Goal: Task Accomplishment & Management: Use online tool/utility

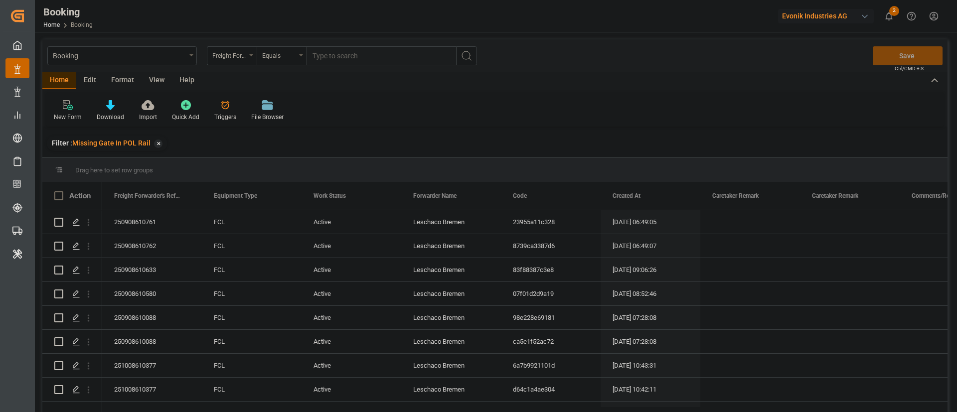
click at [151, 82] on div "View" at bounding box center [157, 80] width 30 height 17
click at [64, 118] on div "Default" at bounding box center [63, 117] width 19 height 9
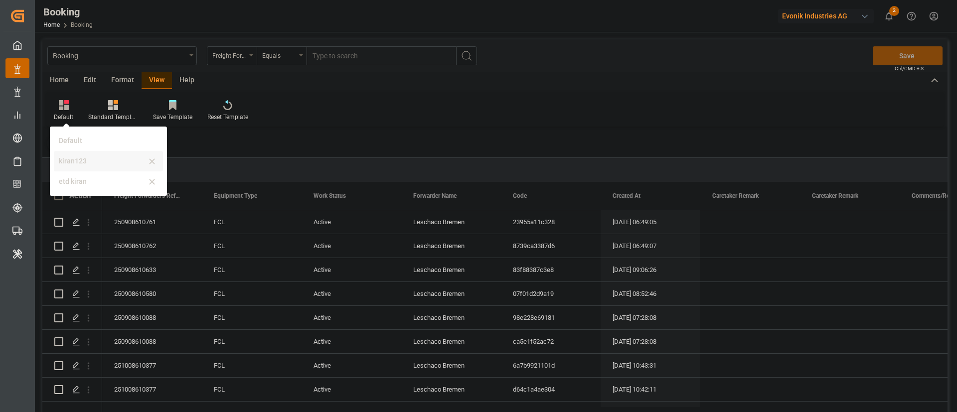
click at [80, 164] on div "kiran123" at bounding box center [102, 161] width 87 height 10
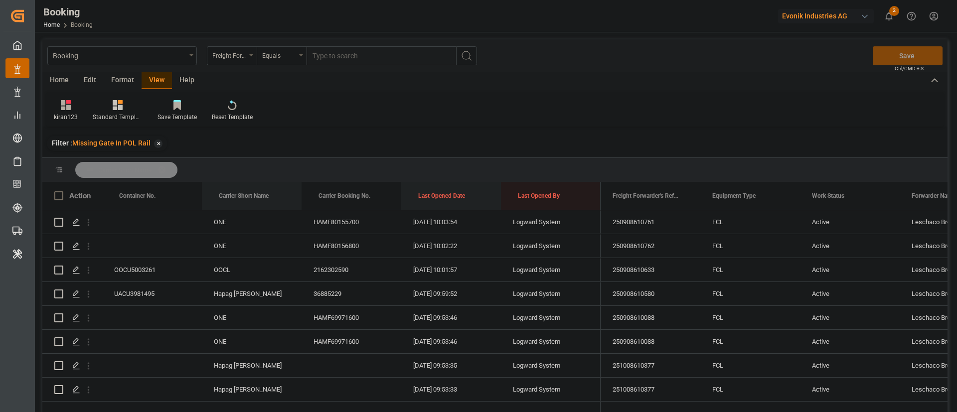
drag, startPoint x: 244, startPoint y: 191, endPoint x: 447, endPoint y: 203, distance: 203.8
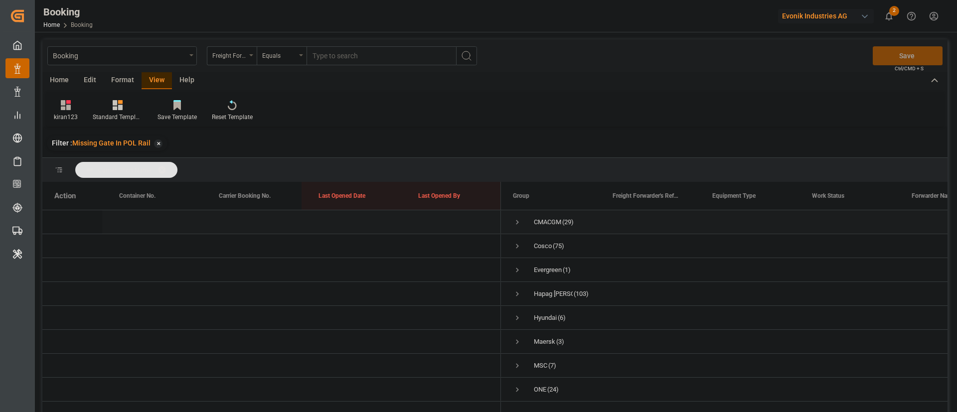
click at [519, 223] on span "Press SPACE to select this row." at bounding box center [517, 222] width 9 height 9
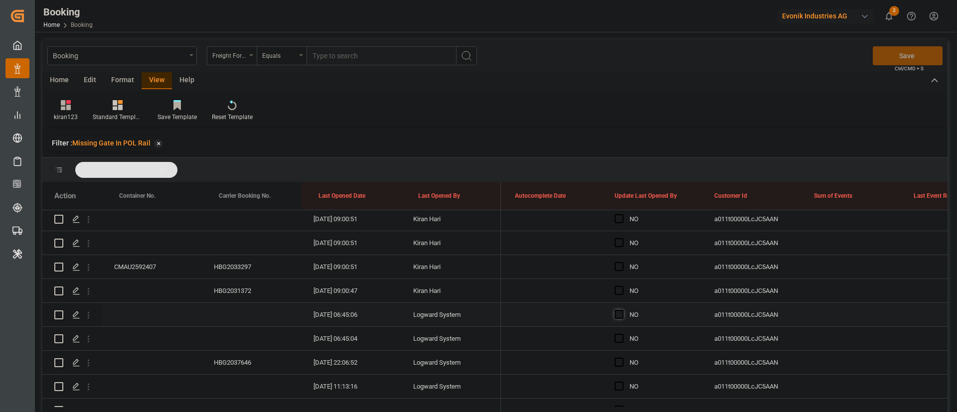
click at [617, 311] on span "Press SPACE to select this row." at bounding box center [619, 314] width 9 height 9
click at [622, 310] on input "Press SPACE to select this row." at bounding box center [622, 310] width 0 height 0
click at [703, 323] on div "a011t00000LcJC5AAN" at bounding box center [752, 314] width 100 height 23
click at [642, 304] on div "YES" at bounding box center [660, 315] width 61 height 23
drag, startPoint x: 700, startPoint y: 325, endPoint x: 693, endPoint y: 328, distance: 8.1
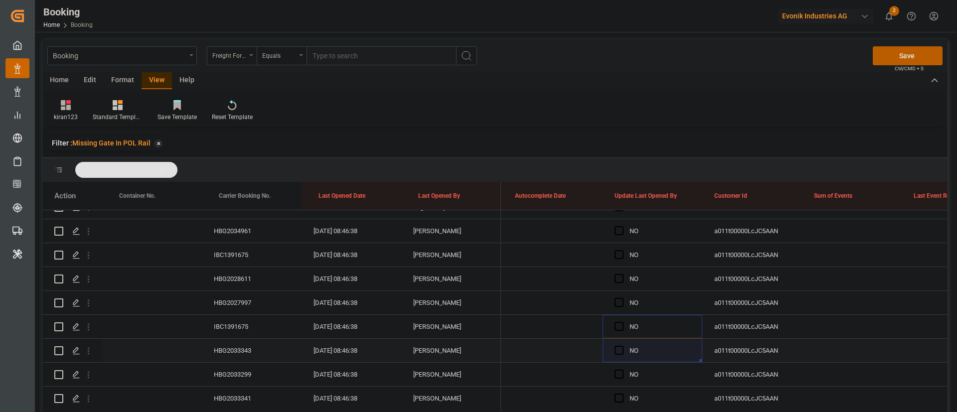
drag, startPoint x: 693, startPoint y: 328, endPoint x: 668, endPoint y: 345, distance: 30.1
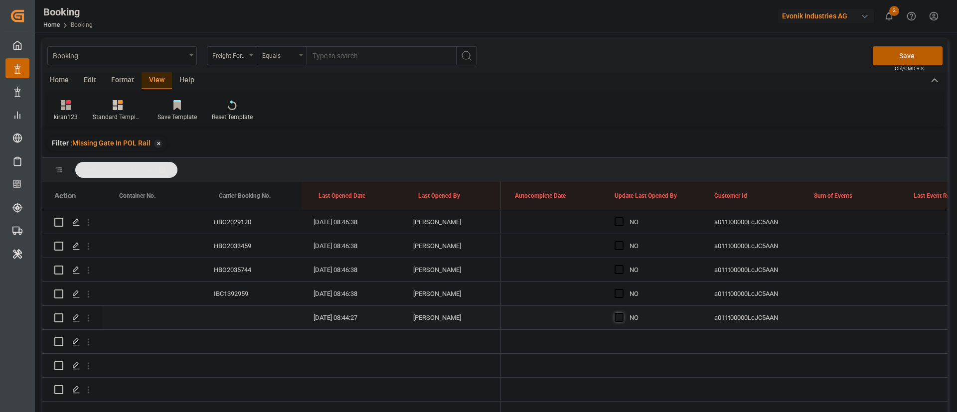
click at [619, 315] on span "Press SPACE to select this row." at bounding box center [619, 317] width 9 height 9
click at [622, 313] on input "Press SPACE to select this row." at bounding box center [622, 313] width 0 height 0
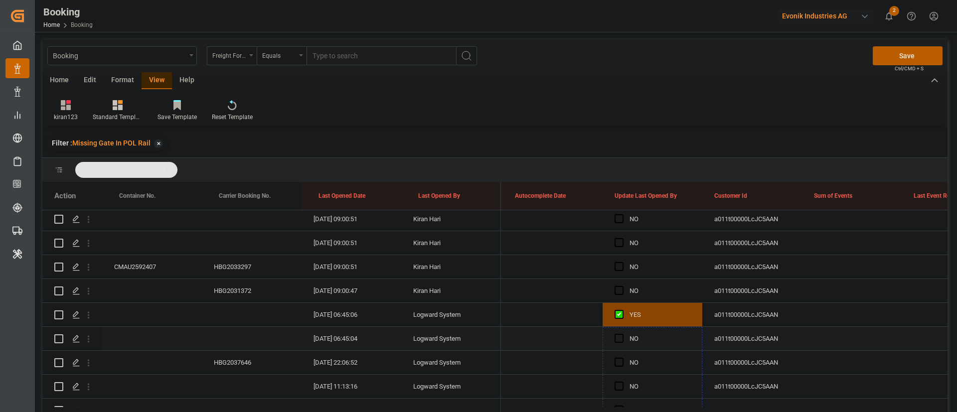
drag, startPoint x: 700, startPoint y: 329, endPoint x: 663, endPoint y: 336, distance: 37.5
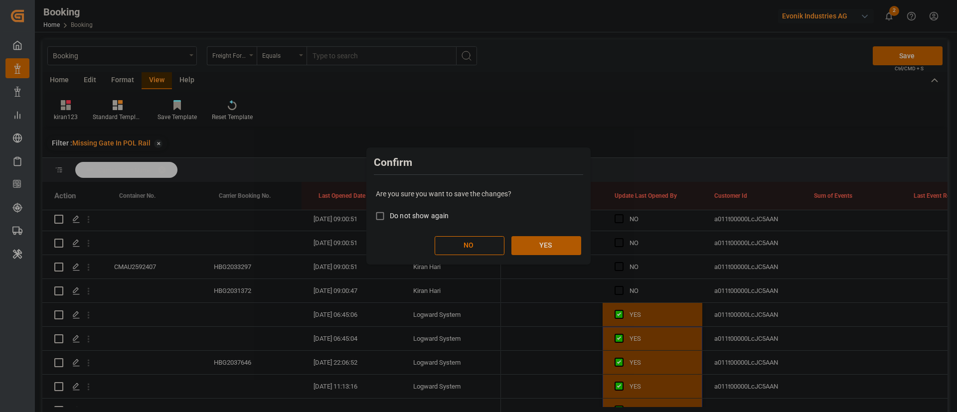
click at [551, 251] on button "YES" at bounding box center [547, 245] width 70 height 19
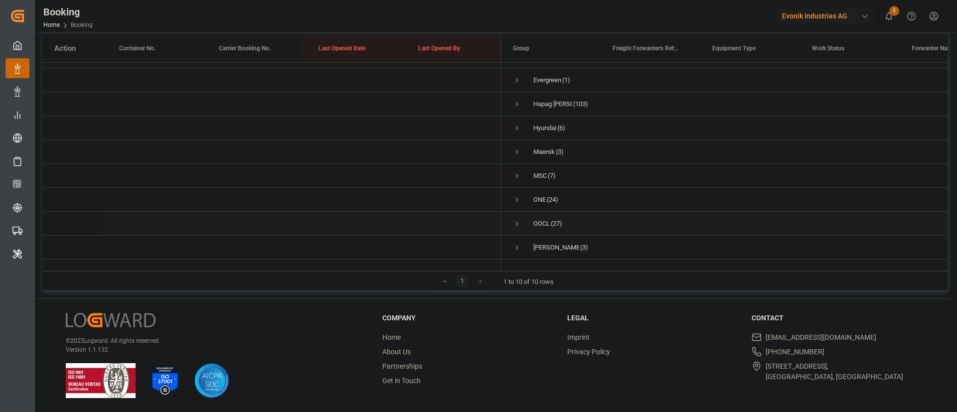
click at [521, 219] on span "Press SPACE to select this row." at bounding box center [517, 223] width 9 height 9
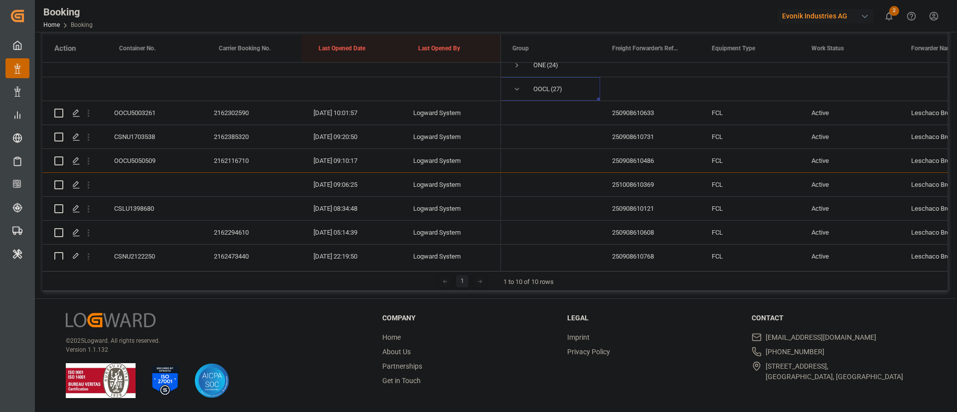
scroll to position [176, 0]
click at [156, 106] on div "OOCU5003261" at bounding box center [152, 113] width 100 height 23
click at [151, 135] on div "CSNU1703538" at bounding box center [152, 137] width 100 height 23
click at [166, 152] on div "OOCU5050509" at bounding box center [152, 161] width 100 height 23
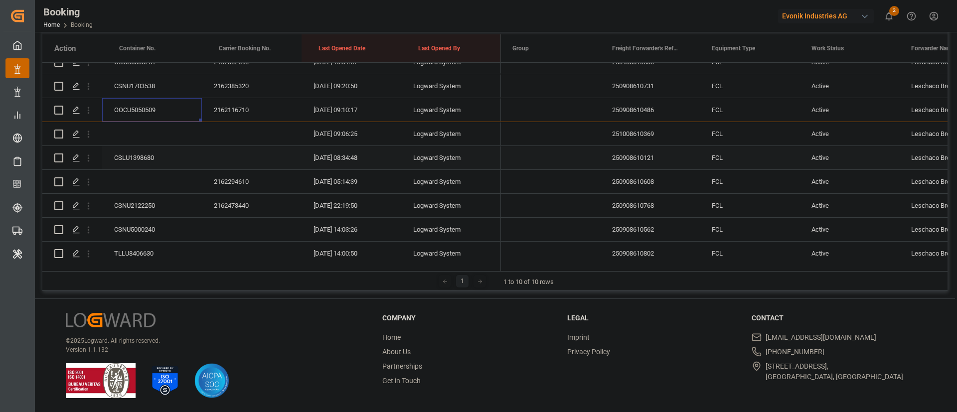
scroll to position [251, 0]
click at [145, 136] on div "CSLU1398680" at bounding box center [152, 134] width 100 height 23
click at [87, 131] on icon "open menu" at bounding box center [88, 135] width 10 height 10
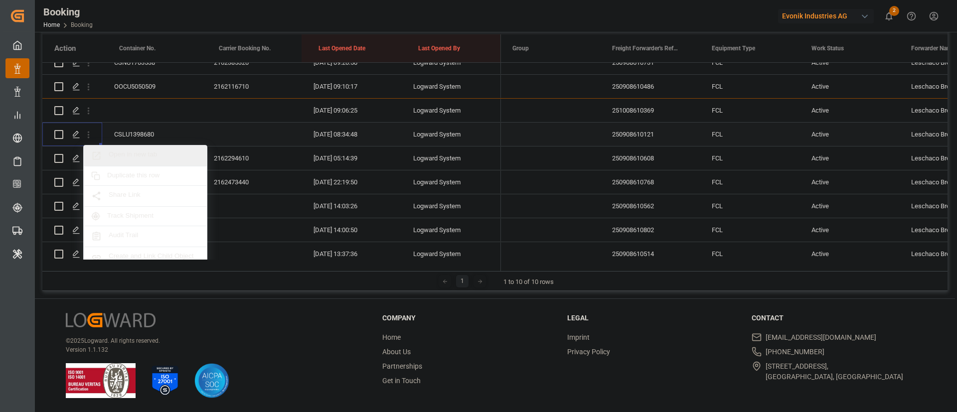
click at [158, 156] on span "Open in new tab" at bounding box center [154, 156] width 91 height 10
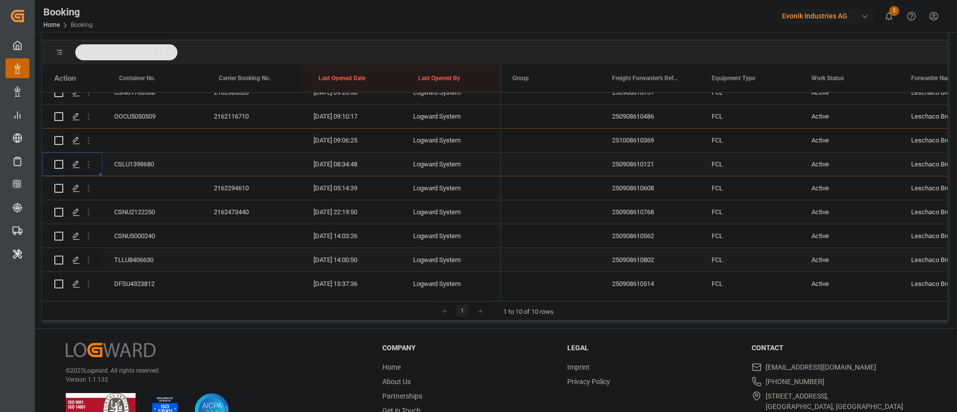
scroll to position [177, 0]
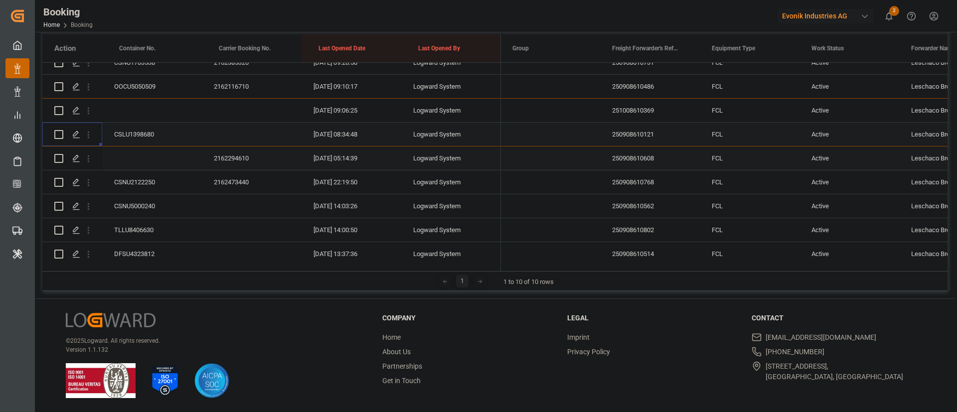
click at [223, 159] on div "2162294610" at bounding box center [252, 158] width 100 height 23
click at [233, 187] on div "2162473440" at bounding box center [252, 182] width 100 height 23
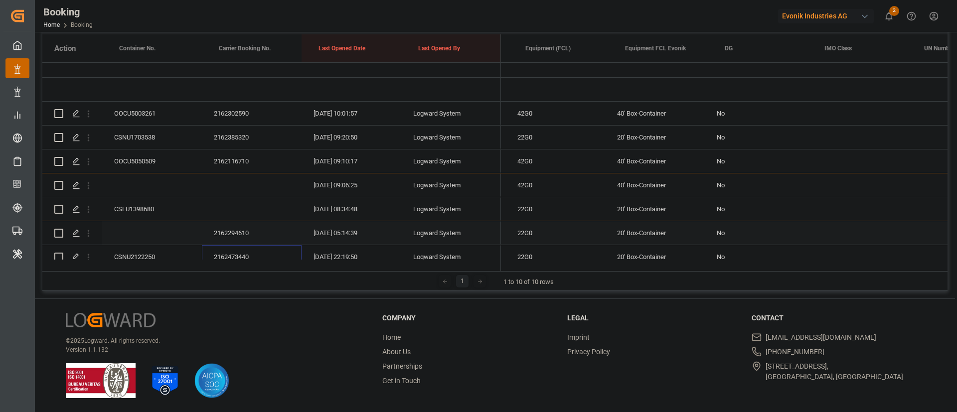
scroll to position [0, 2358]
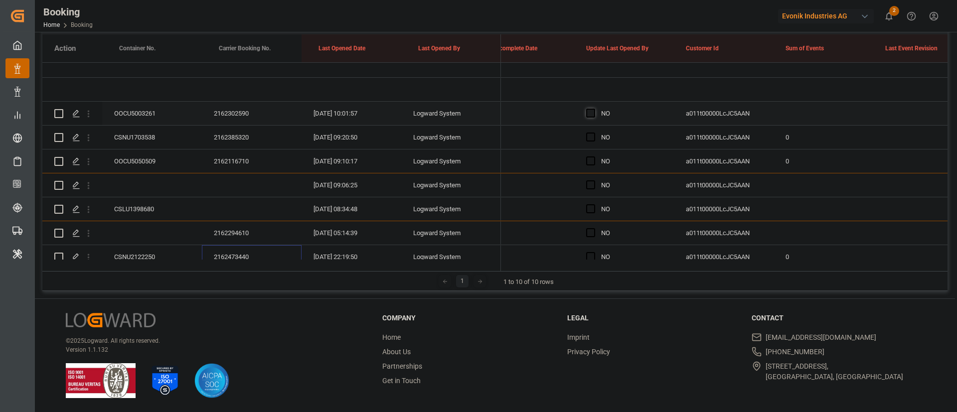
click at [591, 113] on span "Press SPACE to select this row." at bounding box center [590, 113] width 9 height 9
click at [594, 109] on input "Press SPACE to select this row." at bounding box center [594, 109] width 0 height 0
click at [591, 135] on span "Press SPACE to select this row." at bounding box center [590, 137] width 9 height 9
click at [594, 133] on input "Press SPACE to select this row." at bounding box center [594, 133] width 0 height 0
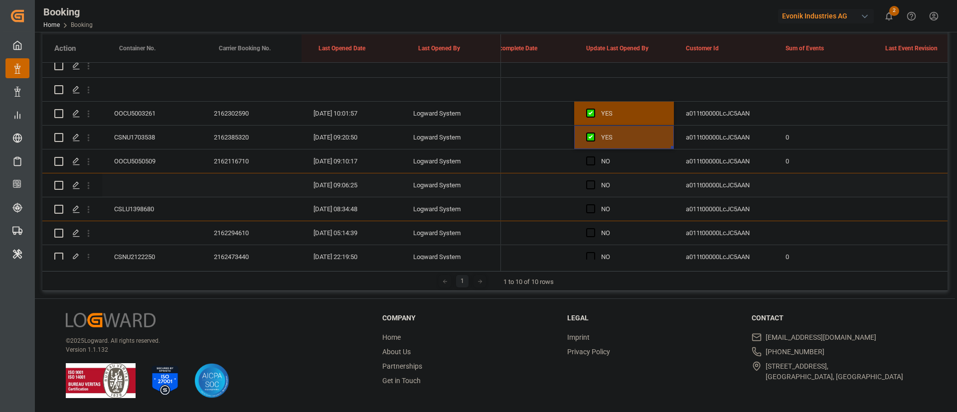
click at [592, 191] on div "Press SPACE to select this row." at bounding box center [593, 185] width 15 height 23
click at [591, 187] on span "Press SPACE to select this row." at bounding box center [590, 184] width 9 height 9
click at [594, 180] on input "Press SPACE to select this row." at bounding box center [594, 180] width 0 height 0
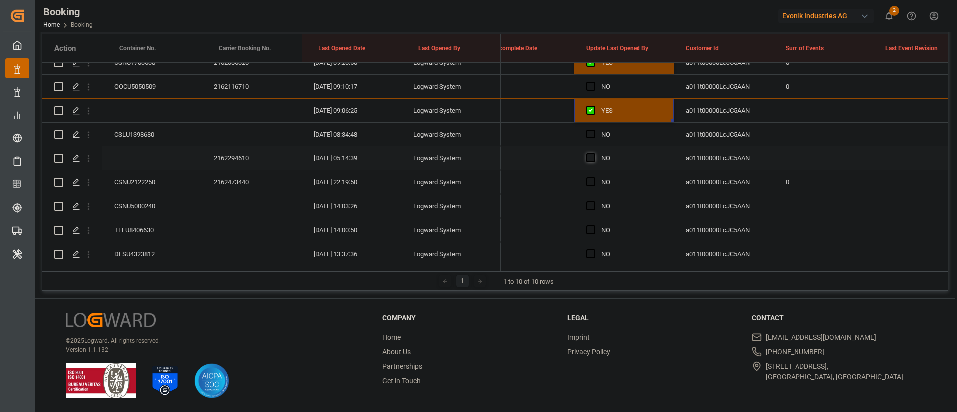
click at [594, 162] on span "Press SPACE to select this row." at bounding box center [590, 158] width 9 height 9
click at [594, 154] on input "Press SPACE to select this row." at bounding box center [594, 154] width 0 height 0
click at [592, 182] on span "Press SPACE to select this row." at bounding box center [590, 181] width 9 height 9
click at [594, 177] on input "Press SPACE to select this row." at bounding box center [594, 177] width 0 height 0
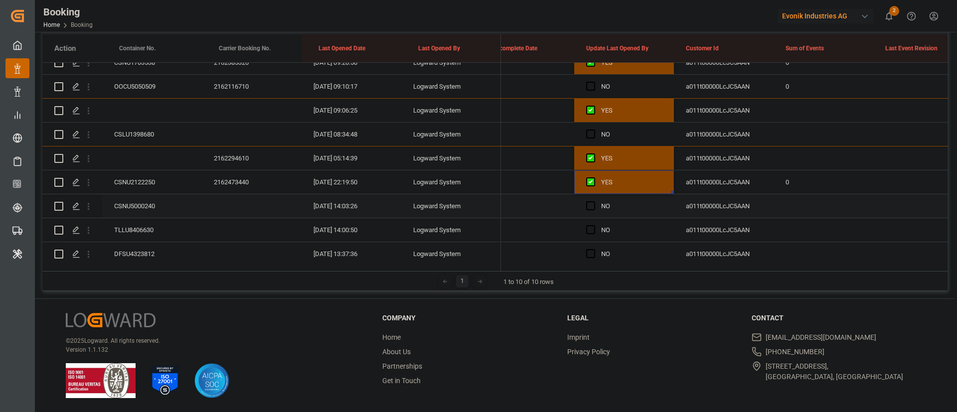
click at [140, 200] on div "CSNU5000240" at bounding box center [152, 205] width 100 height 23
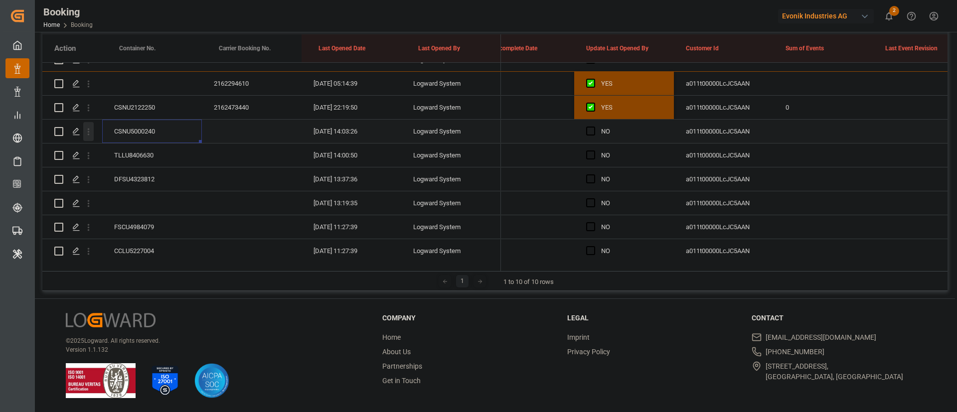
click at [90, 134] on icon "open menu" at bounding box center [88, 132] width 10 height 10
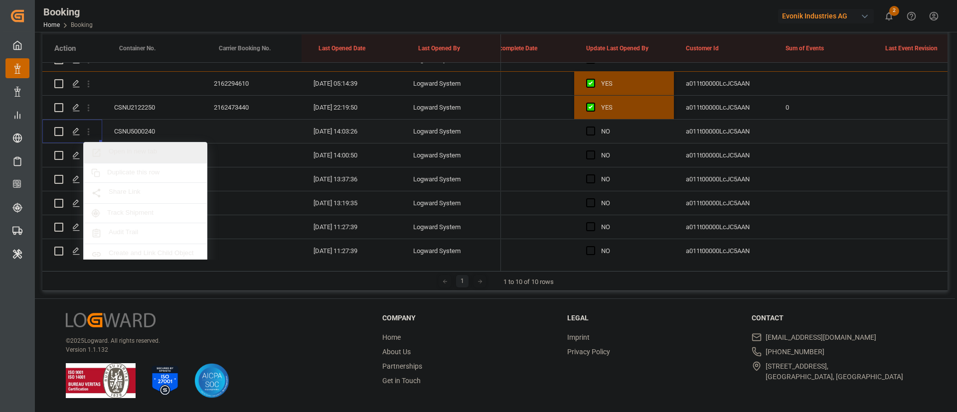
click at [130, 150] on span "Open in new tab" at bounding box center [154, 153] width 91 height 10
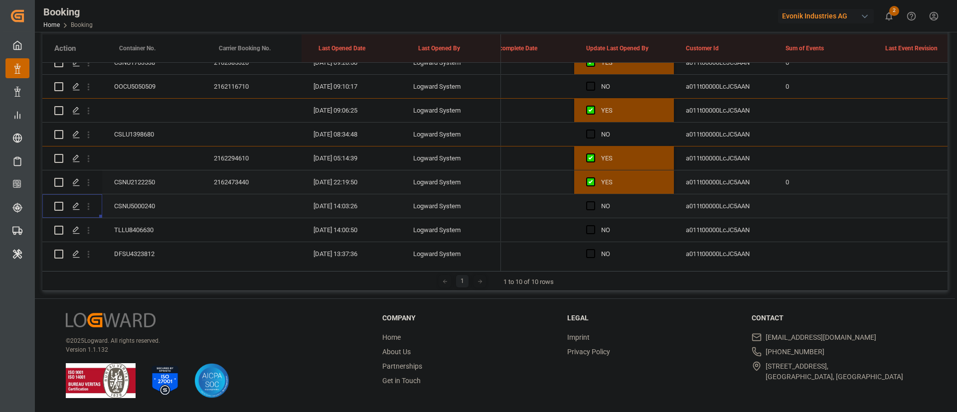
scroll to position [176, 0]
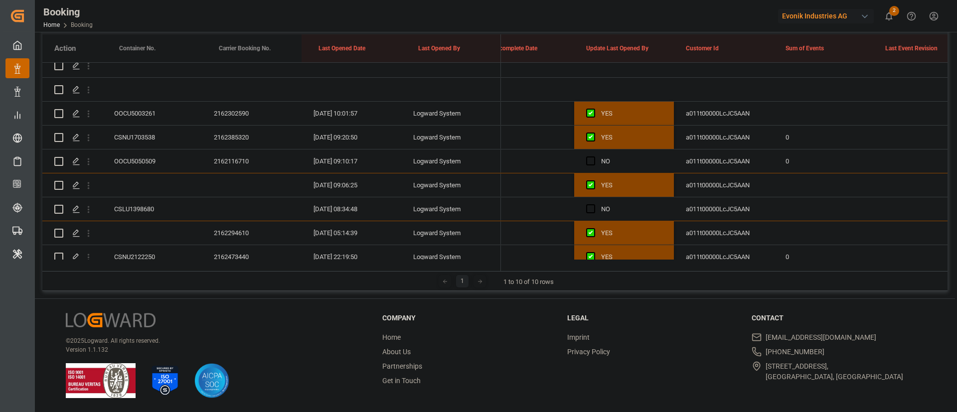
click at [87, 300] on icon "open menu" at bounding box center [88, 305] width 10 height 10
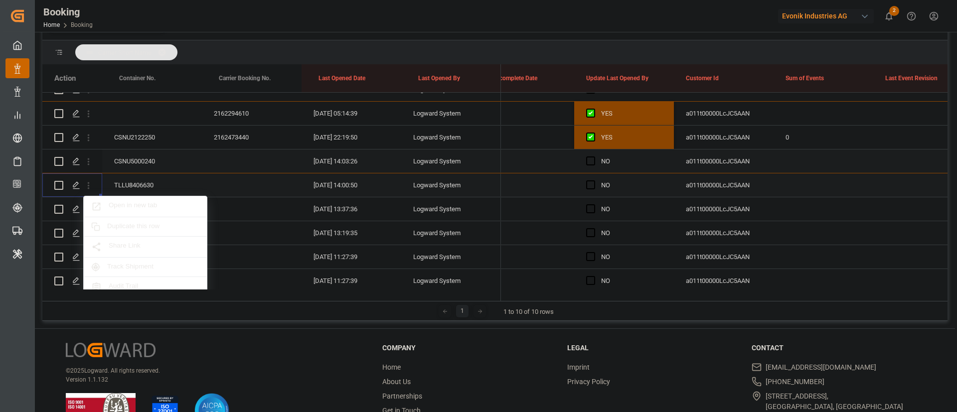
scroll to position [177, 0]
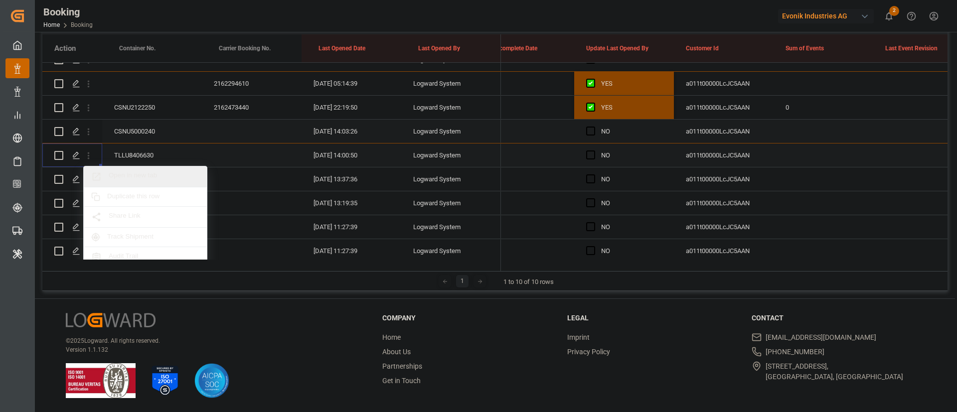
click at [127, 176] on span "Open in new tab" at bounding box center [154, 177] width 91 height 10
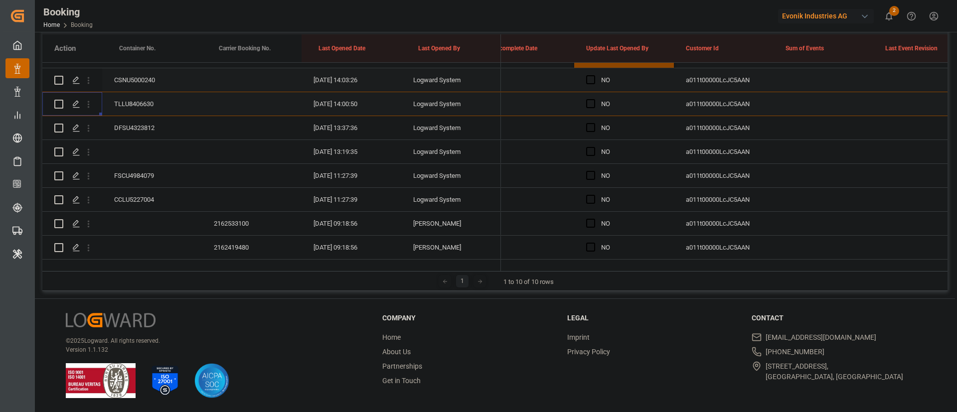
scroll to position [401, 0]
click at [87, 104] on icon "open menu" at bounding box center [88, 105] width 10 height 10
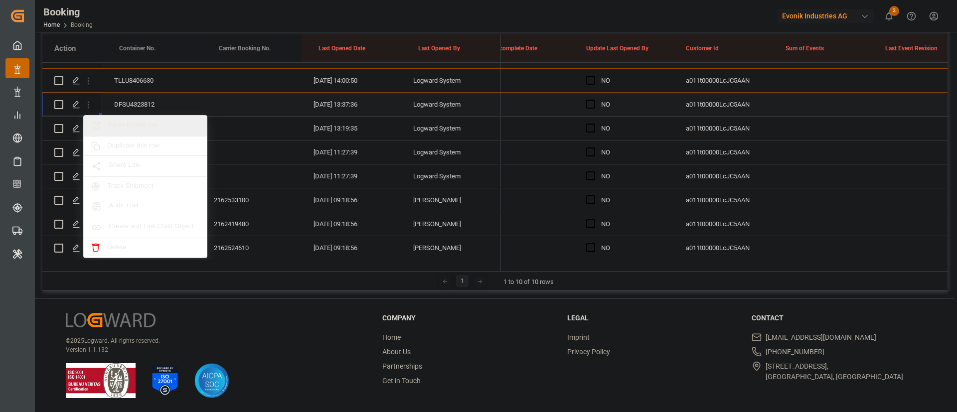
click at [135, 123] on span "Open in new tab" at bounding box center [154, 126] width 91 height 10
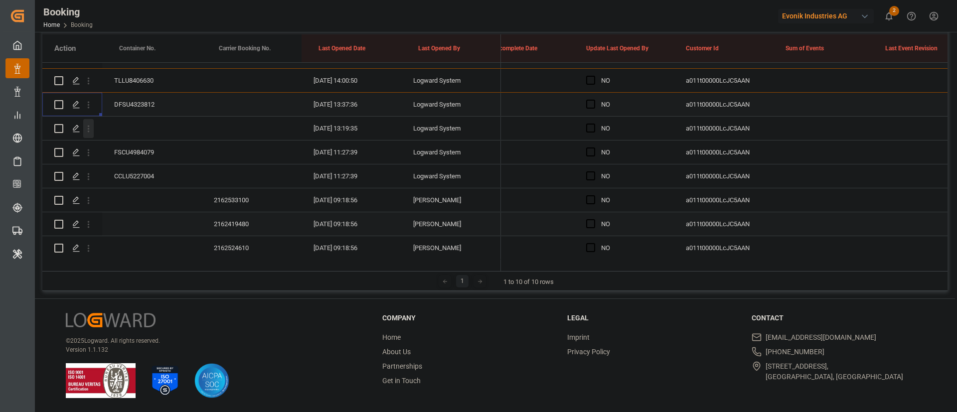
click at [90, 131] on icon "open menu" at bounding box center [88, 129] width 10 height 10
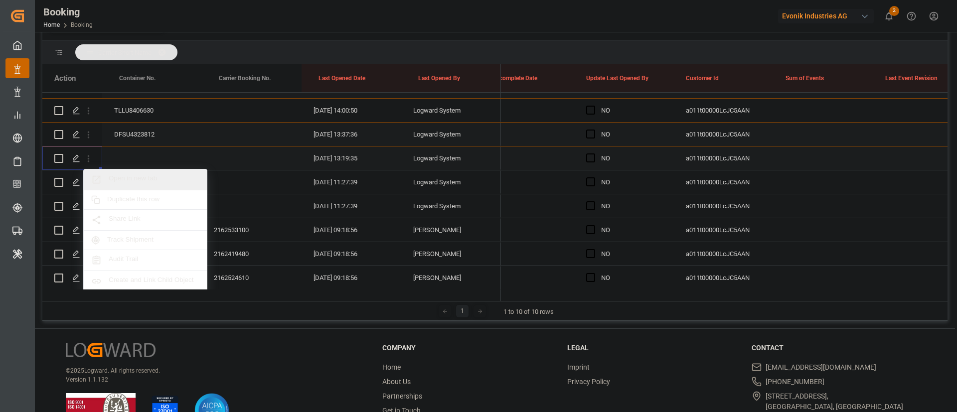
scroll to position [177, 0]
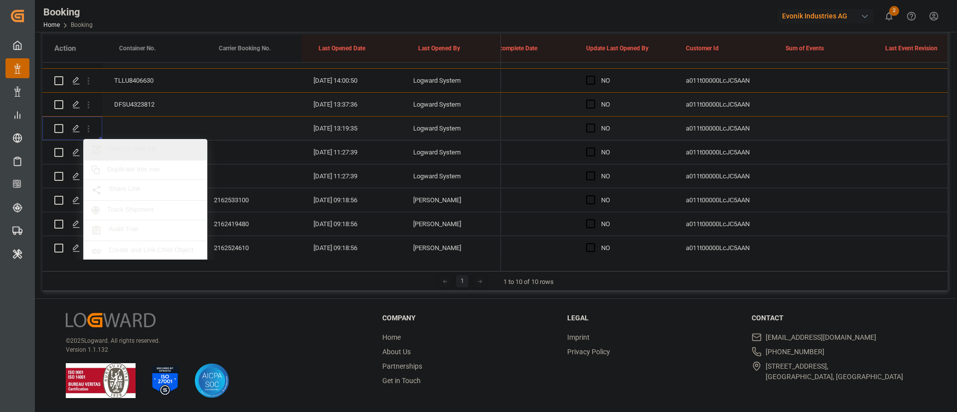
click at [140, 147] on span "Open in new tab" at bounding box center [154, 150] width 91 height 10
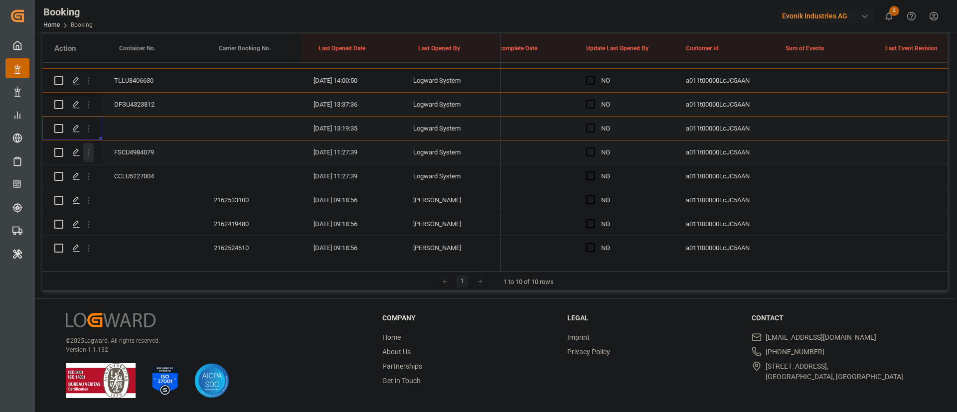
click at [91, 155] on icon "open menu" at bounding box center [88, 153] width 10 height 10
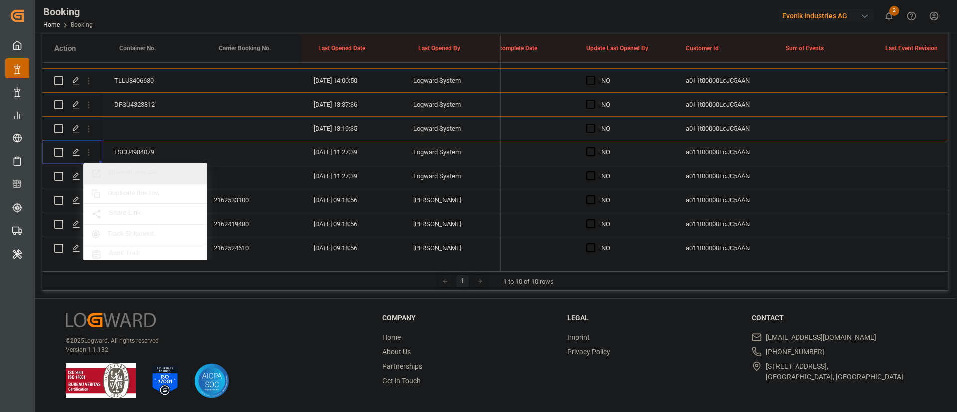
click at [122, 172] on span "Open in new tab" at bounding box center [154, 174] width 91 height 10
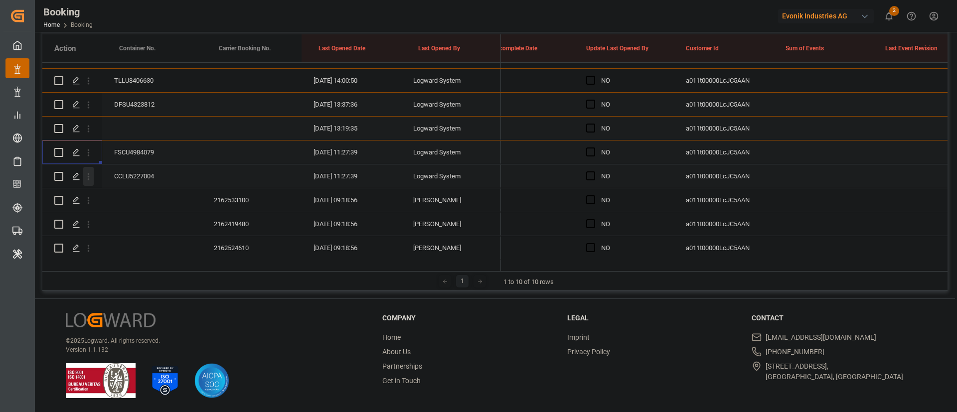
click at [93, 177] on icon "open menu" at bounding box center [88, 177] width 10 height 10
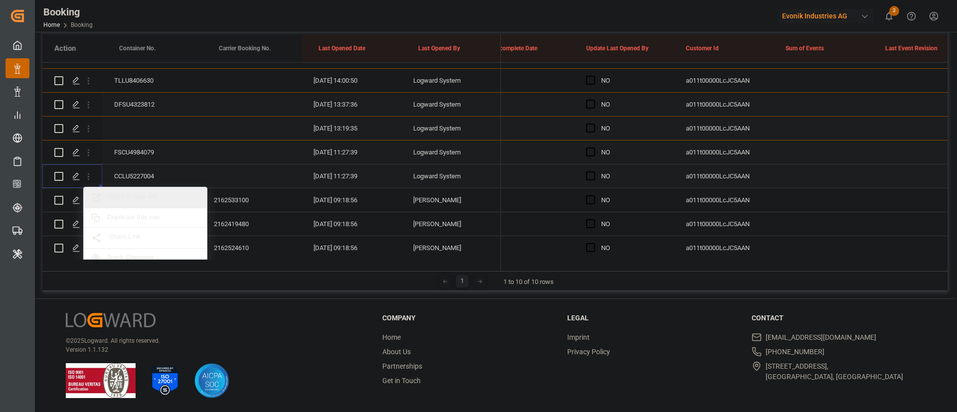
click at [131, 194] on span "Open in new tab" at bounding box center [154, 197] width 91 height 10
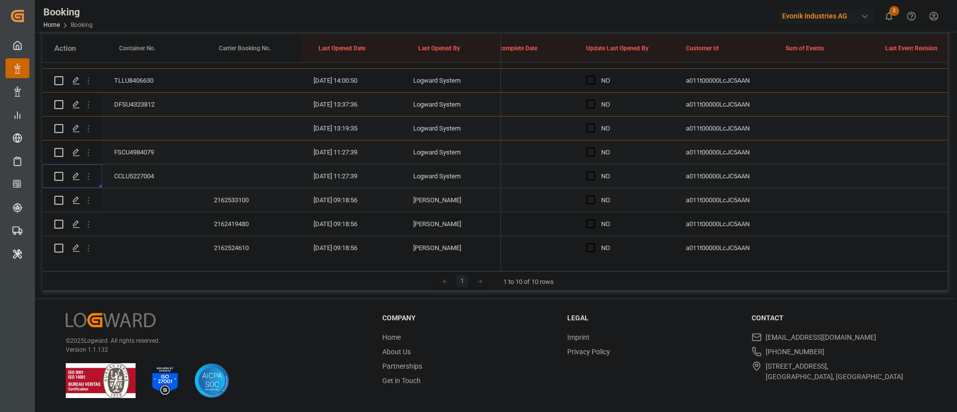
click at [255, 188] on div "2162533100" at bounding box center [252, 199] width 100 height 23
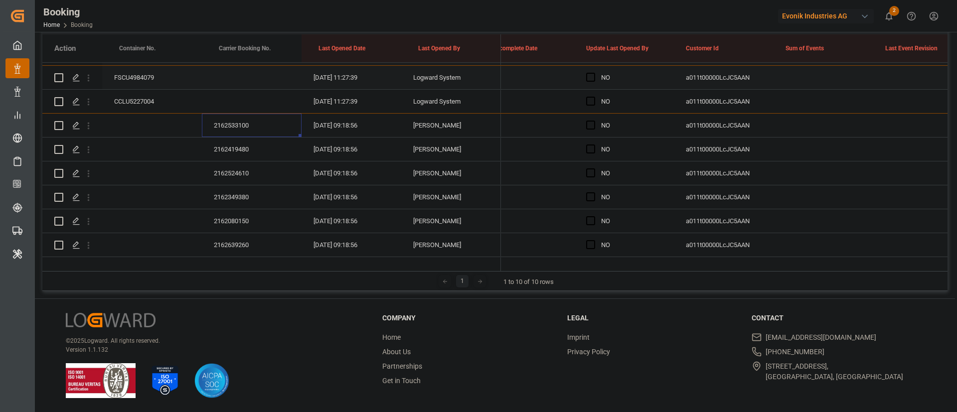
scroll to position [148, 0]
click at [247, 119] on div "2162533100" at bounding box center [252, 125] width 100 height 23
click at [240, 191] on div "2162349380" at bounding box center [252, 196] width 100 height 23
click at [251, 113] on div "Press SPACE to select this row." at bounding box center [252, 101] width 100 height 23
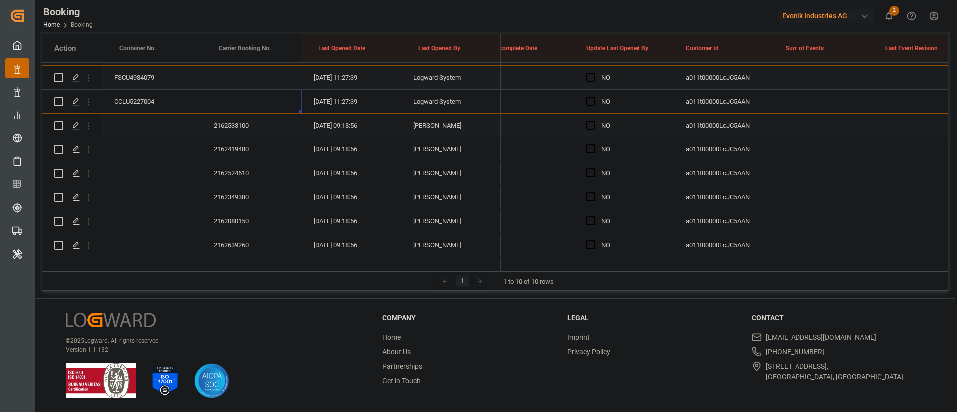
click at [244, 131] on div "2162533100" at bounding box center [252, 125] width 100 height 23
click at [238, 157] on div "2162419480" at bounding box center [252, 149] width 100 height 23
click at [591, 120] on div "Press SPACE to select this row." at bounding box center [593, 125] width 15 height 23
click at [589, 126] on span "Press SPACE to select this row." at bounding box center [590, 125] width 9 height 9
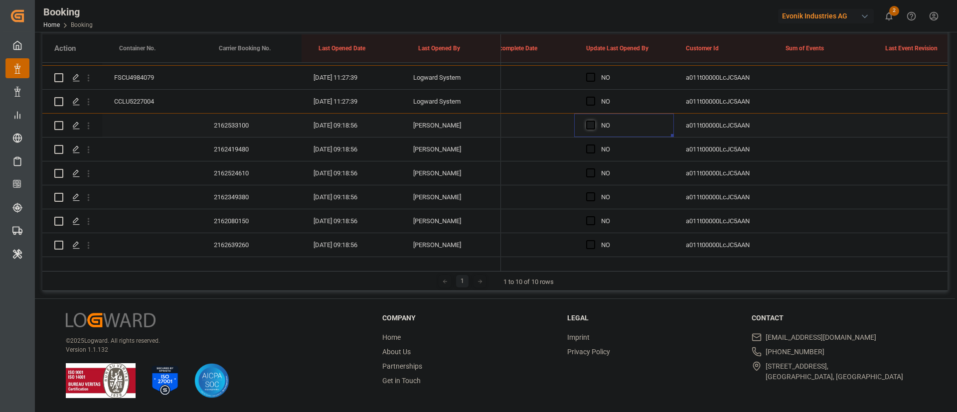
click at [594, 121] on input "Press SPACE to select this row." at bounding box center [594, 121] width 0 height 0
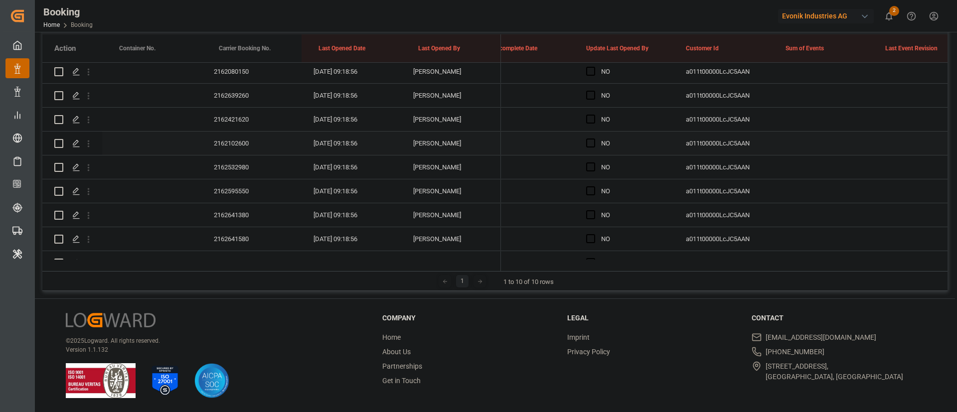
scroll to position [700, 0]
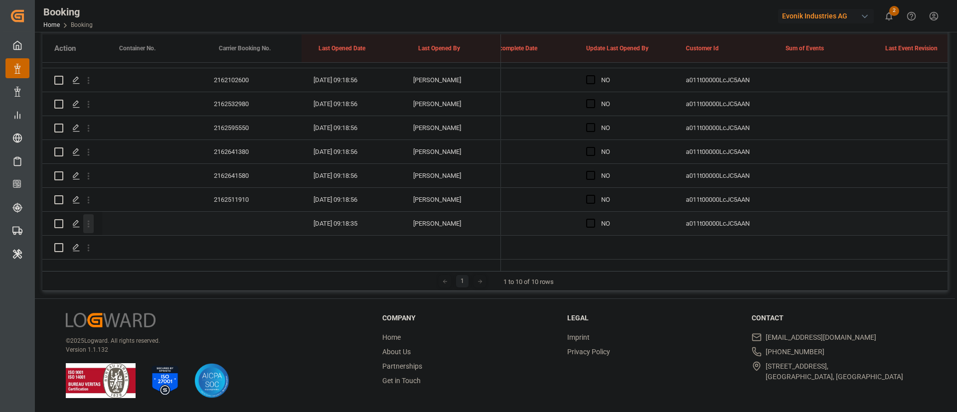
click at [87, 219] on icon "open menu" at bounding box center [88, 224] width 10 height 10
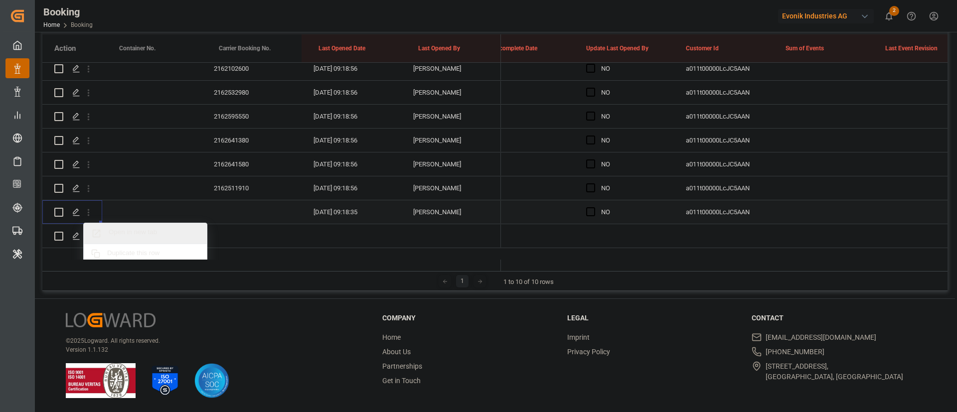
click at [154, 226] on div "Open in new tab" at bounding box center [145, 233] width 123 height 21
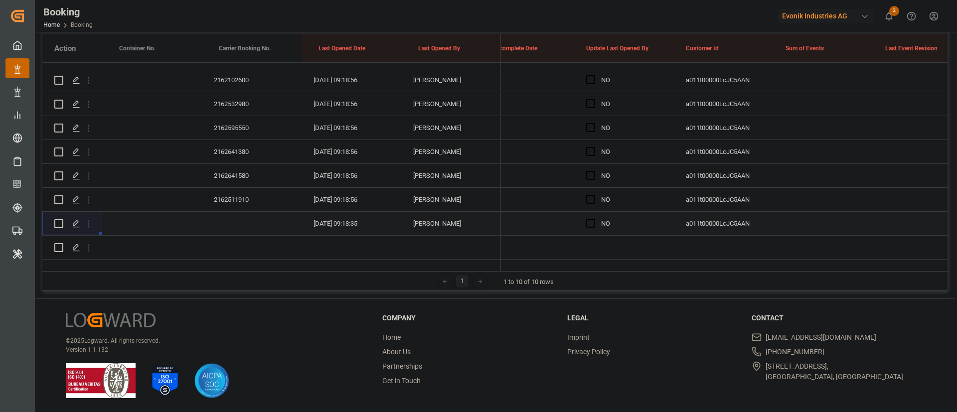
click at [244, 188] on div "2162511910" at bounding box center [252, 199] width 100 height 23
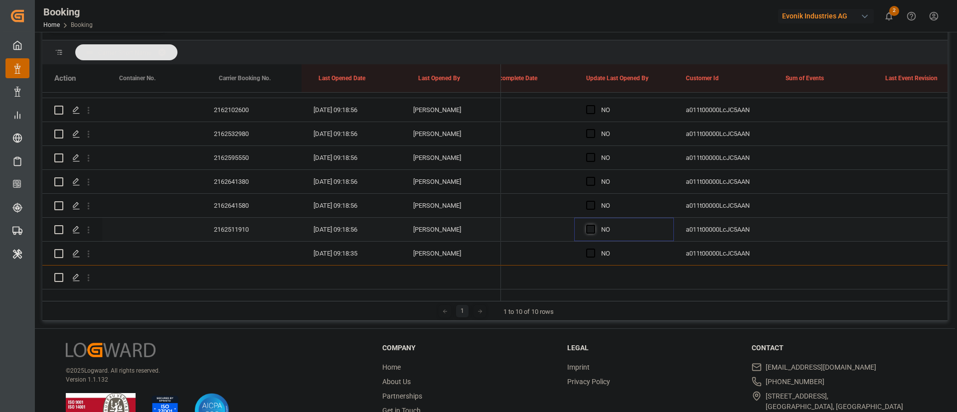
click at [592, 225] on span "Press SPACE to select this row." at bounding box center [590, 229] width 9 height 9
click at [594, 225] on input "Press SPACE to select this row." at bounding box center [594, 225] width 0 height 0
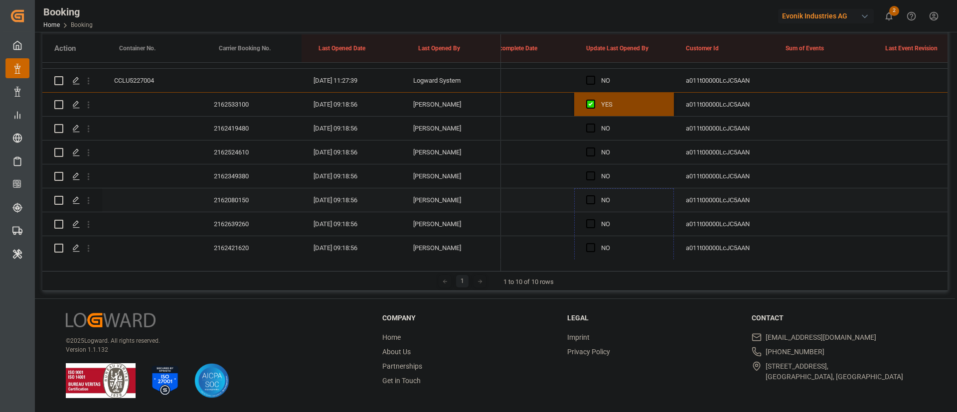
scroll to position [476, 0]
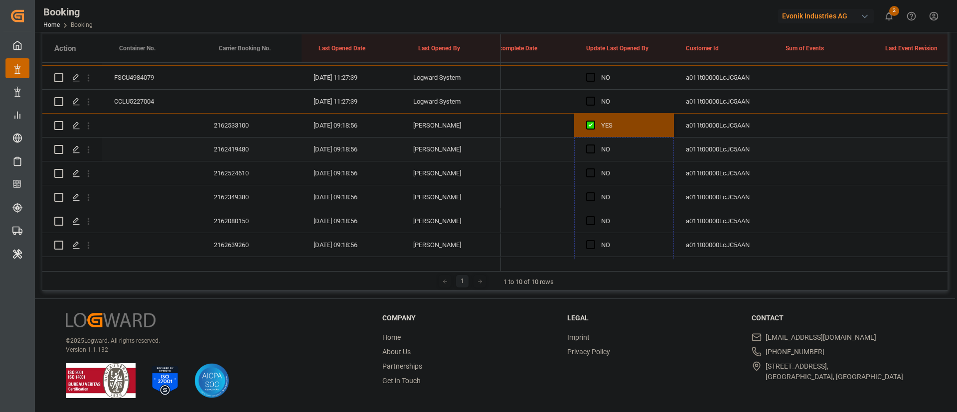
drag, startPoint x: 673, startPoint y: 198, endPoint x: 630, endPoint y: 156, distance: 59.6
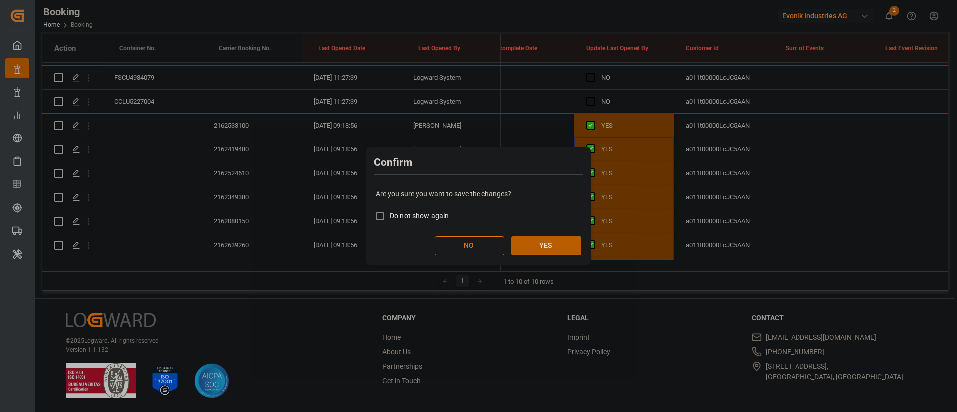
click at [538, 240] on button "YES" at bounding box center [547, 245] width 70 height 19
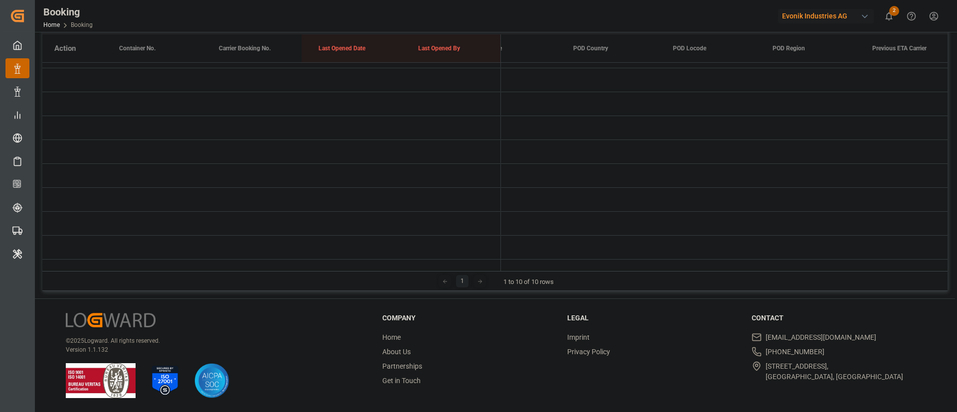
scroll to position [0, 0]
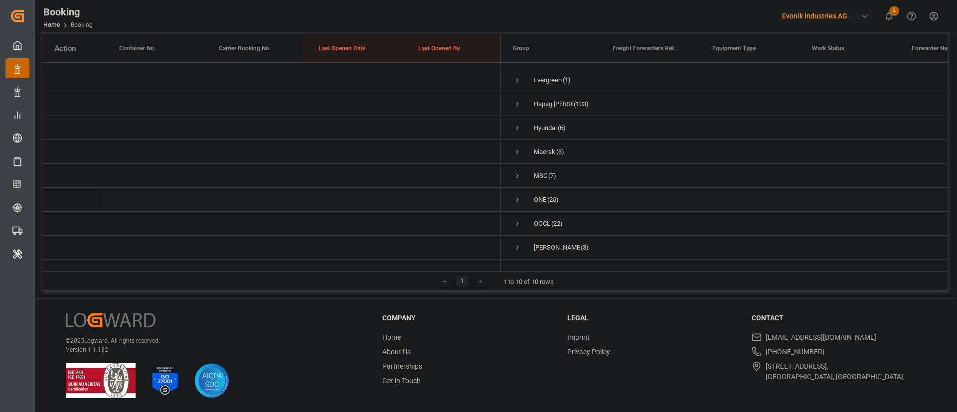
click at [516, 195] on span "Press SPACE to select this row." at bounding box center [517, 199] width 9 height 9
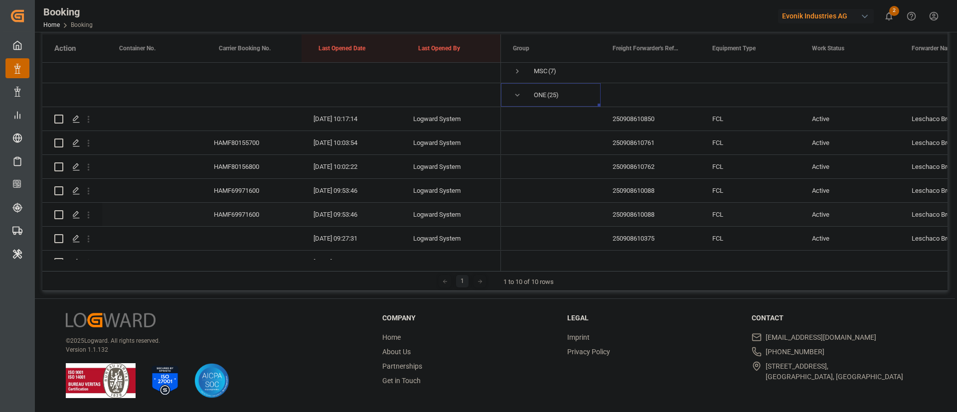
scroll to position [54, 0]
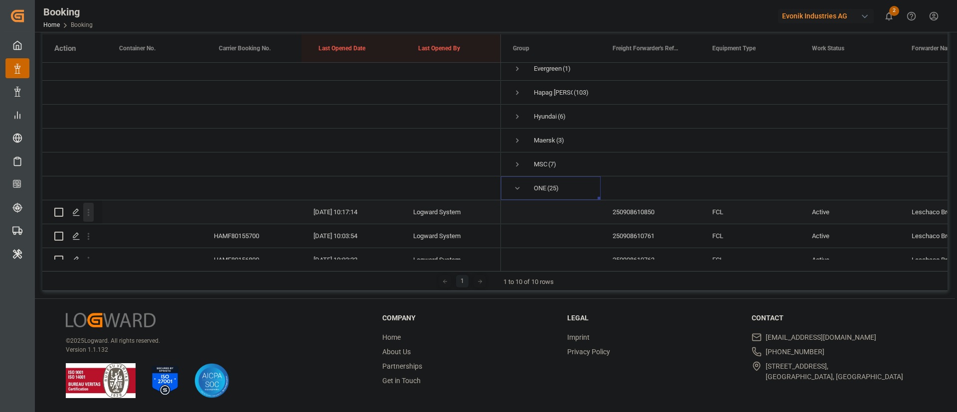
click at [91, 214] on icon "open menu" at bounding box center [88, 212] width 10 height 10
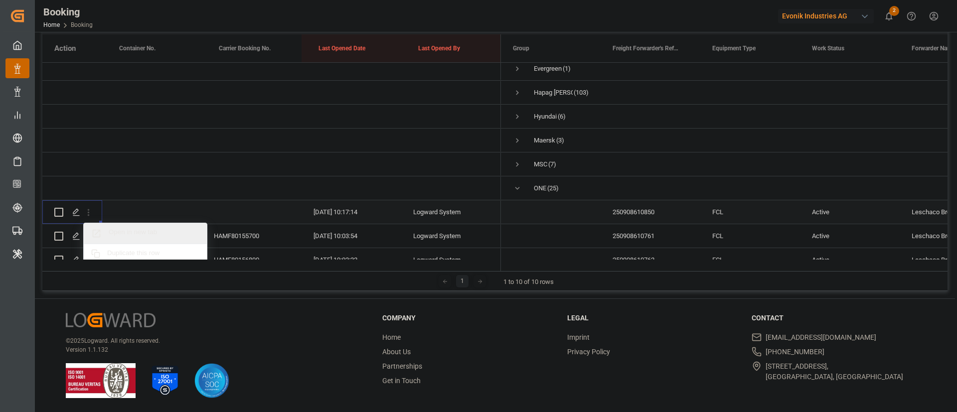
click at [149, 231] on span "Open in new tab" at bounding box center [154, 233] width 91 height 10
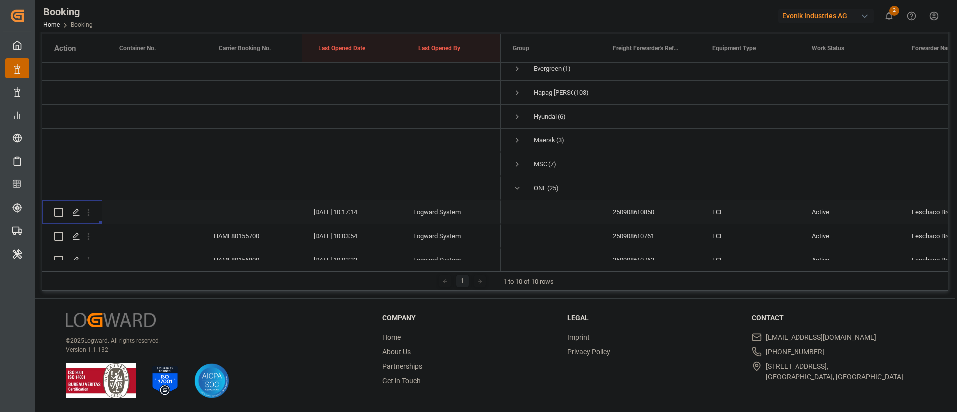
scroll to position [129, 0]
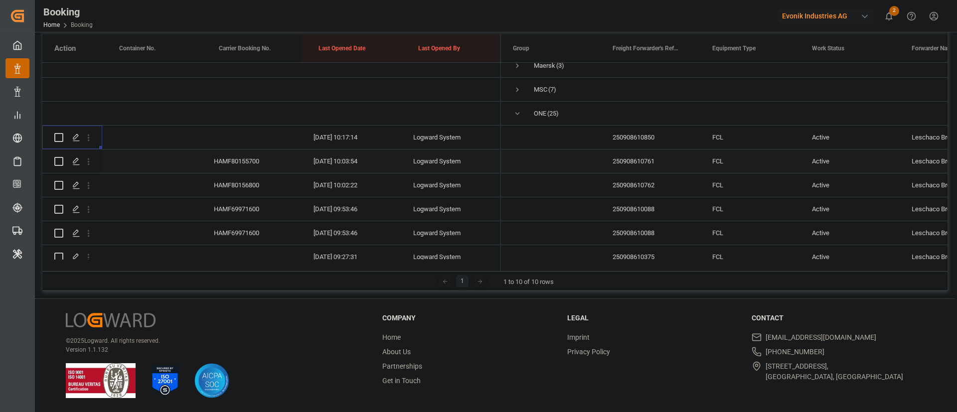
click at [239, 165] on div "HAMF80155700" at bounding box center [252, 161] width 100 height 23
click at [223, 184] on div "HAMF80156800" at bounding box center [252, 185] width 100 height 23
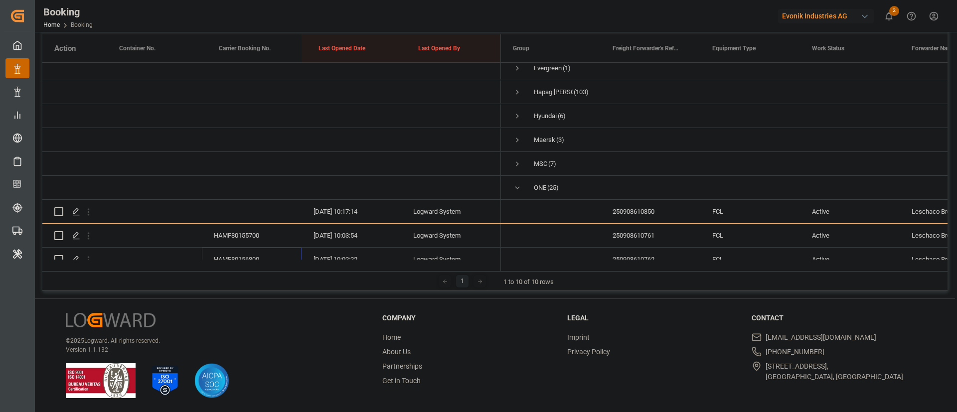
scroll to position [54, 0]
click at [231, 233] on div "HAMF80155700" at bounding box center [252, 235] width 100 height 23
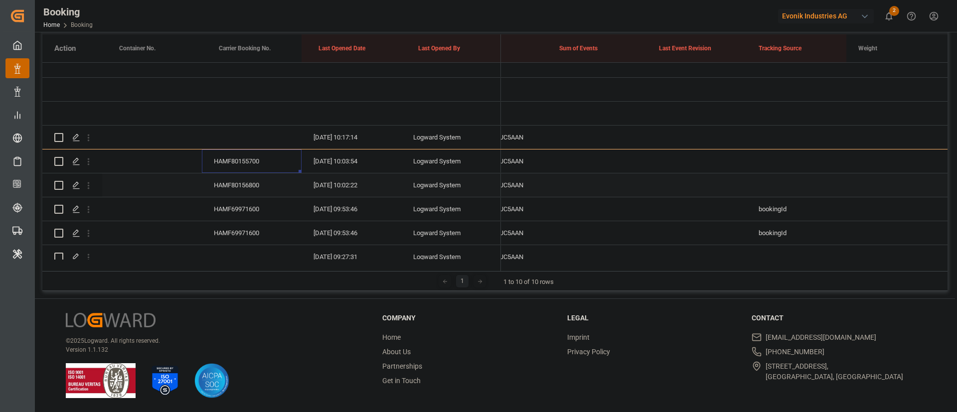
scroll to position [0, 8048]
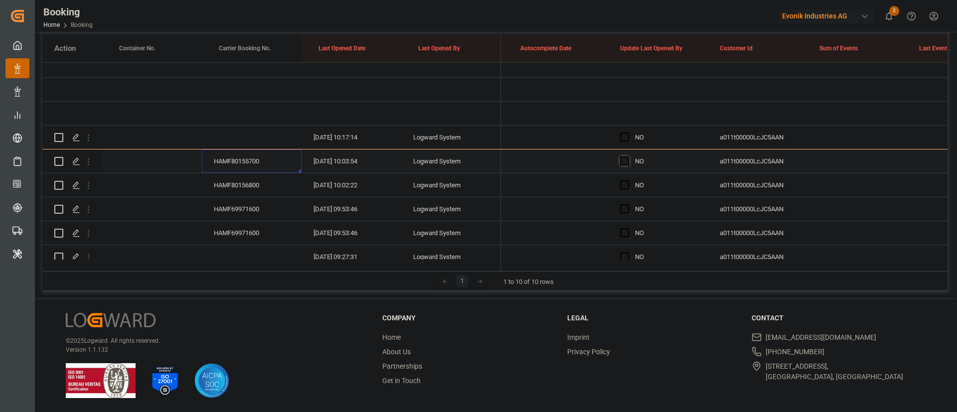
click at [624, 162] on span "Press SPACE to select this row." at bounding box center [624, 161] width 9 height 9
click at [628, 157] on input "Press SPACE to select this row." at bounding box center [628, 157] width 0 height 0
click at [86, 183] on icon "open menu" at bounding box center [88, 185] width 10 height 10
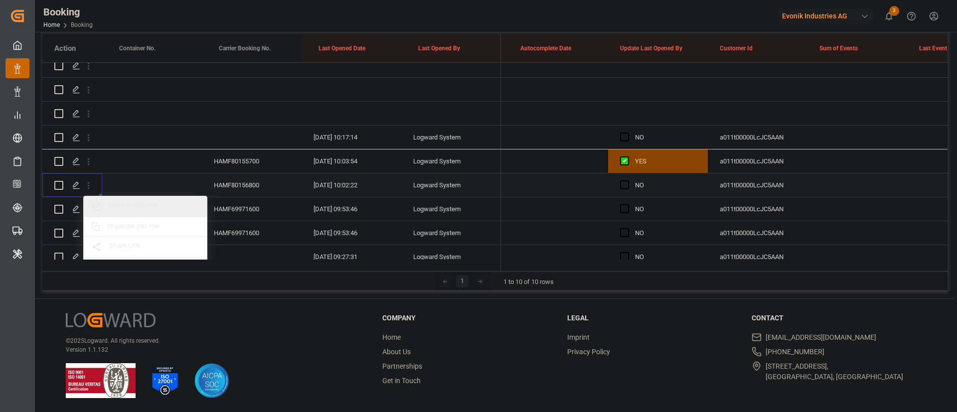
click at [144, 205] on span "Open in new tab" at bounding box center [154, 206] width 91 height 10
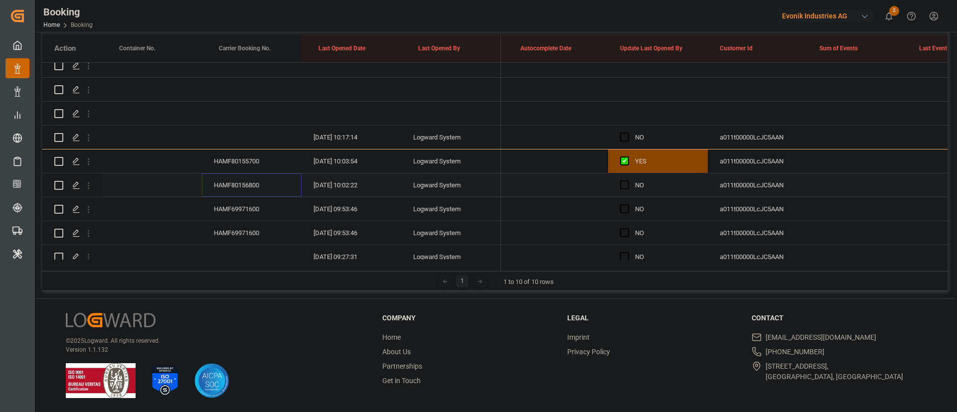
click at [244, 184] on div "HAMF80156800" at bounding box center [252, 185] width 100 height 23
click at [230, 201] on div "HAMF69971600" at bounding box center [252, 208] width 100 height 23
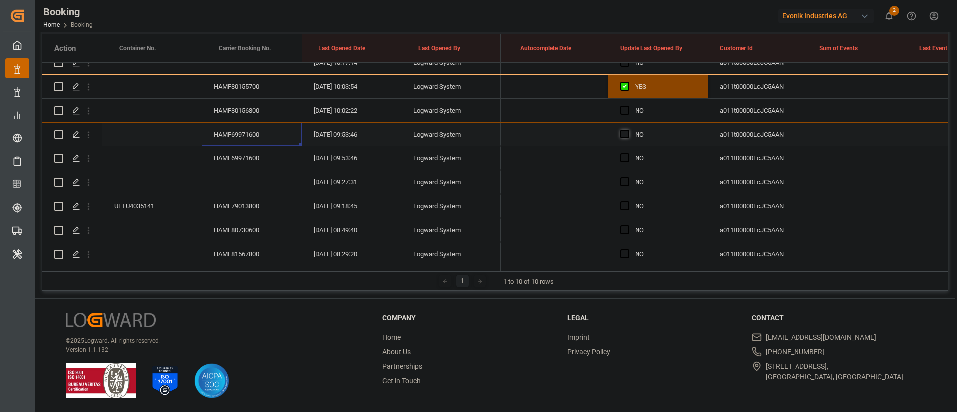
click at [627, 133] on span "Press SPACE to select this row." at bounding box center [624, 134] width 9 height 9
click at [628, 130] on input "Press SPACE to select this row." at bounding box center [628, 130] width 0 height 0
click at [622, 156] on span "Press SPACE to select this row." at bounding box center [624, 158] width 9 height 9
click at [628, 154] on input "Press SPACE to select this row." at bounding box center [628, 154] width 0 height 0
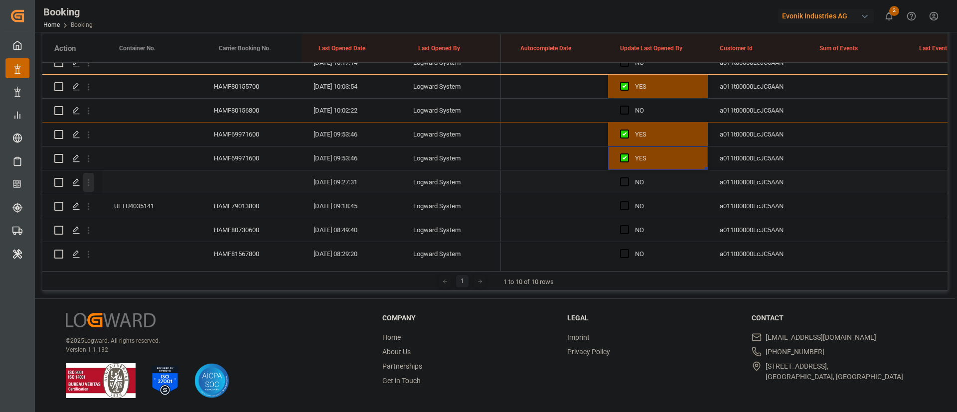
click at [93, 181] on icon "open menu" at bounding box center [88, 182] width 10 height 10
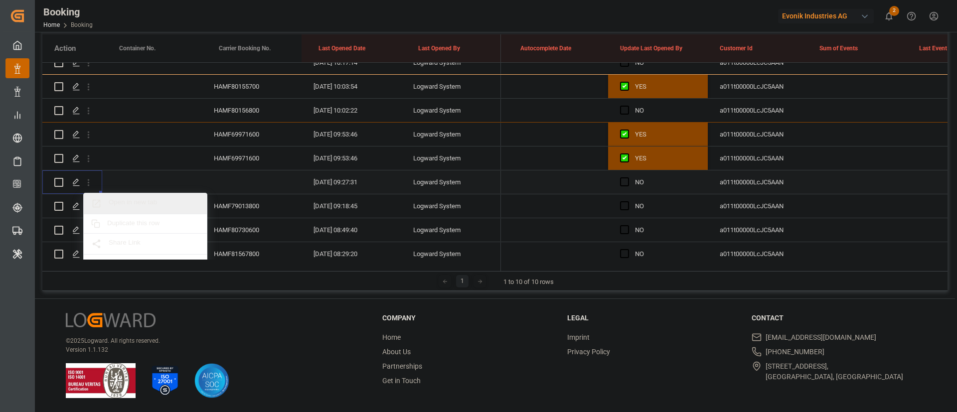
click at [160, 197] on div "Open in new tab" at bounding box center [145, 203] width 123 height 21
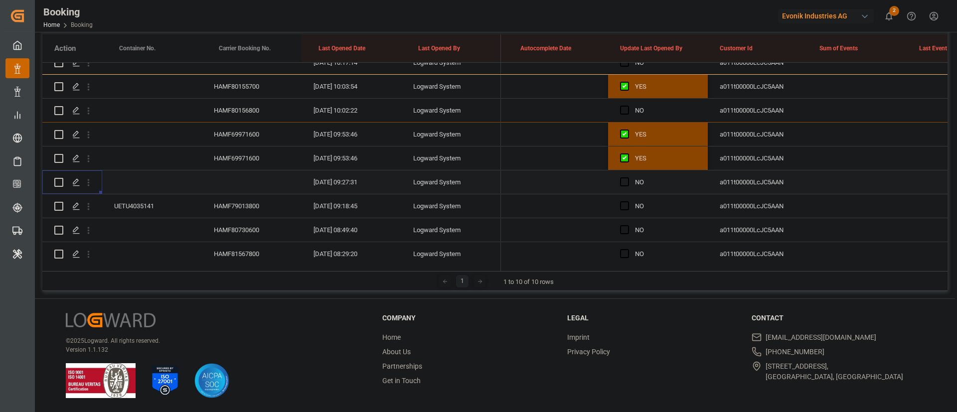
scroll to position [148, 0]
click at [628, 181] on span "Press SPACE to select this row." at bounding box center [624, 181] width 9 height 9
click at [628, 177] on input "Press SPACE to select this row." at bounding box center [628, 177] width 0 height 0
click at [626, 184] on span "Press SPACE to select this row." at bounding box center [624, 181] width 9 height 9
click at [628, 177] on input "Press SPACE to select this row." at bounding box center [628, 177] width 0 height 0
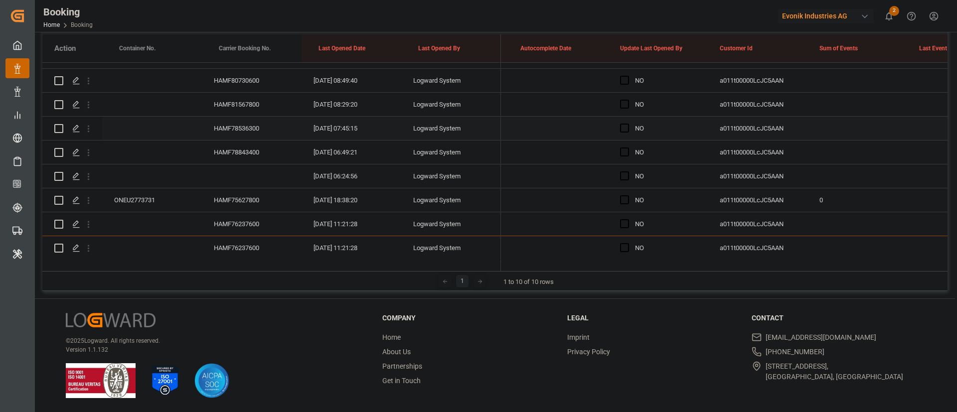
scroll to position [203, 0]
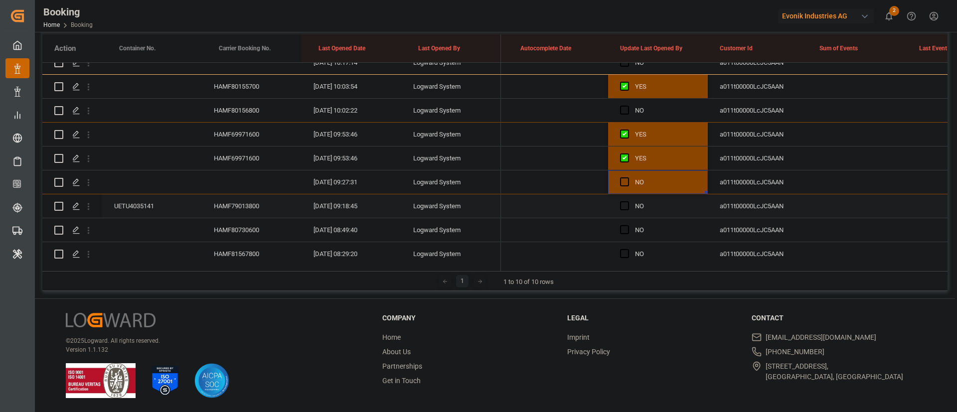
click at [250, 204] on div "HAMF79013800" at bounding box center [252, 205] width 100 height 23
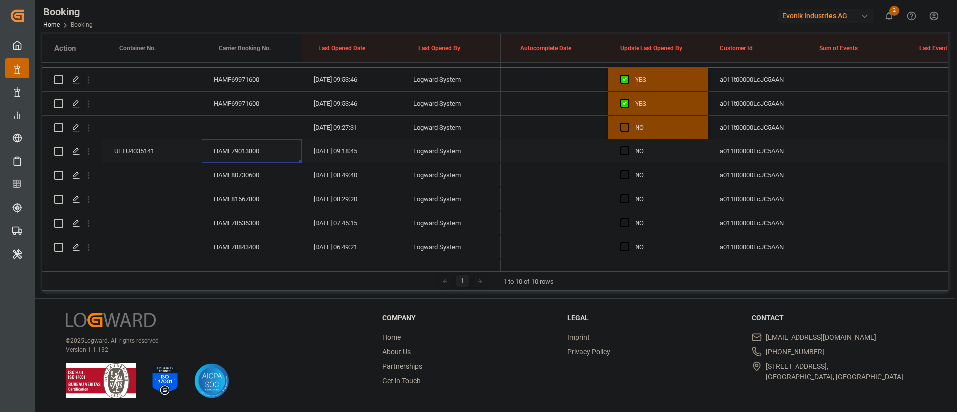
scroll to position [278, 0]
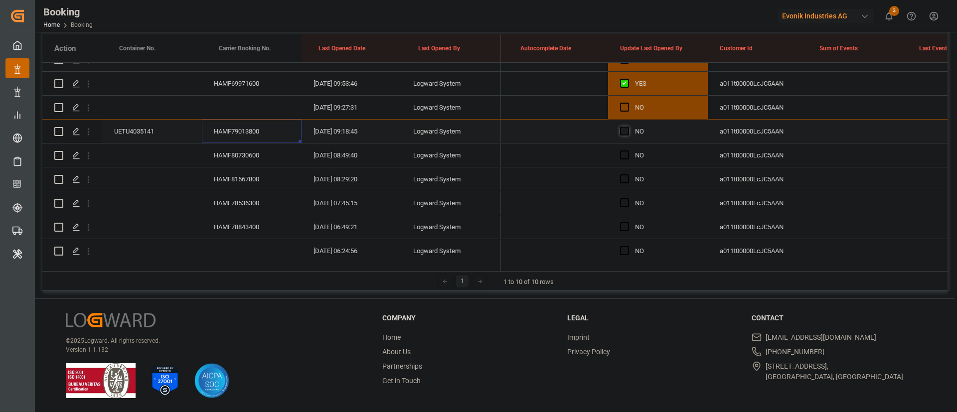
drag, startPoint x: 622, startPoint y: 129, endPoint x: 514, endPoint y: 180, distance: 119.5
click at [622, 132] on span "Press SPACE to select this row." at bounding box center [624, 131] width 9 height 9
click at [628, 127] on input "Press SPACE to select this row." at bounding box center [628, 127] width 0 height 0
click at [264, 160] on div "HAMF80730600" at bounding box center [252, 155] width 100 height 23
click at [261, 179] on div "HAMF81567800" at bounding box center [252, 179] width 100 height 23
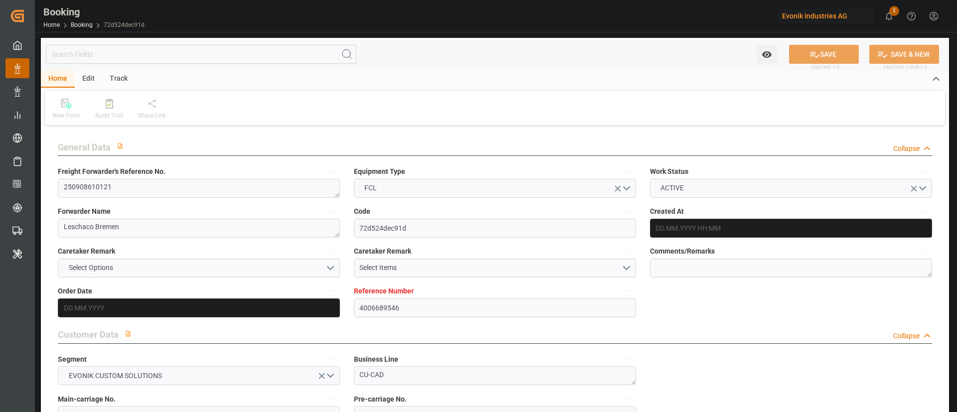
type input "4006689546"
type input "9987196"
type input "OOCL"
type input "Orient Overseas Container Line Ltd"
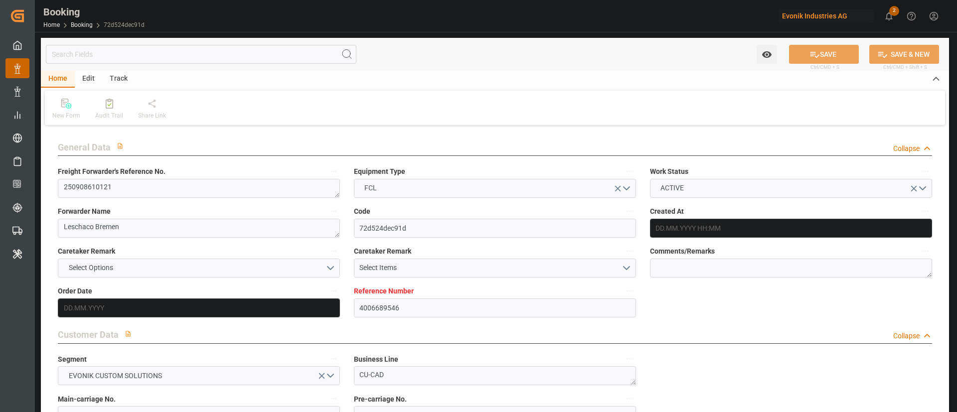
type input "DEHAM"
type input "AUMEL"
type input "08.08.2025 07:58"
type input "[DATE]"
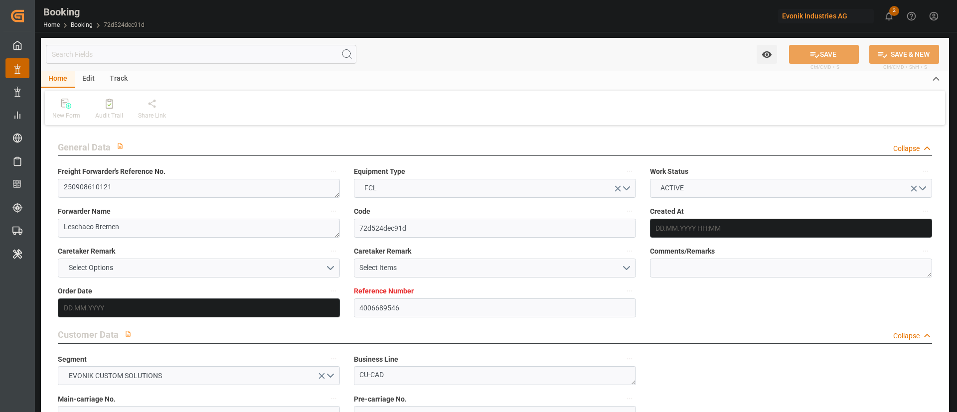
type input "[DATE]"
type input "08.09.2025 00:00"
type input "16.09.2025"
type input "23.09.2025 00:00"
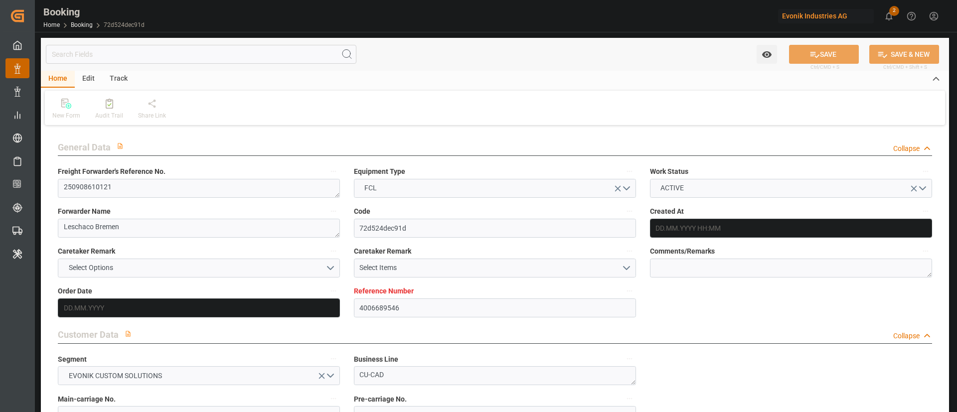
type input "16.11.2025 00:00"
type input "16.09.2025 08:34"
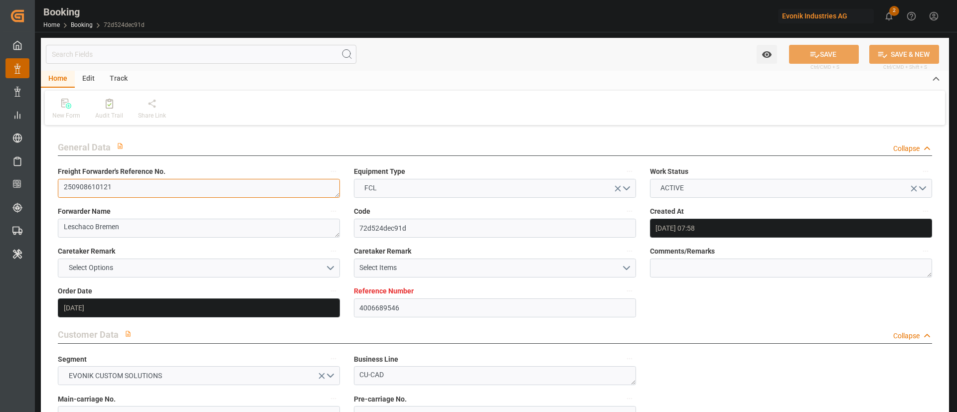
click at [179, 184] on textarea "250908610121" at bounding box center [199, 188] width 282 height 19
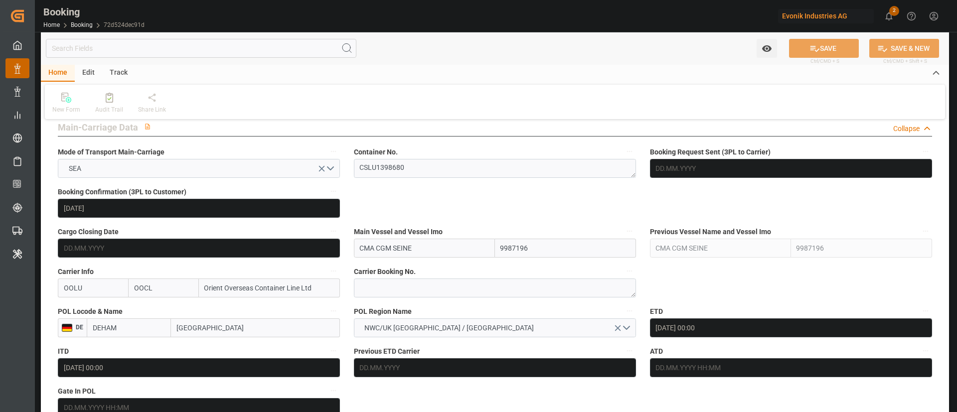
scroll to position [673, 0]
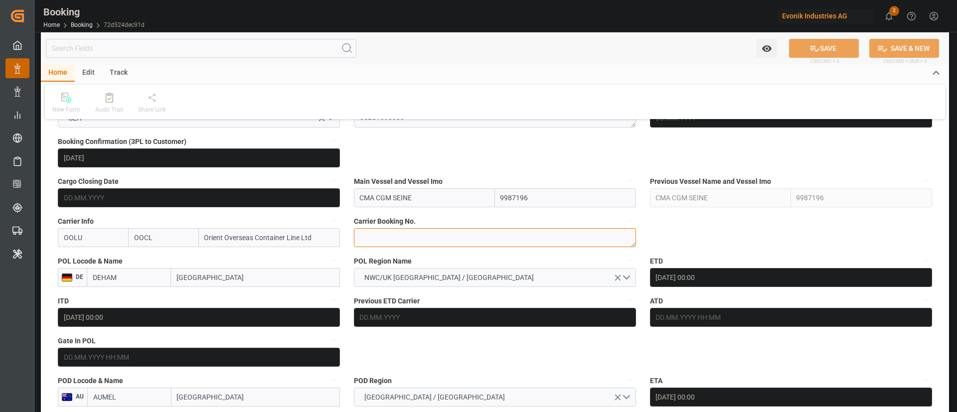
click at [442, 235] on textarea at bounding box center [495, 237] width 282 height 19
paste textarea "2161683600"
type textarea "2161683600"
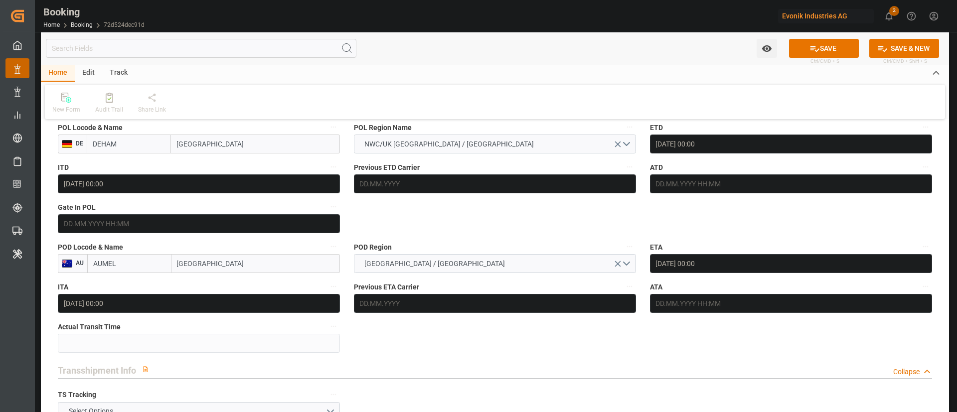
scroll to position [897, 0]
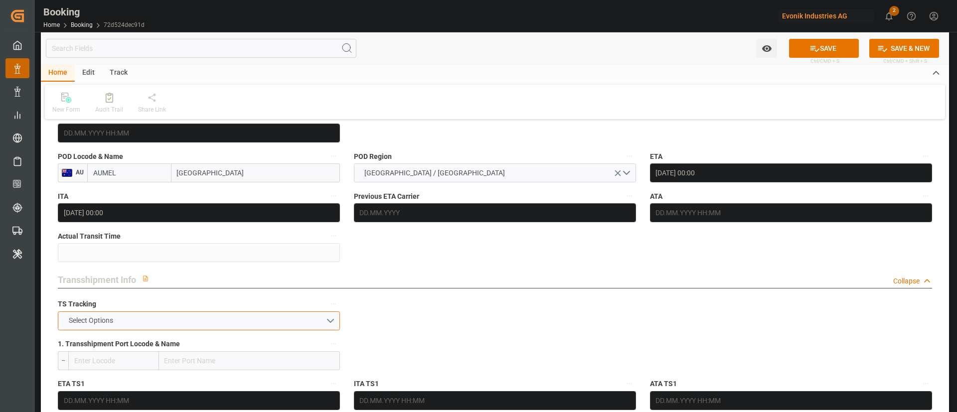
click at [168, 320] on button "Select Options" at bounding box center [199, 321] width 282 height 19
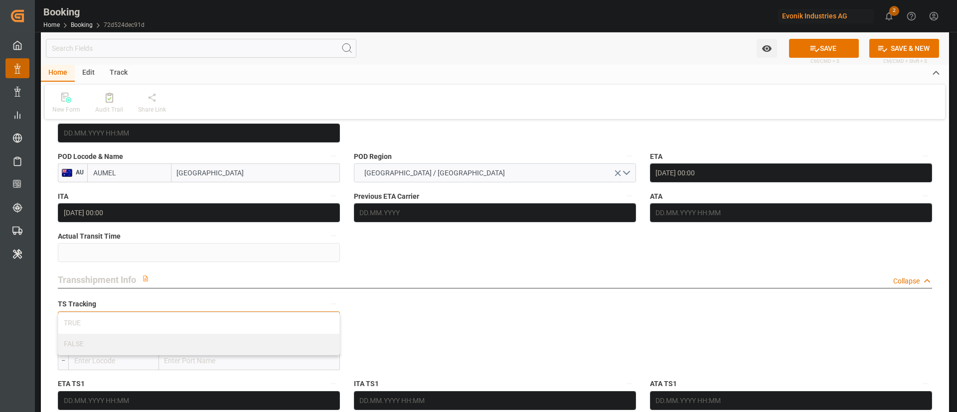
click at [168, 320] on div "TRUE" at bounding box center [198, 323] width 281 height 21
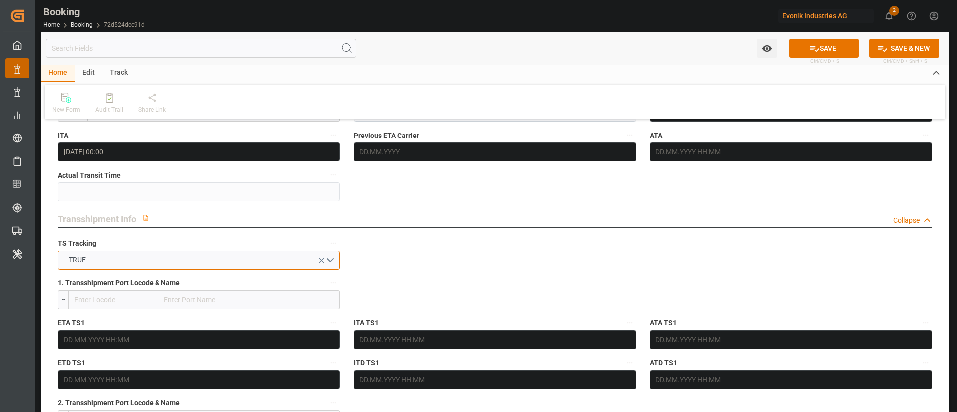
scroll to position [972, 0]
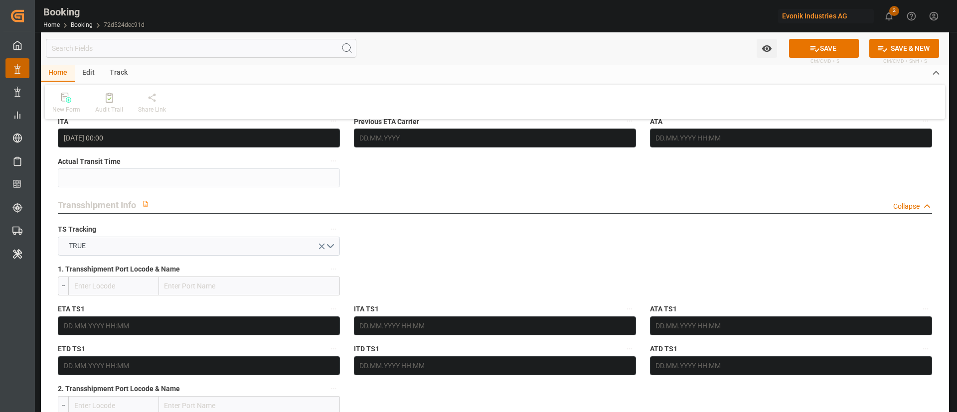
click at [233, 290] on input "text" at bounding box center [249, 286] width 181 height 19
paste input "Port Klang"
type input "Port Klang"
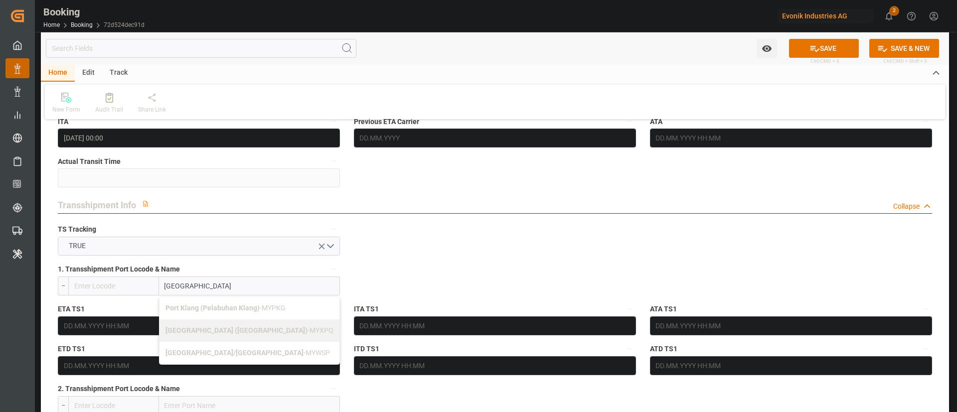
click at [200, 310] on b "Port Klang (Pelabuhan Klang)" at bounding box center [213, 308] width 94 height 8
type input "MYPKG"
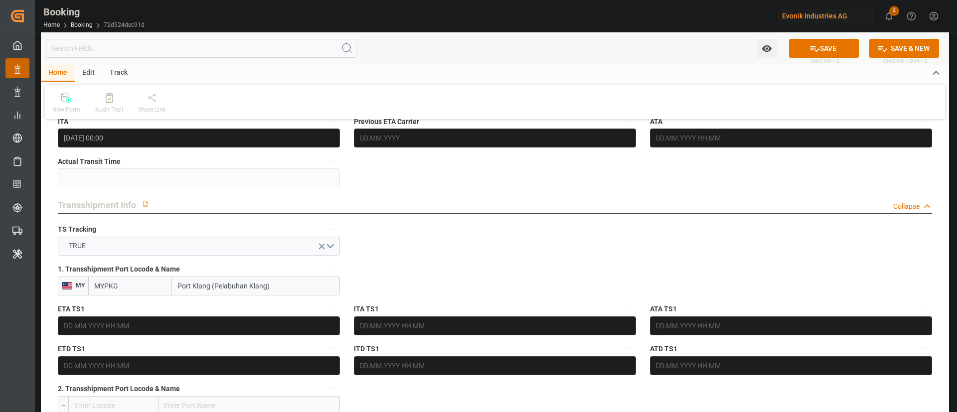
type input "Port Klang (Pelabuhan Klang)"
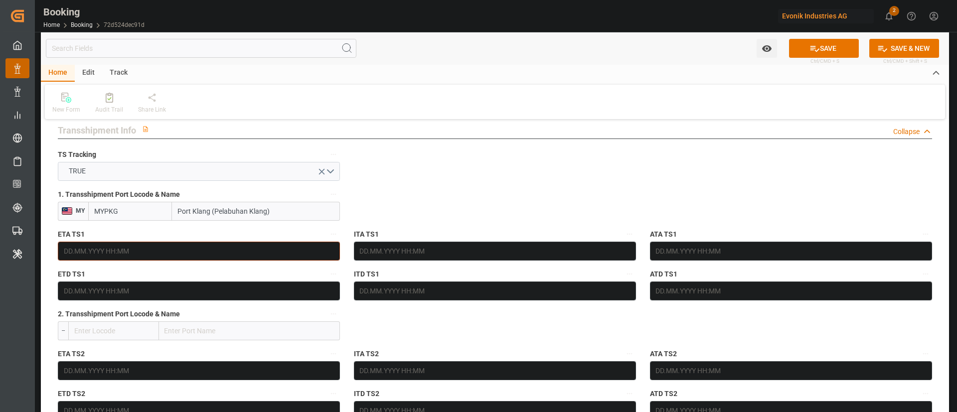
click at [160, 249] on input "text" at bounding box center [199, 251] width 282 height 19
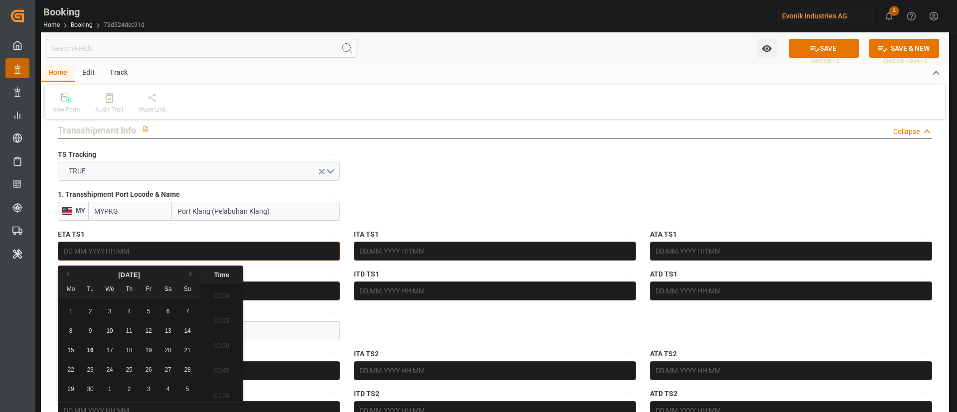
scroll to position [1499, 0]
click at [189, 272] on div "[DATE]" at bounding box center [129, 275] width 142 height 10
click at [194, 274] on button "Next Month" at bounding box center [192, 274] width 6 height 6
drag, startPoint x: 145, startPoint y: 369, endPoint x: 161, endPoint y: 368, distance: 16.5
click at [144, 369] on div "24" at bounding box center [149, 370] width 12 height 12
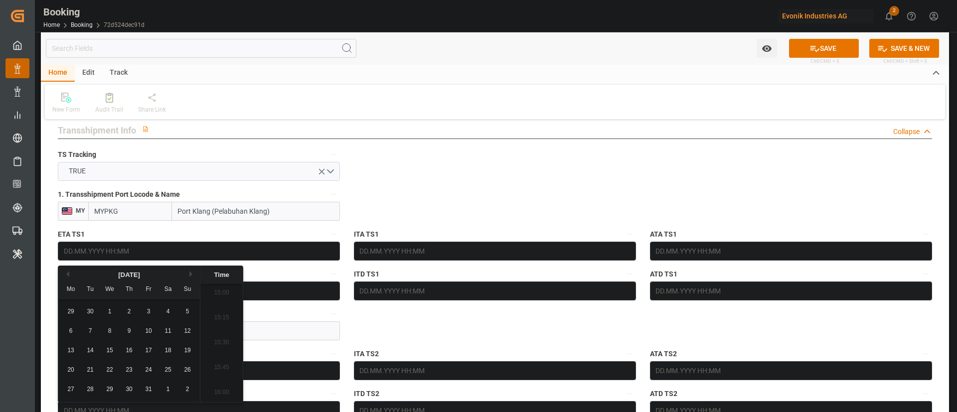
type input "24.10.2025 00:00"
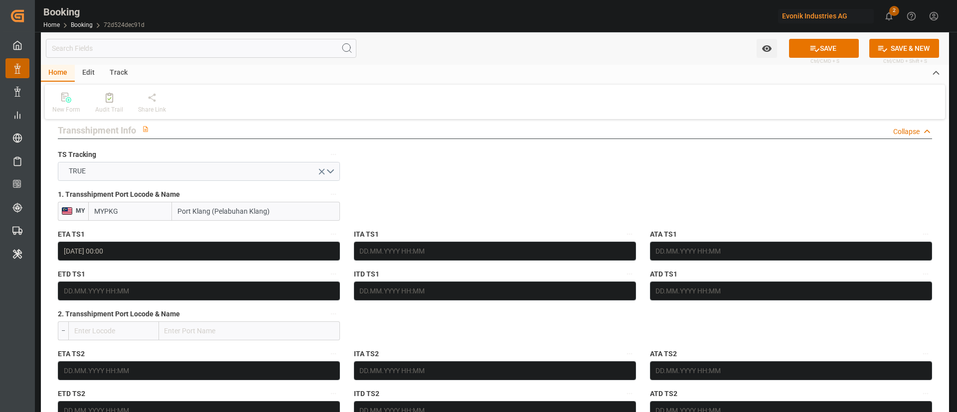
click at [201, 291] on input "text" at bounding box center [199, 291] width 282 height 19
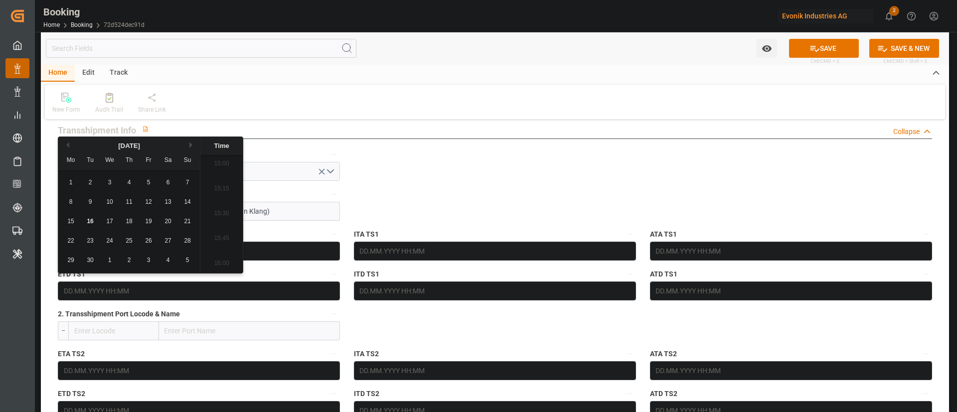
click at [190, 143] on button "Next Month" at bounding box center [192, 145] width 6 height 6
click at [170, 182] on div "1" at bounding box center [168, 183] width 12 height 12
type input "01.11.2025 00:00"
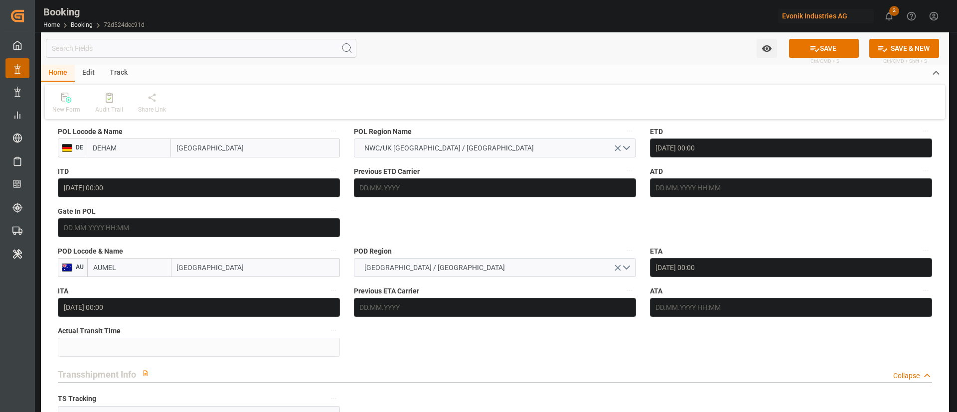
scroll to position [823, 0]
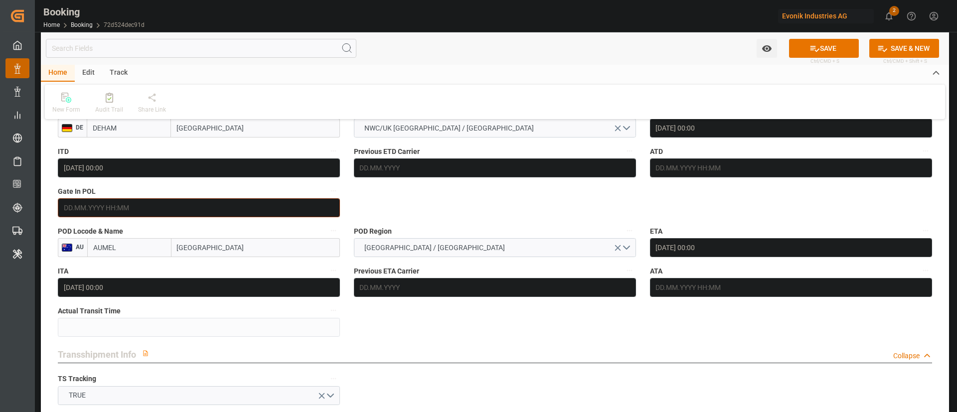
click at [150, 209] on input "text" at bounding box center [199, 207] width 282 height 19
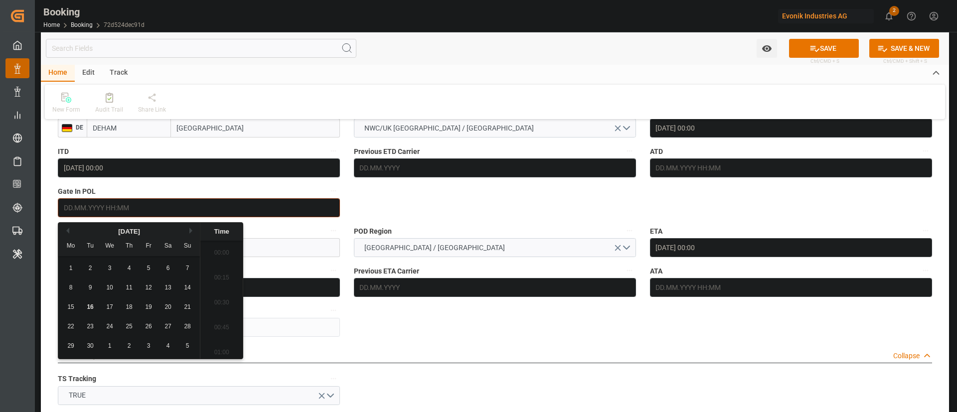
scroll to position [1499, 0]
click at [154, 283] on div "12" at bounding box center [149, 288] width 12 height 12
type input "12.09.2025 00:00"
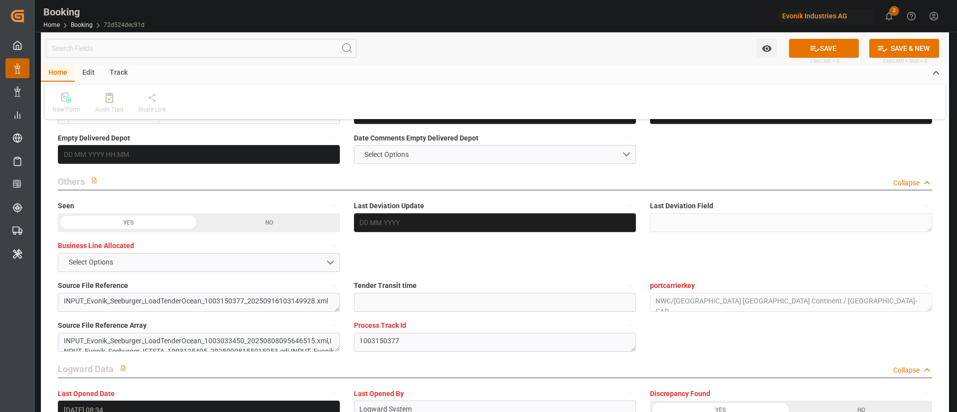
scroll to position [1944, 0]
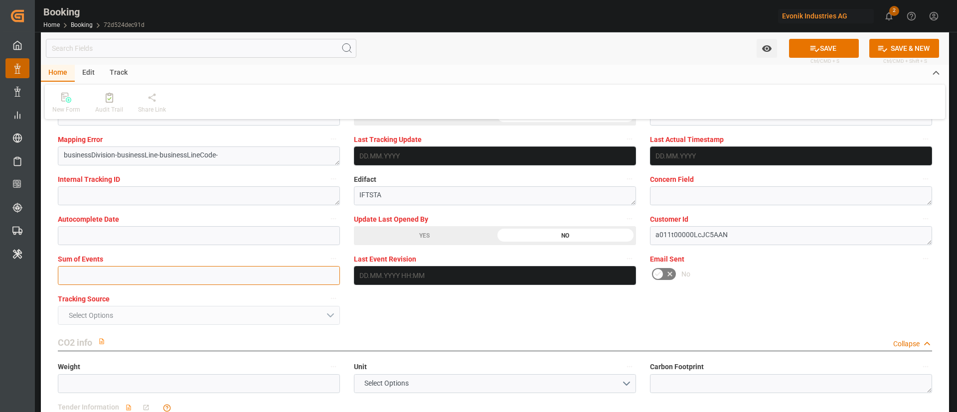
click at [212, 279] on input "text" at bounding box center [199, 275] width 282 height 19
type input "0"
click at [820, 39] on button "SAVE" at bounding box center [824, 48] width 70 height 19
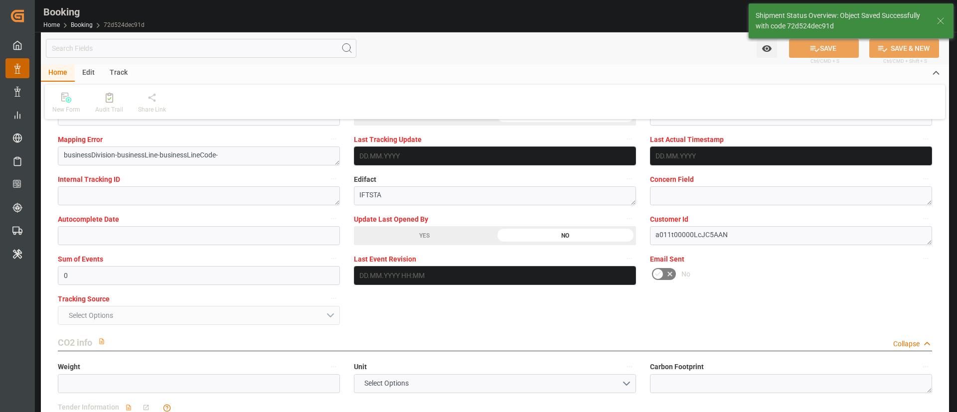
type textarea "Kiran Hari"
type textarea "businessDivision-businessLine-"
type textarea "Yes"
type input "24.10.2025 00:00"
type input "01.11.2025 00:00"
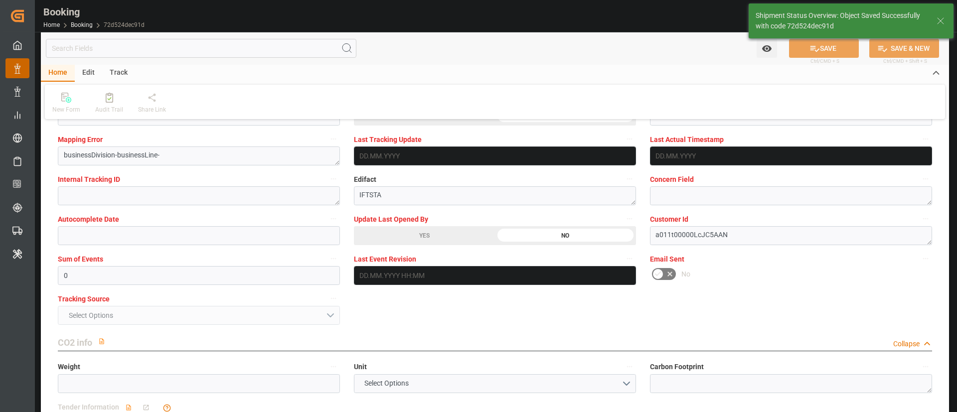
type input "16.09.2025 10:13"
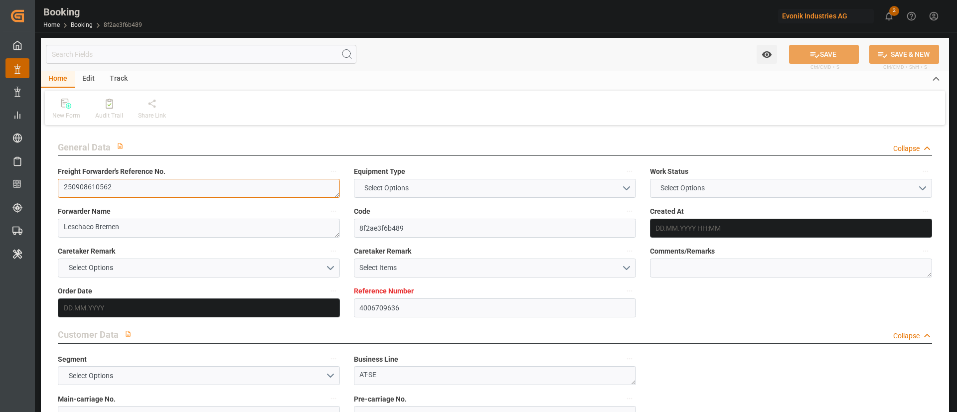
click at [156, 194] on textarea "250908610562" at bounding box center [199, 188] width 282 height 19
type input "4006709636"
type input "9789635"
type input "OOCL"
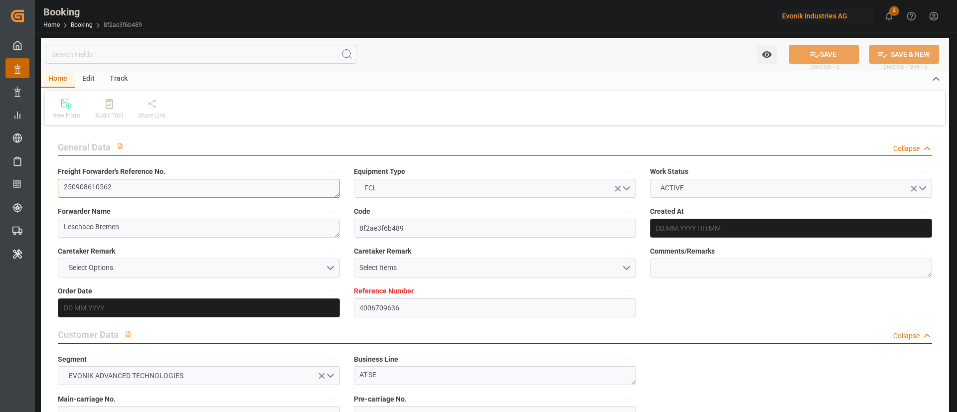
type input "Orient Overseas Container Line Ltd"
type input "DEHAM"
type input "KRPUS"
click at [166, 189] on textarea "250908610562" at bounding box center [199, 188] width 282 height 19
type input "01.09.2025 05:27"
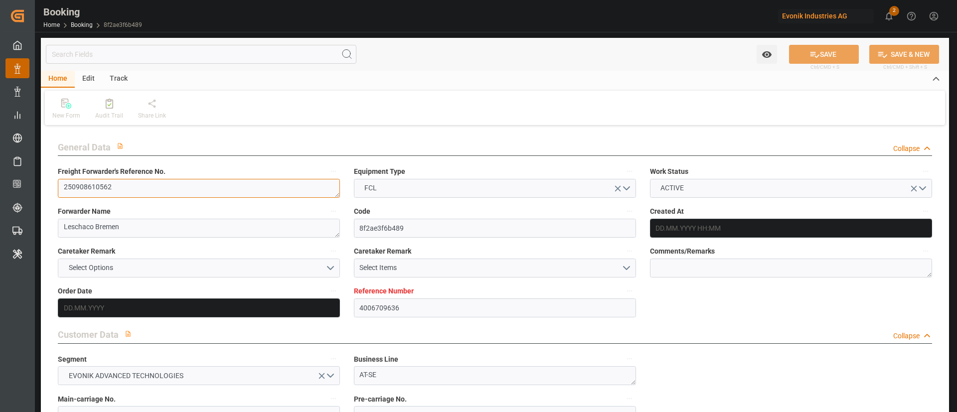
type input "01.09.2025"
type input "20.11.2025"
type input "12.09.2025"
type input "12.09.2025 00:00"
type input "[DATE]"
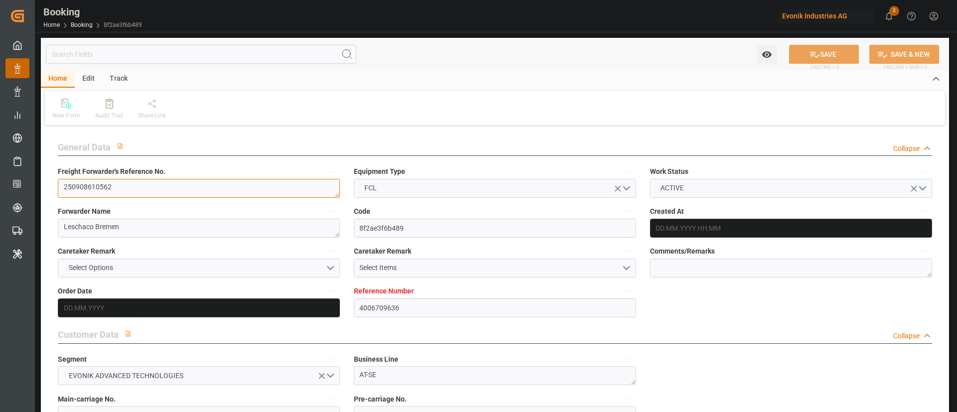
type input "[DATE] 00:00"
type input "15.09.2025 14:03"
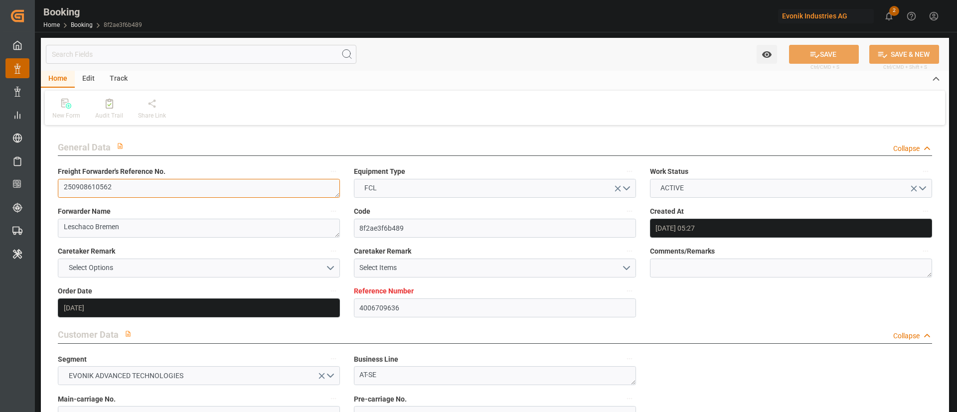
click at [166, 189] on textarea "250908610562" at bounding box center [199, 188] width 282 height 19
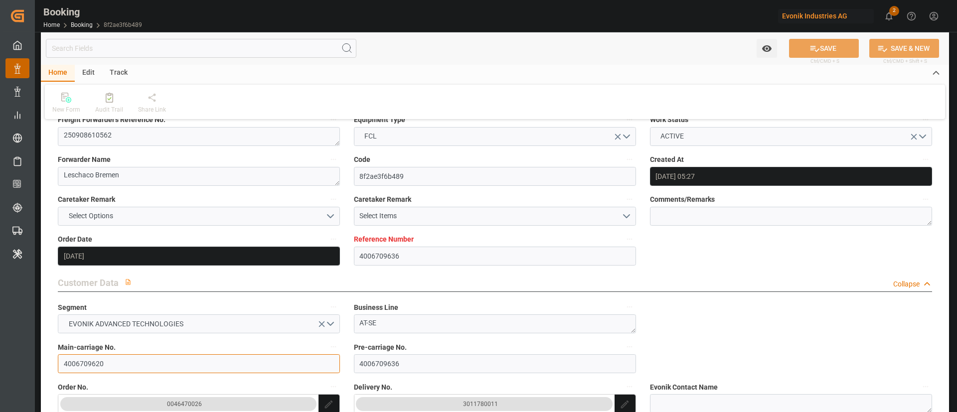
click at [140, 354] on input "4006709620" at bounding box center [199, 363] width 282 height 19
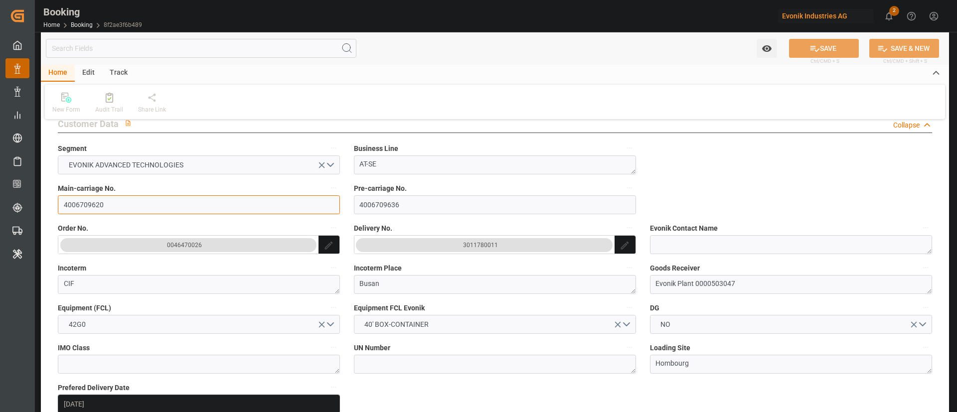
scroll to position [224, 0]
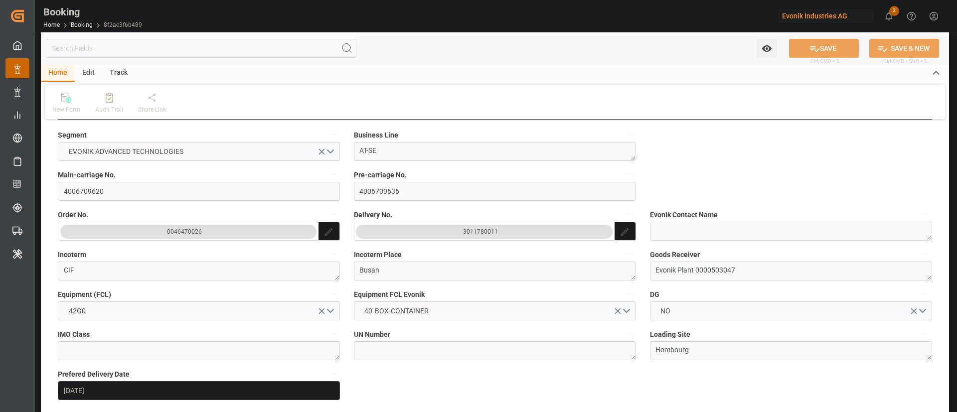
click at [504, 234] on button "3011780011" at bounding box center [484, 232] width 257 height 14
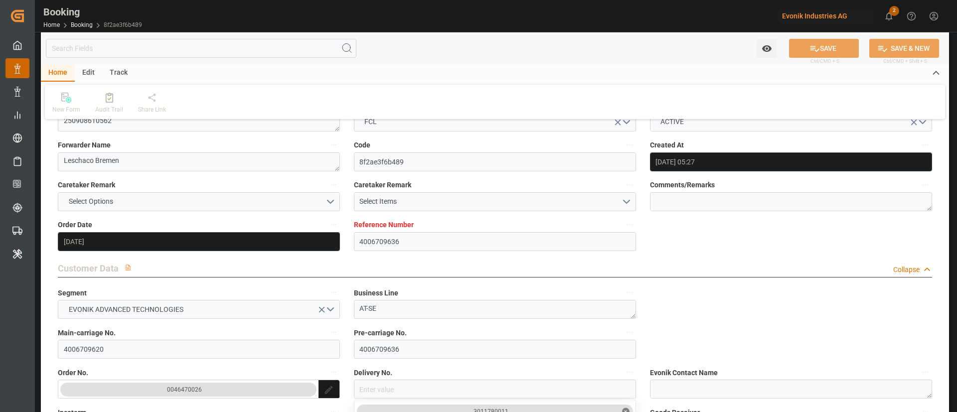
scroll to position [0, 0]
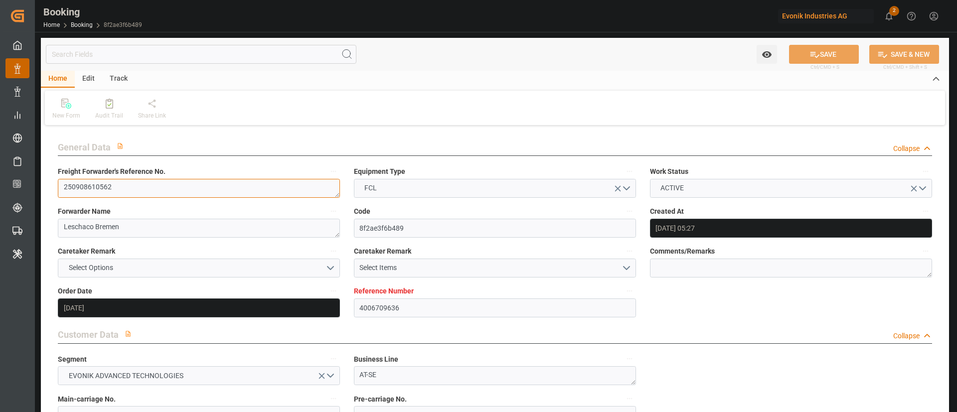
click at [151, 182] on textarea "250908610562" at bounding box center [199, 188] width 282 height 19
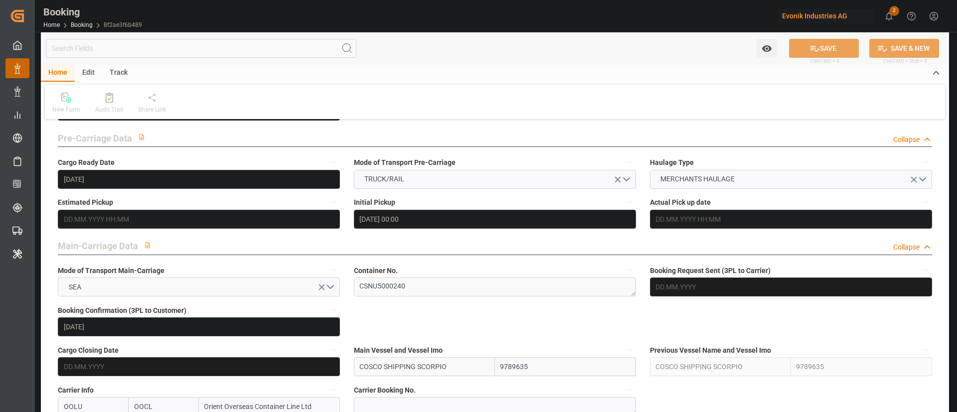
scroll to position [673, 0]
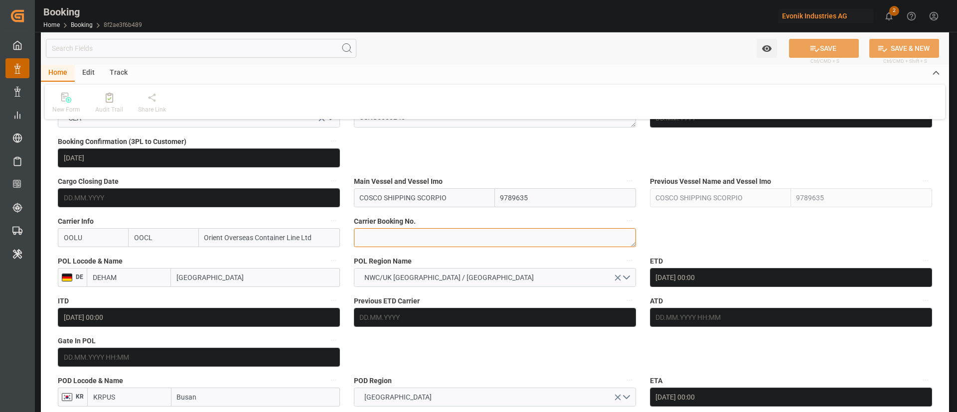
click at [417, 244] on textarea at bounding box center [495, 237] width 282 height 19
paste textarea "2162305040"
type textarea "2162305040"
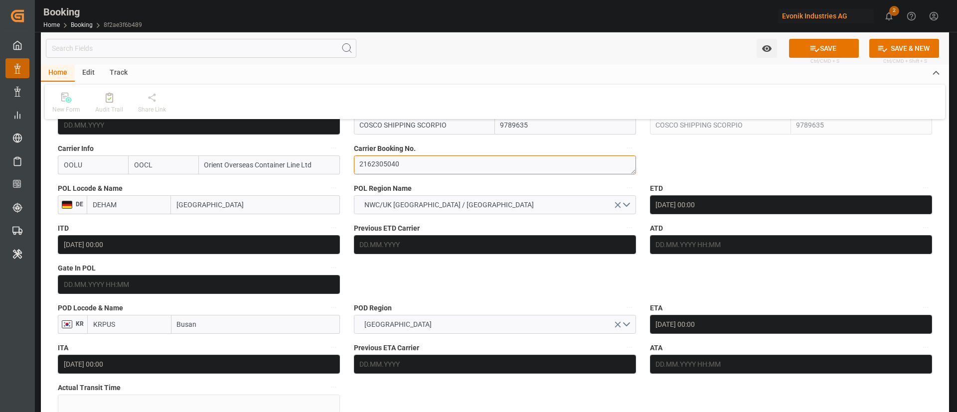
scroll to position [748, 0]
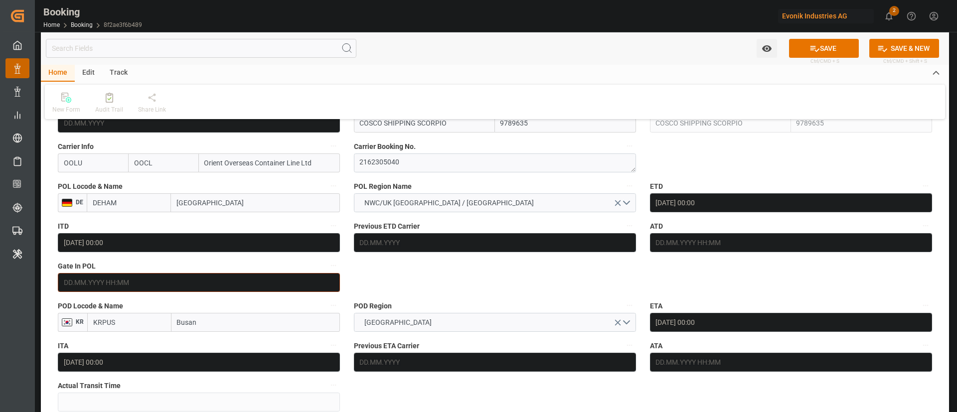
click at [173, 281] on input "text" at bounding box center [199, 282] width 282 height 19
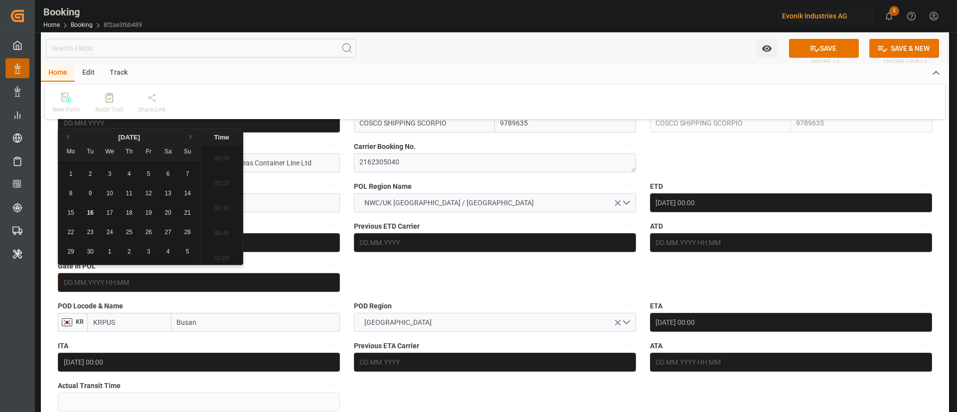
scroll to position [1524, 0]
click at [73, 211] on span "15" at bounding box center [70, 212] width 6 height 7
type input "15.09.2025 00:00"
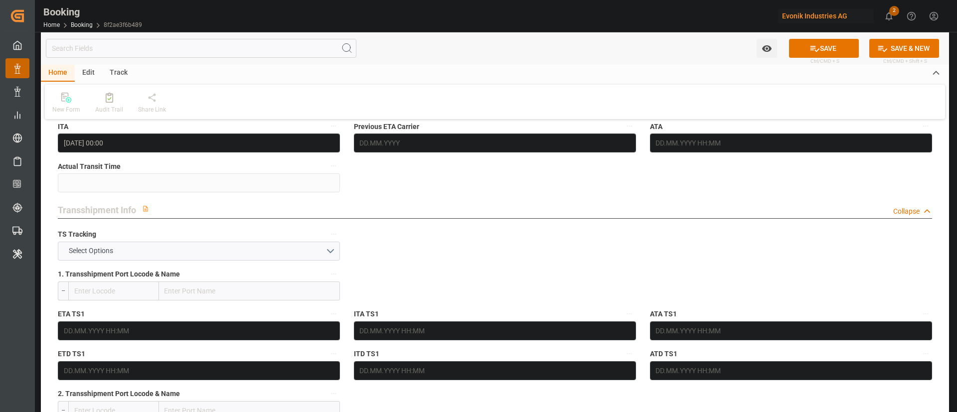
scroll to position [1047, 0]
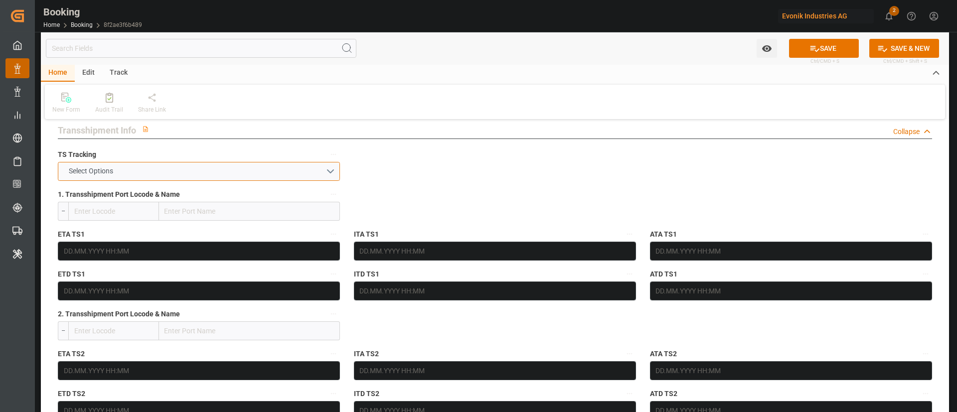
click at [194, 176] on button "Select Options" at bounding box center [199, 171] width 282 height 19
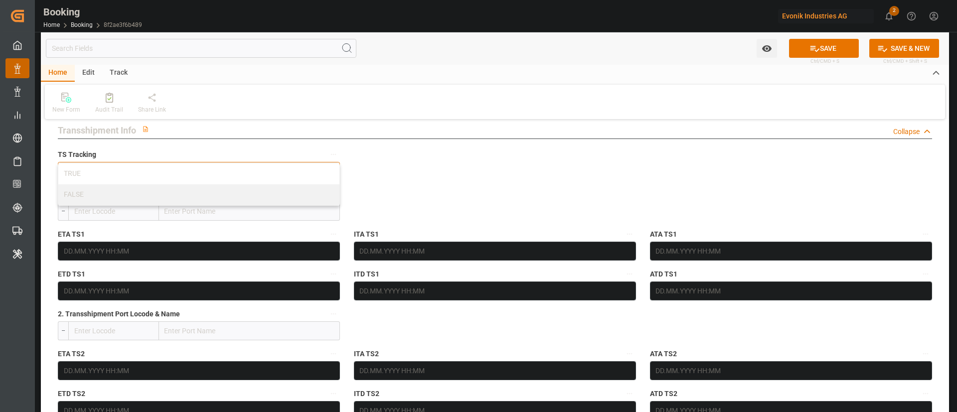
click at [194, 176] on div "TRUE" at bounding box center [198, 174] width 281 height 21
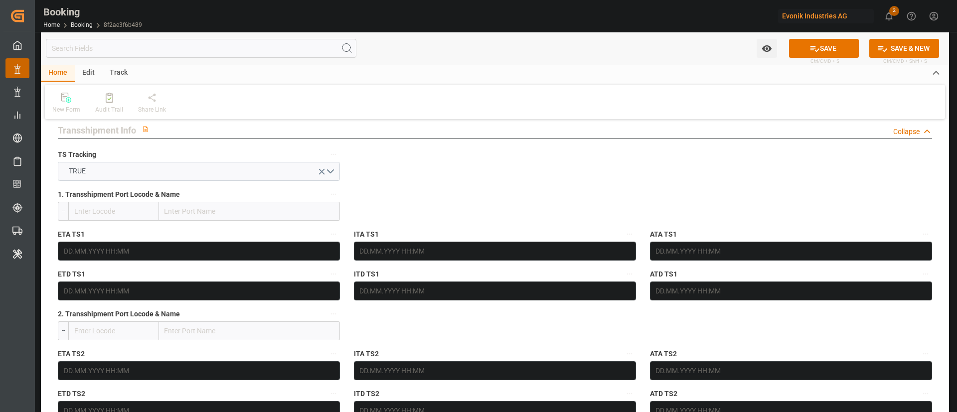
click at [212, 207] on input "text" at bounding box center [249, 211] width 181 height 19
paste input "Shangha"
type input "Shangha"
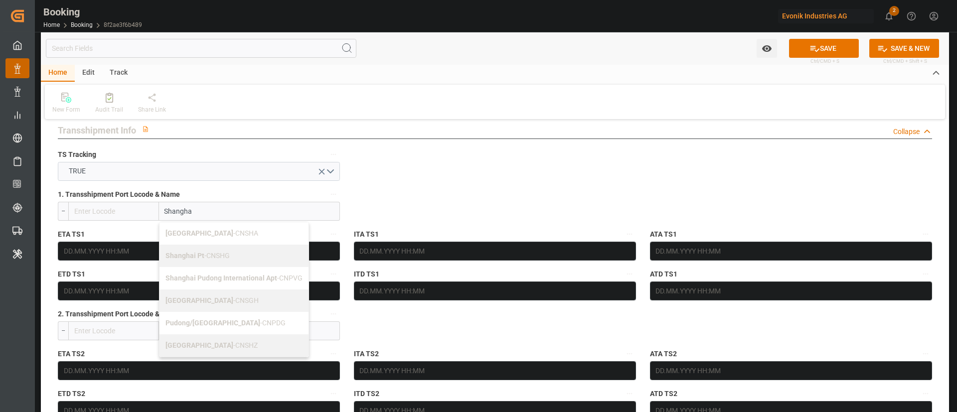
click at [214, 298] on span "Shanghai - CNSGH" at bounding box center [212, 301] width 93 height 8
type input "CNSGH"
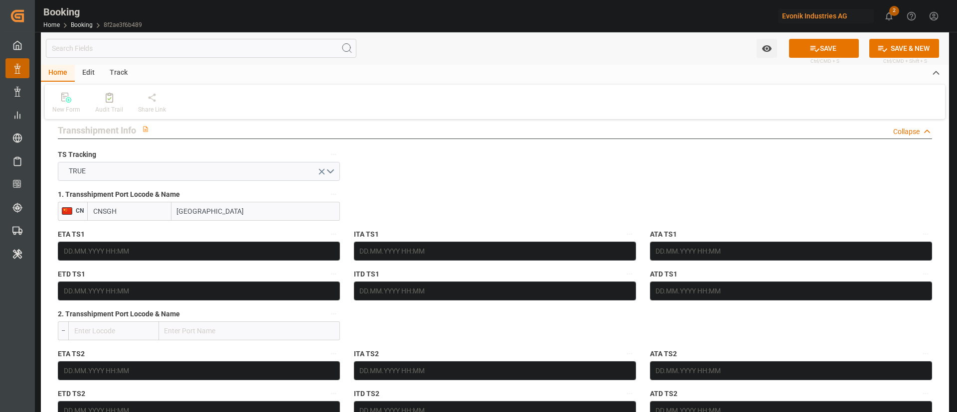
type input "[GEOGRAPHIC_DATA]"
click at [173, 246] on input "text" at bounding box center [199, 251] width 282 height 19
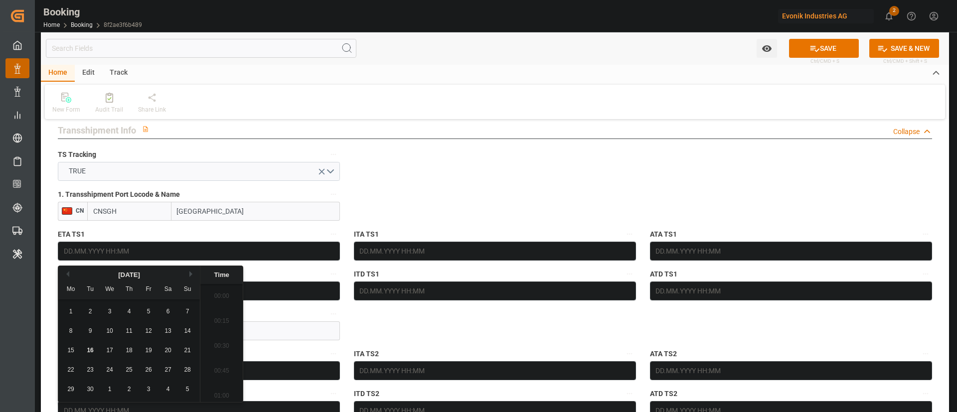
click at [192, 273] on button "Next Month" at bounding box center [192, 274] width 6 height 6
click at [97, 333] on div "3 4 5 6 7 8 9" at bounding box center [129, 331] width 136 height 19
click at [94, 332] on div "4" at bounding box center [90, 332] width 12 height 12
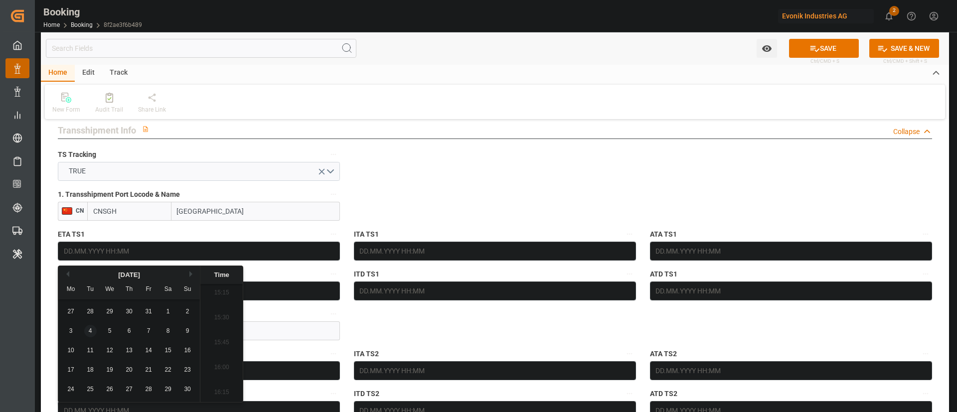
type input "[DATE] 00:00"
click at [275, 286] on input "text" at bounding box center [199, 291] width 282 height 19
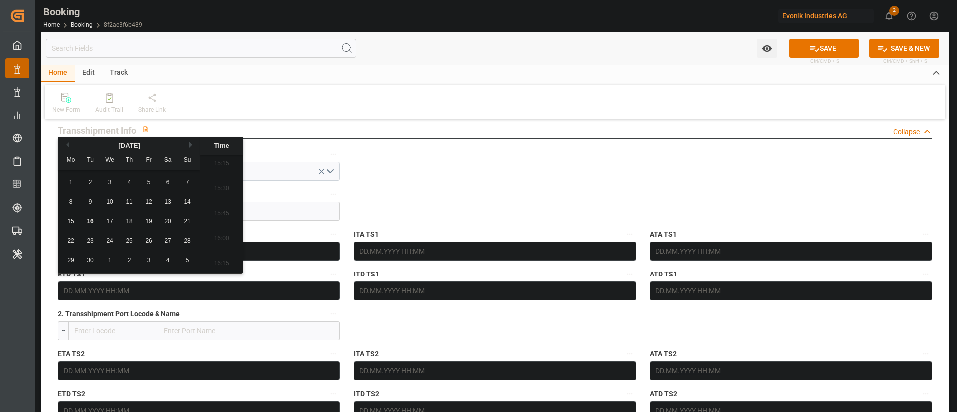
click at [191, 146] on button "Next Month" at bounding box center [192, 145] width 6 height 6
click at [93, 221] on span "11" at bounding box center [90, 221] width 6 height 7
type input "11.11.2025 00:00"
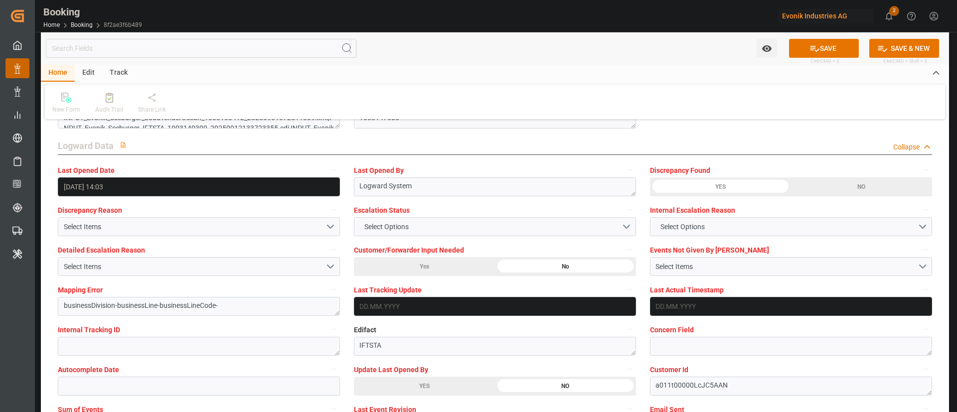
scroll to position [1870, 0]
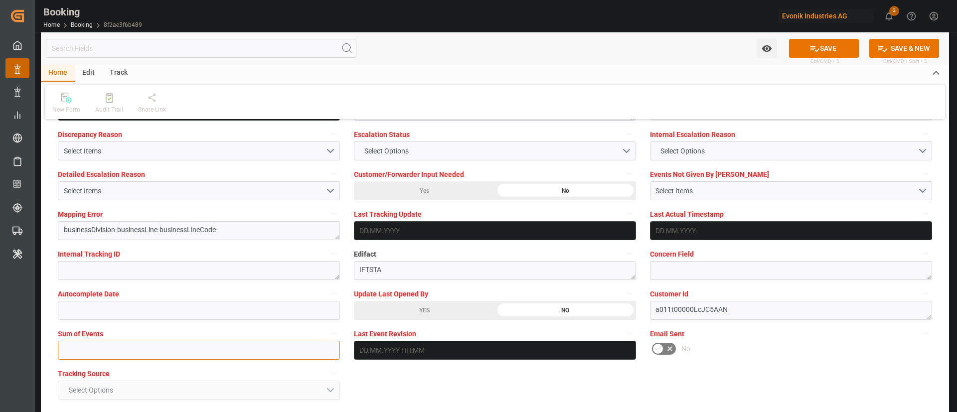
click at [178, 354] on input "text" at bounding box center [199, 350] width 282 height 19
type input "0"
click at [824, 48] on button "SAVE" at bounding box center [824, 48] width 70 height 19
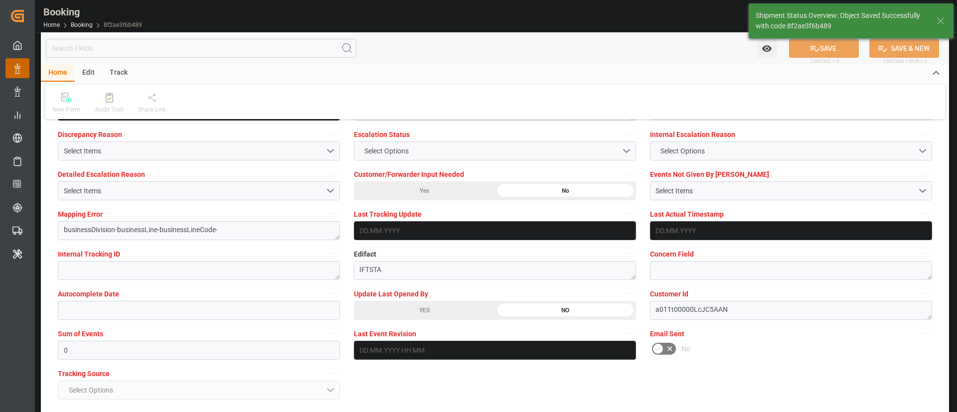
type textarea "Kiran Hari"
type textarea "businessDivision-businessLine-"
type textarea "Yes"
type input "[DATE] 00:00"
type input "11.11.2025 00:00"
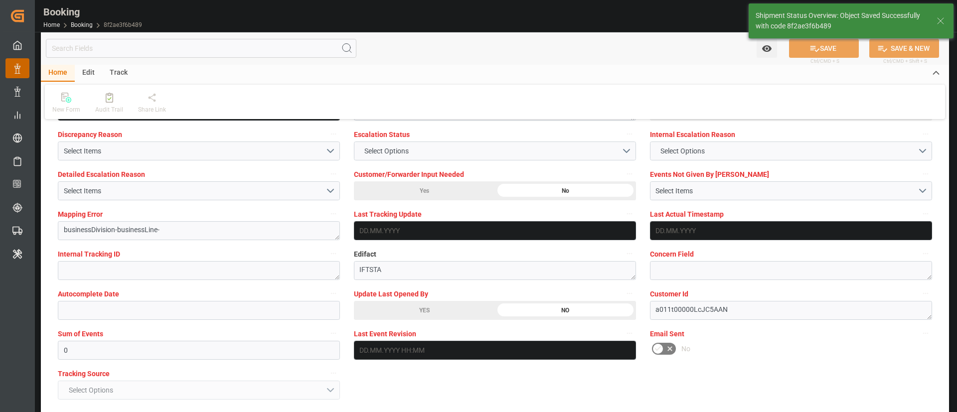
type input "16.09.2025 10:17"
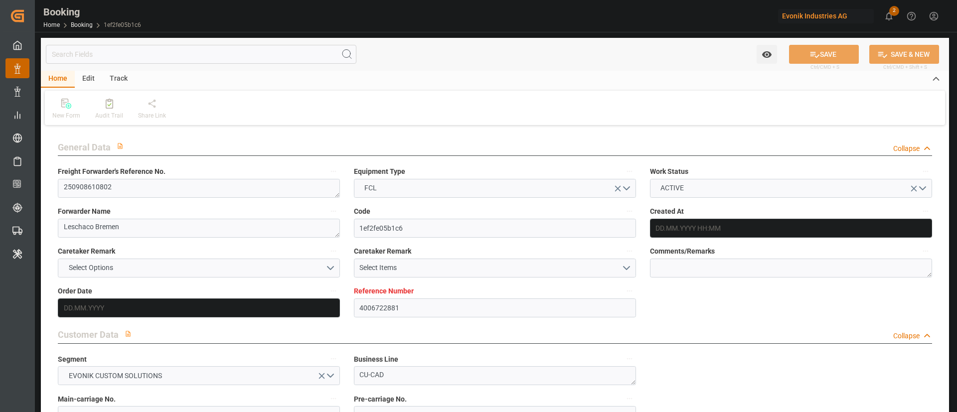
type input "4006722881"
type input "9789635"
type input "OOCL"
type input "Orient Overseas Container Line Ltd"
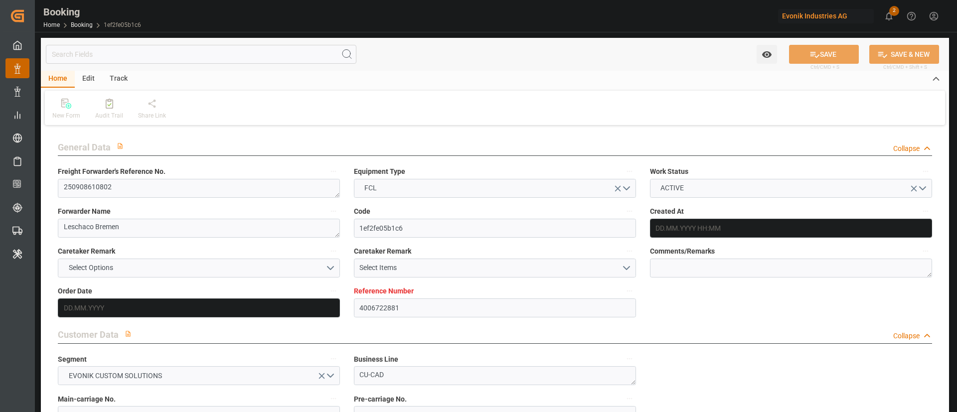
type input "DEHAM"
type input "KRPUS"
type input "[DATE] 05:41"
type input "[DATE]"
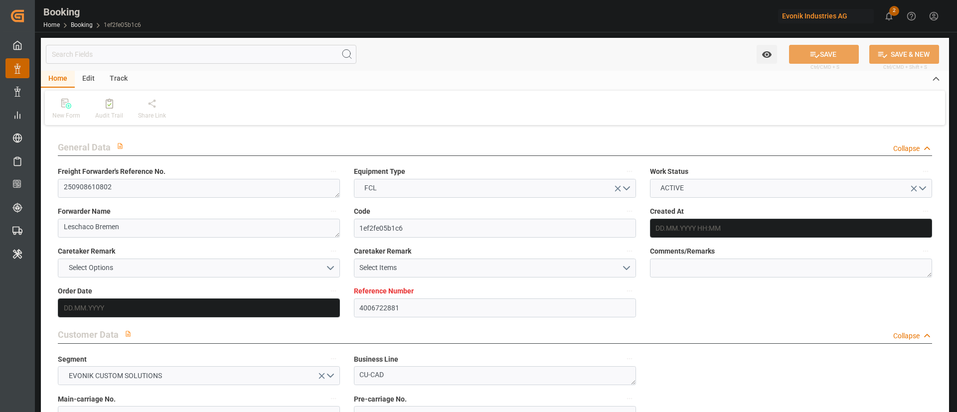
type input "19.09.2025"
type input "19.09.2025 00:00"
type input "[DATE]"
type input "27.09.2025 00:00"
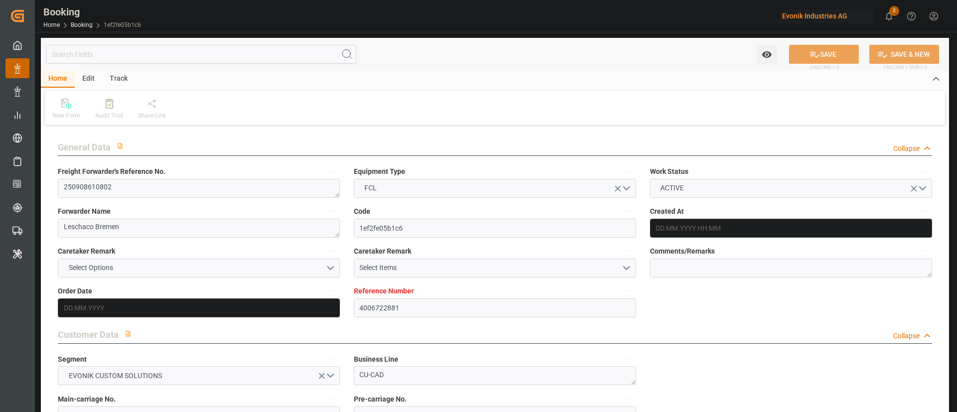
type input "12.11.2025 00:00"
type input "[DATE] 00:00"
type input "15.09.2025 14:00"
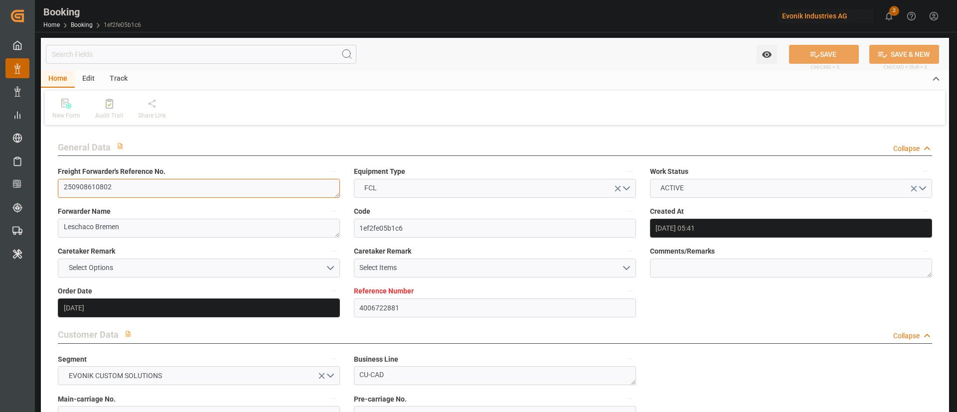
click at [203, 184] on textarea "250908610802" at bounding box center [199, 188] width 282 height 19
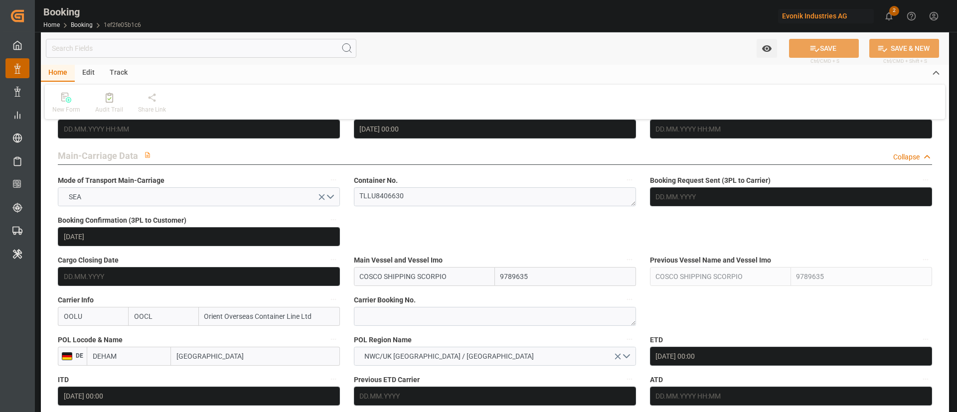
scroll to position [598, 0]
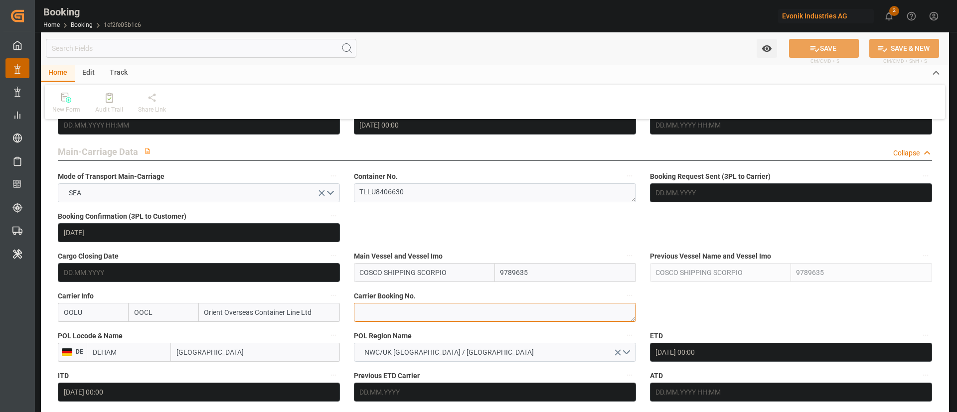
click at [441, 315] on textarea at bounding box center [495, 312] width 282 height 19
paste textarea "2162573110"
type textarea "2162573110"
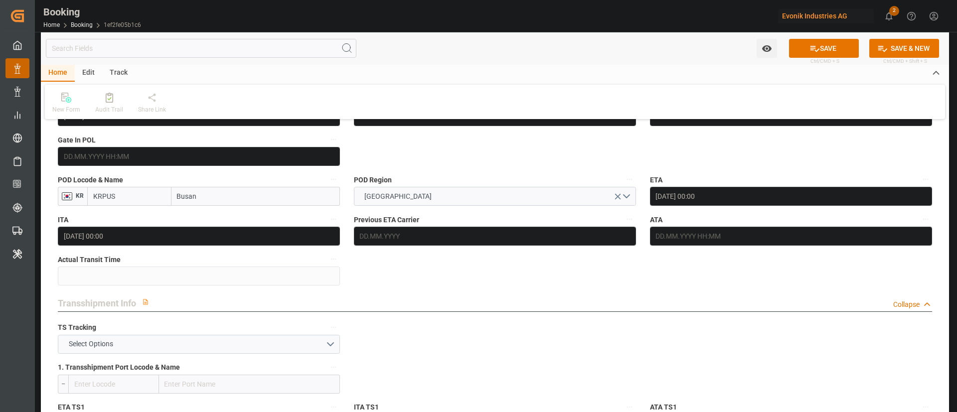
scroll to position [897, 0]
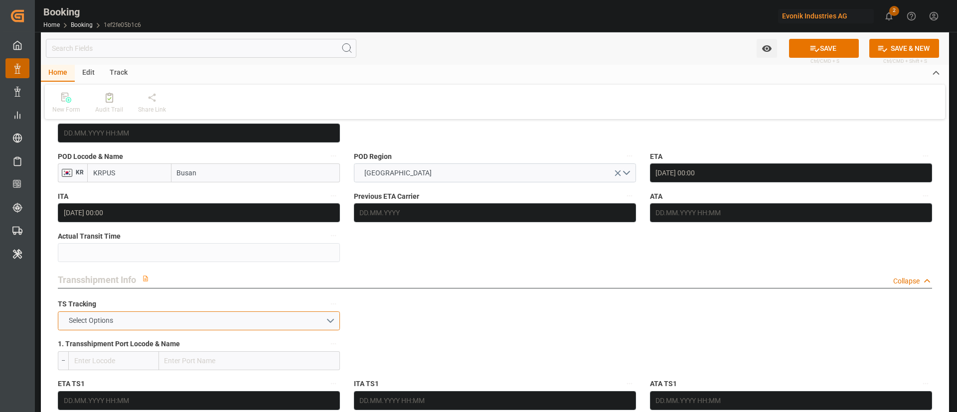
click at [157, 325] on button "Select Options" at bounding box center [199, 321] width 282 height 19
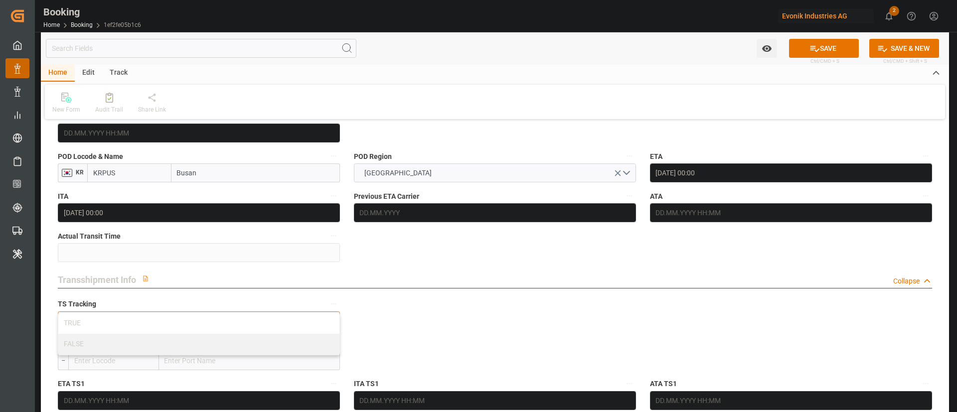
click at [157, 325] on div "TRUE" at bounding box center [198, 323] width 281 height 21
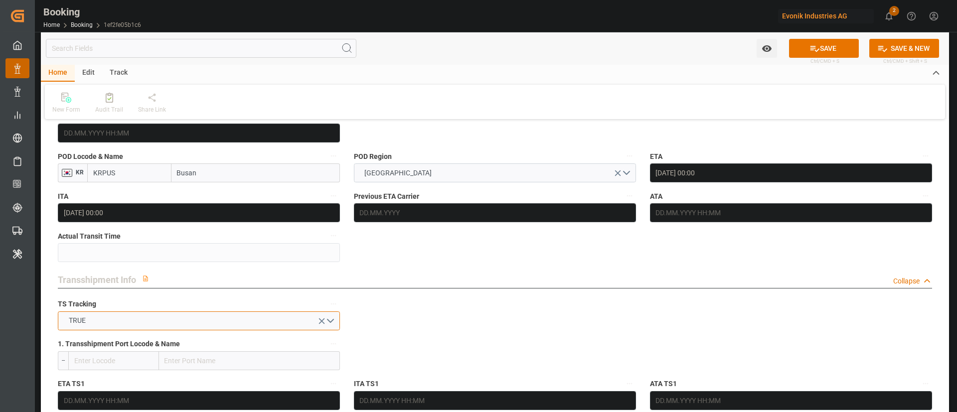
scroll to position [1047, 0]
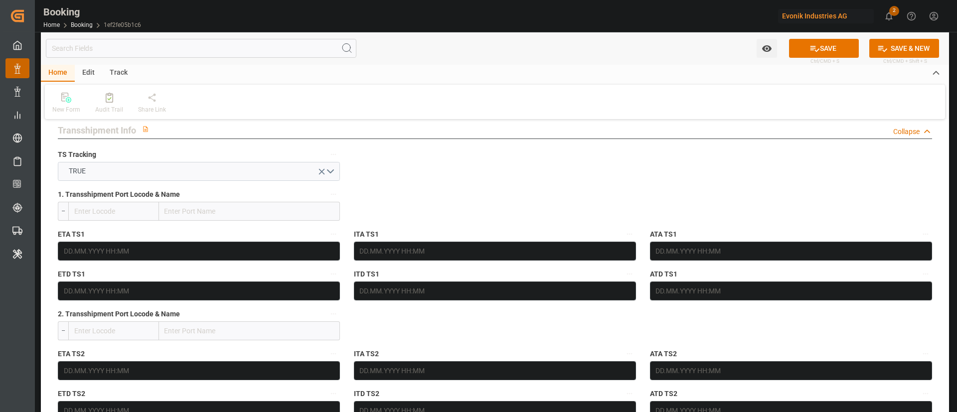
click at [279, 208] on input "text" at bounding box center [249, 211] width 181 height 19
paste input "Shanghai"
type input "Shanghai"
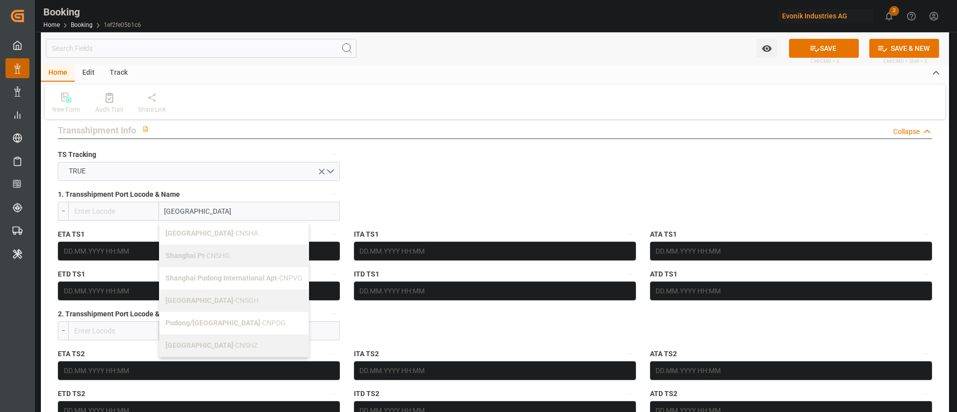
click at [202, 300] on span "Shanghai - CNSGH" at bounding box center [212, 301] width 93 height 8
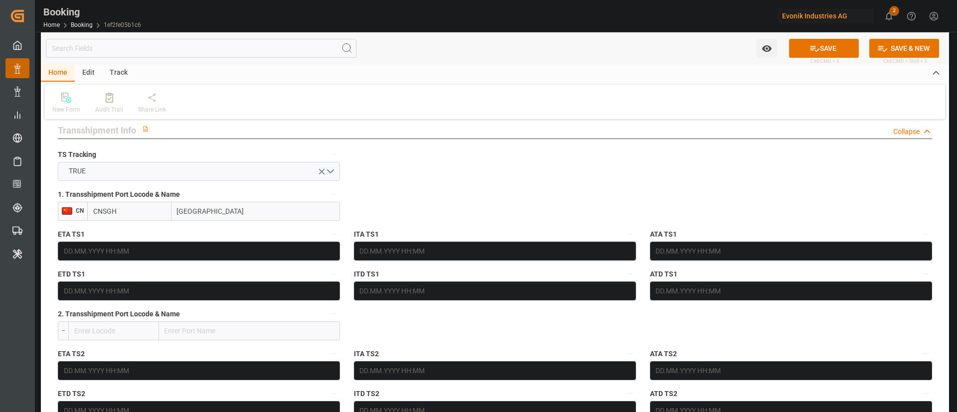
type input "CNSGH"
type input "Shanghai"
click at [122, 257] on input "text" at bounding box center [199, 251] width 282 height 19
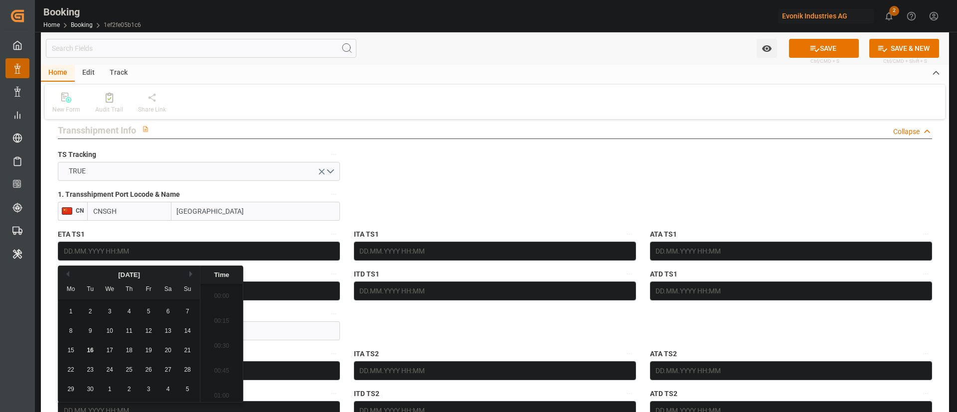
click at [190, 277] on button "Next Month" at bounding box center [192, 274] width 6 height 6
drag, startPoint x: 193, startPoint y: 276, endPoint x: 145, endPoint y: 312, distance: 59.9
click at [193, 276] on button "Next Month" at bounding box center [192, 274] width 6 height 6
click at [95, 329] on div "4" at bounding box center [90, 332] width 12 height 12
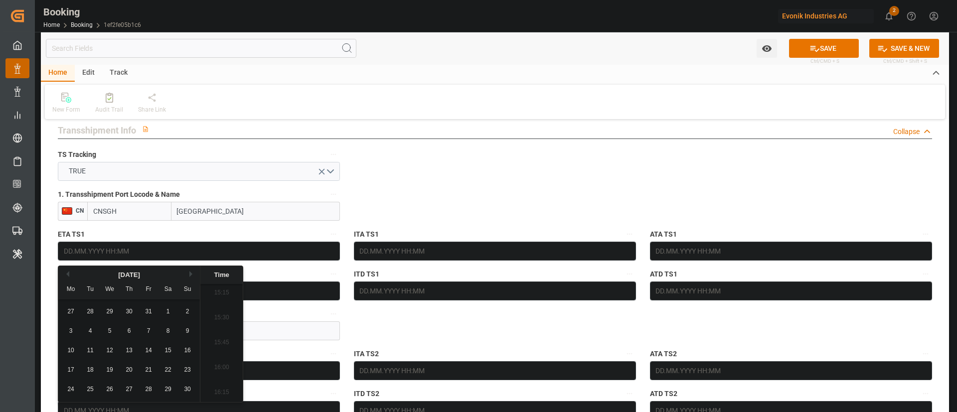
type input "04.11.2025 00:00"
drag, startPoint x: 286, startPoint y: 291, endPoint x: 261, endPoint y: 289, distance: 24.6
click at [286, 291] on input "text" at bounding box center [199, 291] width 282 height 19
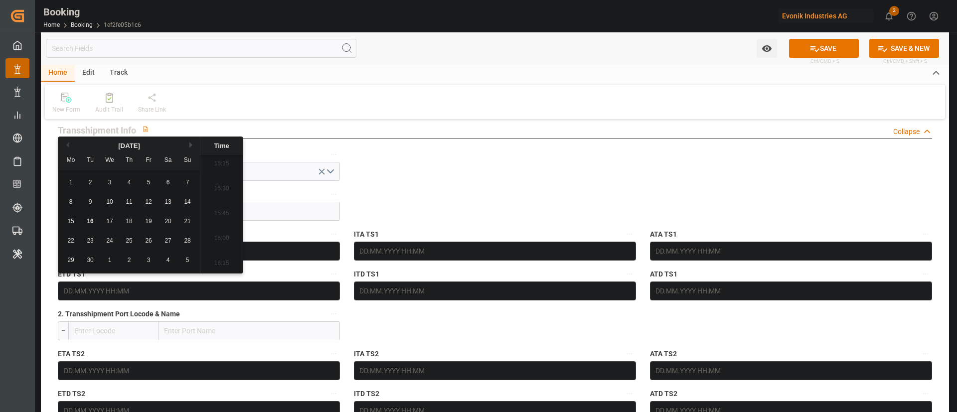
click at [193, 146] on button "Next Month" at bounding box center [192, 145] width 6 height 6
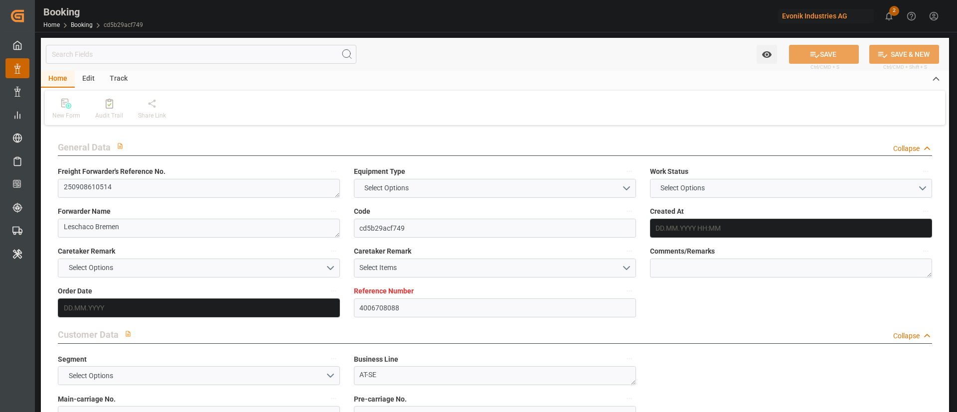
type textarea "250908610514"
type textarea "Leschaco Bremen"
type input "cd5b29acf749"
type input "4006708088"
type textarea "AT-SE"
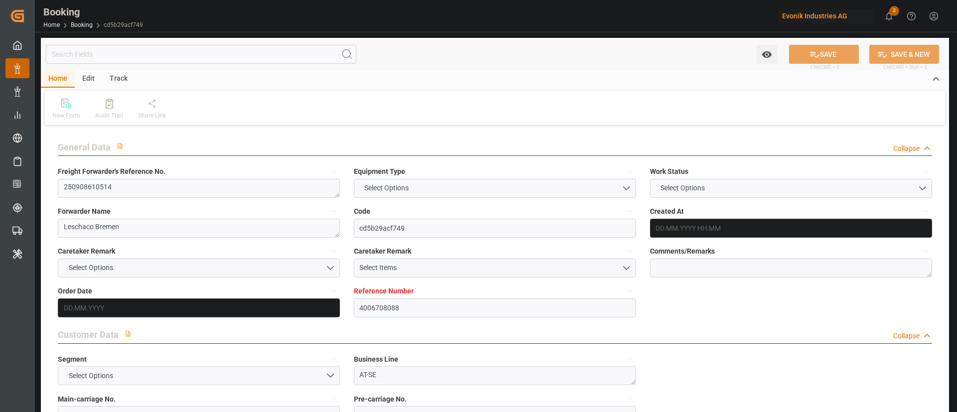
type input "4006708084"
type textarea "CIF"
type textarea "Busan"
type textarea "Evonik Plant 0000503047"
type textarea "Hombourg"
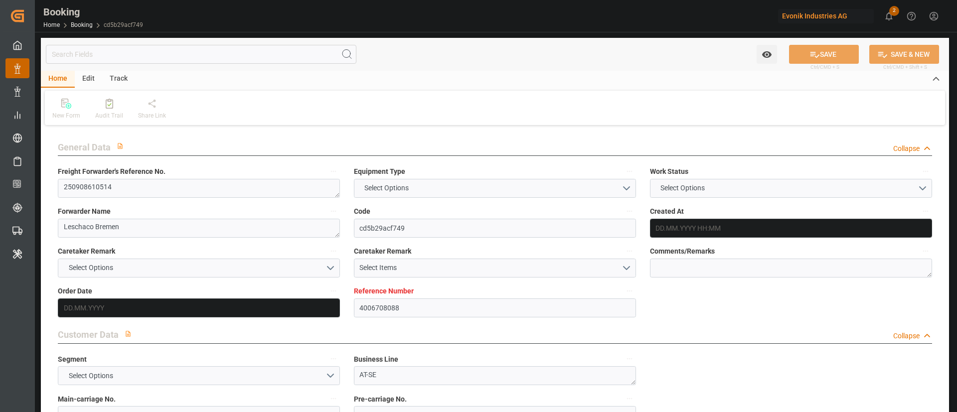
type textarea "DFSU4323812"
type input "COSCO SHIPPING [PERSON_NAME]"
type input "OOLU"
type input "[GEOGRAPHIC_DATA]"
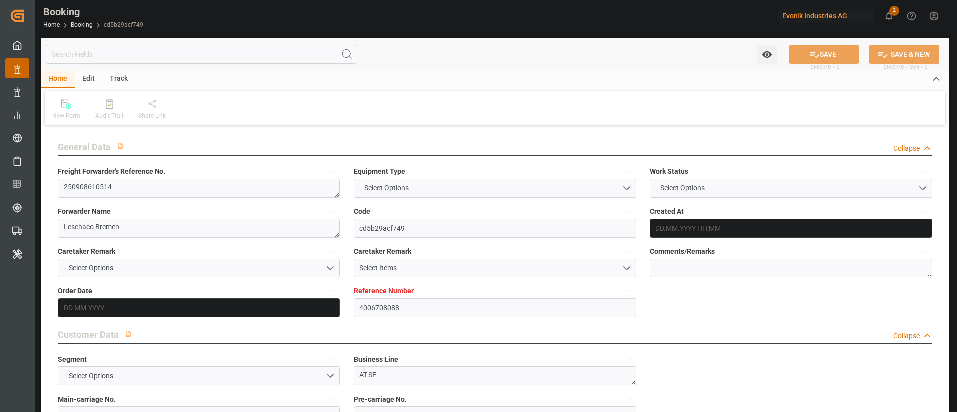
type input "Busan"
type textarea "INPUT_Evonik_Seeburger_LoadTenderOcean_1003147590_20250915153510245.xml"
type textarea "NWC/[GEOGRAPHIC_DATA] [GEOGRAPHIC_DATA] / [GEOGRAPHIC_DATA]-SE"
type textarea "INPUT_Evonik_Seeburger_LoadTenderOcean_1003098840_20250829154010137.xml,INPUT_E…"
type textarea "1003147590"
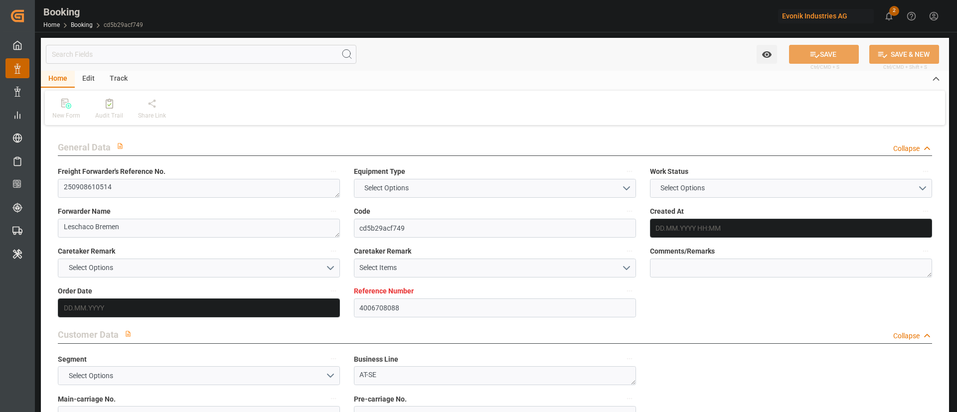
type textarea "Logward System"
type textarea "businessDivision-businessLine-businessLineCode-"
type textarea "IFTSTA"
type textarea "a011t00000LcJC5AAN"
type textarea "No"
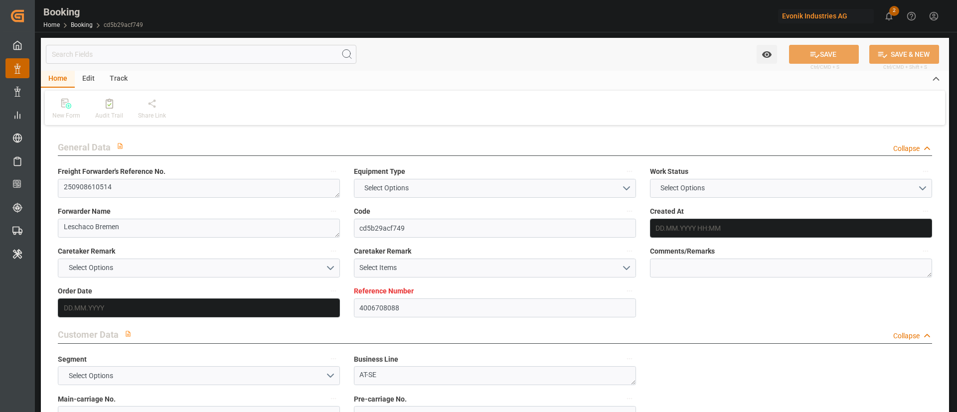
type input "4006708088"
type input "9783502"
type input "OOCL"
type input "Orient Overseas Container Line Ltd"
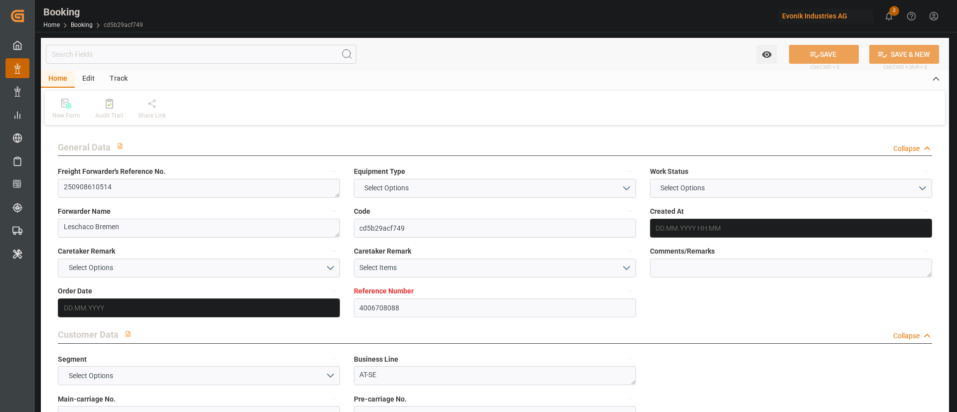
type input "DEHAM"
type input "KRPUS"
type input "[DATE] 13:43"
type input "[DATE]"
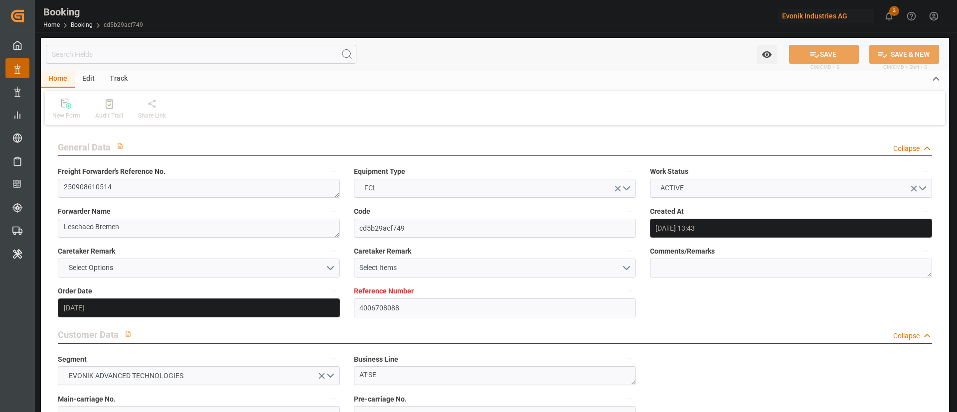
type input "[DATE]"
type input "[DATE] 00:00"
type input "[DATE]"
type input "[DATE] 00:00"
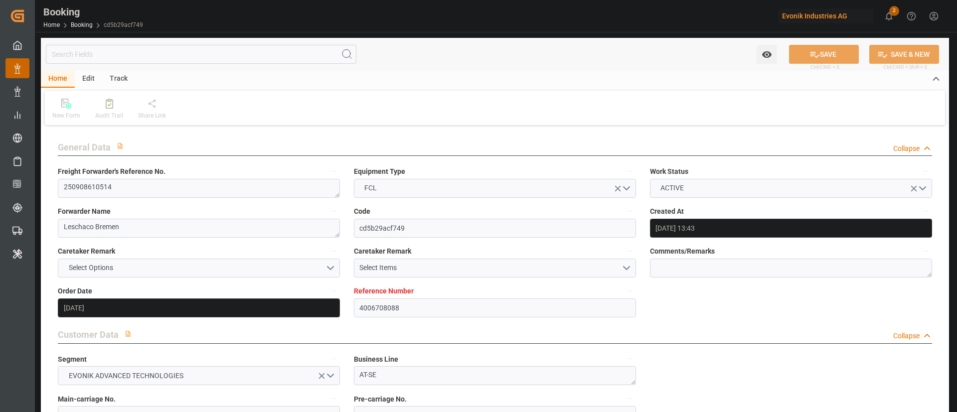
type input "[DATE] 00:00"
type input "[DATE] 13:37"
click at [162, 191] on textarea "250908610514" at bounding box center [199, 188] width 282 height 19
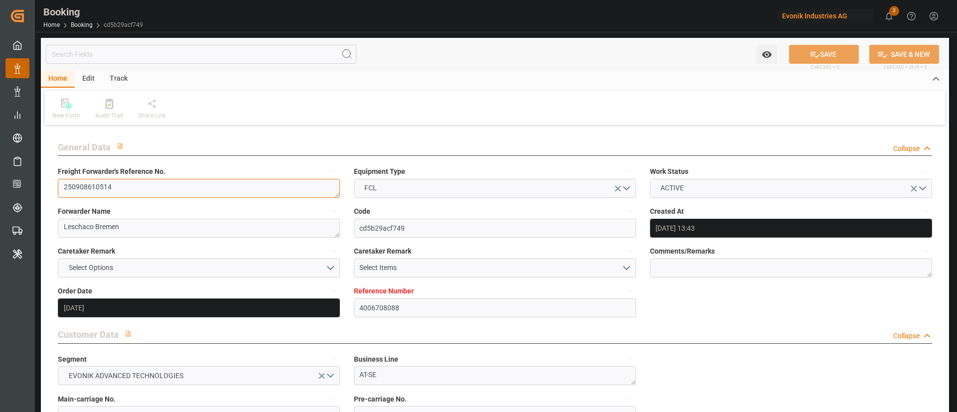
scroll to position [748, 0]
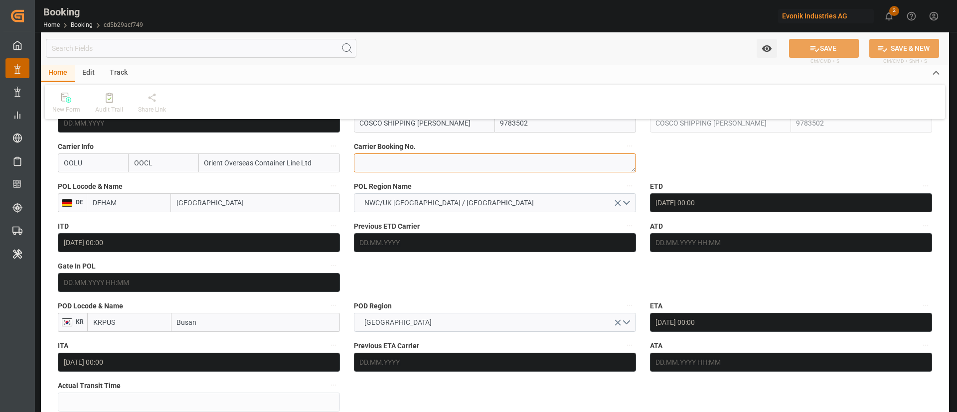
click at [435, 168] on textarea at bounding box center [495, 163] width 282 height 19
paste textarea "2162304600"
type textarea "2162304600"
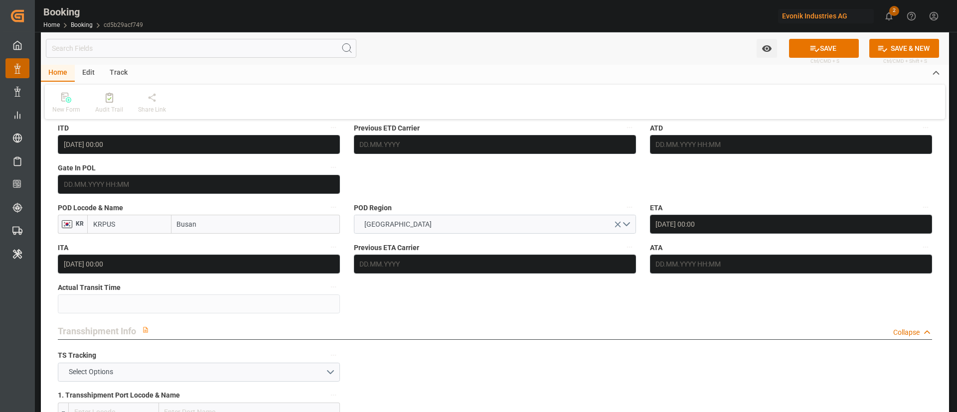
scroll to position [823, 0]
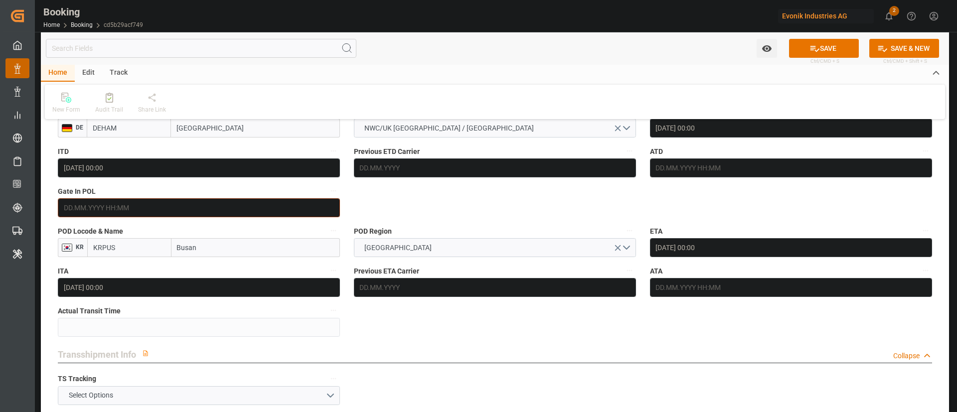
click at [103, 212] on input "text" at bounding box center [199, 207] width 282 height 19
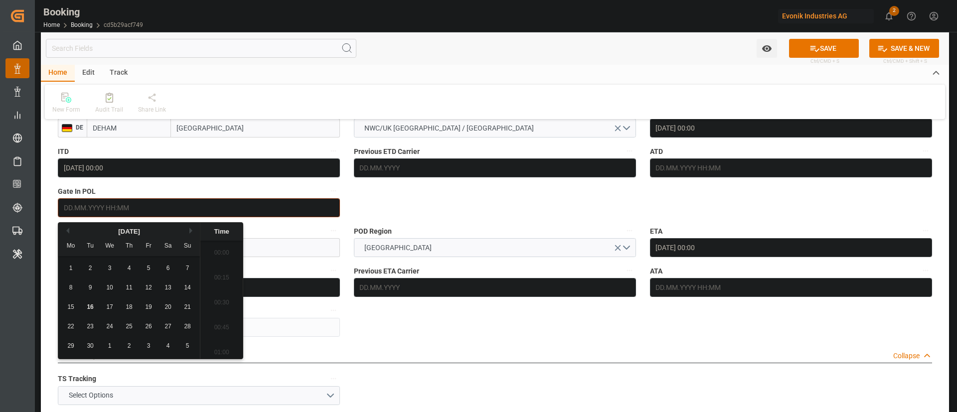
scroll to position [1524, 0]
click at [68, 288] on div "8" at bounding box center [71, 288] width 12 height 12
type input "08.09.2025 00:00"
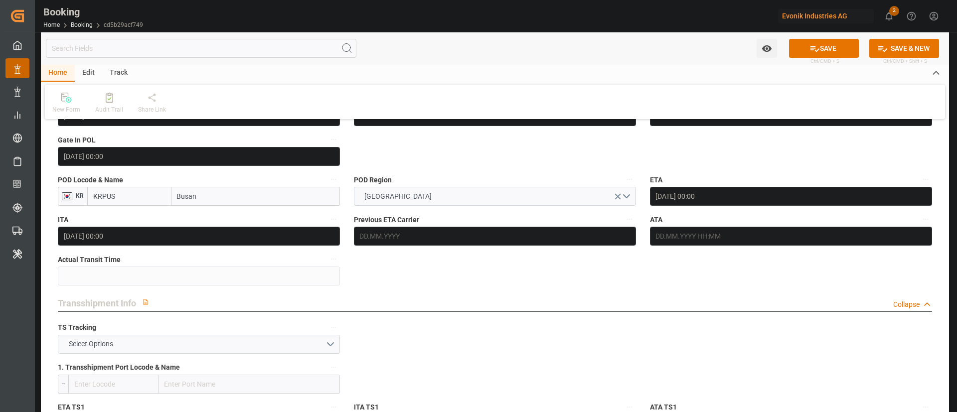
scroll to position [972, 0]
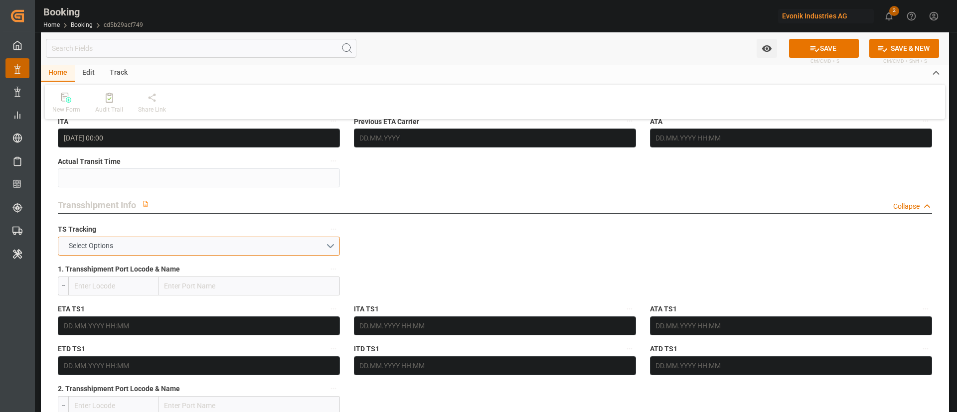
click at [194, 244] on button "Select Options" at bounding box center [199, 246] width 282 height 19
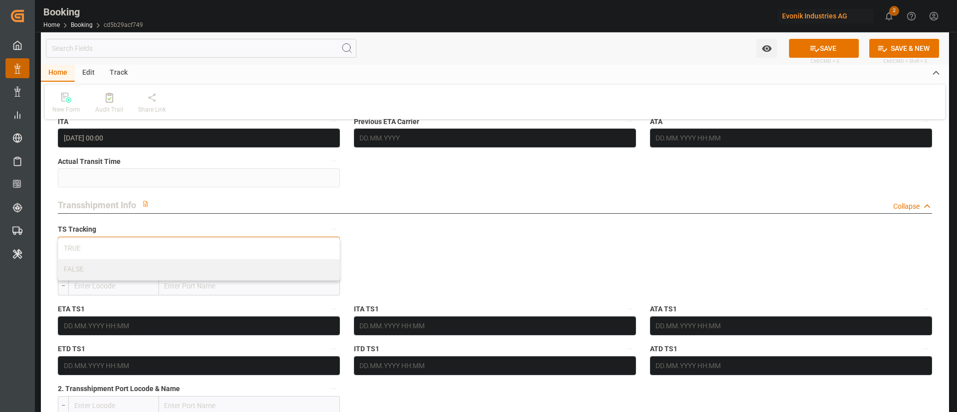
click at [194, 244] on div "TRUE" at bounding box center [198, 248] width 281 height 21
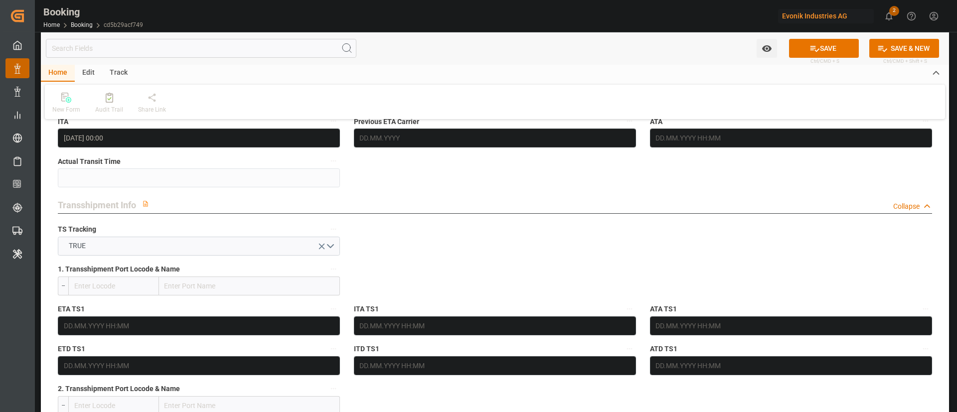
click at [200, 285] on input "text" at bounding box center [249, 286] width 181 height 19
paste input "[GEOGRAPHIC_DATA]"
type input "[GEOGRAPHIC_DATA]"
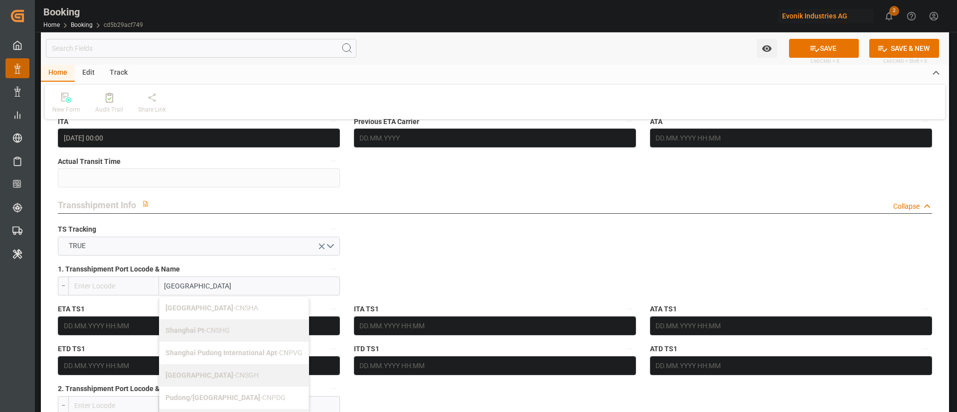
click at [199, 371] on span "Shanghai - CNSGH" at bounding box center [212, 375] width 93 height 8
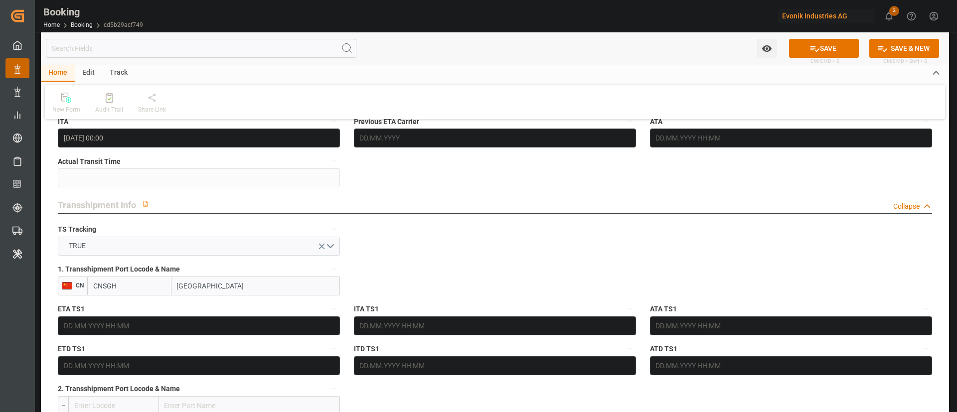
type input "CNSGH"
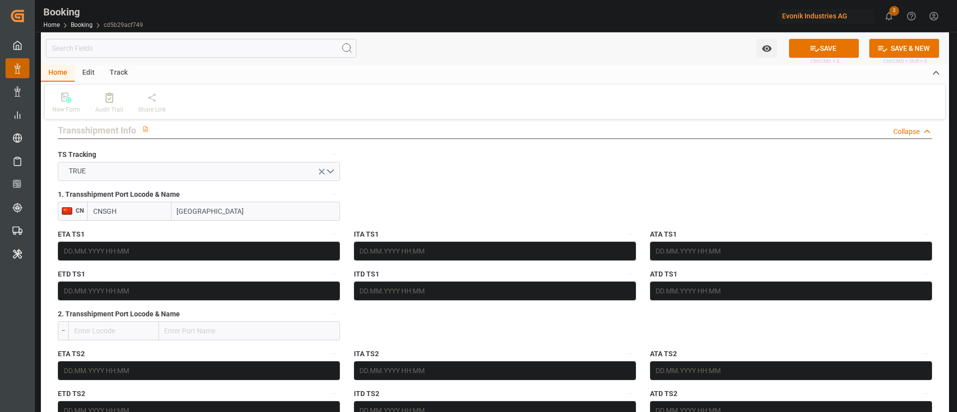
type input "[GEOGRAPHIC_DATA]"
click at [230, 243] on input "text" at bounding box center [199, 251] width 282 height 19
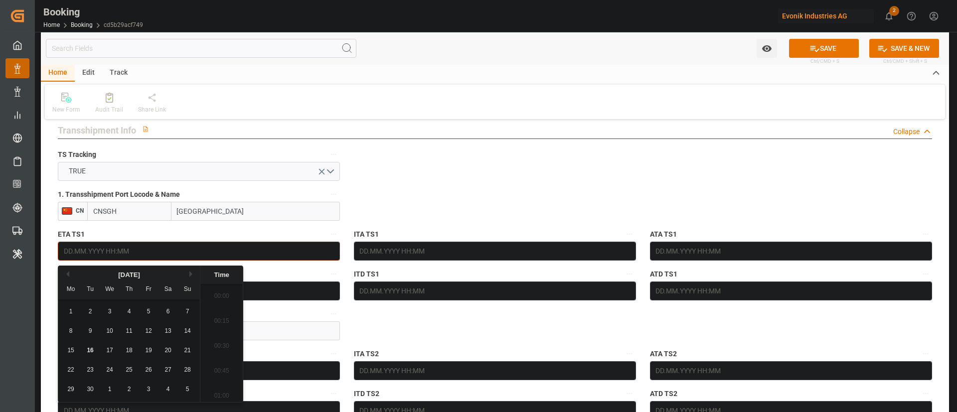
scroll to position [1524, 0]
click at [194, 274] on button "Next Month" at bounding box center [192, 274] width 6 height 6
click at [91, 386] on span "28" at bounding box center [90, 389] width 6 height 7
type input "28.10.2025 00:00"
click at [286, 288] on input "text" at bounding box center [199, 291] width 282 height 19
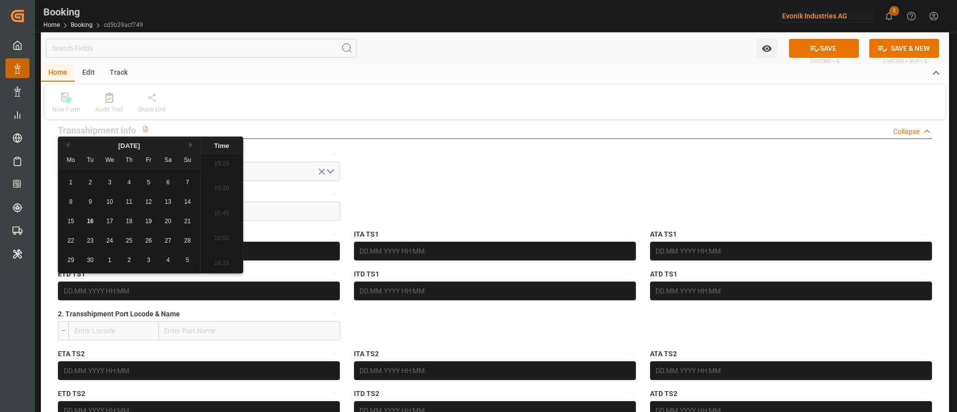
click at [192, 146] on button "Next Month" at bounding box center [192, 145] width 6 height 6
drag, startPoint x: 189, startPoint y: 145, endPoint x: 176, endPoint y: 153, distance: 15.1
click at [189, 145] on div "[DATE]" at bounding box center [129, 146] width 142 height 10
click at [194, 142] on button "Next Month" at bounding box center [192, 145] width 6 height 6
click at [86, 201] on div "4" at bounding box center [90, 202] width 12 height 12
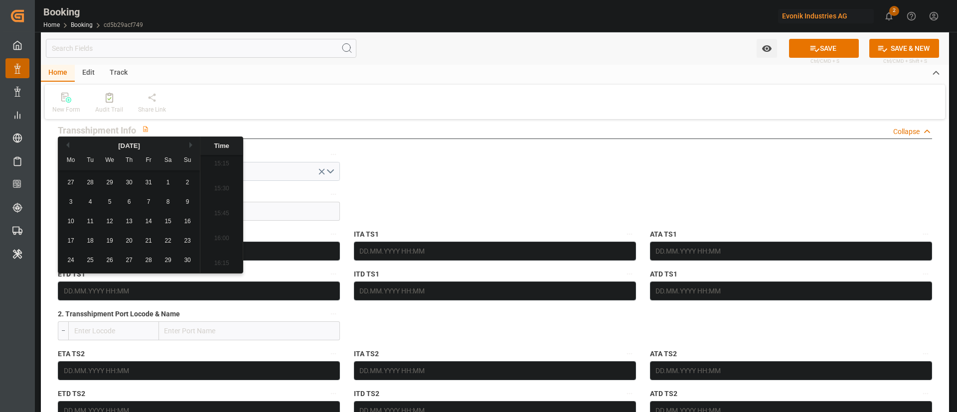
type input "[DATE] 00:00"
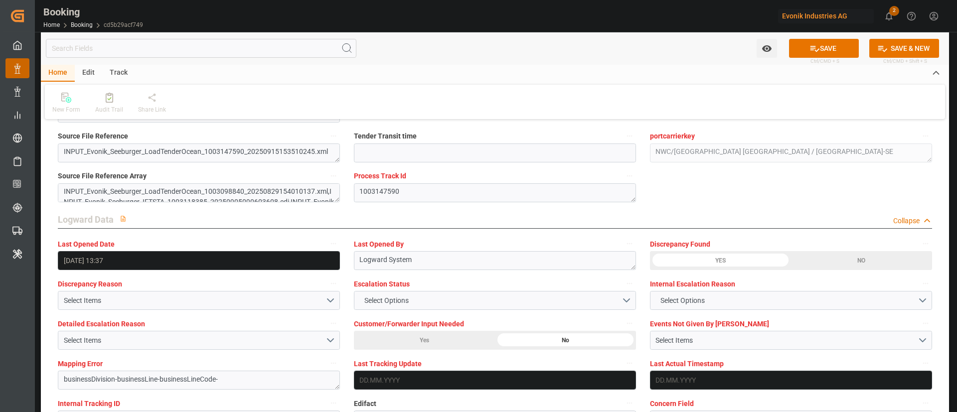
scroll to position [1944, 0]
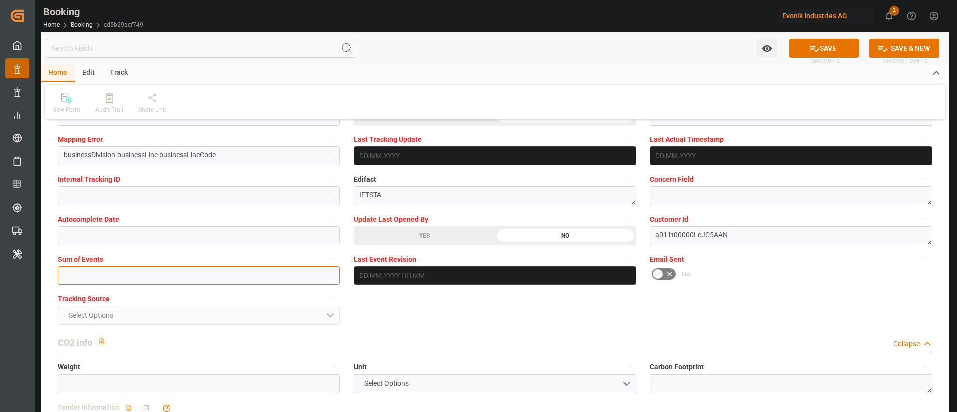
click at [239, 278] on input "text" at bounding box center [199, 275] width 282 height 19
type input "0"
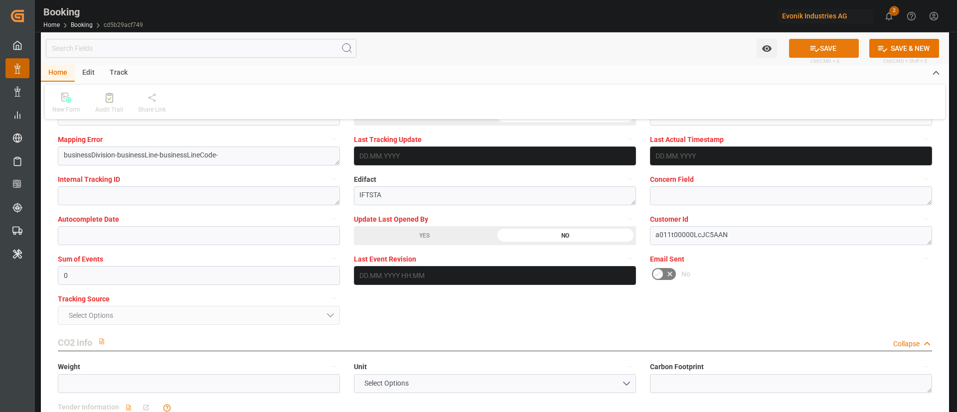
click at [806, 39] on button "SAVE" at bounding box center [824, 48] width 70 height 19
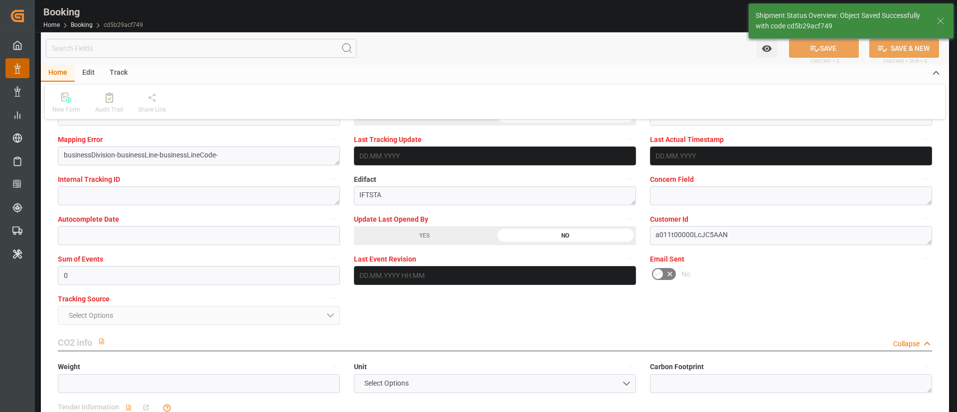
type textarea "Kiran Hari"
type textarea "businessDivision-businessLine-"
type textarea "Yes"
type input "28.10.2025 00:00"
type input "[DATE] 00:00"
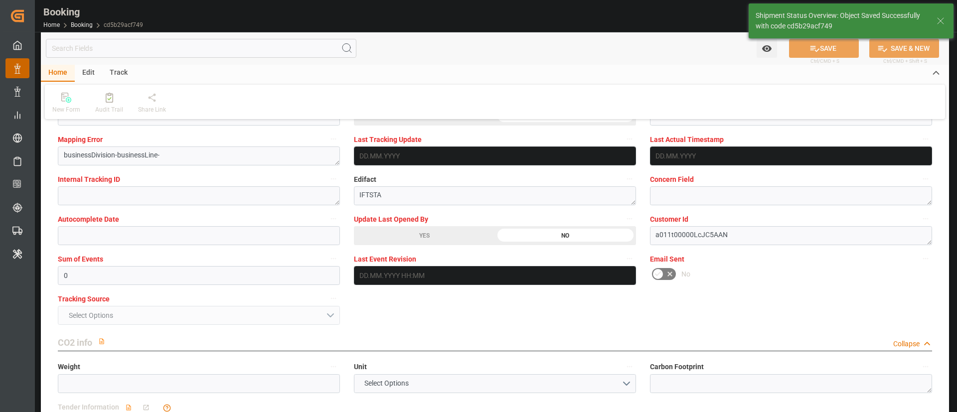
type input "16.09.2025 10:23"
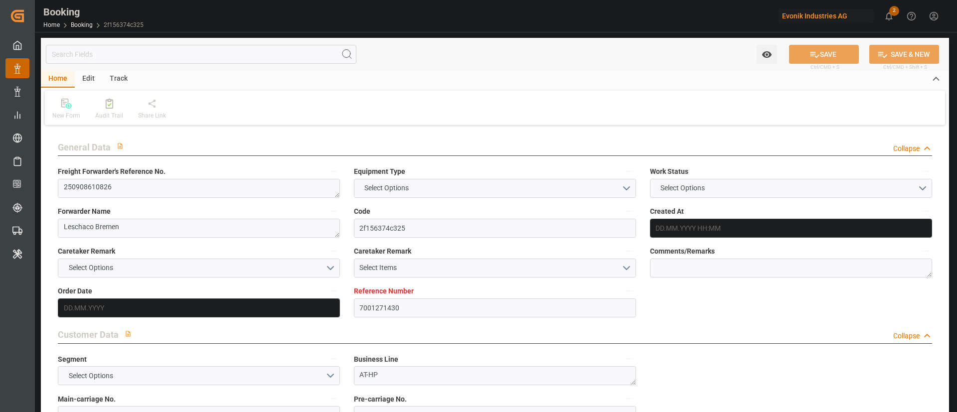
type textarea "250908610826"
type textarea "Leschaco Bremen"
type input "2f156374c325"
type input "7001271430"
type textarea "AT-HP"
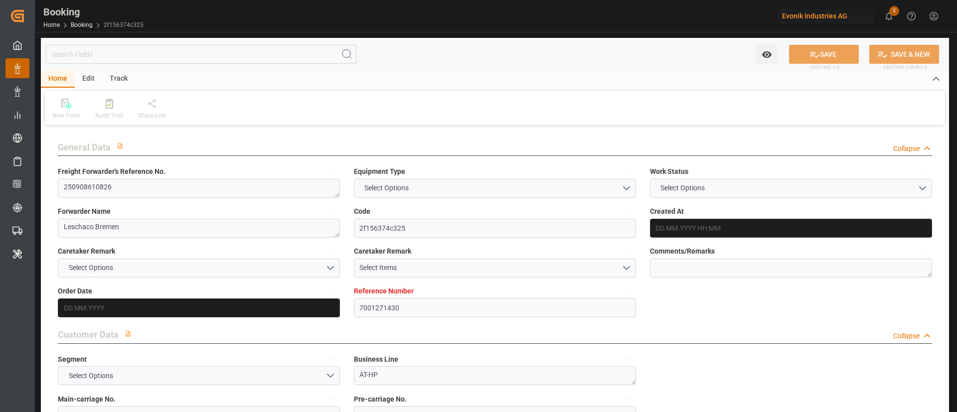
type input "7001271429"
type textarea "[PERSON_NAME][EMAIL_ADDRESS][PERSON_NAME][DOMAIN_NAME]"
type textarea "CIF"
type textarea "[GEOGRAPHIC_DATA]"
type textarea "Marl"
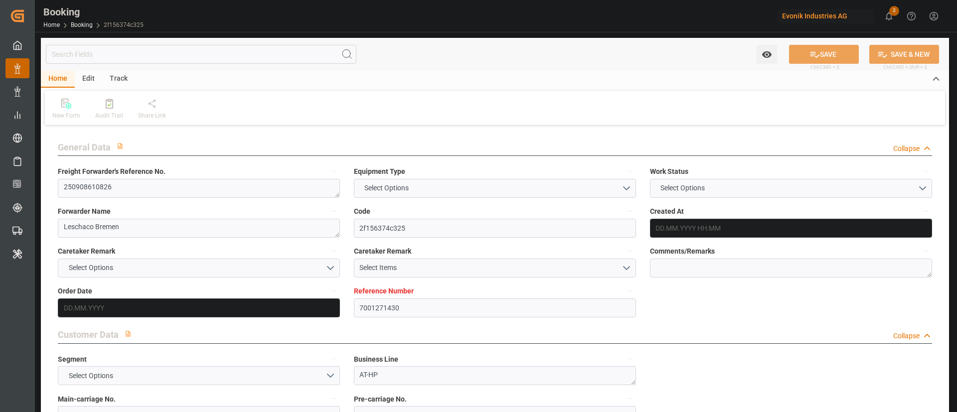
type input "COSCO SHIPPING SCORPIO"
type input "OOLU"
type input "NWC / EU"
type input "Busan"
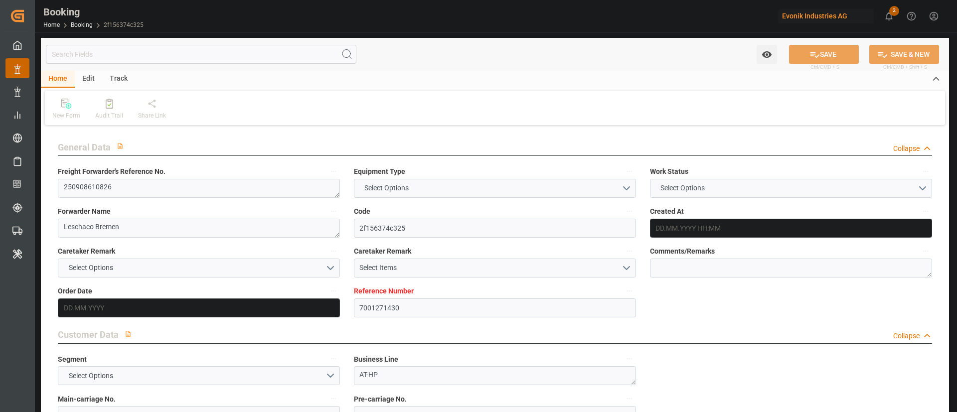
type textarea "INPUT_Evonik_Seeburger_IFTSTA_1003147545_20250915151726234.edi"
type textarea "NWC/UK [GEOGRAPHIC_DATA] Continent / [GEOGRAPHIC_DATA]-HP"
type textarea "INPUT_Evonik_Seeburger_IFTMIN_1003132386_20250910083154990.edi,INPUT_Evonik_See…"
type textarea "1003147545"
type textarea "Logward System"
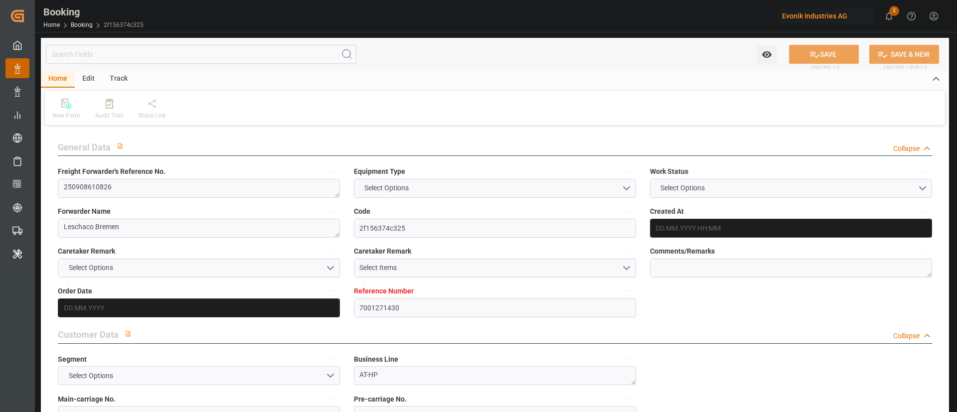
type textarea "Pol-PodRegionName-PolName-businessDivision-businessLine-"
type textarea "IFTSTA"
type textarea "a011t00000LcJC5AAN"
type textarea "No"
type input "7001271430"
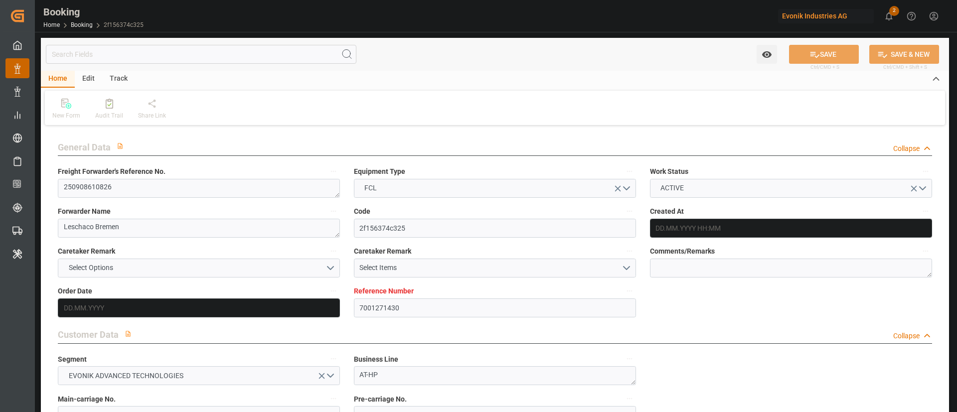
type input "9789635"
type input "OOCL"
type input "Orient Overseas Container Line Ltd"
type input "EUNWC"
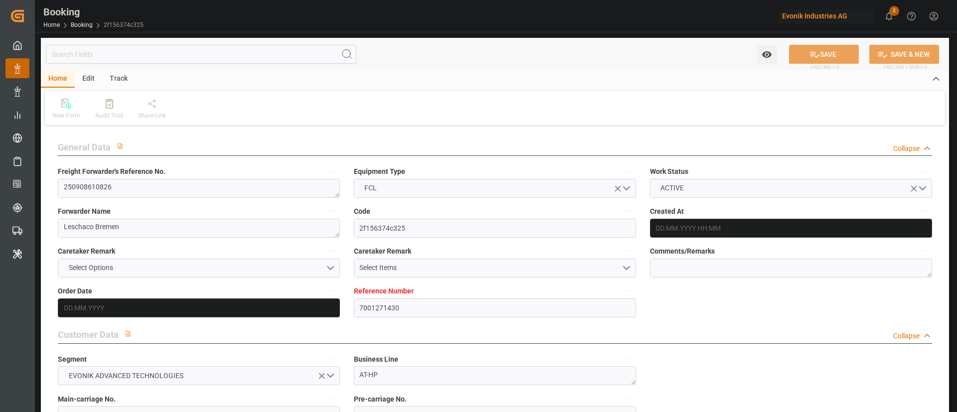
type input "KRPUS"
type input "[DATE] 06:32"
type input "[DATE]"
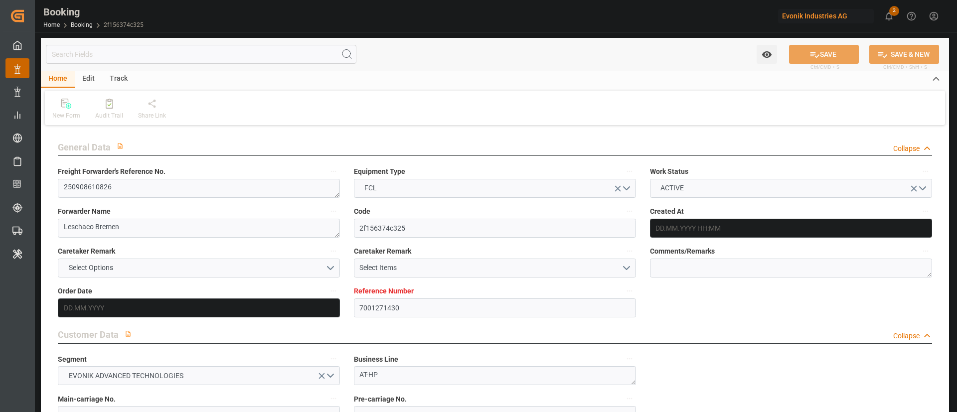
type input "[DATE] 00:00"
type input "[DATE]"
type input "[DATE] 00:00"
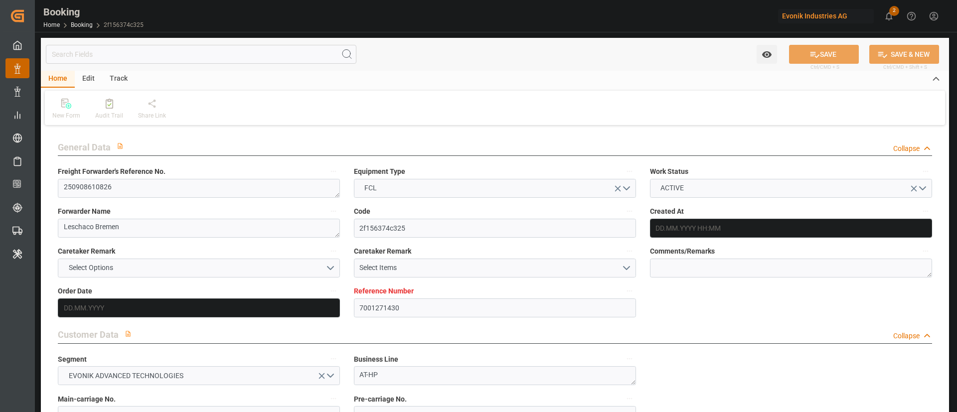
type input "[DATE] 00:00"
type input "[DATE] 13:19"
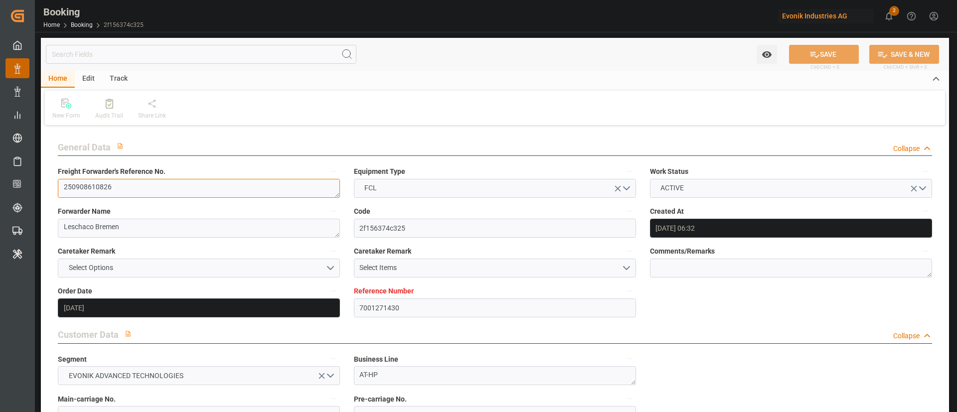
click at [214, 187] on textarea "250908610826" at bounding box center [199, 188] width 282 height 19
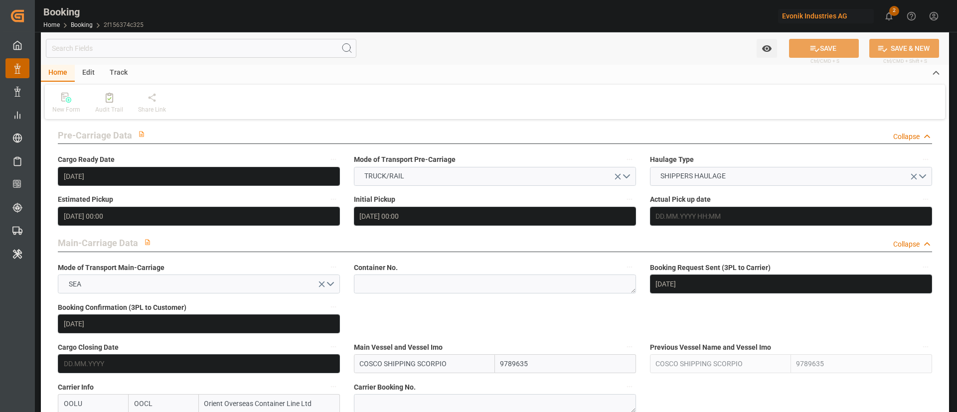
scroll to position [598, 0]
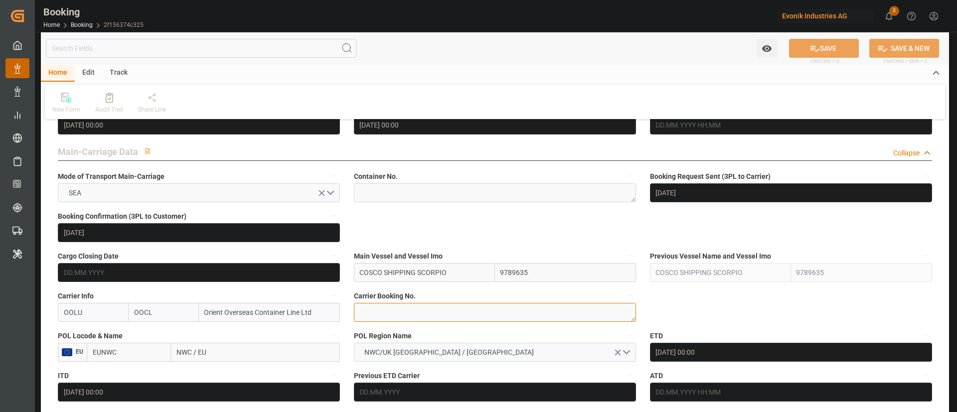
click at [396, 307] on textarea at bounding box center [495, 312] width 282 height 19
paste textarea "2162658220"
type textarea "2162658220"
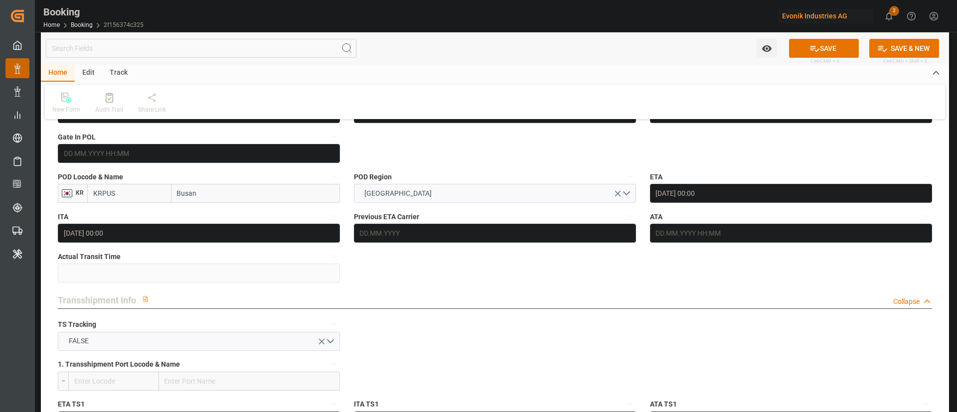
scroll to position [897, 0]
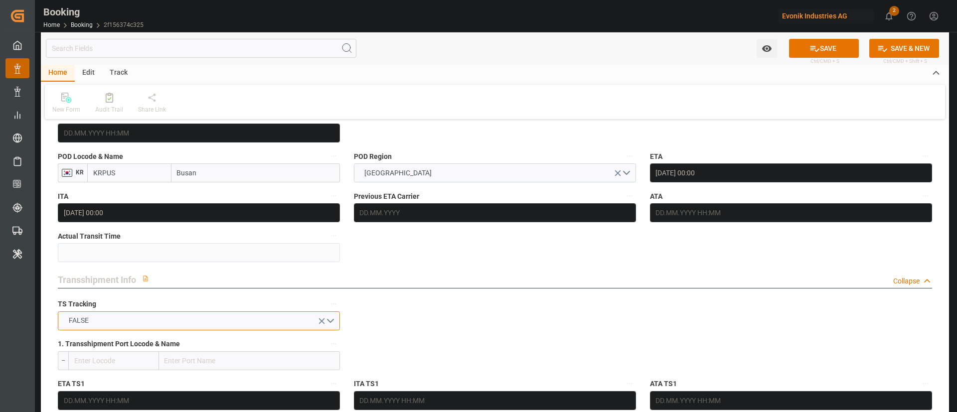
click at [139, 322] on button "FALSE" at bounding box center [199, 321] width 282 height 19
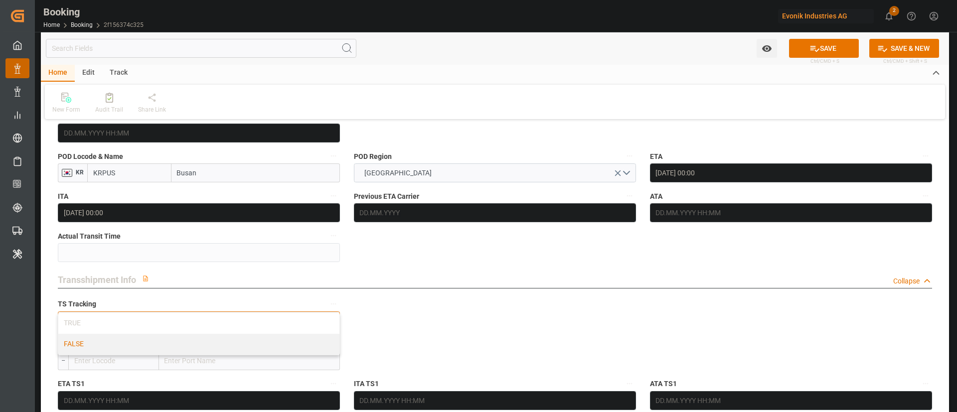
click at [139, 322] on div "TRUE" at bounding box center [198, 323] width 281 height 21
click at [139, 322] on button "FALSE" at bounding box center [199, 321] width 282 height 19
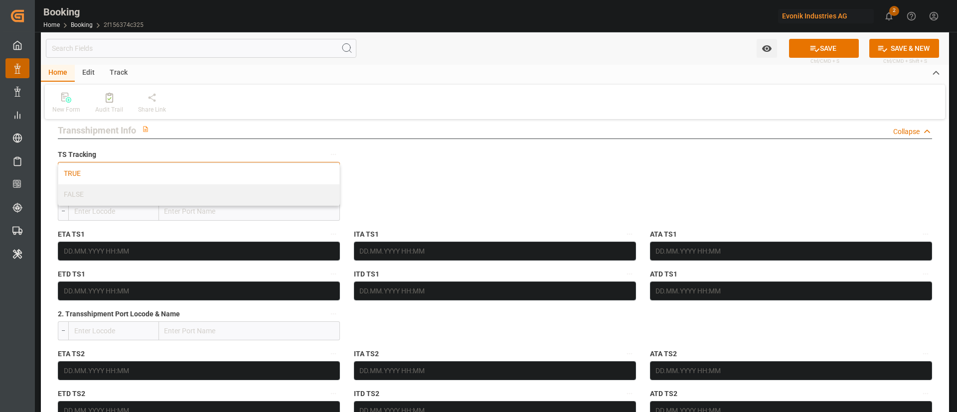
click at [214, 170] on div "TRUE" at bounding box center [198, 174] width 281 height 21
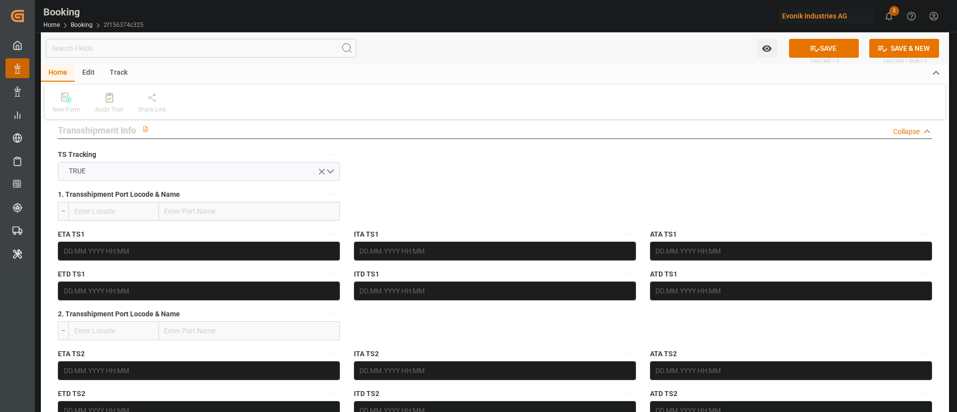
click at [244, 209] on input "text" at bounding box center [249, 211] width 181 height 19
paste input "[GEOGRAPHIC_DATA]"
type input "[GEOGRAPHIC_DATA]"
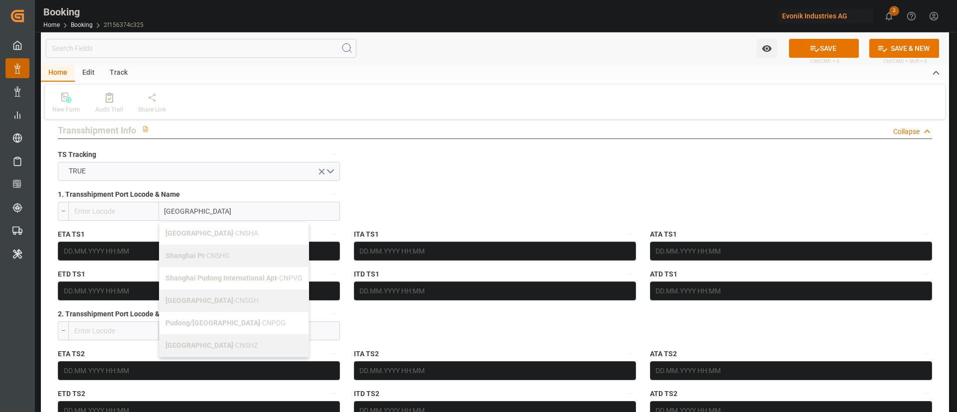
click at [207, 299] on span "Shanghai - CNSGH" at bounding box center [212, 301] width 93 height 8
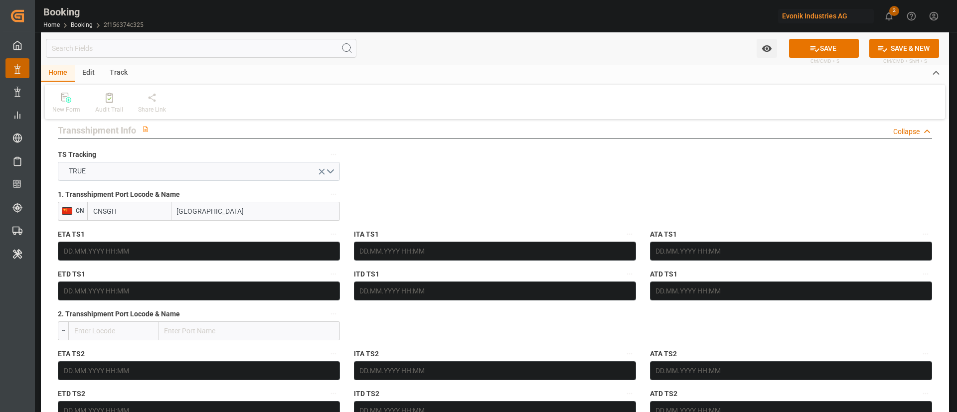
type input "CNSGH"
type input "[GEOGRAPHIC_DATA]"
click at [170, 250] on input "text" at bounding box center [199, 251] width 282 height 19
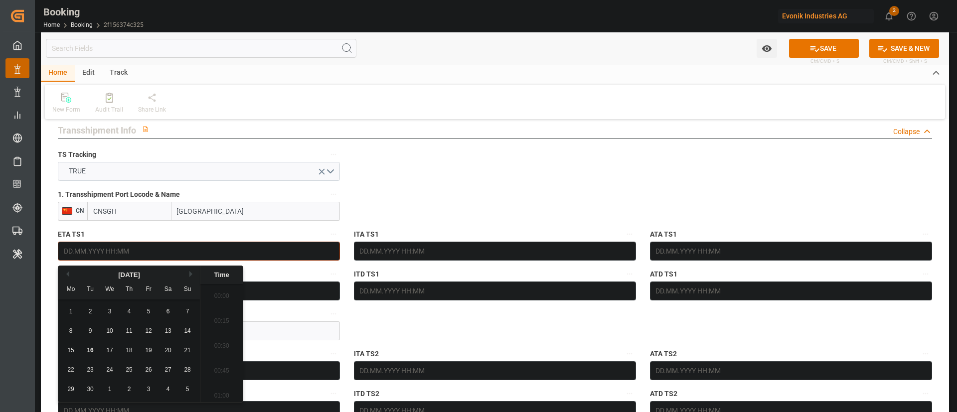
scroll to position [1524, 0]
click at [191, 275] on button "Next Month" at bounding box center [192, 274] width 6 height 6
click at [192, 274] on button "Next Month" at bounding box center [192, 274] width 6 height 6
click at [89, 334] on span "4" at bounding box center [90, 331] width 3 height 7
type input "04.11.2025 00:00"
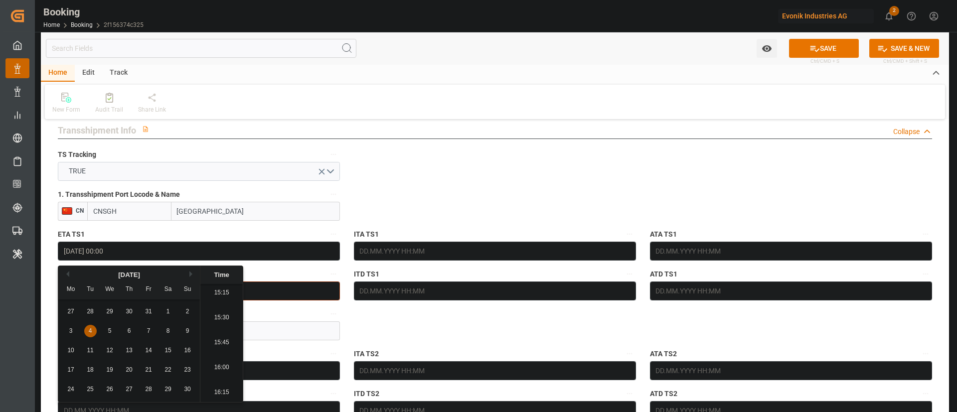
click at [280, 290] on input "text" at bounding box center [199, 291] width 282 height 19
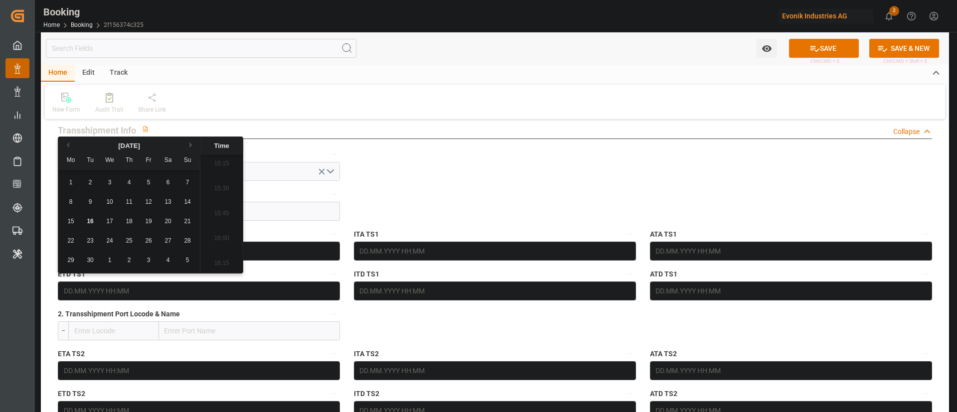
click at [193, 147] on button "Next Month" at bounding box center [192, 145] width 6 height 6
click at [90, 223] on span "11" at bounding box center [90, 221] width 6 height 7
type input "11.11.2025 00:00"
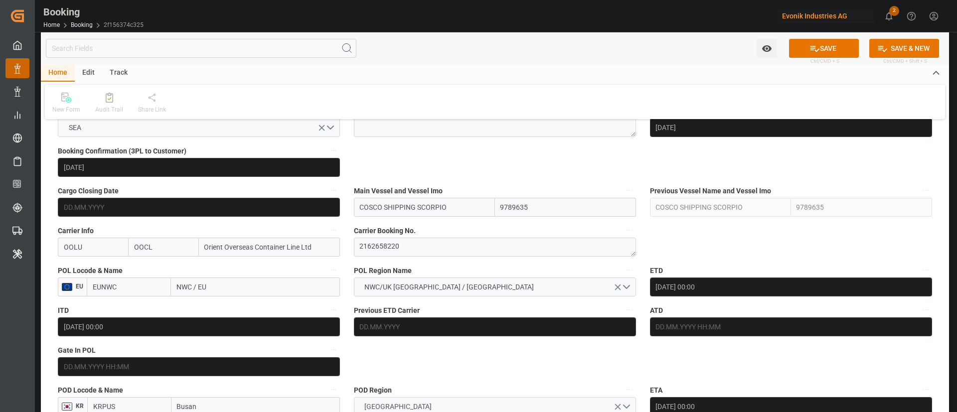
scroll to position [598, 0]
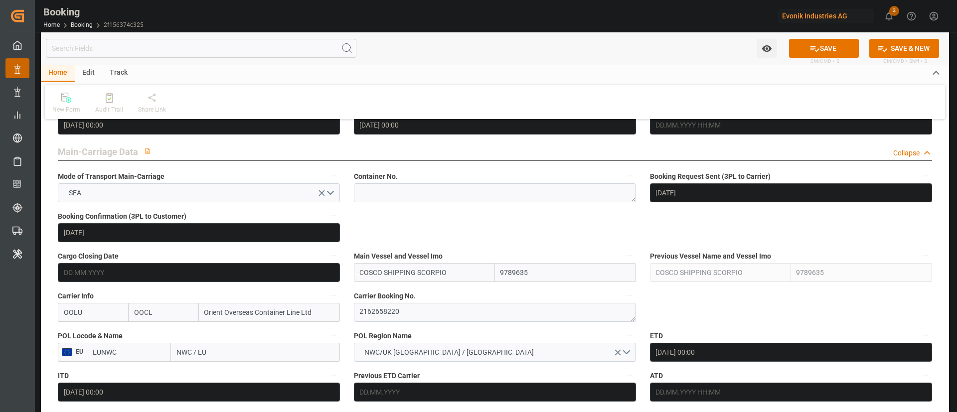
click at [242, 344] on input "NWC / EU" at bounding box center [255, 352] width 169 height 19
paste input "Antwerp"
type input "Antwerp"
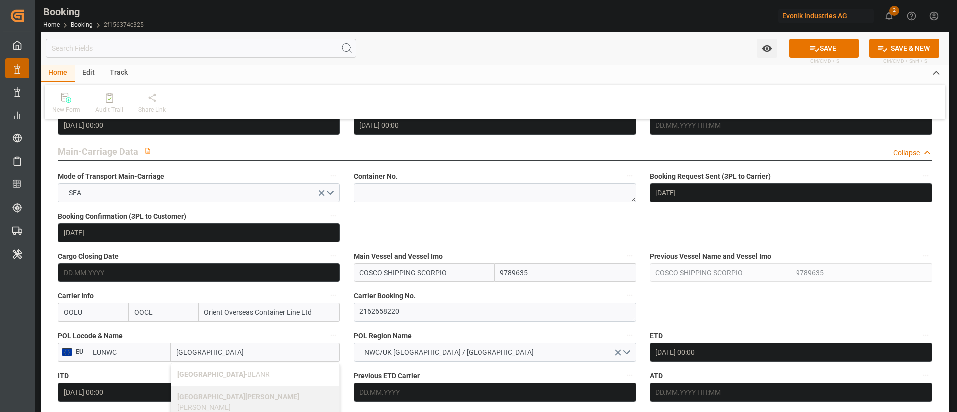
click at [221, 366] on div "Antwerp - BEANR" at bounding box center [256, 374] width 168 height 22
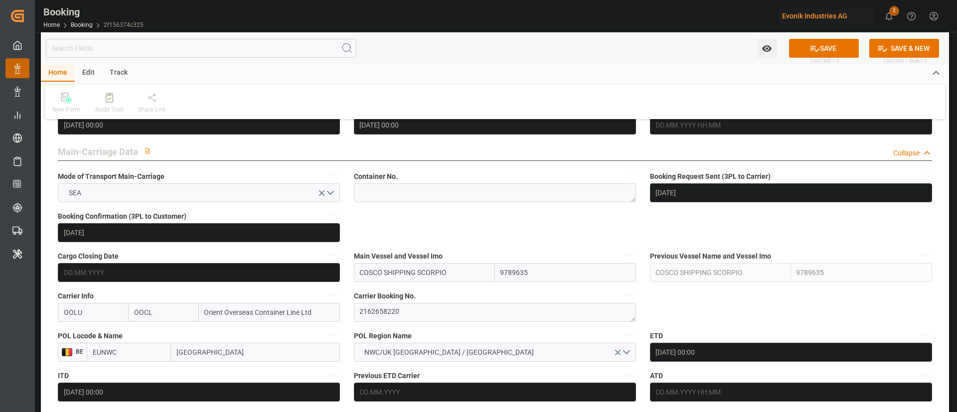
type input "BEANR"
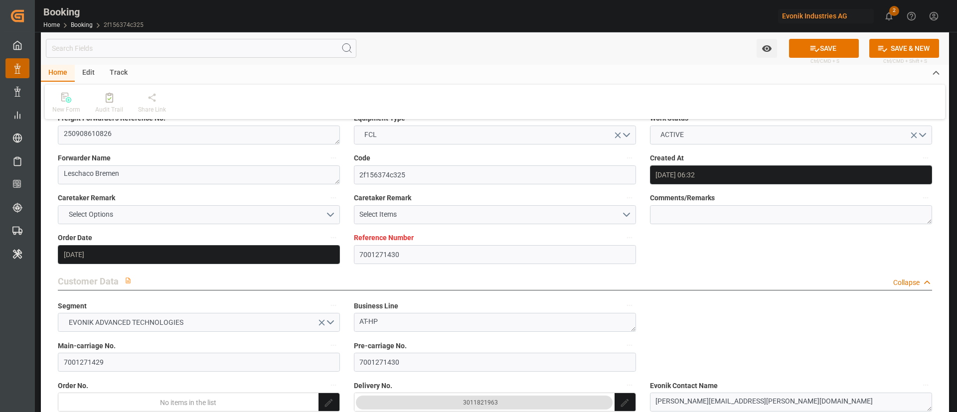
scroll to position [0, 0]
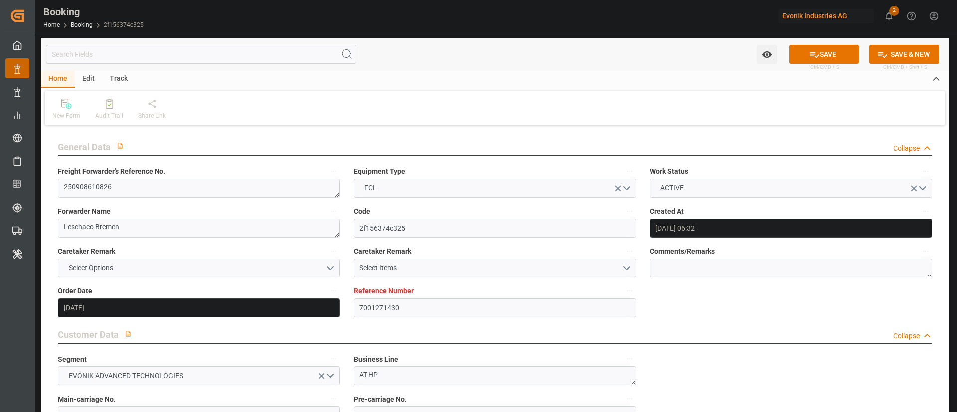
type input "Antwerp"
click at [828, 57] on button "SAVE" at bounding box center [824, 54] width 70 height 19
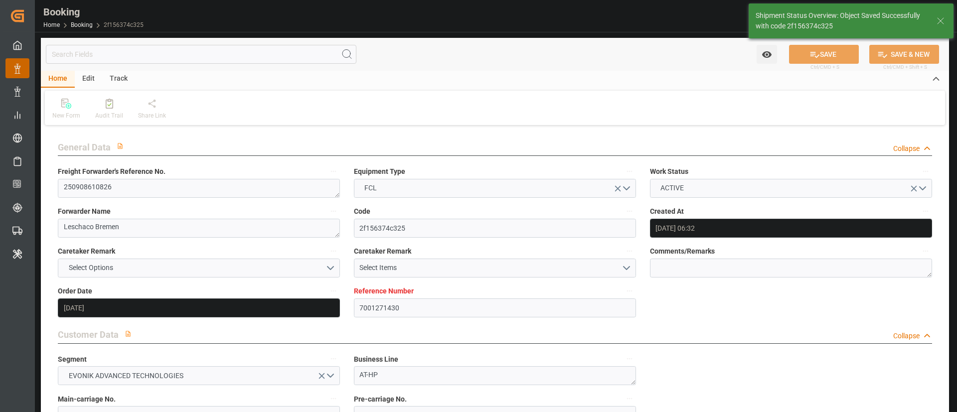
type textarea "Kiran Hari"
type textarea "businessDivision-businessLine-"
type textarea "Yes"
type input "04.11.2025 00:00"
type input "11.11.2025 00:00"
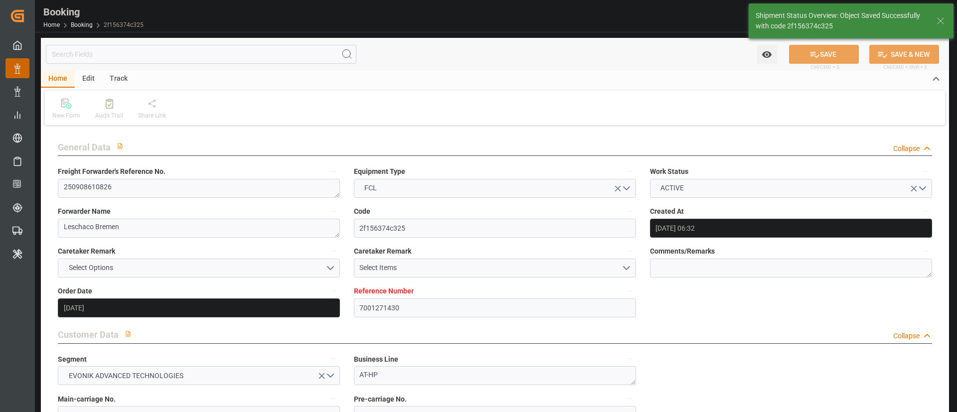
type input "16.09.2025 10:26"
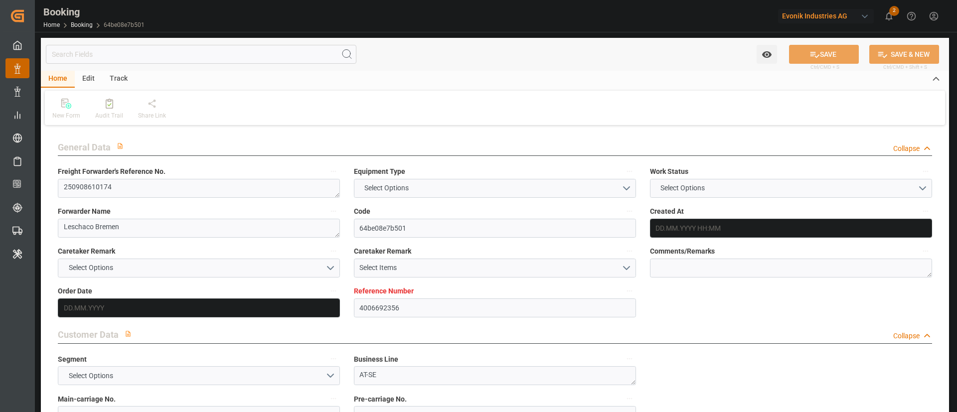
type textarea "250908610174"
type textarea "Leschaco Bremen"
type input "64be08e7b501"
type input "4006692356"
type textarea "AT-SE"
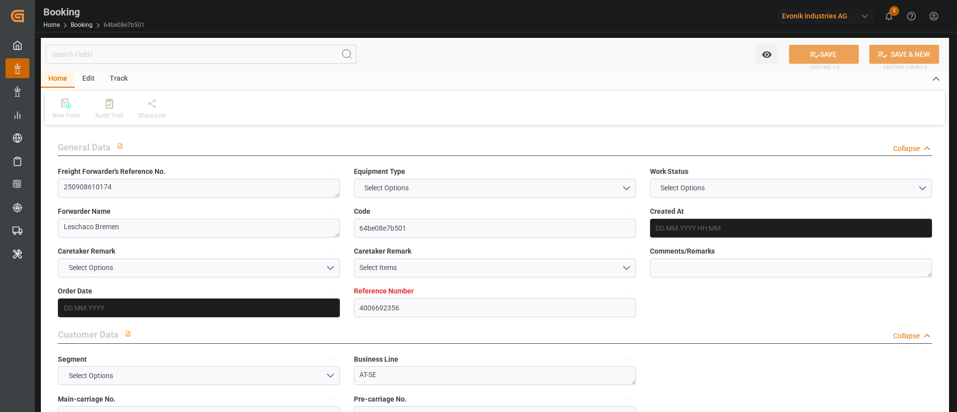
type input "4006692353"
type textarea "CIF"
type textarea "Busan"
type textarea "Evonik Plant 0000503047"
type textarea "Hombourg"
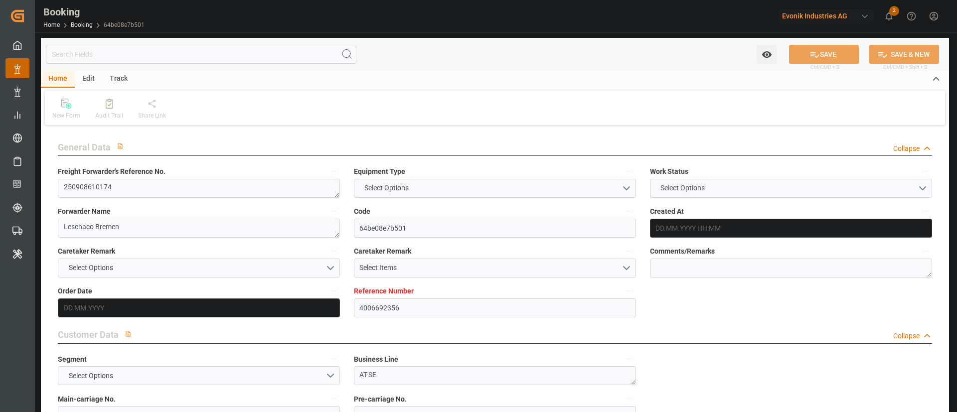
type textarea "FSCU4984079"
type input "COSCO SHIPPING [PERSON_NAME]"
type input "OOLU"
type input "[GEOGRAPHIC_DATA]"
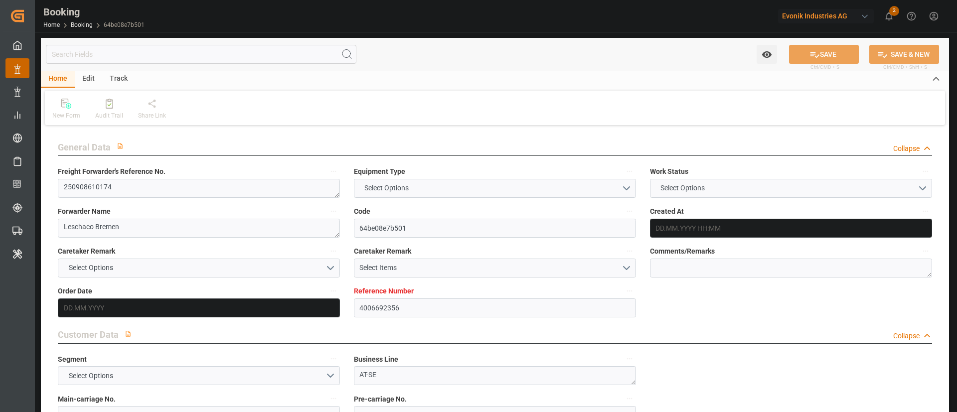
type input "Busan"
type textarea "INPUT_Evonik_Seeburger_LoadTenderOcean_1003147159_20250915132517653.xml"
type textarea "NWC/[GEOGRAPHIC_DATA] [GEOGRAPHIC_DATA] / [GEOGRAPHIC_DATA]-SE"
type textarea "INPUT_Evonik_Seeburger_LoadTenderOcean_1003062438_20250818102516401.xml,INPUT_E…"
type textarea "1003147159"
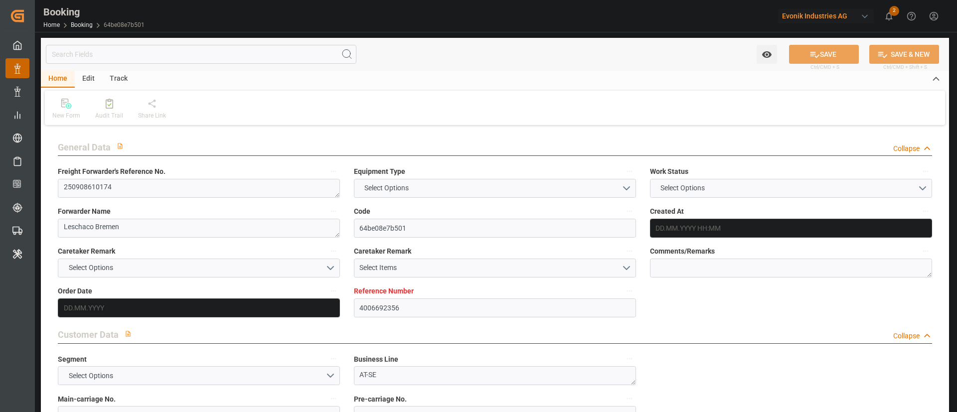
type textarea "Logward System"
type textarea "businessDivision-businessLine-businessLineCode-"
type textarea "IFTSTA"
type textarea "a011t00000LcJC5AAN"
type textarea "No"
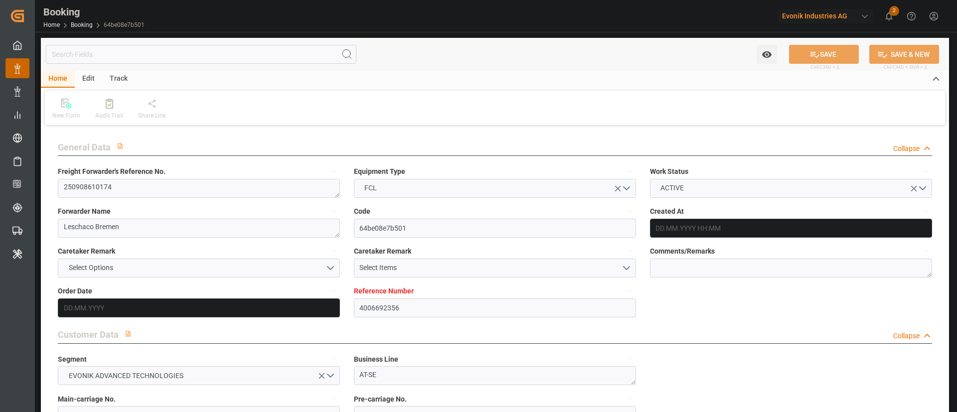
type input "4006692356"
type input "9783502"
type input "OOCL"
type input "Orient Overseas Container Line Ltd"
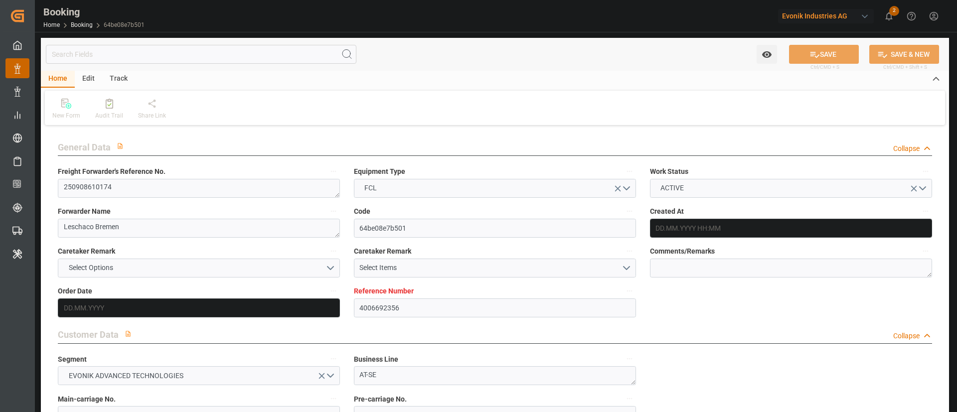
type input "DEHAM"
type input "KRPUS"
type input "[DATE] 08:27"
type input "[DATE]"
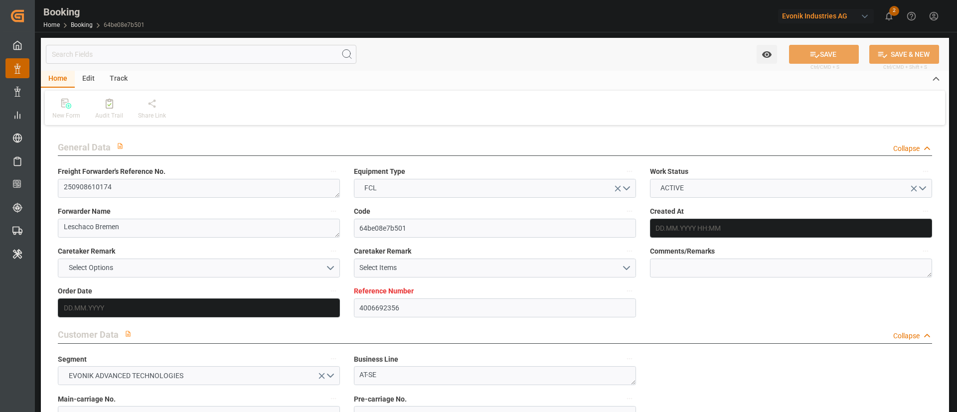
type input "[DATE]"
type input "[DATE] 00:00"
type input "[DATE]"
type input "[DATE] 00:00"
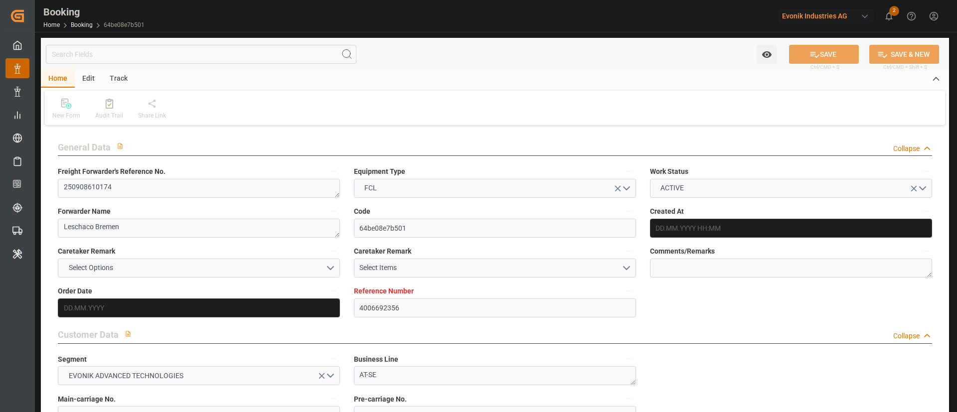
type input "[DATE] 00:00"
type input "[DATE] 11:27"
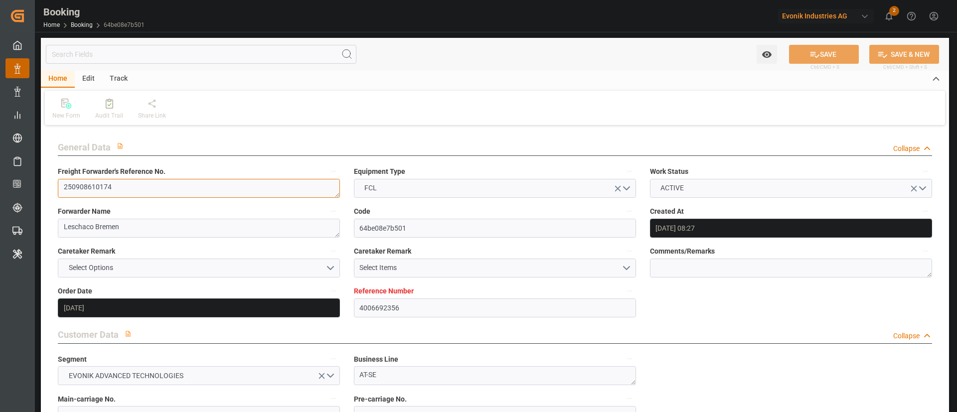
click at [130, 179] on textarea "250908610174" at bounding box center [199, 188] width 282 height 19
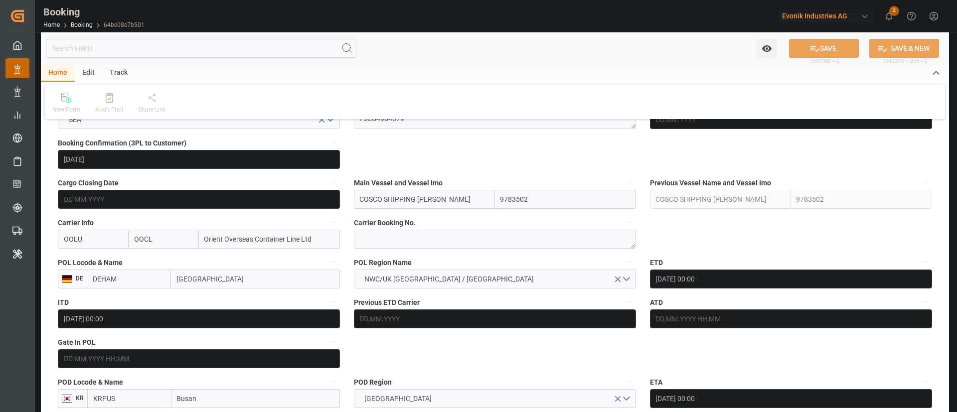
scroll to position [598, 0]
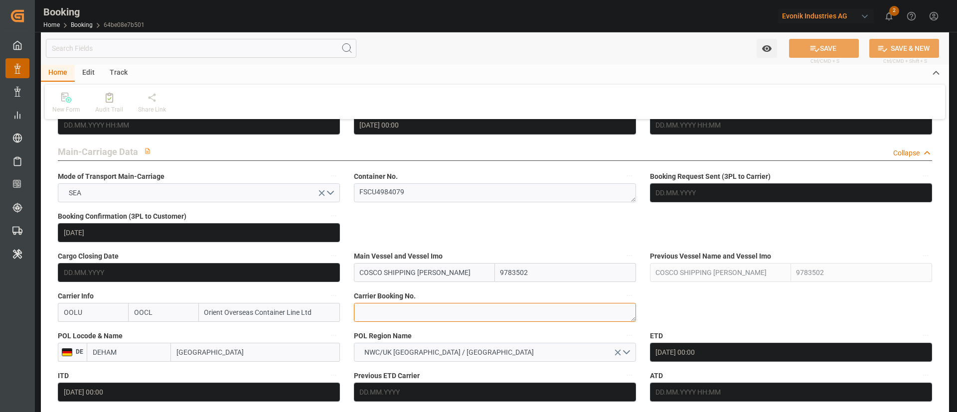
click at [404, 312] on textarea at bounding box center [495, 312] width 282 height 19
paste textarea "2161733920"
type textarea "2161733920"
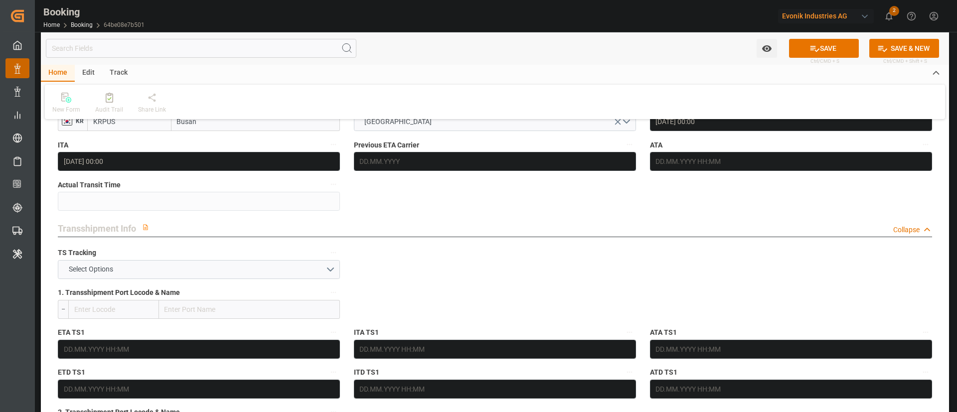
scroll to position [972, 0]
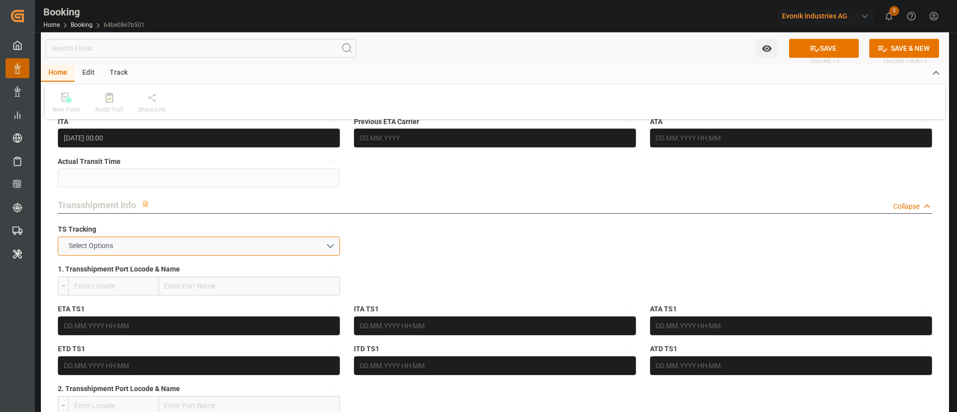
click at [194, 252] on button "Select Options" at bounding box center [199, 246] width 282 height 19
click at [198, 248] on button "Select Options" at bounding box center [199, 246] width 282 height 19
click at [238, 244] on button "TRUE" at bounding box center [199, 246] width 282 height 19
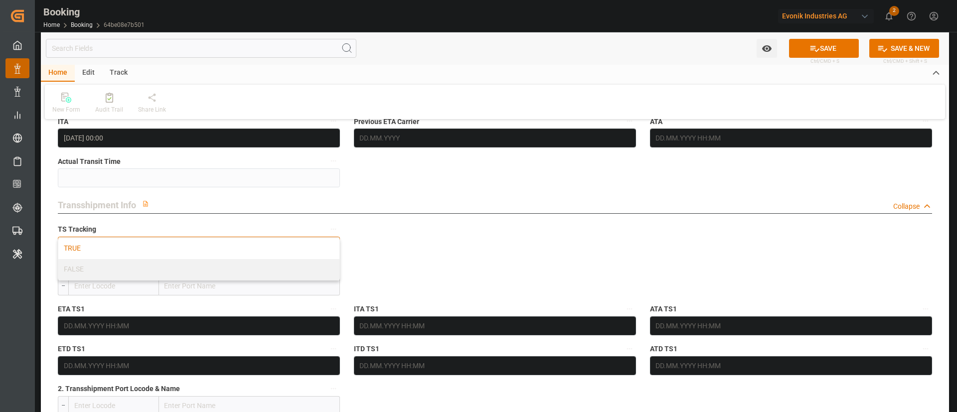
click at [247, 243] on div "TRUE" at bounding box center [198, 248] width 281 height 21
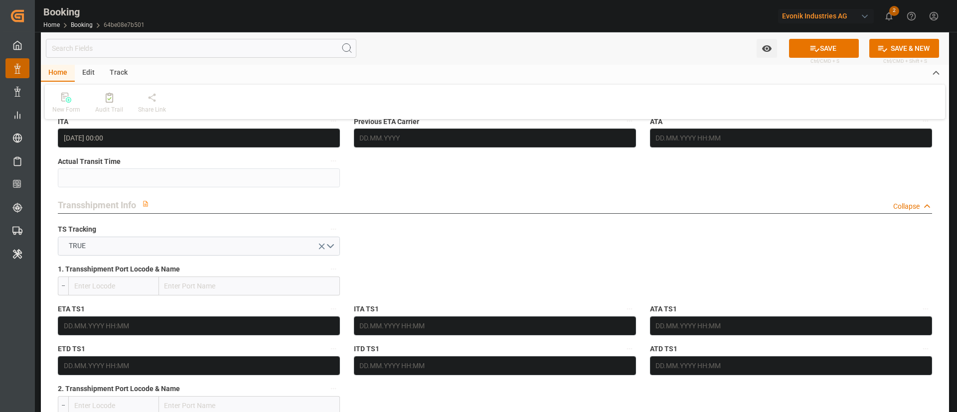
click at [217, 277] on input "text" at bounding box center [249, 286] width 181 height 19
paste input "[GEOGRAPHIC_DATA]"
type input "[GEOGRAPHIC_DATA]"
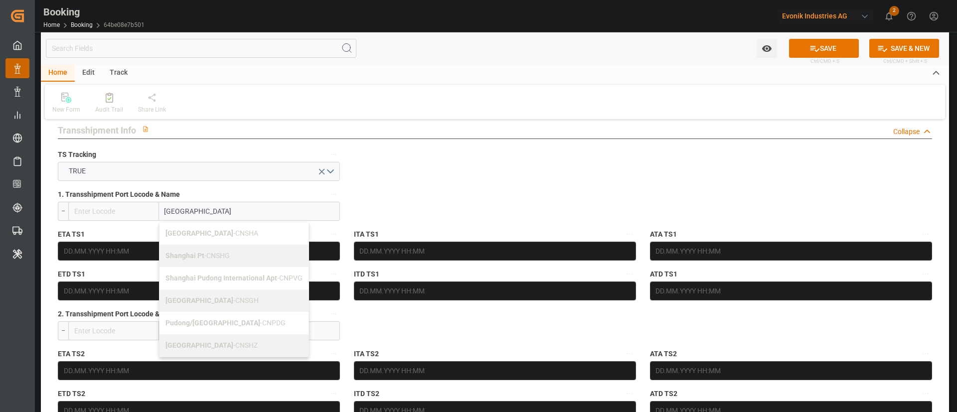
click at [204, 293] on div "Shanghai - CNSGH" at bounding box center [234, 301] width 149 height 22
type input "CNSGH"
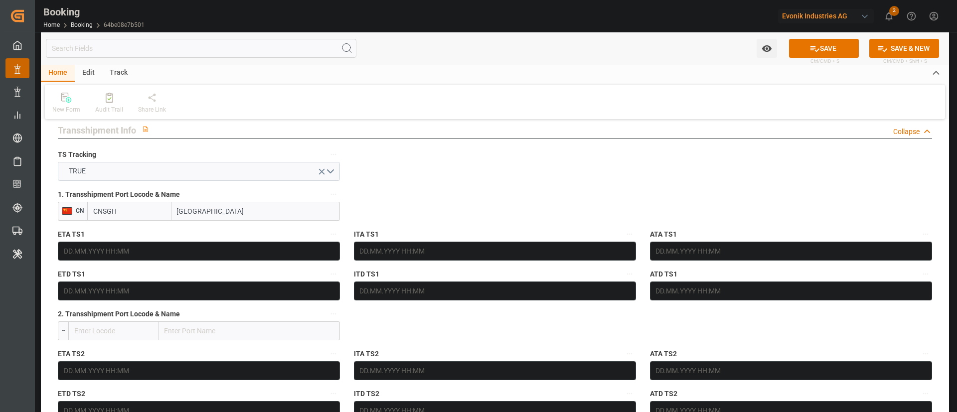
type input "[GEOGRAPHIC_DATA]"
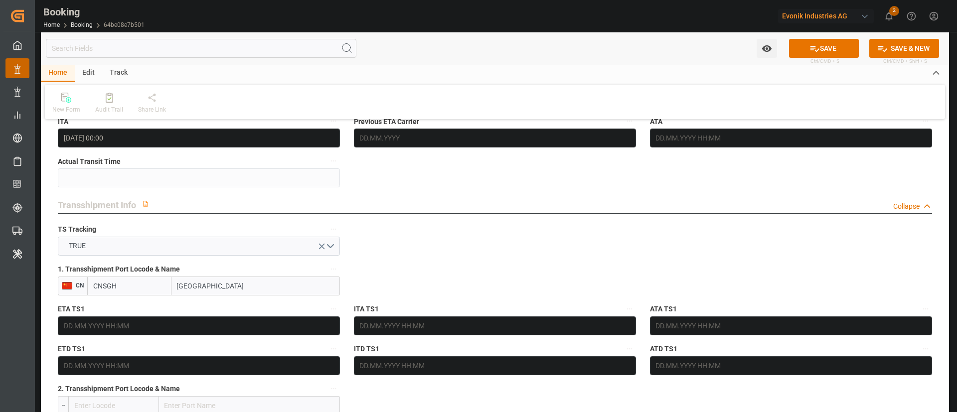
scroll to position [823, 0]
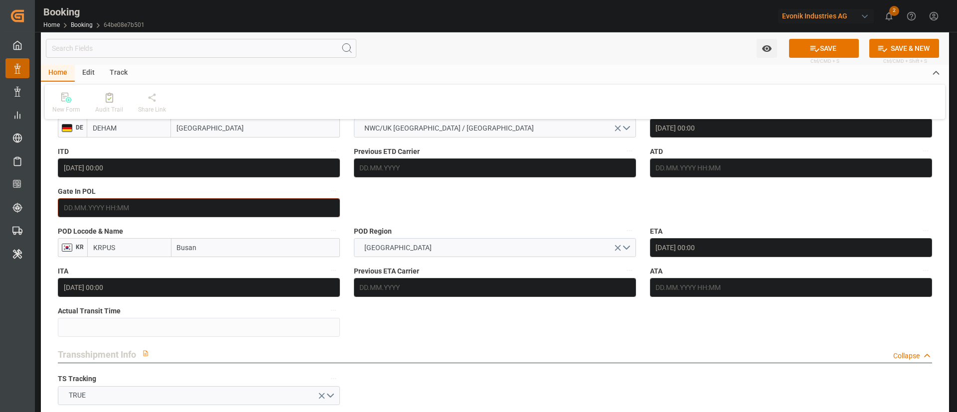
click at [151, 210] on input "text" at bounding box center [199, 207] width 282 height 19
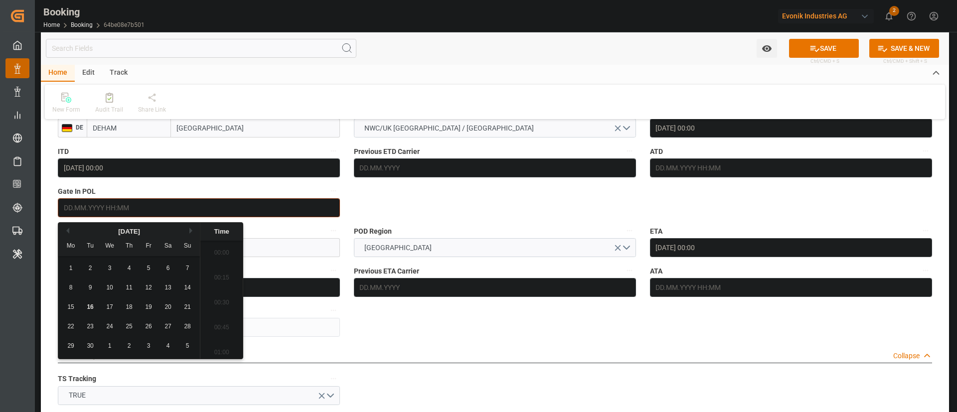
scroll to position [1549, 0]
click at [111, 288] on span "10" at bounding box center [109, 287] width 6 height 7
type input "[DATE] 00:00"
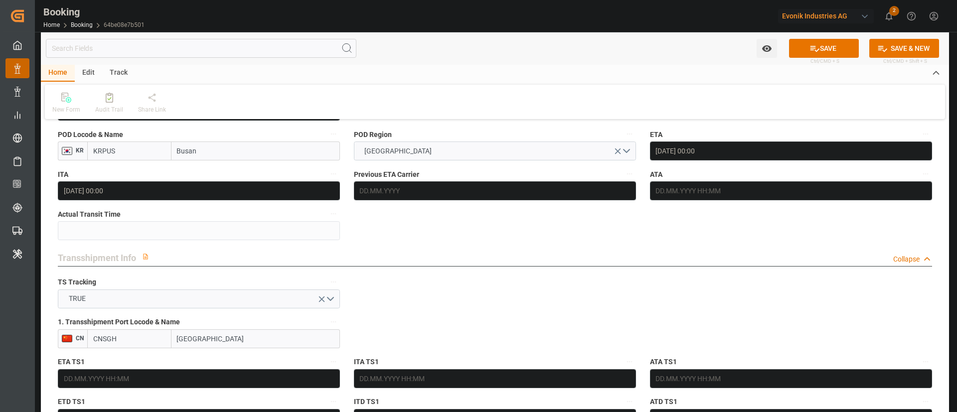
scroll to position [1122, 0]
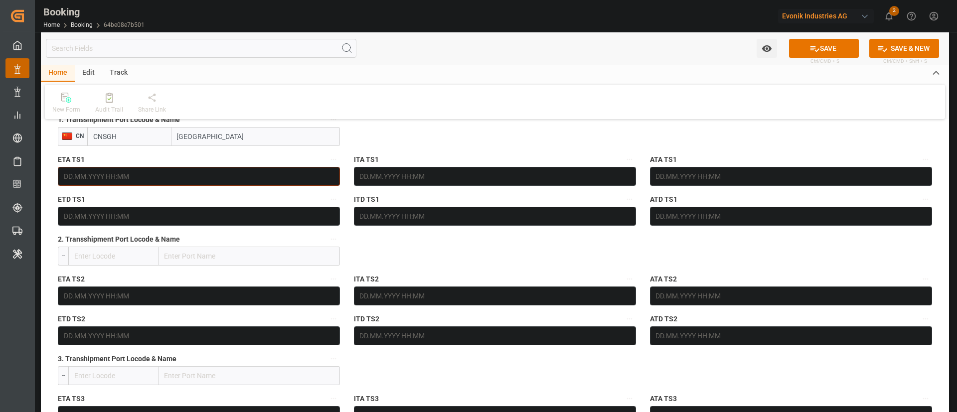
click at [184, 175] on input "text" at bounding box center [199, 176] width 282 height 19
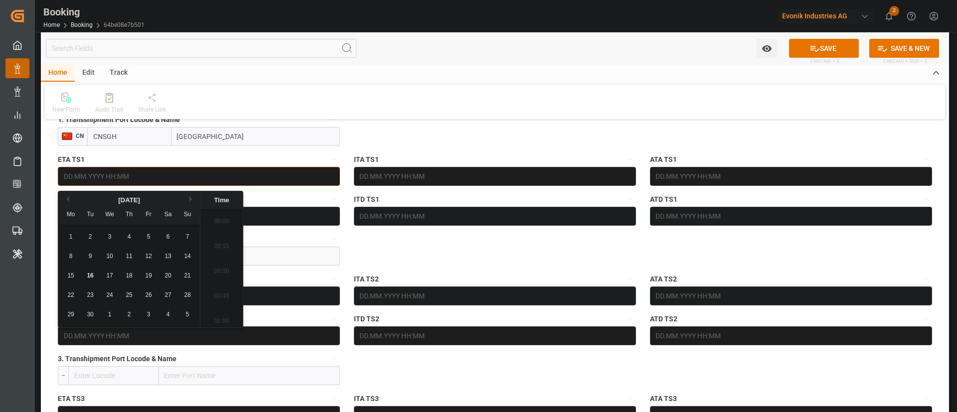
scroll to position [1549, 0]
click at [190, 200] on button "Next Month" at bounding box center [192, 199] width 6 height 6
click at [93, 316] on span "28" at bounding box center [90, 314] width 6 height 7
type input "[DATE] 00:00"
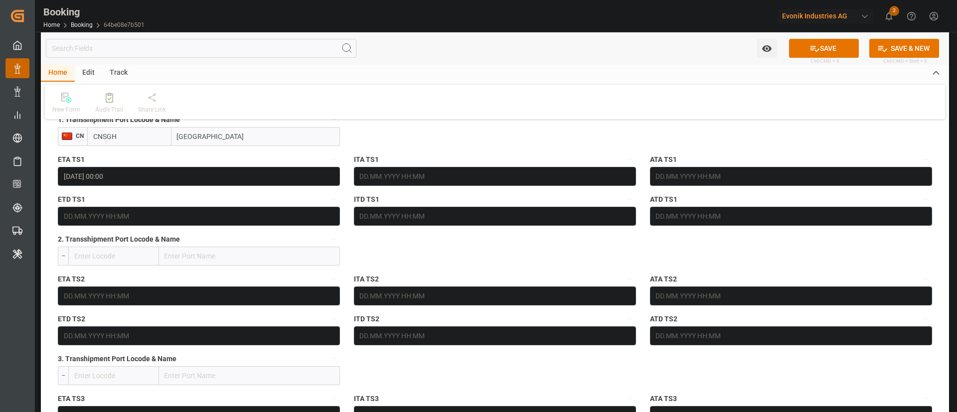
click at [204, 219] on input "text" at bounding box center [199, 216] width 282 height 19
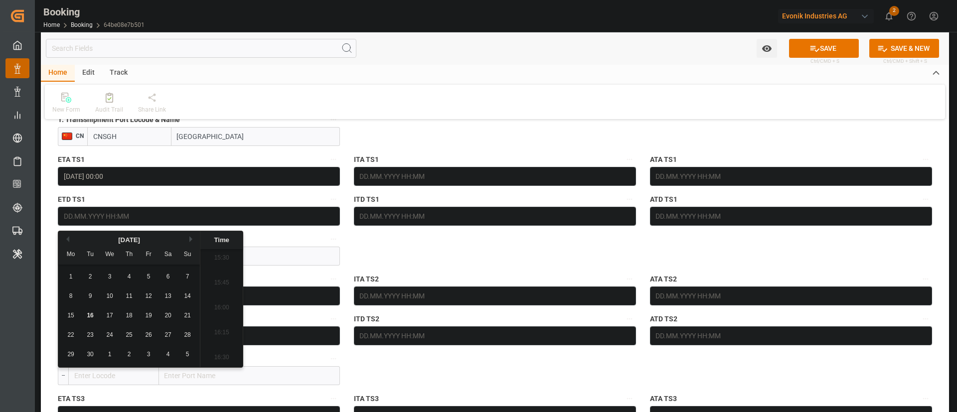
click at [194, 236] on button "Next Month" at bounding box center [192, 239] width 6 height 6
click at [131, 351] on span "30" at bounding box center [129, 354] width 6 height 7
type input "[DATE] 00:00"
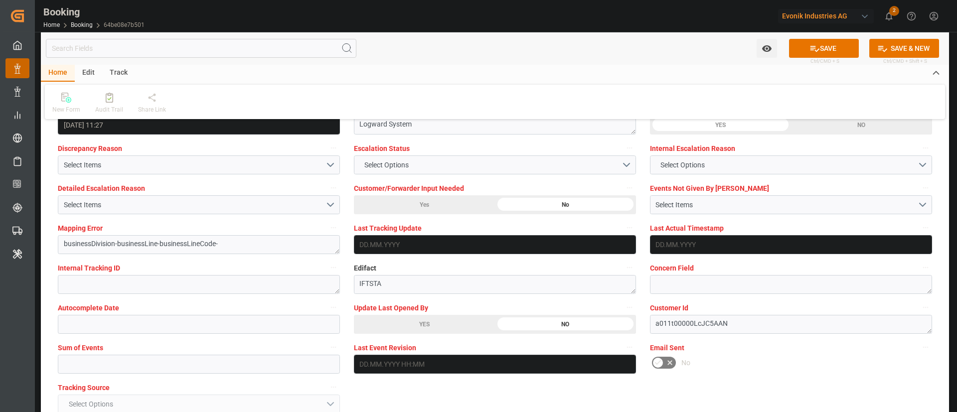
scroll to position [1870, 0]
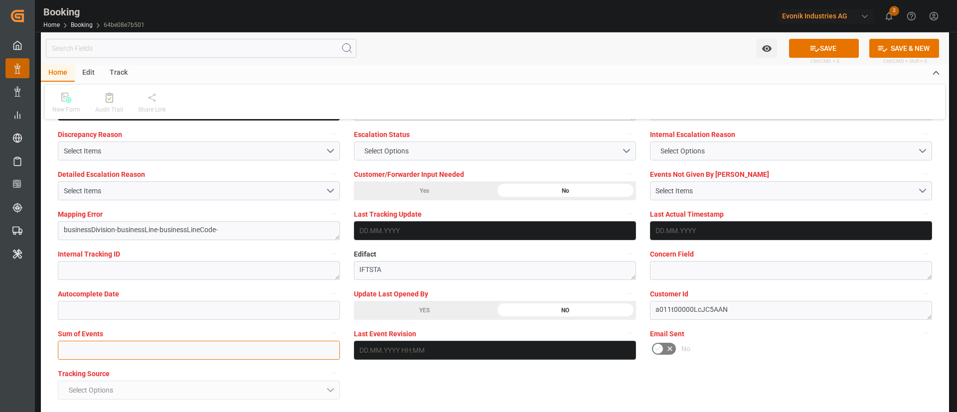
click at [133, 348] on input "text" at bounding box center [199, 350] width 282 height 19
type input "0"
click at [831, 43] on button "SAVE" at bounding box center [824, 48] width 70 height 19
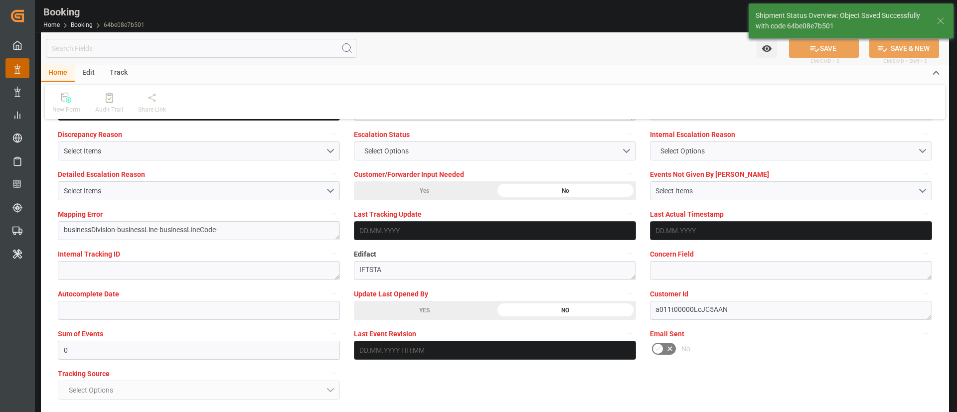
type textarea "Kiran Hari"
type textarea "businessDivision-businessLine-"
type textarea "Yes"
type input "[DATE] 00:00"
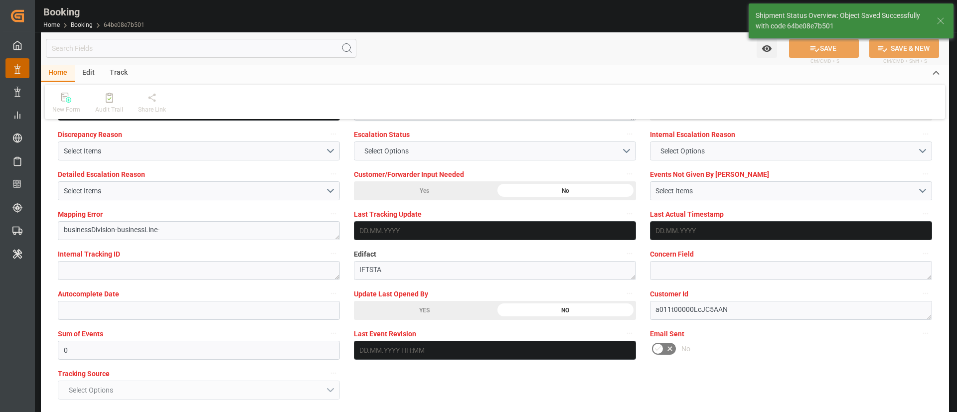
type input "[DATE] 10:31"
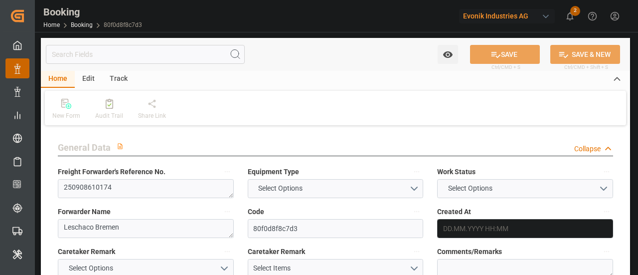
type input "4006692357"
type input "9783502"
type input "OOCL"
type input "Orient Overseas Container Line Ltd"
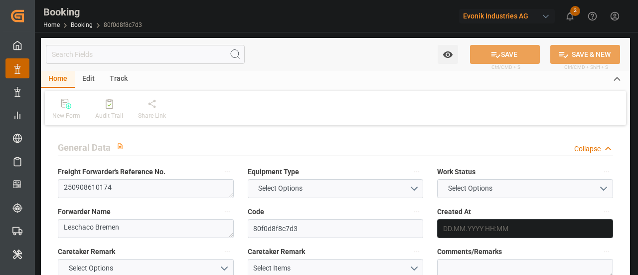
type input "DEHAM"
type input "KRPUS"
type input "[DATE] 08:27"
type input "[DATE]"
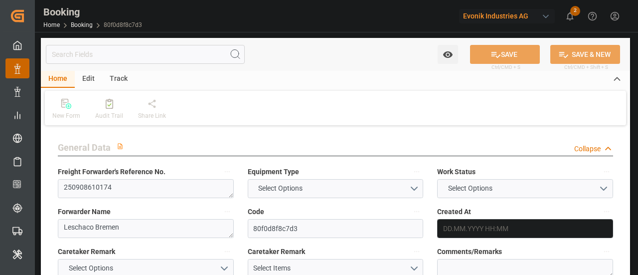
type input "[DATE]"
type input "[DATE] 00:00"
type input "[DATE]"
type input "[DATE] 00:00"
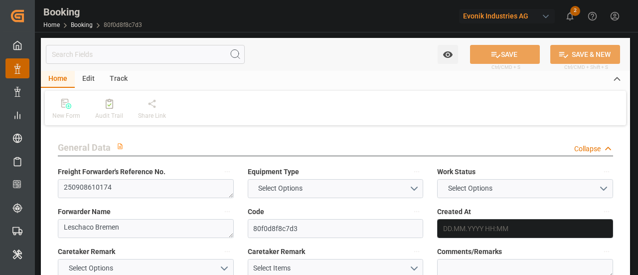
type input "[DATE] 00:00"
type input "[DATE] 11:27"
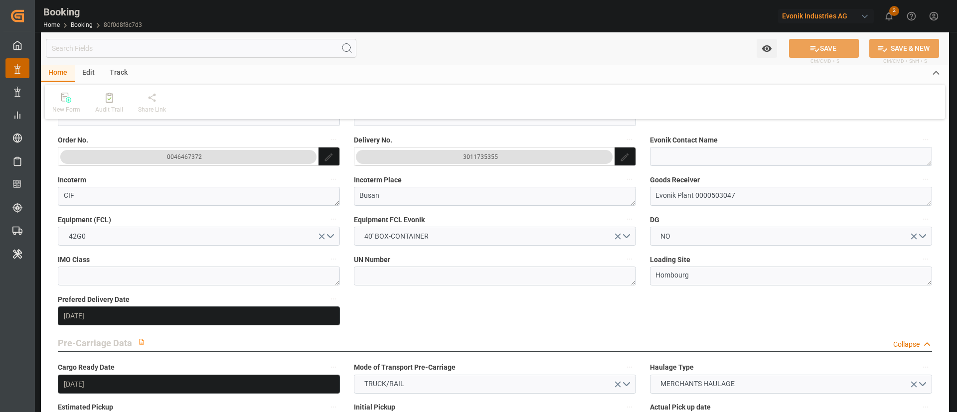
scroll to position [598, 0]
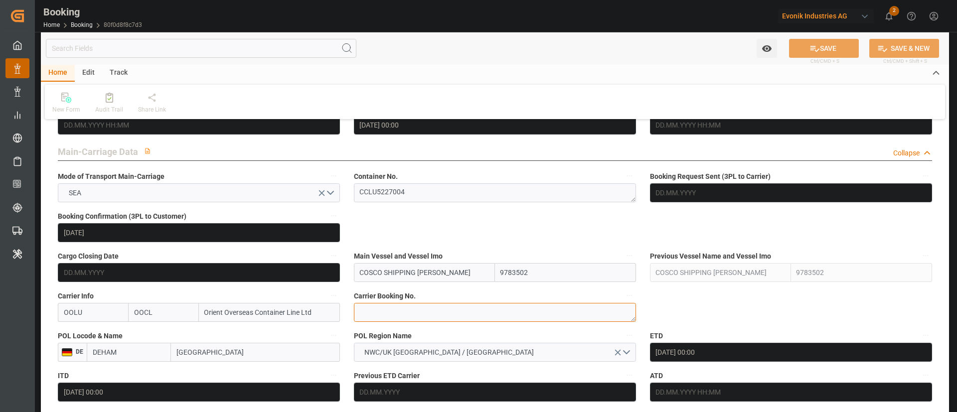
click at [413, 274] on textarea at bounding box center [495, 312] width 282 height 19
paste textarea "2161733920"
type textarea "2161733920"
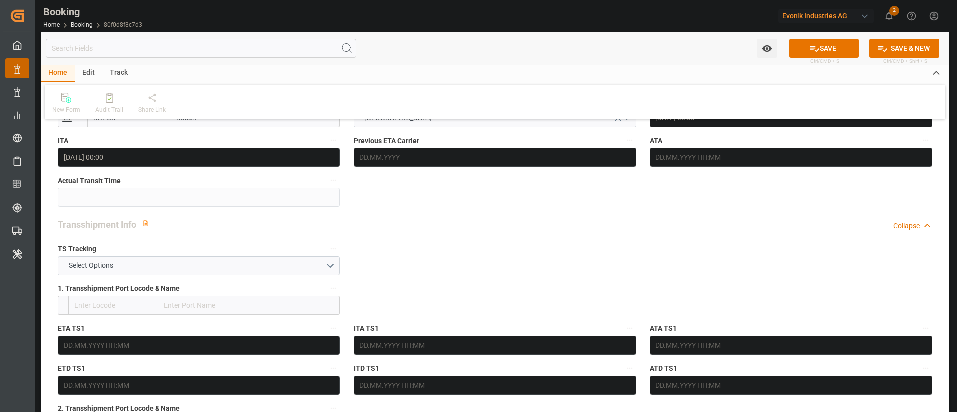
scroll to position [1047, 0]
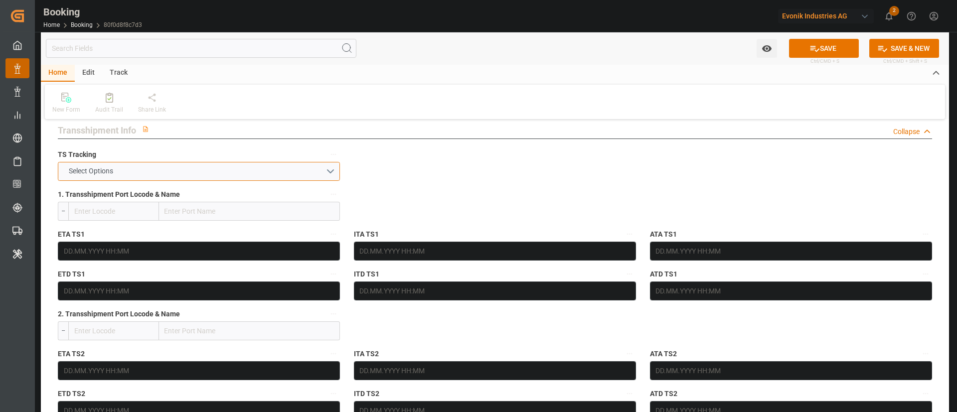
click at [231, 174] on button "Select Options" at bounding box center [199, 171] width 282 height 19
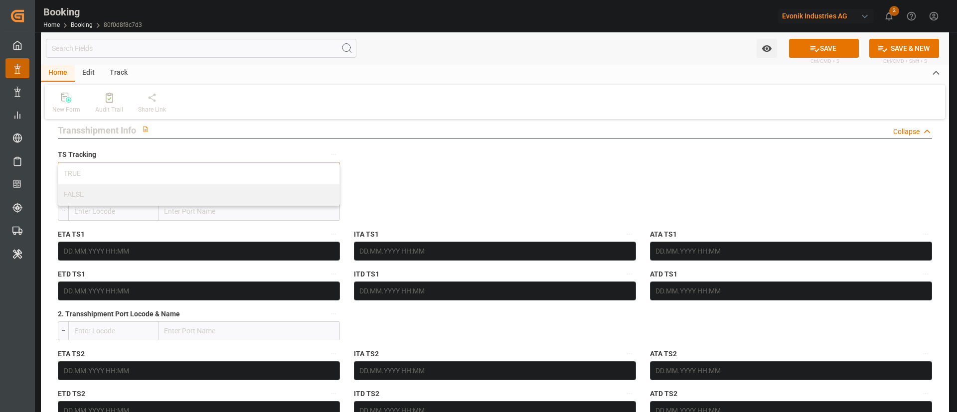
click at [237, 169] on div "TRUE" at bounding box center [198, 174] width 281 height 21
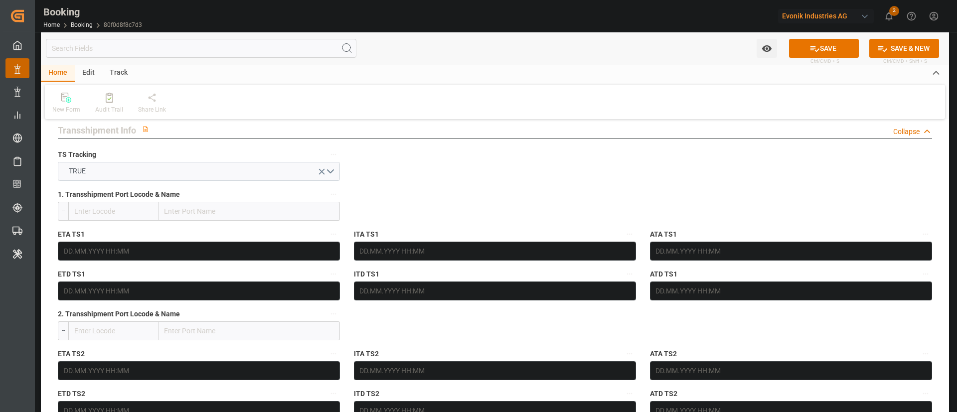
click at [210, 209] on input "text" at bounding box center [249, 211] width 181 height 19
paste input "Shanghai"
type input "Shanghai"
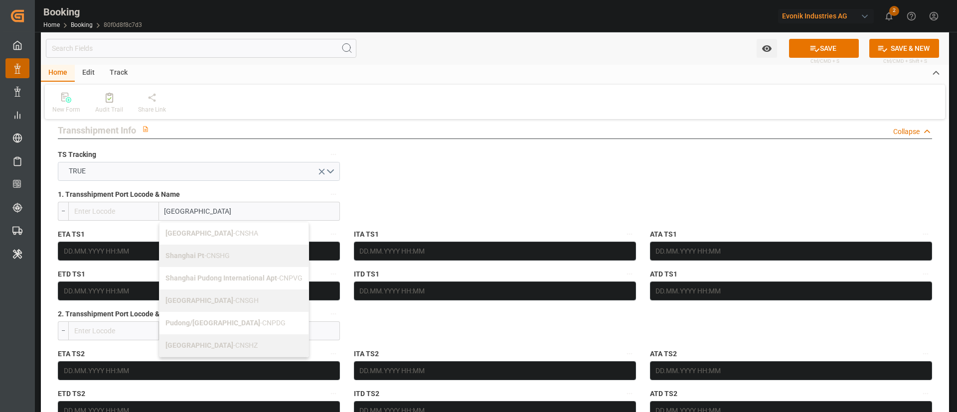
click at [200, 274] on span "Shanghai - CNSGH" at bounding box center [212, 301] width 93 height 8
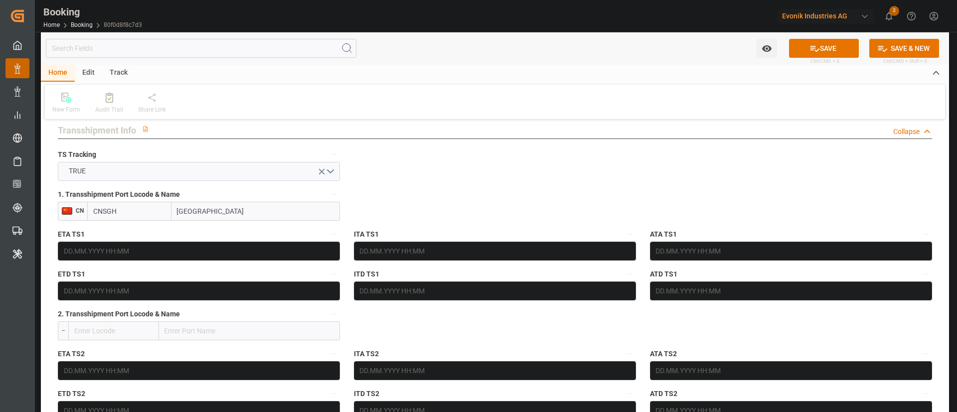
type input "CNSGH"
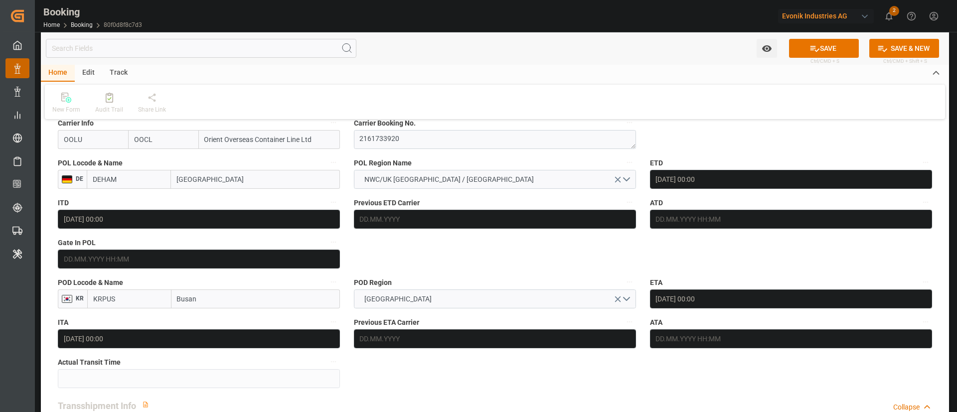
scroll to position [748, 0]
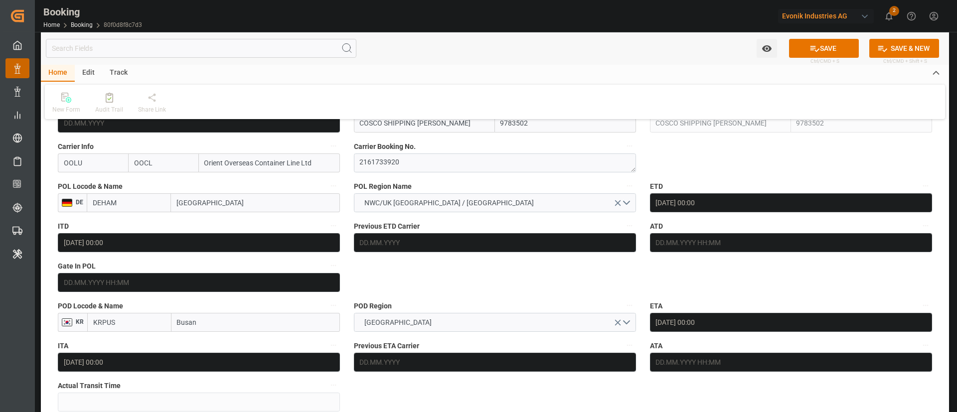
type input "Shanghai"
click at [184, 272] on label "Gate In POL" at bounding box center [199, 266] width 282 height 14
click at [327, 272] on button "Gate In POL" at bounding box center [333, 265] width 13 height 13
click at [262, 274] on input "text" at bounding box center [199, 282] width 282 height 19
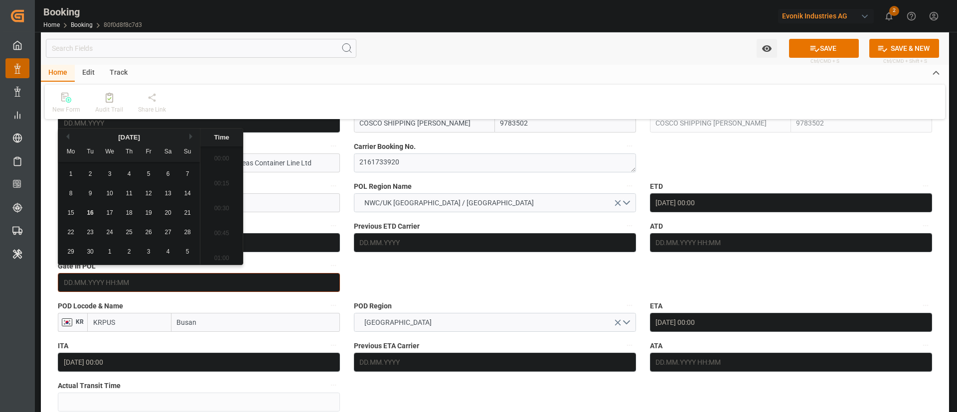
scroll to position [1549, 0]
click at [113, 194] on span "10" at bounding box center [109, 193] width 6 height 7
type input "10.09.2025 00:00"
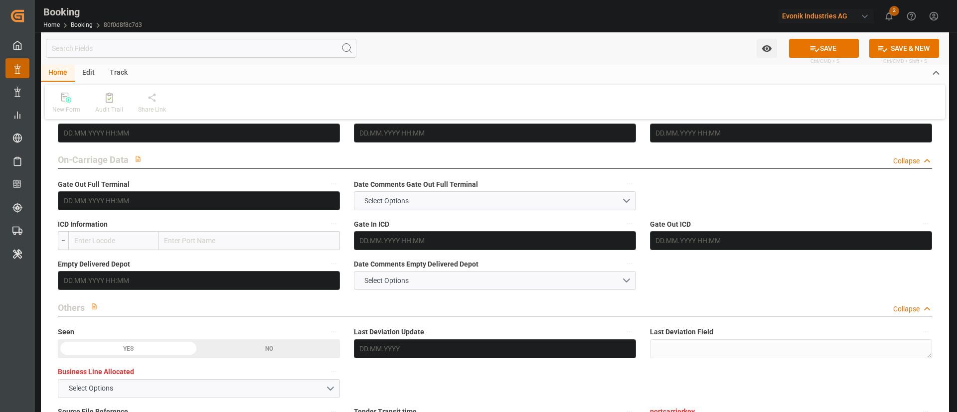
scroll to position [1421, 0]
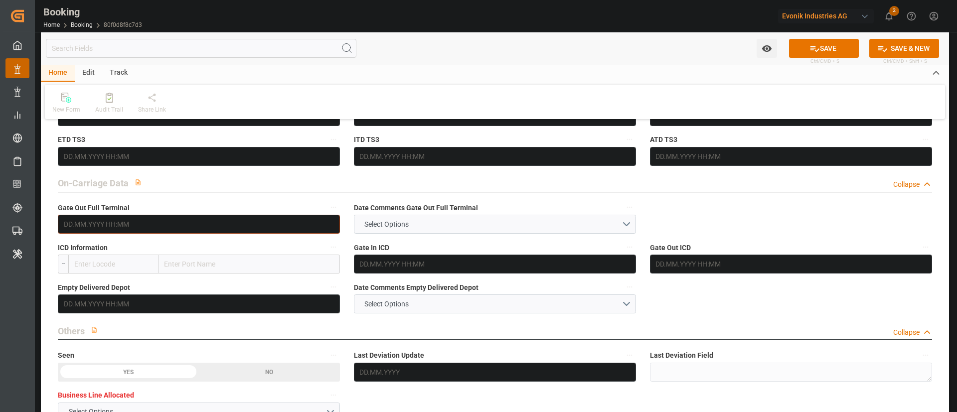
click at [111, 231] on input "text" at bounding box center [199, 224] width 282 height 19
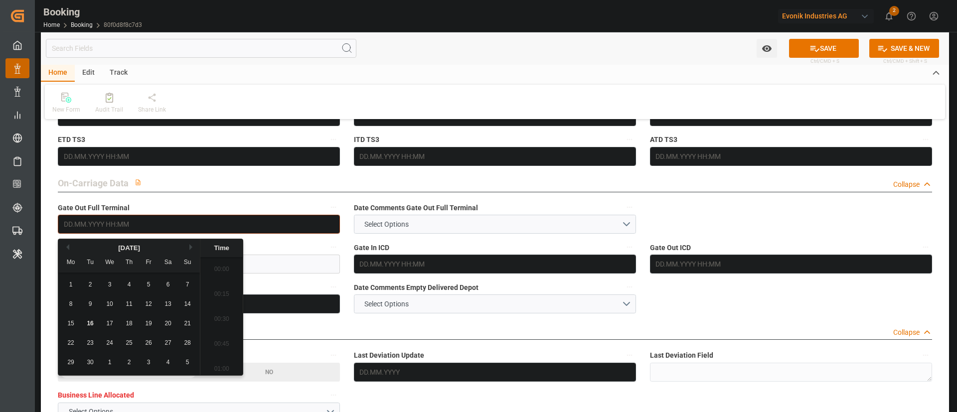
scroll to position [1549, 0]
click at [187, 243] on div "September 2025" at bounding box center [129, 248] width 142 height 10
click at [189, 248] on button "Next Month" at bounding box center [192, 247] width 6 height 6
click at [95, 274] on div "28" at bounding box center [90, 363] width 12 height 12
type input "28.10.2025 00:00"
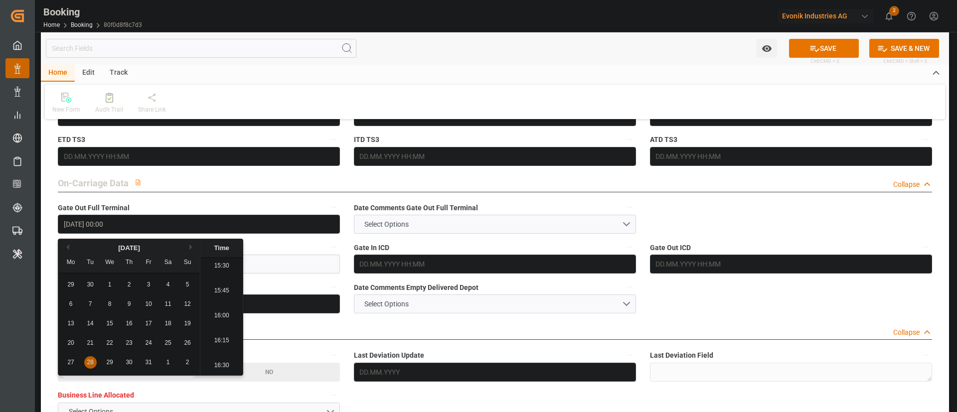
click at [253, 266] on input "text" at bounding box center [249, 264] width 181 height 19
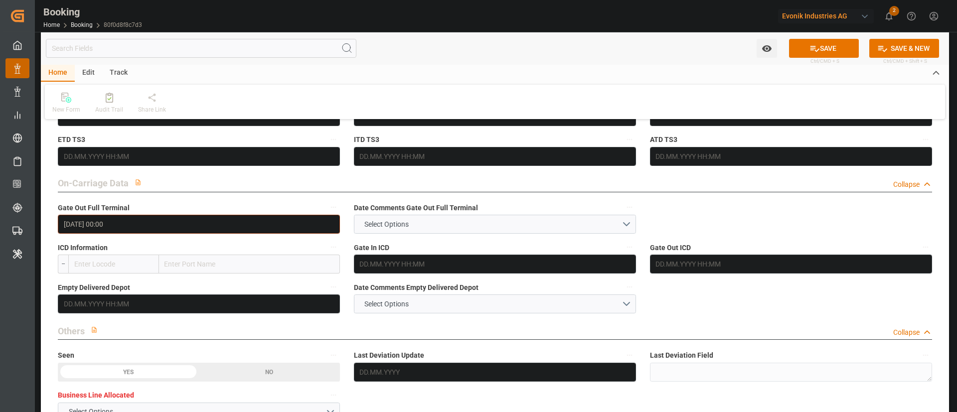
click at [146, 222] on input "28.10.2025 00:00" at bounding box center [199, 224] width 282 height 19
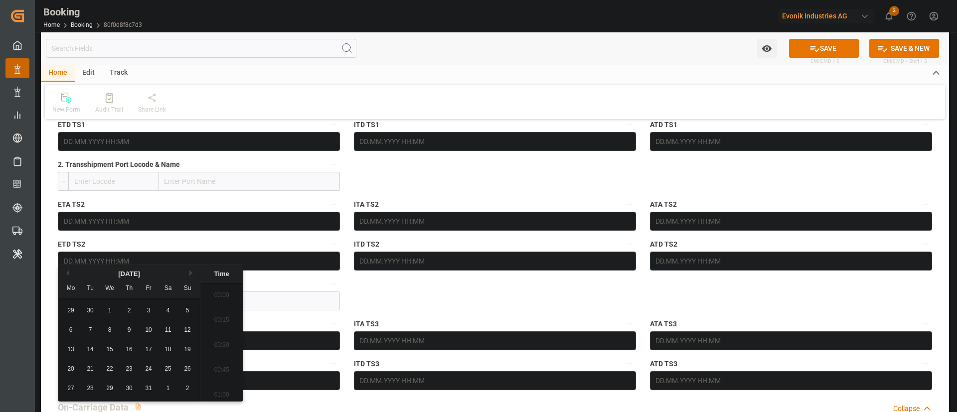
scroll to position [1047, 0]
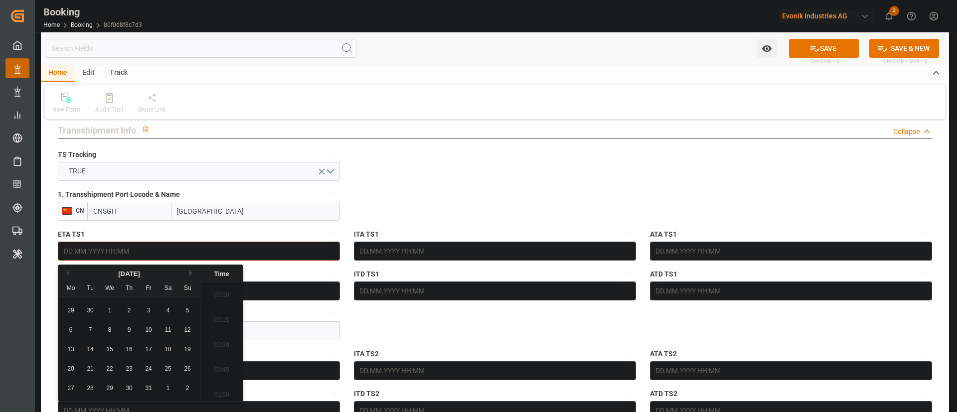
click at [145, 252] on input "text" at bounding box center [199, 251] width 282 height 19
click at [193, 272] on button "Next Month" at bounding box center [192, 274] width 6 height 6
click at [90, 274] on span "28" at bounding box center [90, 389] width 6 height 7
type input "28.10.2025 00:00"
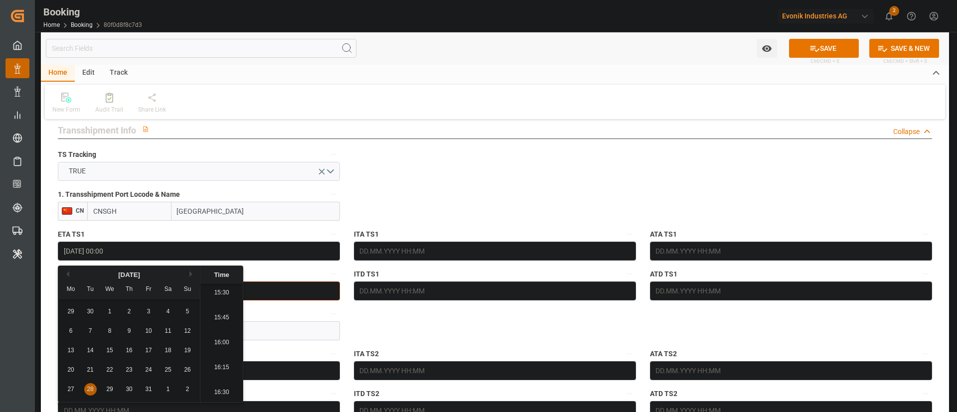
click at [264, 274] on input "text" at bounding box center [199, 291] width 282 height 19
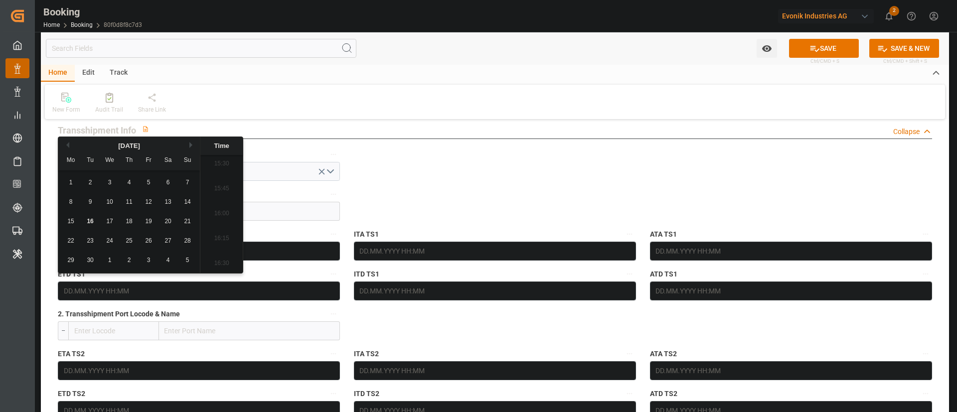
click at [191, 144] on button "Next Month" at bounding box center [192, 145] width 6 height 6
click at [123, 264] on div "30" at bounding box center [129, 261] width 12 height 12
type input "30.10.2025 00:00"
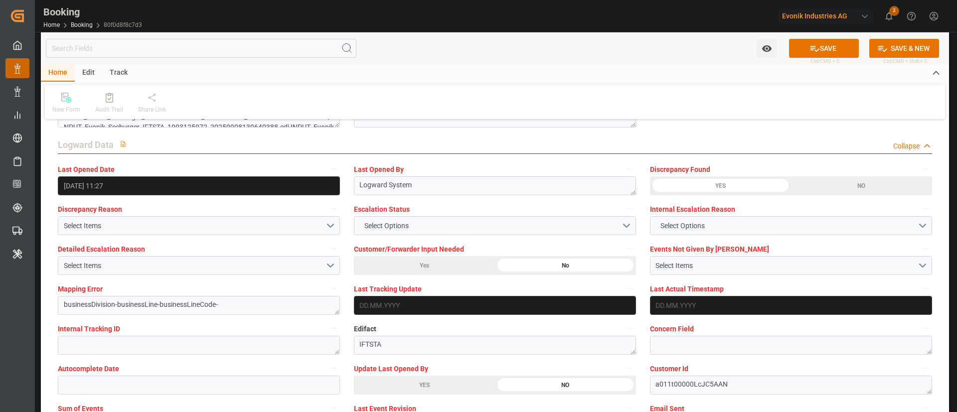
scroll to position [1944, 0]
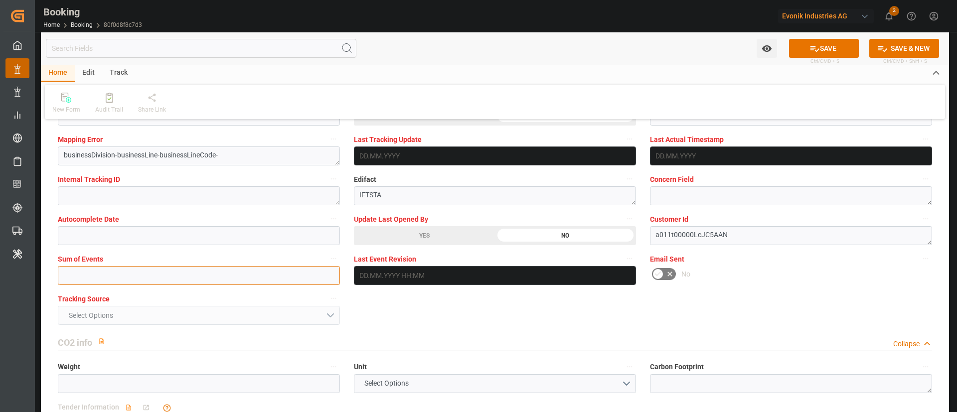
click at [123, 274] on input "text" at bounding box center [199, 275] width 282 height 19
type input "0"
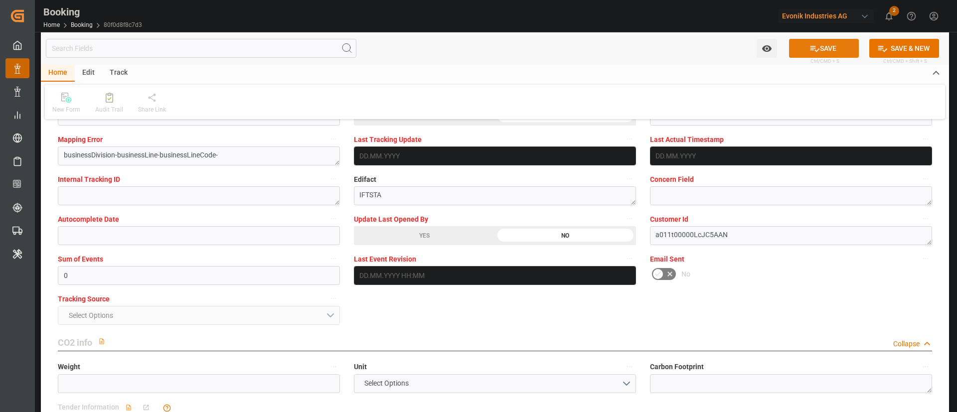
click at [638, 44] on button "SAVE" at bounding box center [824, 48] width 70 height 19
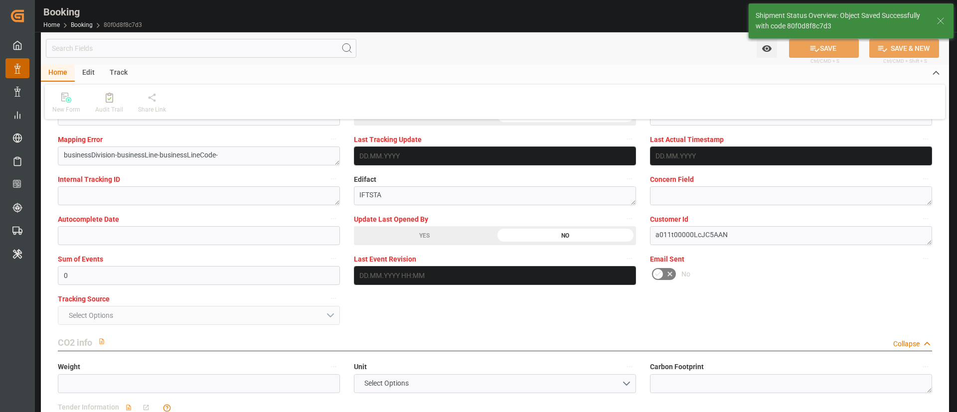
type textarea "Kiran Hari"
type textarea "businessDivision-businessLine-"
type textarea "Yes"
type input "28.10.2025 00:00"
type input "30.10.2025 00:00"
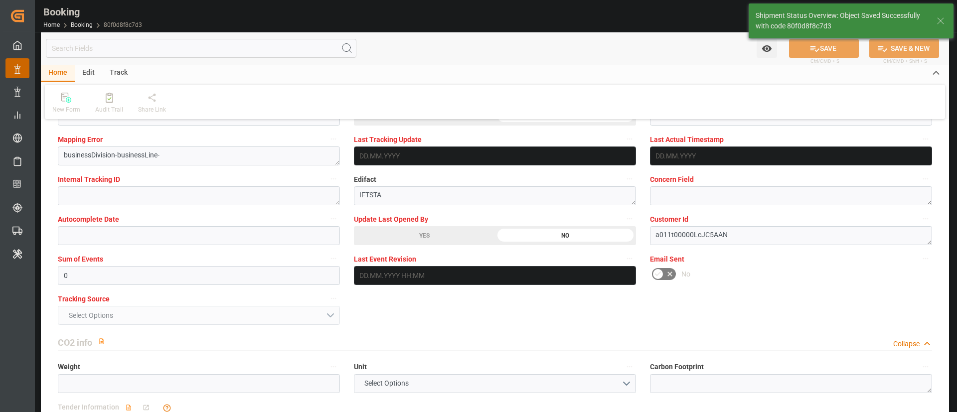
type input "16.09.2025 10:31"
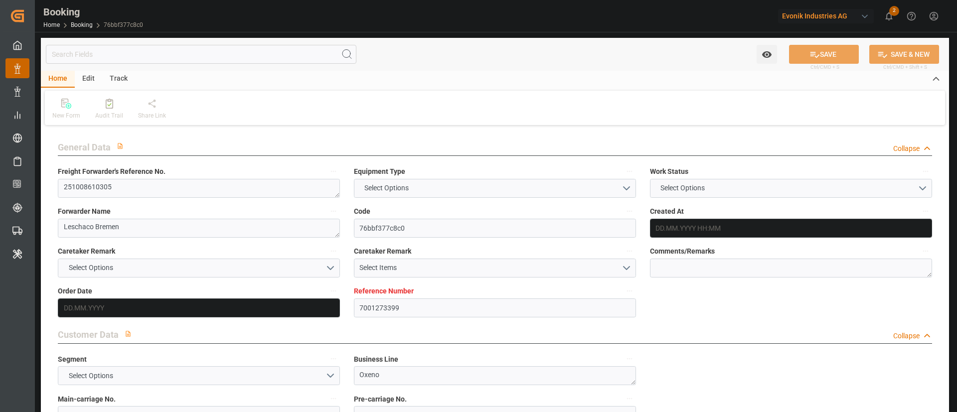
type input "7001273399"
type input "9403619"
type input "OOCL"
type input "Orient Overseas Container Line Ltd"
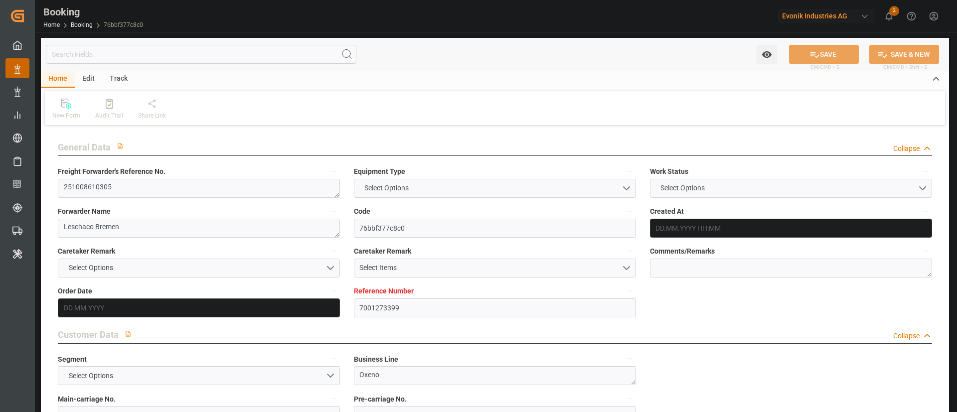
type input "EUNWC"
type input "USATL"
type input "[DATE] 13:46"
type input "[DATE]"
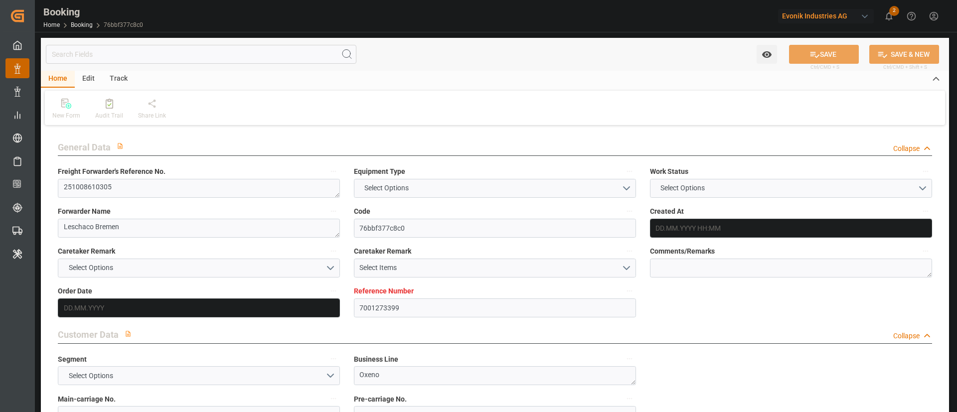
type input "[DATE]"
type input "[DATE] 00:00"
type input "[DATE]"
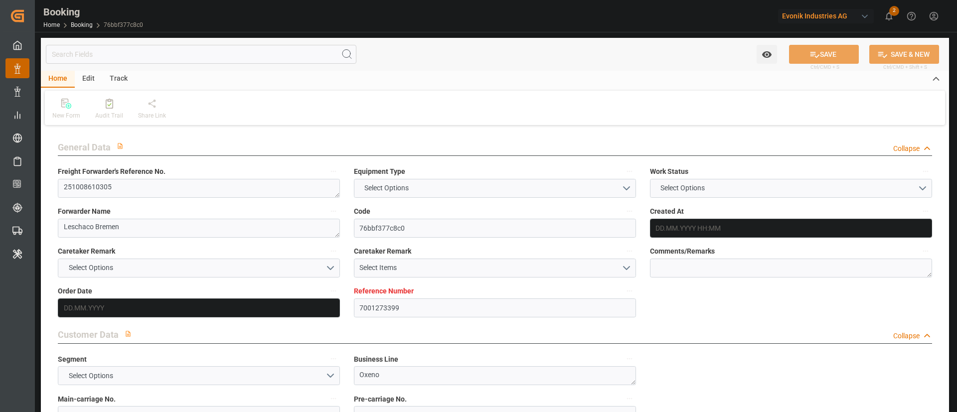
type input "[DATE] 00:00"
type input "[DATE] 09:18"
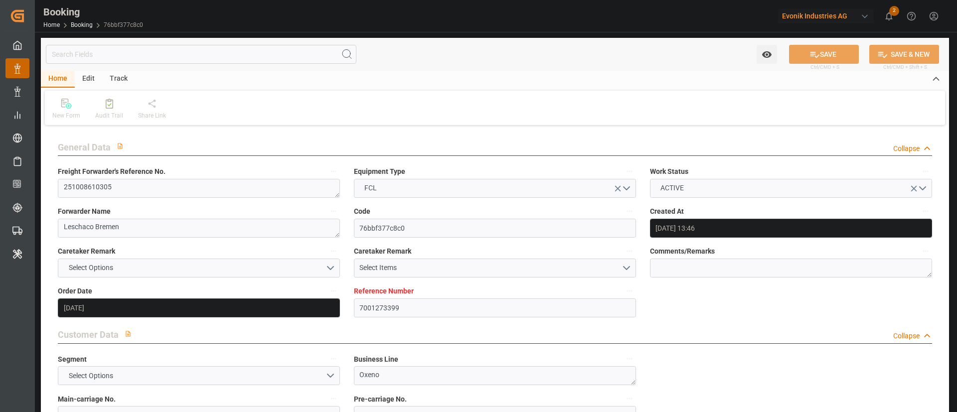
click at [222, 198] on div "Freight Forwarder's Reference No. 251008610305" at bounding box center [199, 182] width 296 height 40
click at [254, 175] on label "Freight Forwarder's Reference No." at bounding box center [199, 172] width 282 height 14
click at [327, 175] on button "Freight Forwarder's Reference No." at bounding box center [333, 171] width 13 height 13
click at [249, 186] on div at bounding box center [478, 206] width 957 height 412
click at [289, 184] on textarea "251008610305" at bounding box center [199, 188] width 282 height 19
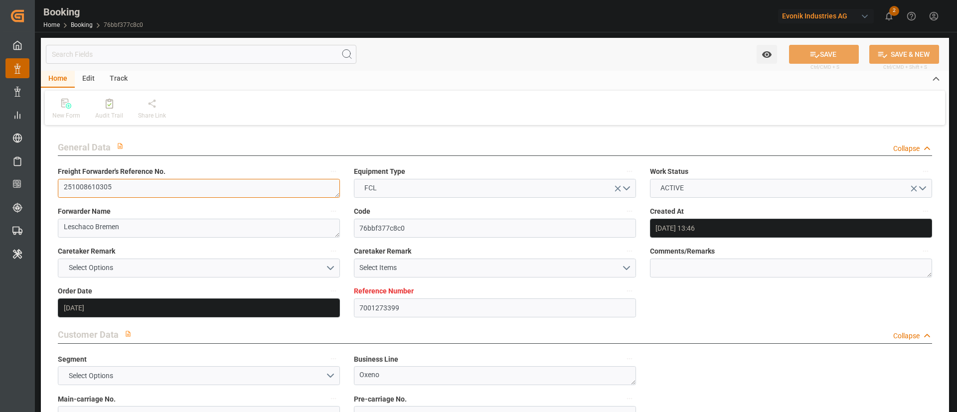
click at [289, 184] on textarea "251008610305" at bounding box center [199, 188] width 282 height 19
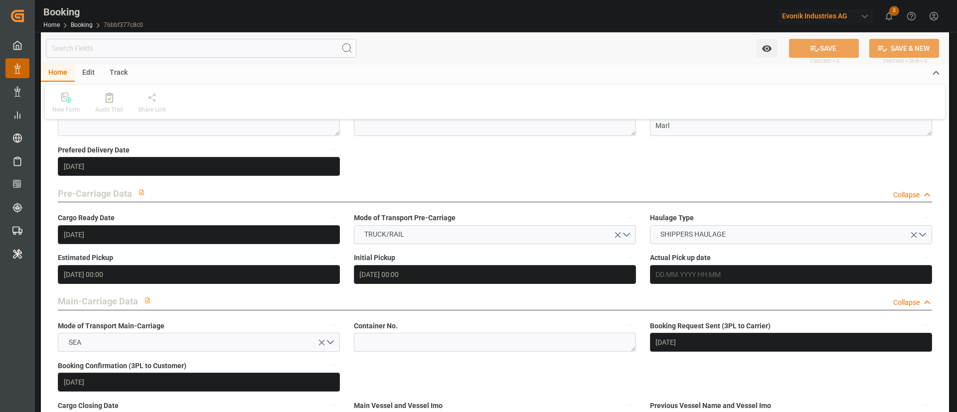
scroll to position [598, 0]
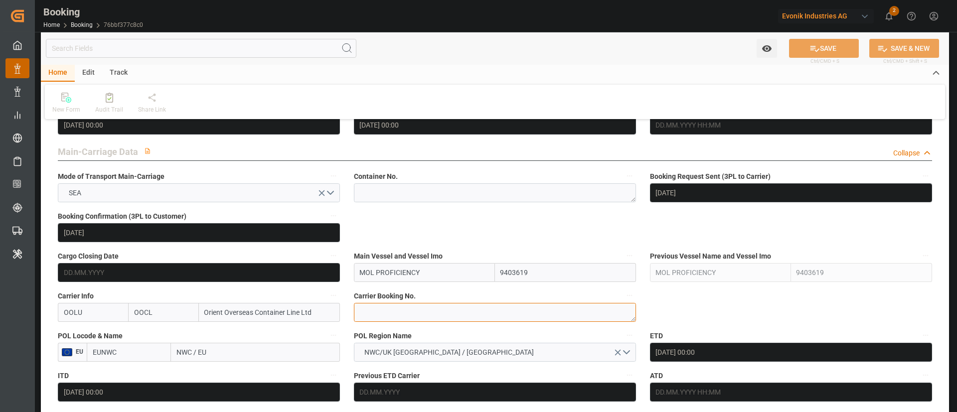
click at [417, 308] on textarea at bounding box center [495, 312] width 282 height 19
paste textarea "2162669210"
type textarea "2162669210"
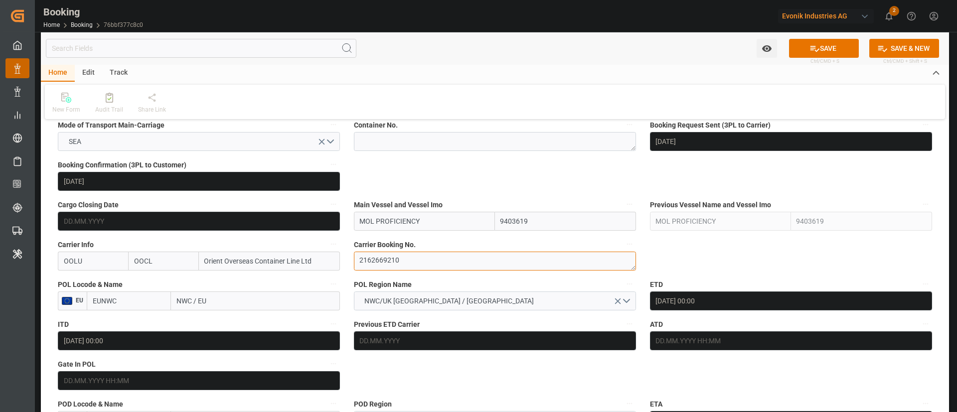
scroll to position [673, 0]
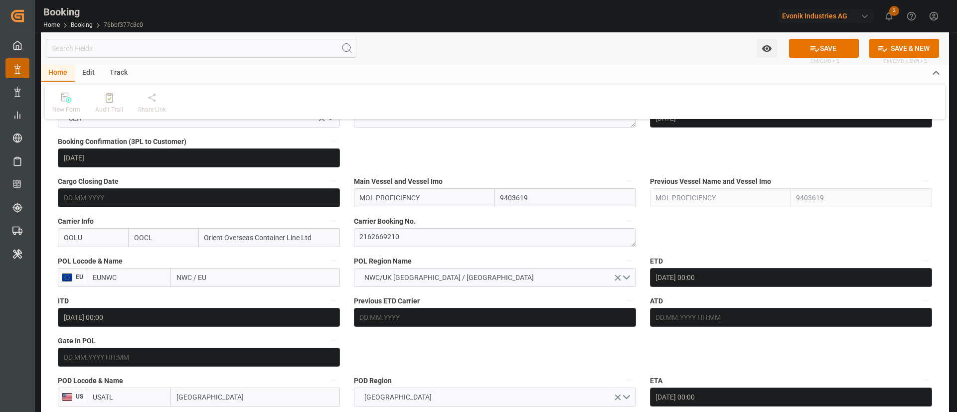
click at [115, 280] on input "EUNWC" at bounding box center [129, 277] width 84 height 19
click at [218, 277] on input "NWC / EU" at bounding box center [255, 277] width 169 height 19
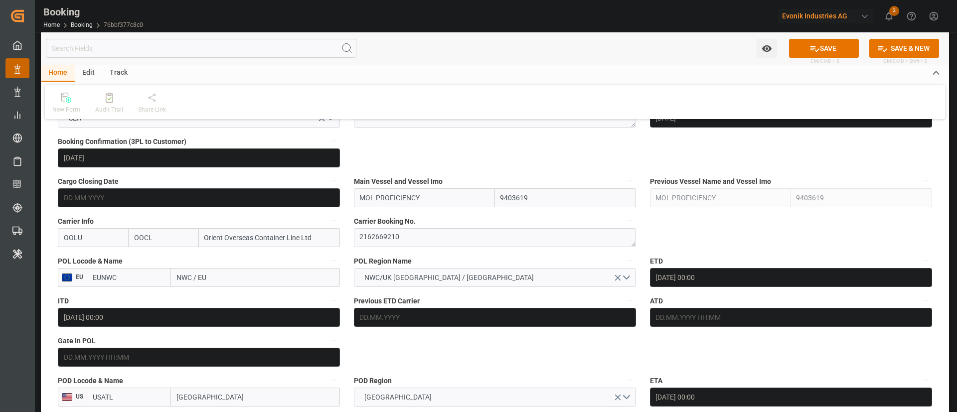
paste input "[GEOGRAPHIC_DATA]"
type input "[GEOGRAPHIC_DATA]"
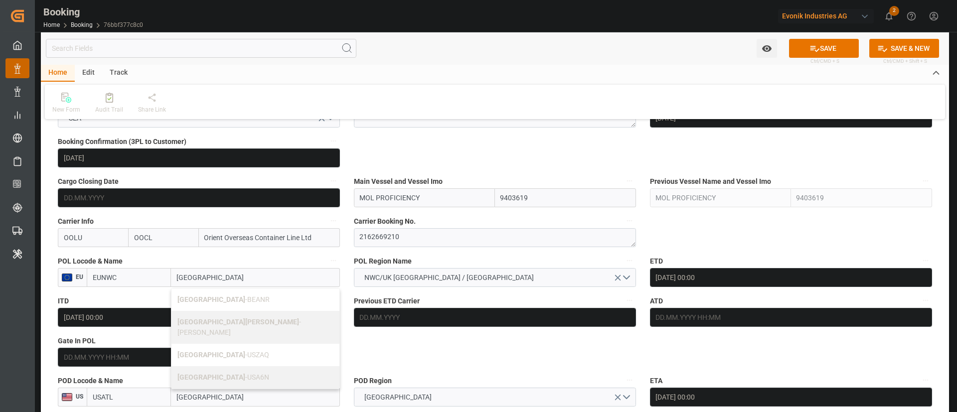
click at [235, 302] on div "Antwerp - BEANR" at bounding box center [256, 300] width 168 height 22
type input "BEANR"
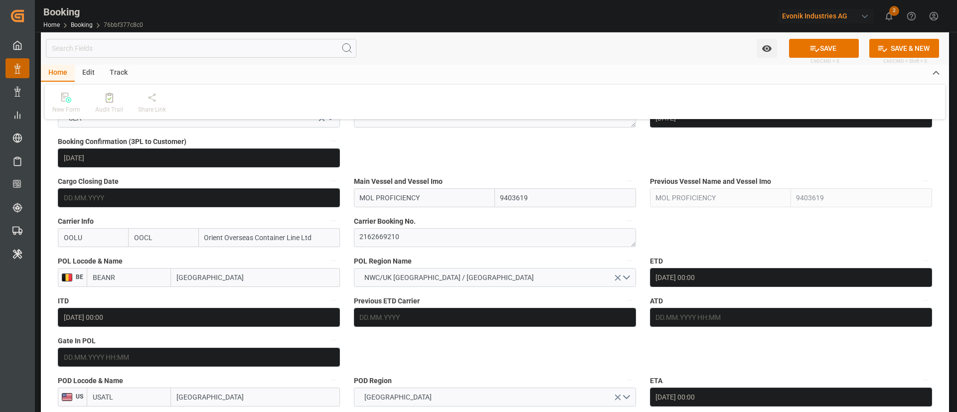
type input "[GEOGRAPHIC_DATA]"
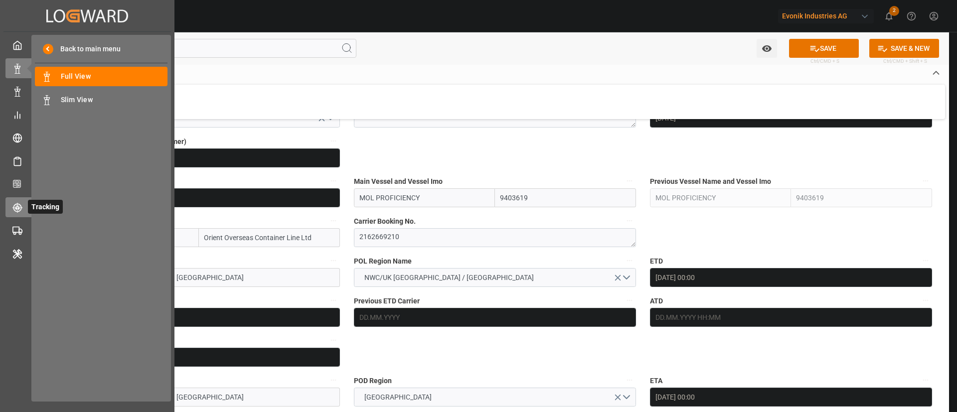
click at [9, 216] on div "Tracking Tracking" at bounding box center [87, 206] width 164 height 19
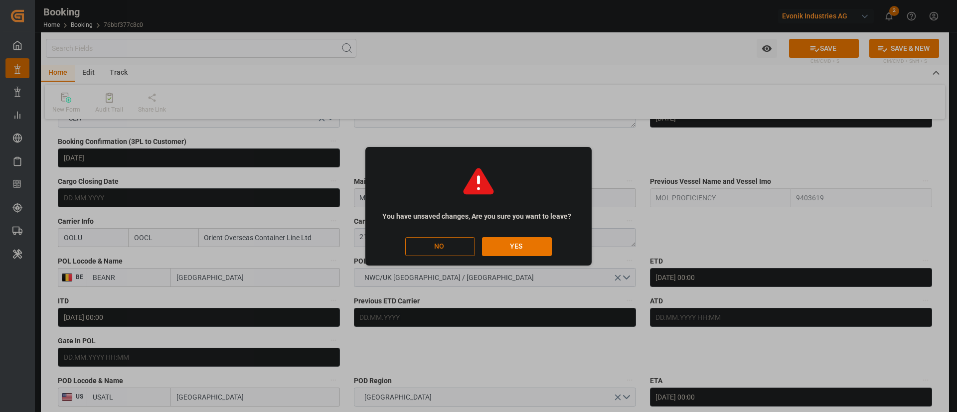
click at [437, 250] on button "NO" at bounding box center [440, 246] width 70 height 19
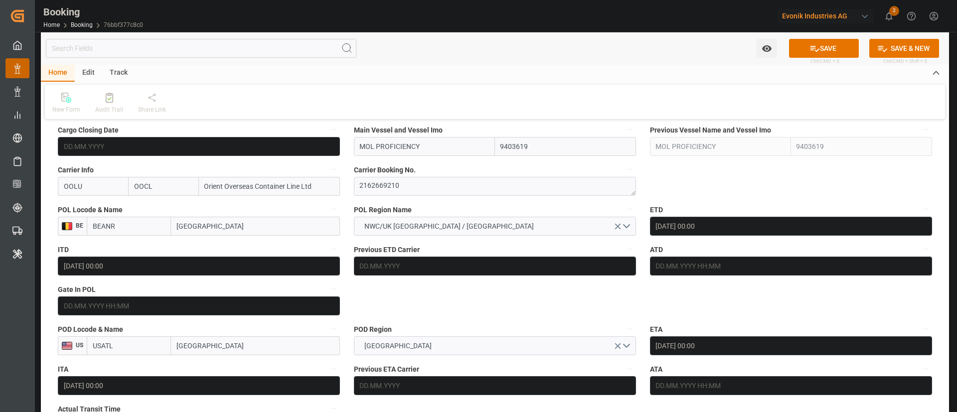
scroll to position [748, 0]
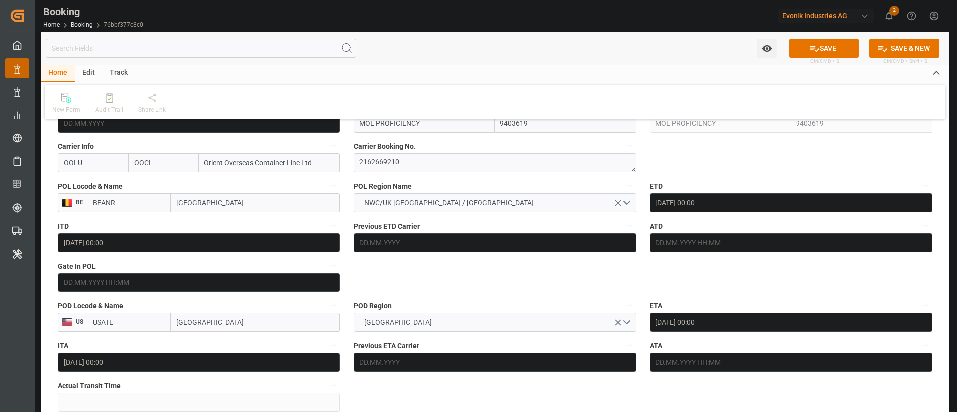
click at [224, 320] on input "[GEOGRAPHIC_DATA]" at bounding box center [255, 322] width 169 height 19
paste input "Savannah"
type input "Savannah"
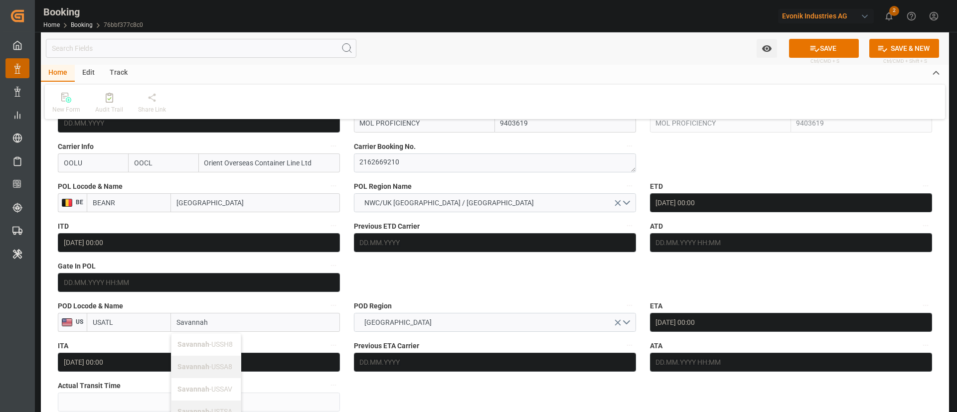
click at [211, 341] on span "Savannah - USSH8" at bounding box center [204, 345] width 55 height 8
type input "USSH8"
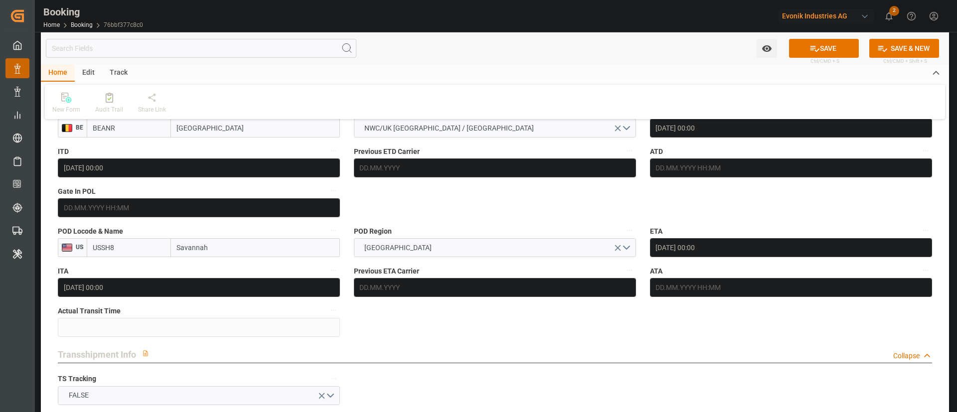
click at [240, 249] on input "Savannah" at bounding box center [255, 247] width 169 height 19
type input "Savannah"
click at [228, 311] on span "Savannah - USSAV" at bounding box center [204, 315] width 55 height 8
type input "USSAV"
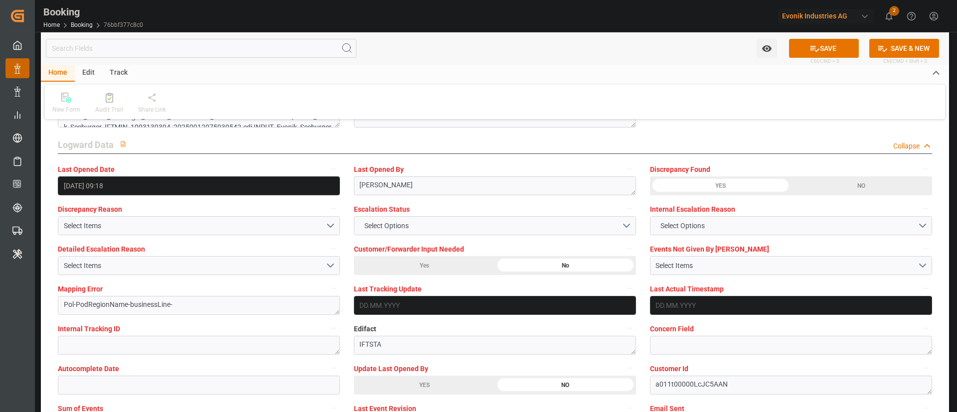
scroll to position [1870, 0]
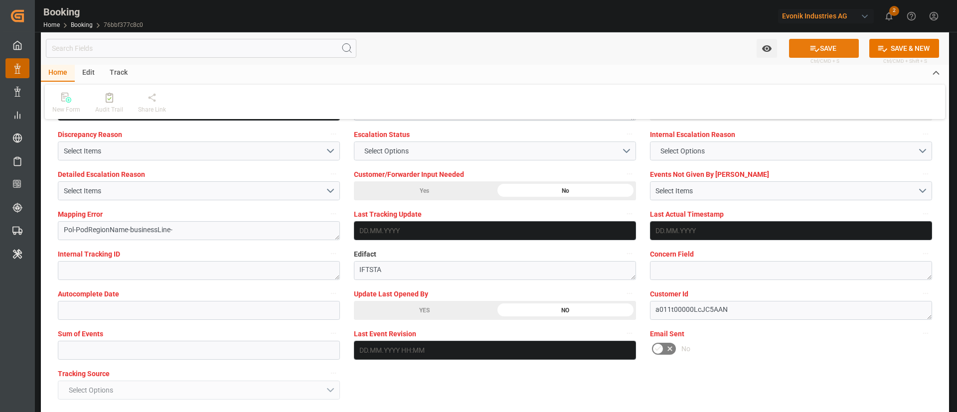
type input "Savannah"
click at [821, 44] on button "SAVE" at bounding box center [824, 48] width 70 height 19
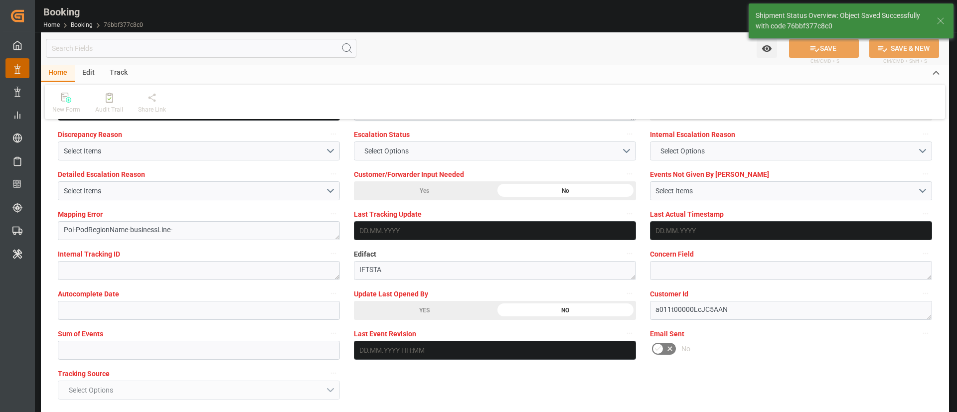
type textarea "NWC/UK [GEOGRAPHIC_DATA] Continent / UK_USSAV_OOLU_Oxeno"
type textarea "Kiran Hari"
type textarea "businessLine-"
type input "[DATE] 10:35"
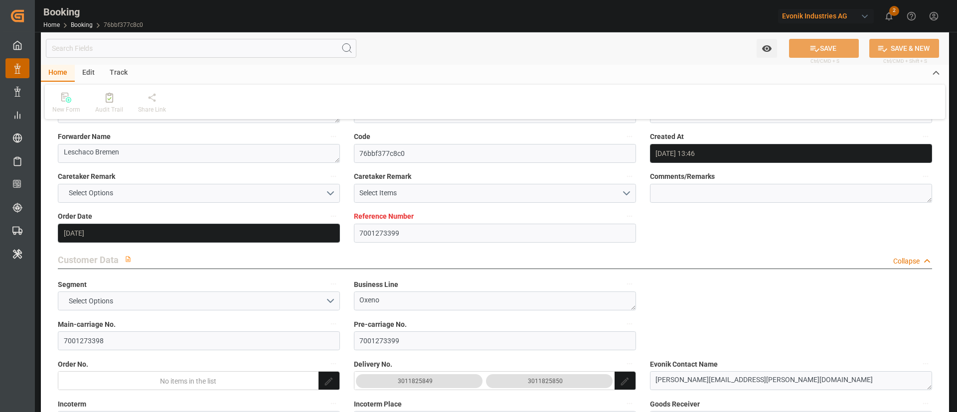
scroll to position [0, 0]
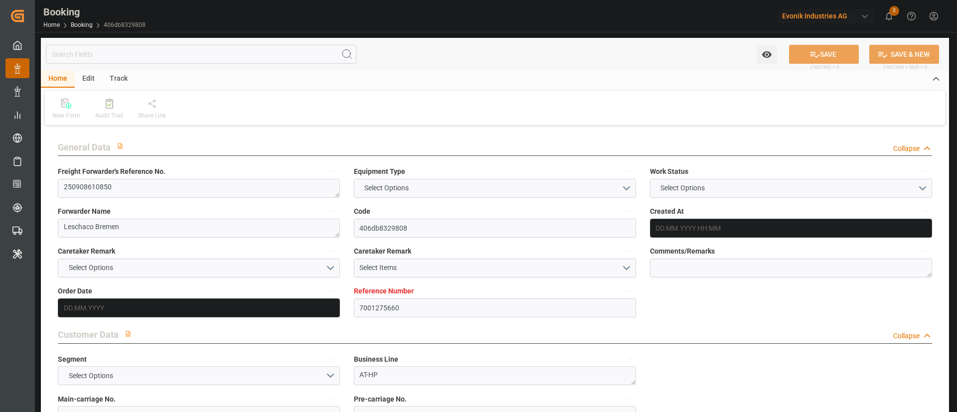
type input "7001275660"
type input "9324837"
type input "ONE"
type input "Ocean Network Express"
type input "EUNWC"
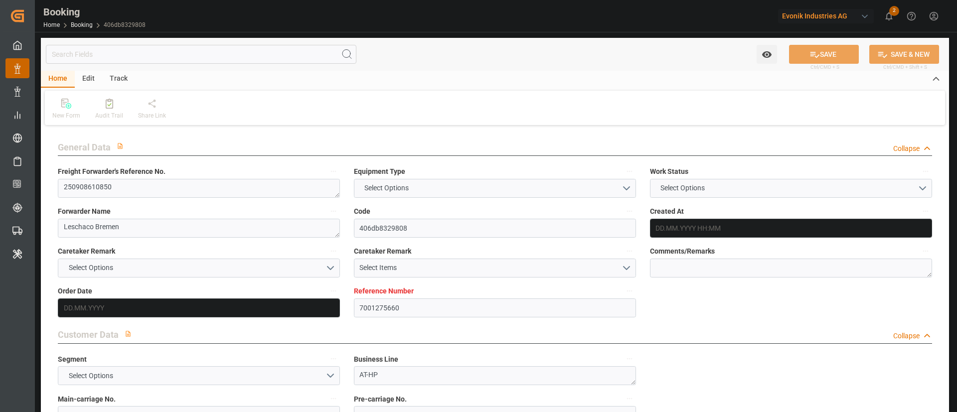
type input "BRIOA"
type input "[DATE] 14:33"
type input "[DATE]"
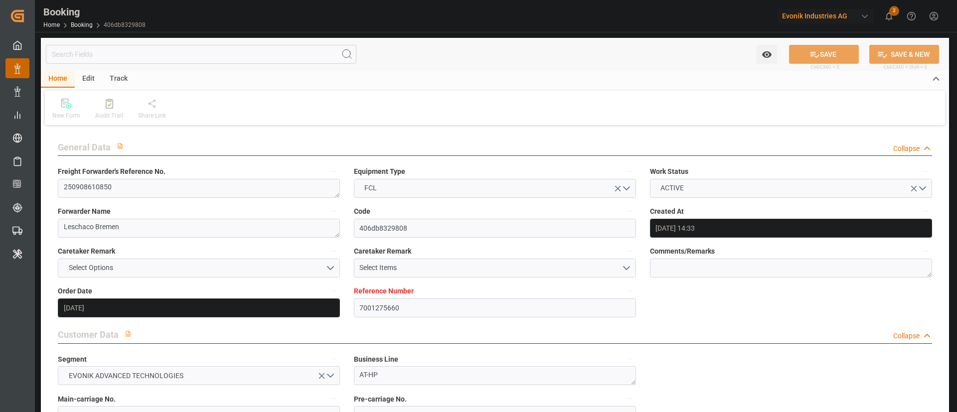
type input "[DATE] 00:00"
type input "[DATE]"
type input "[DATE] 00:00"
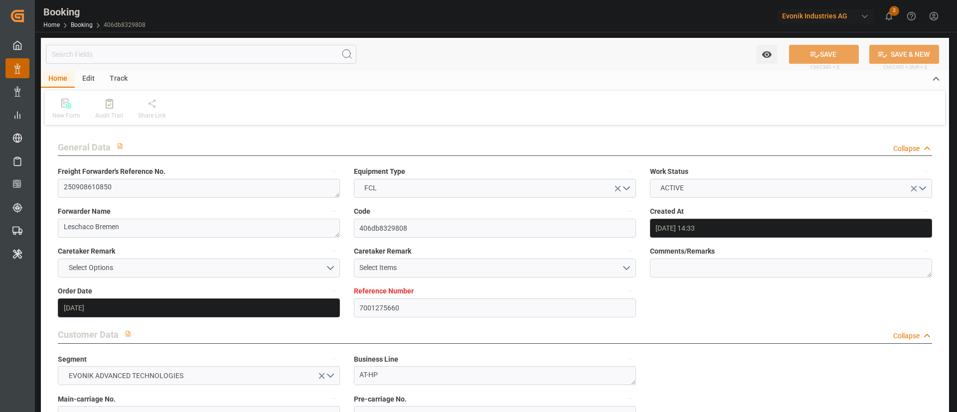
type input "[DATE] 00:00"
type input "[DATE] 10:17"
click at [172, 196] on textarea "250908610850" at bounding box center [199, 188] width 282 height 19
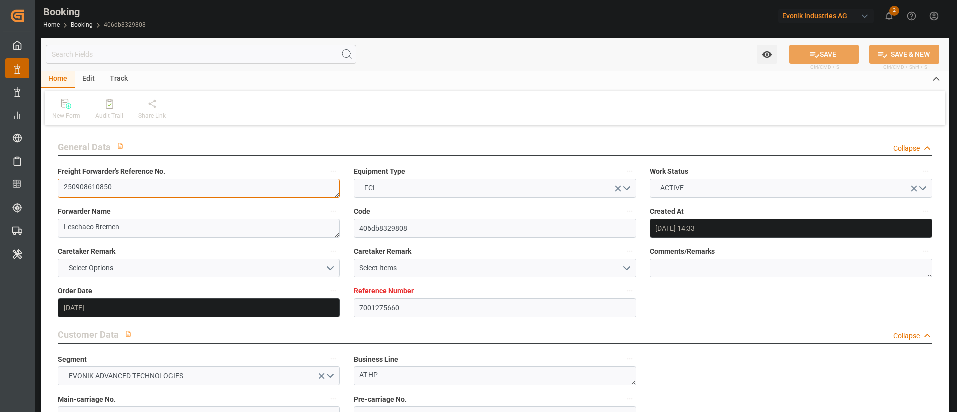
click at [172, 196] on textarea "250908610850" at bounding box center [199, 188] width 282 height 19
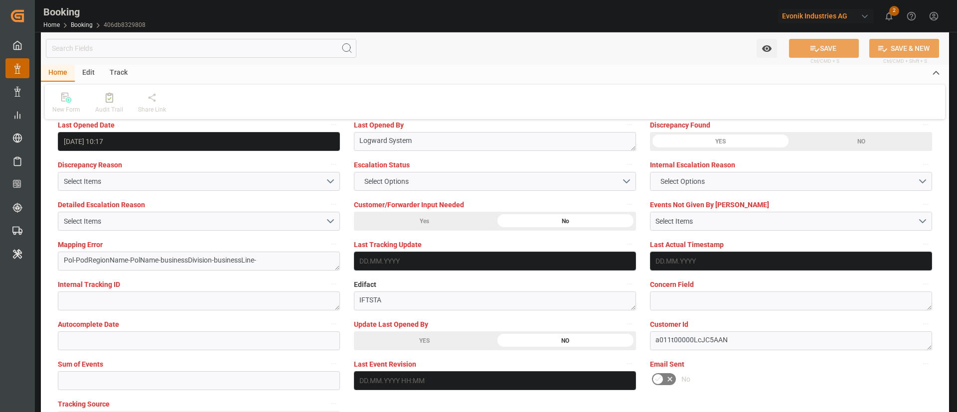
scroll to position [1870, 0]
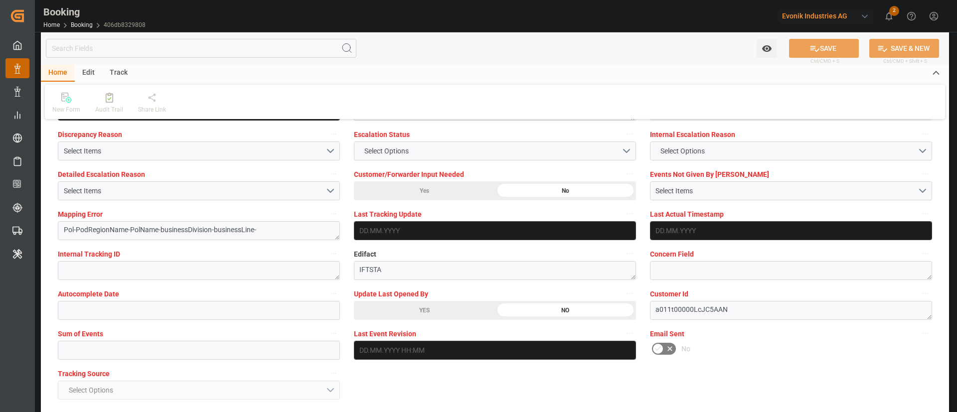
click at [433, 310] on div "YES" at bounding box center [424, 310] width 141 height 19
click at [813, 46] on icon at bounding box center [815, 49] width 9 height 6
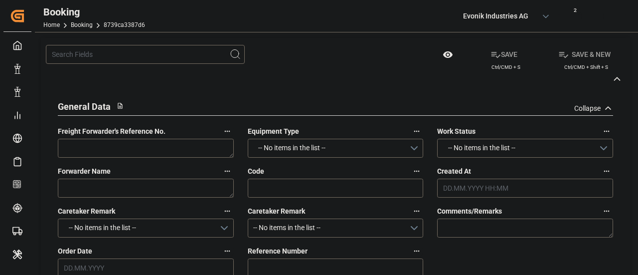
type textarea "250908610762"
type textarea "Leschaco Bremen"
type input "8739ca3387d6"
type input "7001266871"
type textarea "AT-HP"
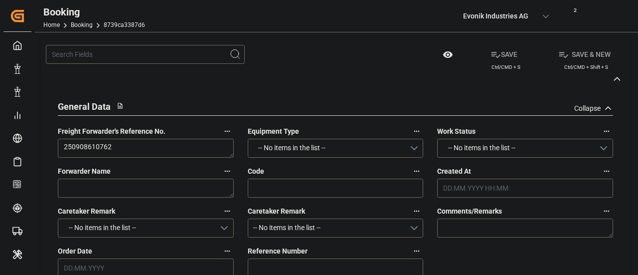
type input "7001266870"
type textarea "[PERSON_NAME][EMAIL_ADDRESS][PERSON_NAME][DOMAIN_NAME]"
type textarea "CIF"
type textarea "NHAVASHEVA"
type textarea "Marl"
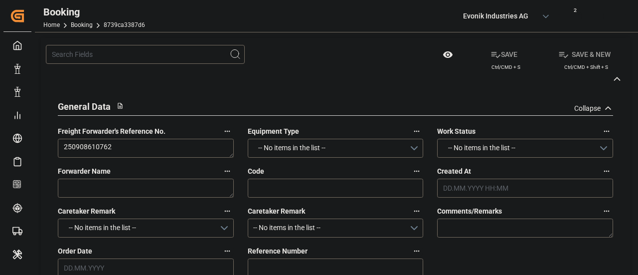
type input "ONE RECOGNITION"
type input "ONEY"
type textarea "HAMF80156800"
type input "[GEOGRAPHIC_DATA]"
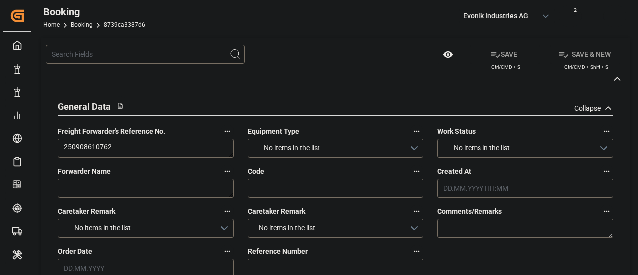
type input "[PERSON_NAME] ([PERSON_NAME])"
type textarea "INPUT_Evonik_Seeburger_IFTSTA_1003150694_20250916120120636.edi"
type textarea "NWC/[GEOGRAPHIC_DATA] [GEOGRAPHIC_DATA] Continent / [GEOGRAPHIC_DATA]-HP"
type textarea "INPUT_Evonik_Seeburger_IFTMIN_1003114546_20250904084721961.edi,INPUT_Evonik_See…"
type textarea "1003150694"
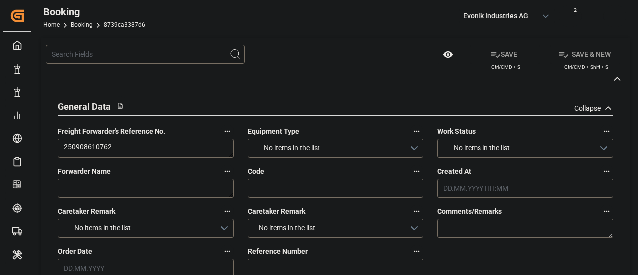
type textarea "Logward System"
type textarea "businessDivision-businessLine-"
type textarea "IFTSTA"
type textarea "a011t00000LcJC5AAN"
type textarea "No"
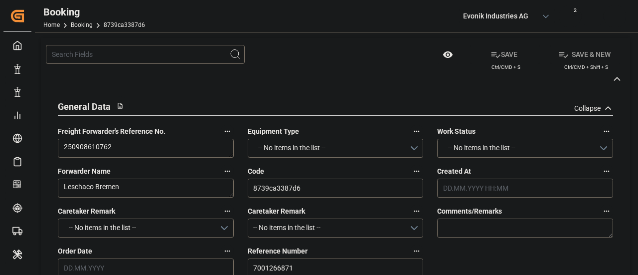
type input "7001266871"
type input "9952701"
type input "ONE"
type input "Ocean Network Express"
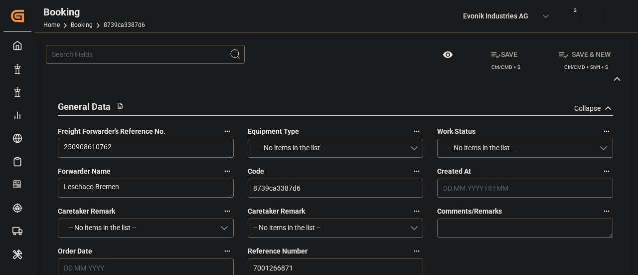
type input "NLRTM"
type input "INNSA"
type input "04.09.2025 06:49"
type input "[DATE]"
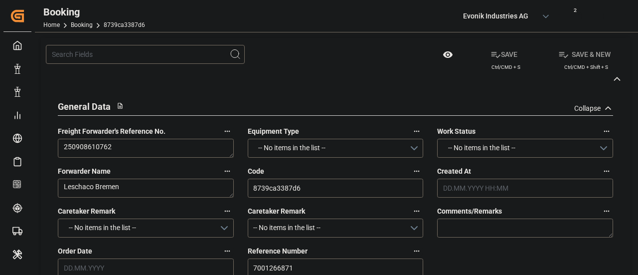
type input "[DATE]"
type input "08.09.2025 00:00"
type input "04.09.2025"
type input "16.09.2025"
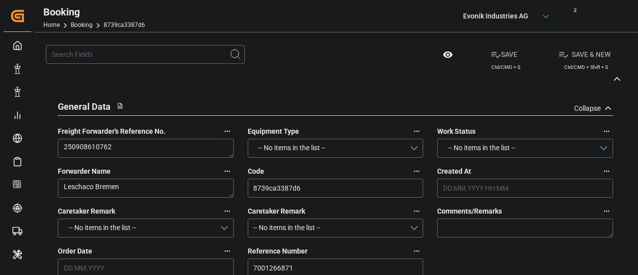
type input "29.09.2025 00:00"
type input "[DATE] 00:00"
type input "01.11.2025 00:00"
type input "16.09.2025 10:02"
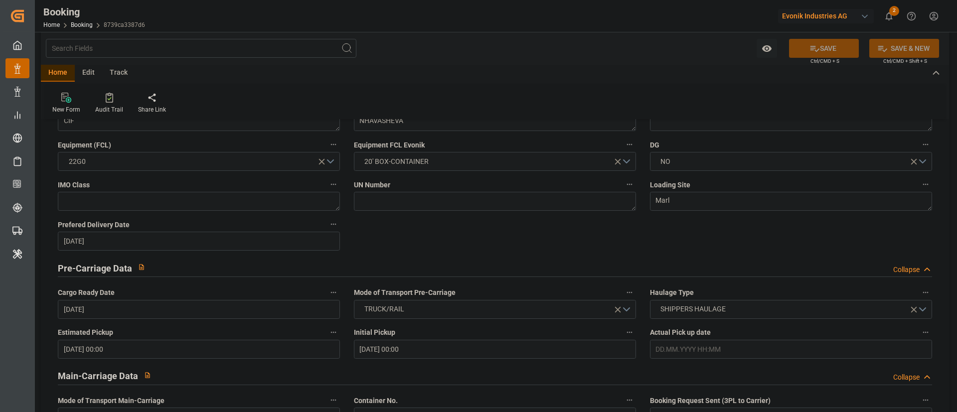
scroll to position [523, 0]
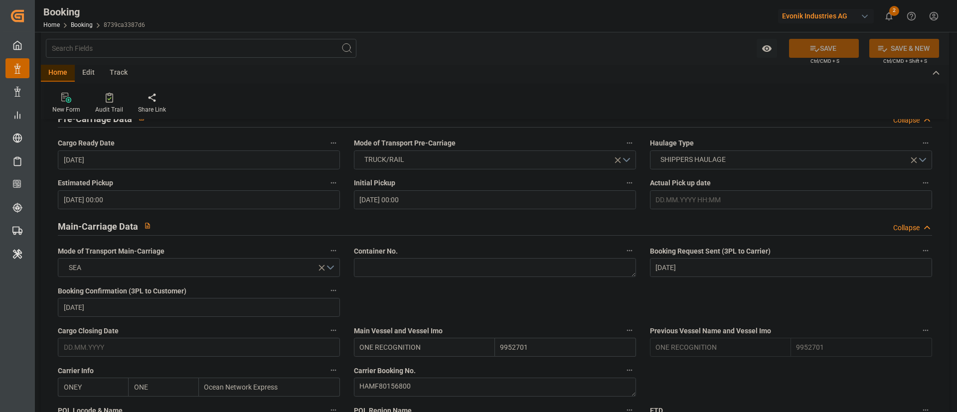
click at [418, 274] on div "Container No." at bounding box center [495, 261] width 296 height 40
click at [427, 274] on textarea at bounding box center [495, 267] width 282 height 19
paste textarea "FCIU6108219"
type textarea "FCIU6108219"
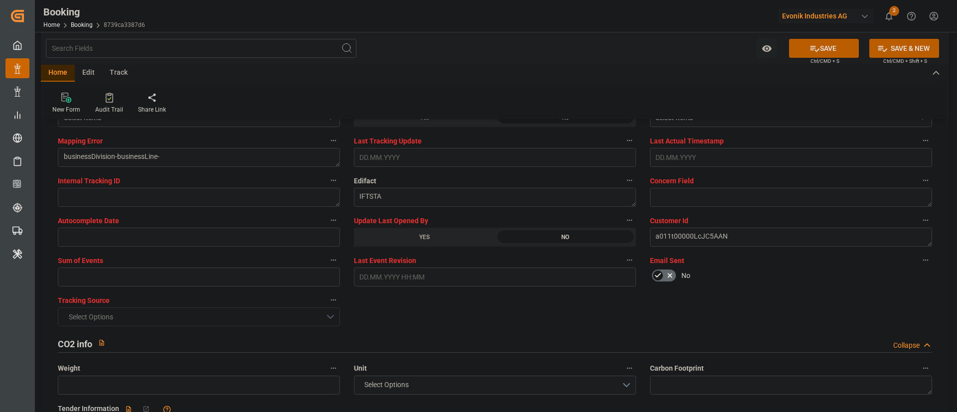
scroll to position [1944, 0]
click at [120, 274] on input "text" at bounding box center [199, 275] width 282 height 19
type input "0"
click at [638, 47] on button "SAVE" at bounding box center [824, 48] width 70 height 19
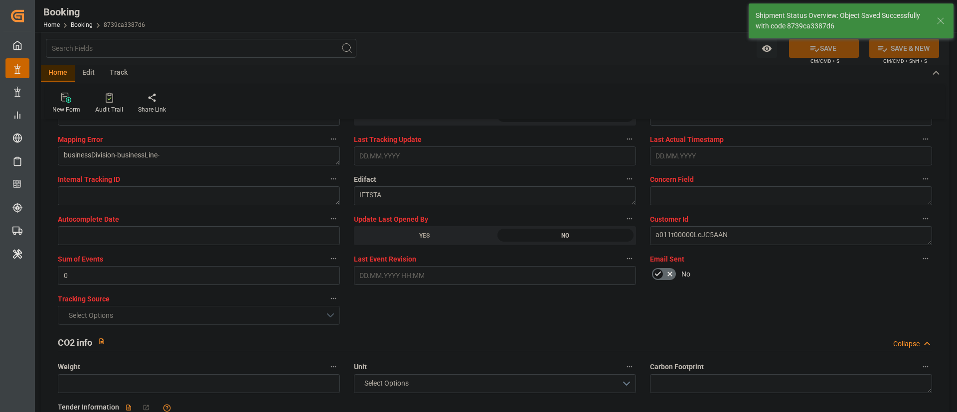
type textarea "Kiran Hari"
type input "16.09.2025 10:43"
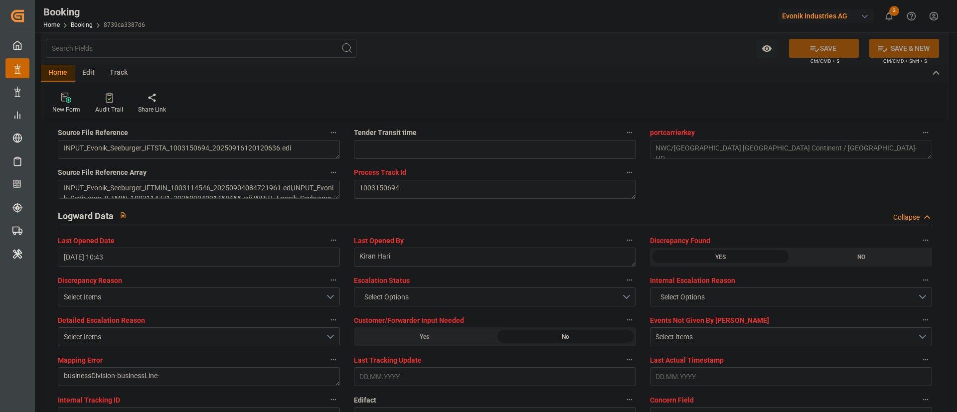
scroll to position [1720, 0]
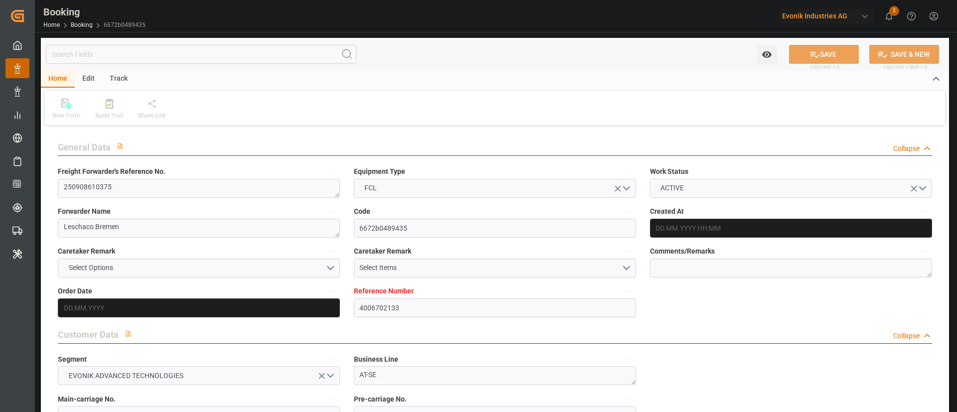
type input "4006702133"
type input "9769283"
type input "ONE"
type input "Ocean Network Express"
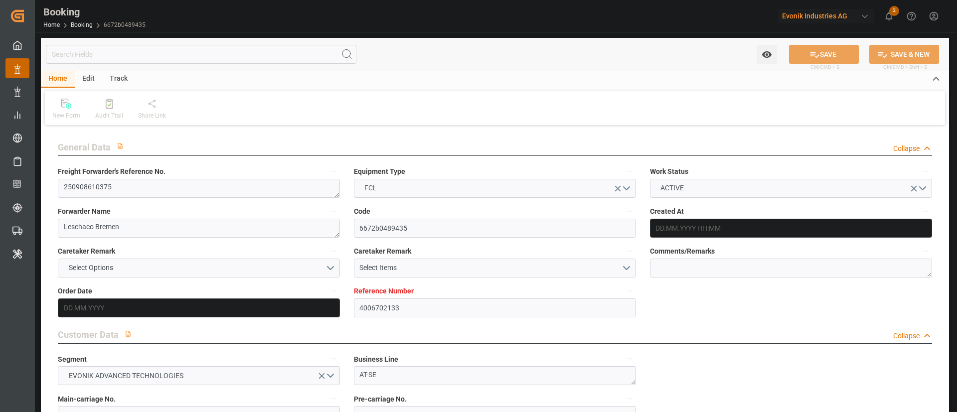
type input "DEHAM"
type input "CNSHA"
type input "[DATE] 10:27"
type input "[DATE]"
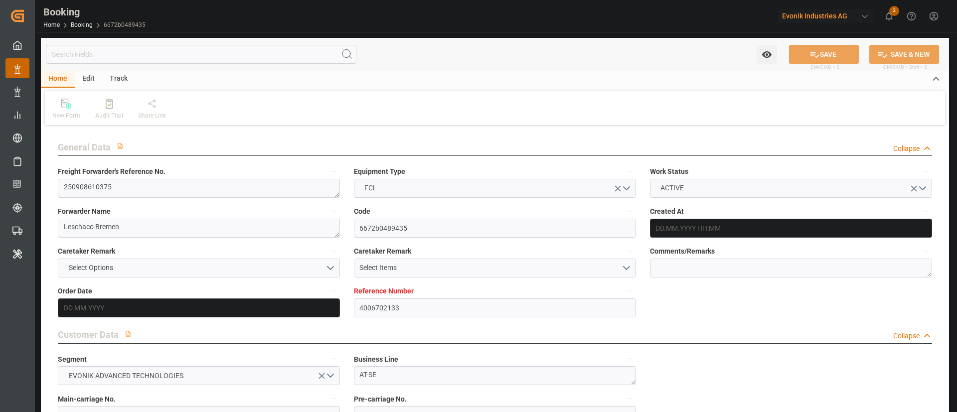
type input "[DATE]"
type input "[DATE] 00:00"
type input "[DATE]"
type input "[DATE] 00:00"
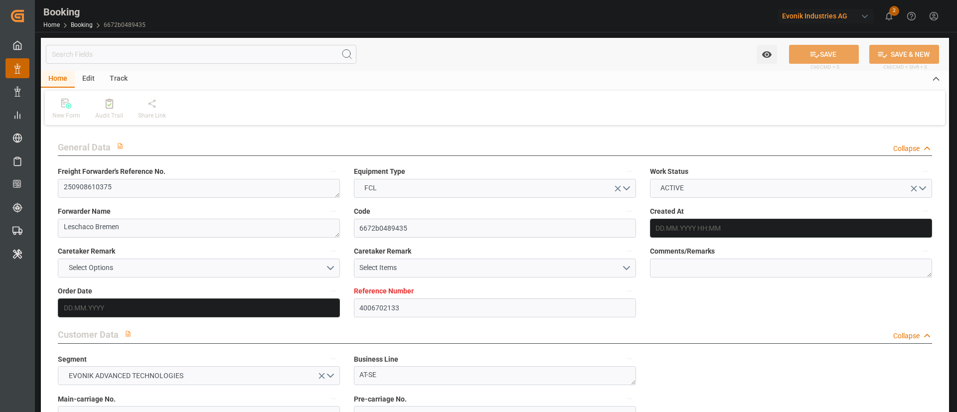
type input "[DATE] 00:00"
type input "[DATE] 09:27"
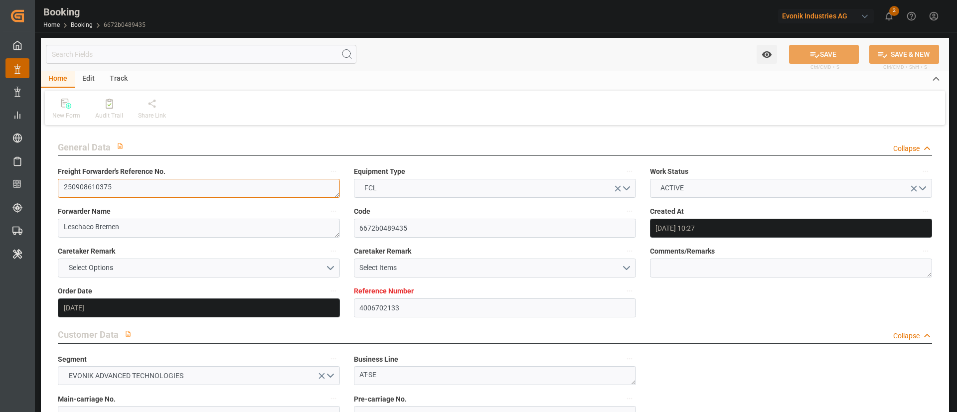
click at [148, 187] on textarea "250908610375" at bounding box center [199, 188] width 282 height 19
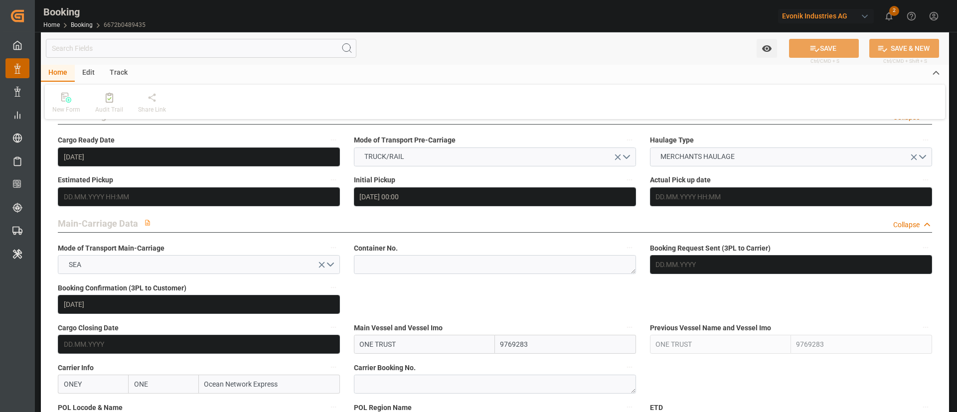
scroll to position [598, 0]
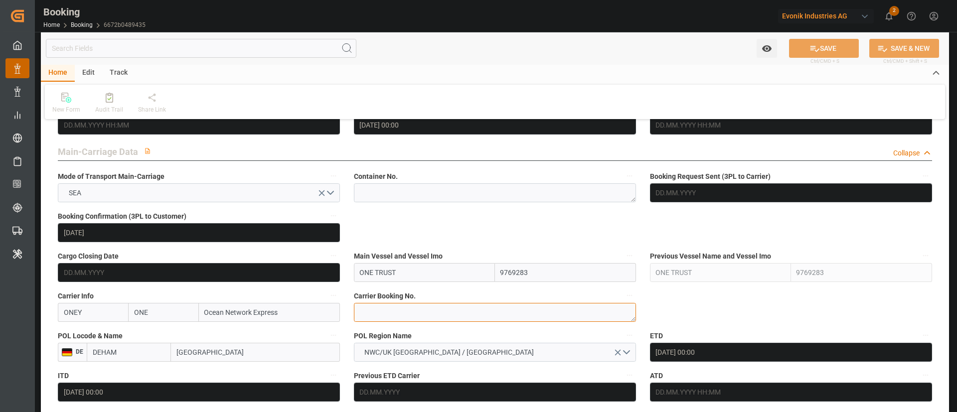
click at [405, 310] on textarea at bounding box center [495, 312] width 282 height 19
paste textarea "HAMF75391600"
type textarea "HAMF75391600"
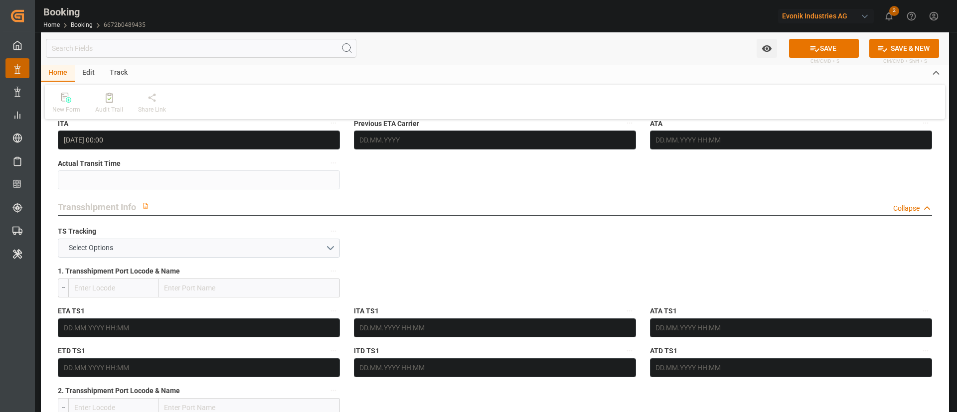
scroll to position [972, 0]
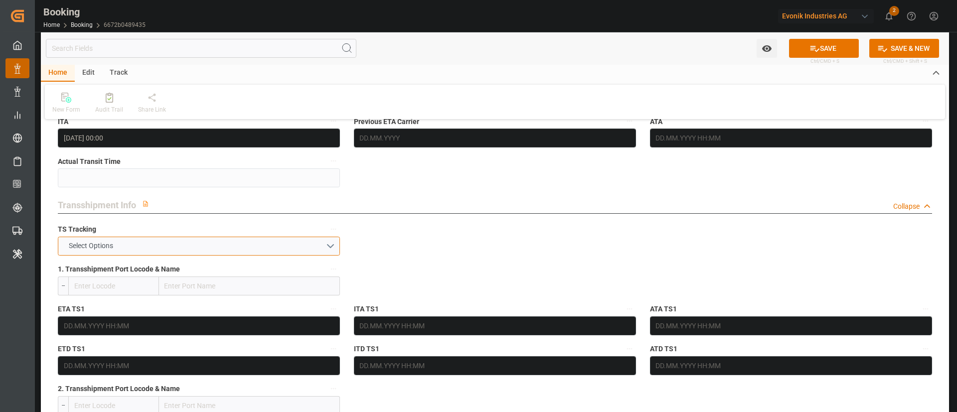
click at [195, 244] on button "Select Options" at bounding box center [199, 246] width 282 height 19
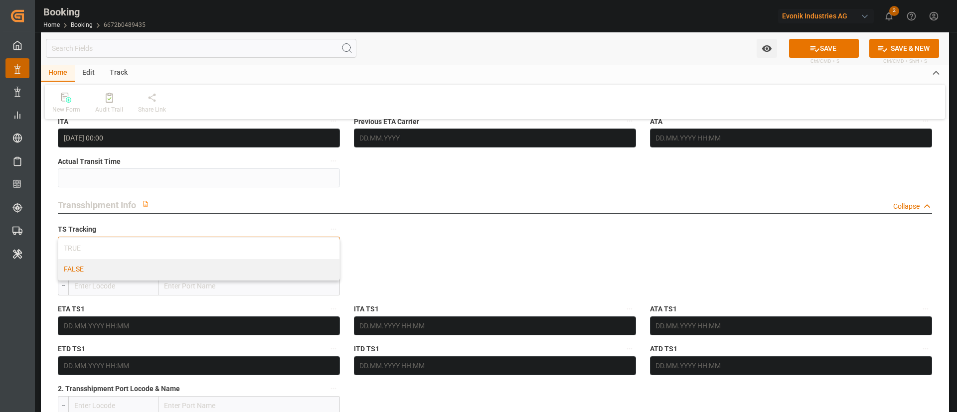
click at [161, 261] on div "FALSE" at bounding box center [198, 269] width 281 height 21
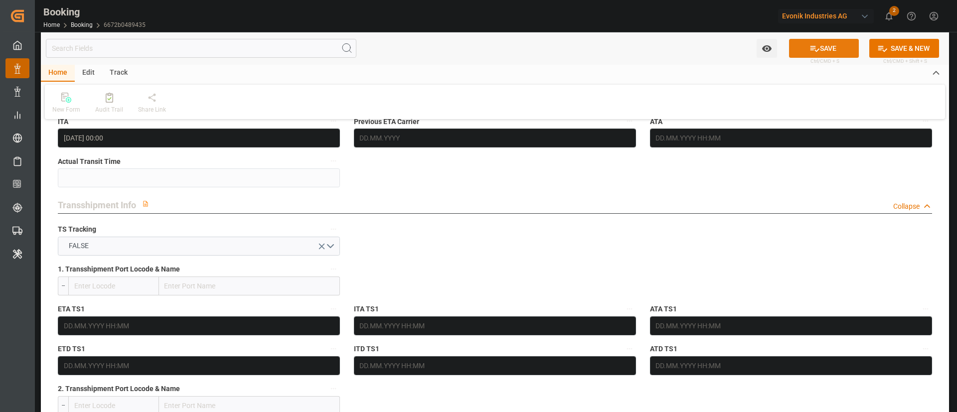
click at [803, 49] on button "SAVE" at bounding box center [824, 48] width 70 height 19
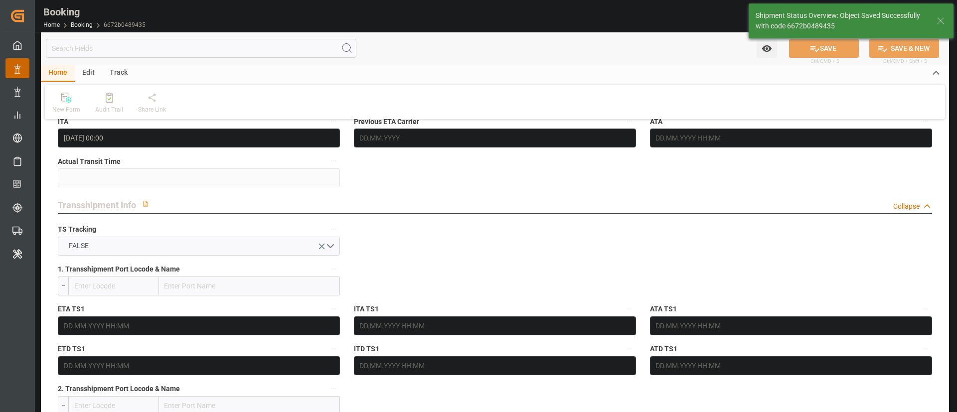
type textarea "Kiran Hari"
type textarea "businessDivision-businessLine-"
type input "[DATE] 10:45"
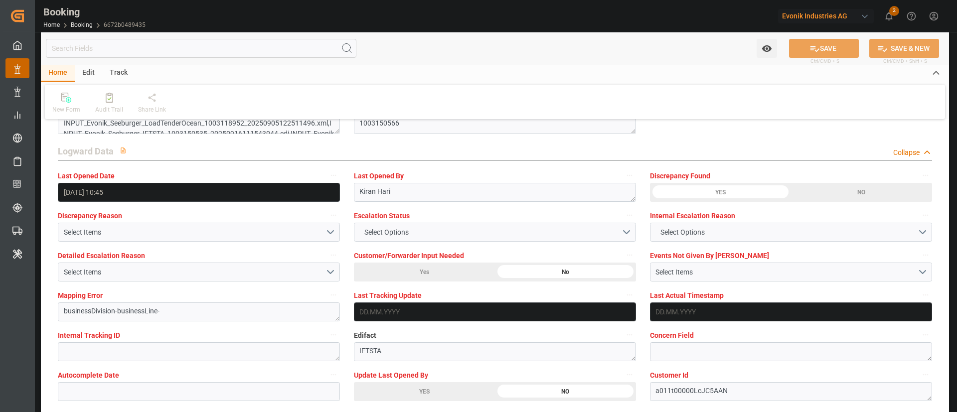
scroll to position [1795, 0]
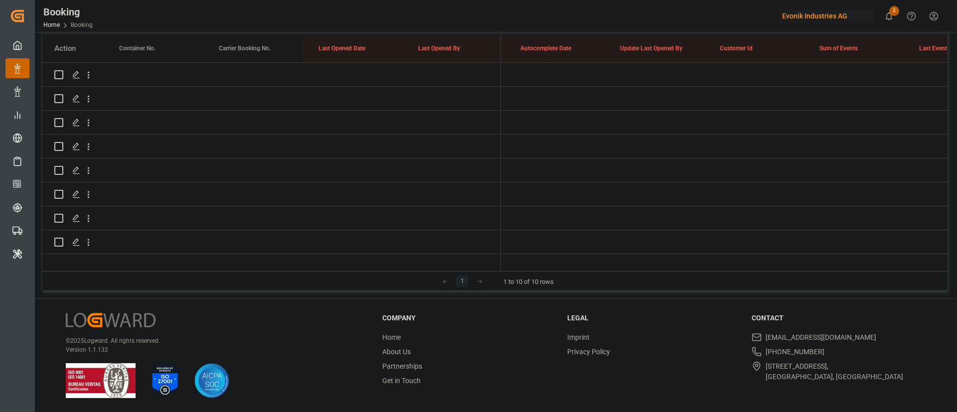
scroll to position [0, 7770]
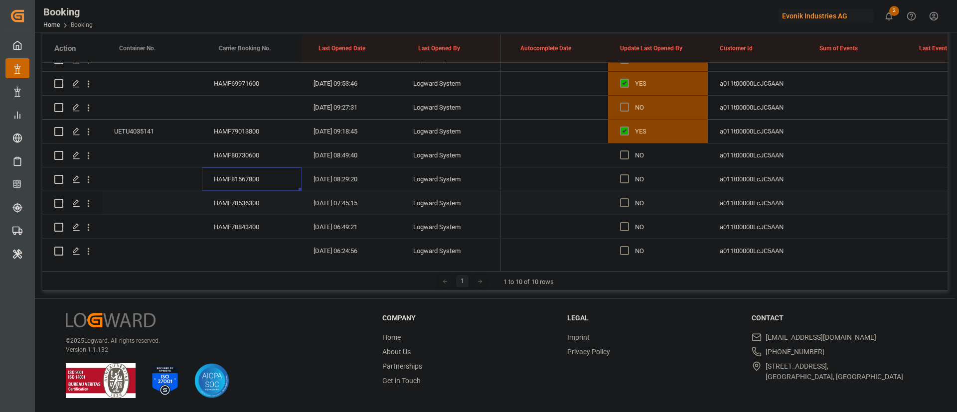
click at [257, 197] on div "HAMF78536300" at bounding box center [252, 202] width 100 height 23
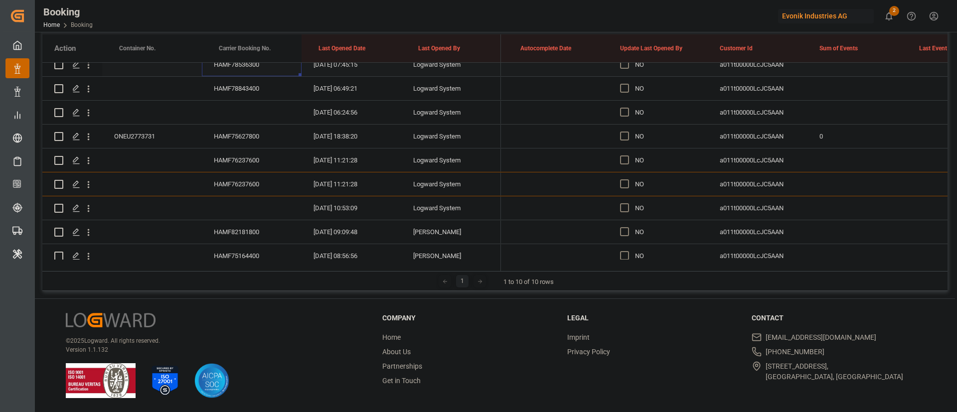
scroll to position [428, 0]
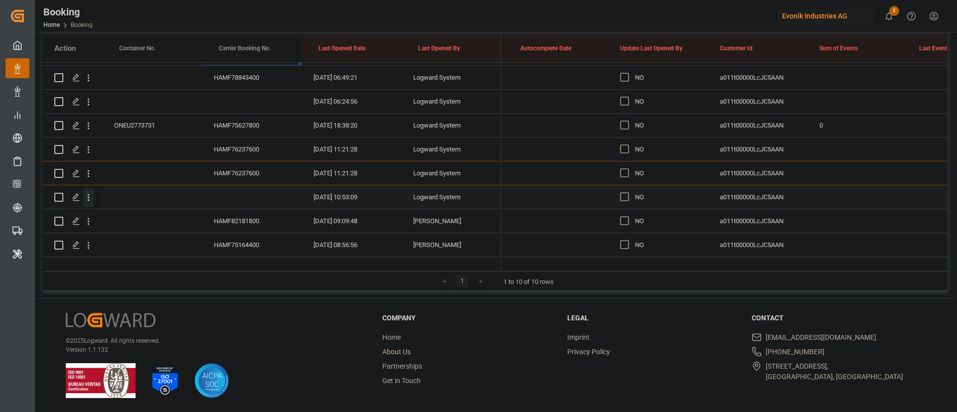
click at [90, 202] on icon "open menu" at bounding box center [88, 197] width 10 height 10
click at [133, 212] on div "Open in new tab" at bounding box center [145, 218] width 123 height 21
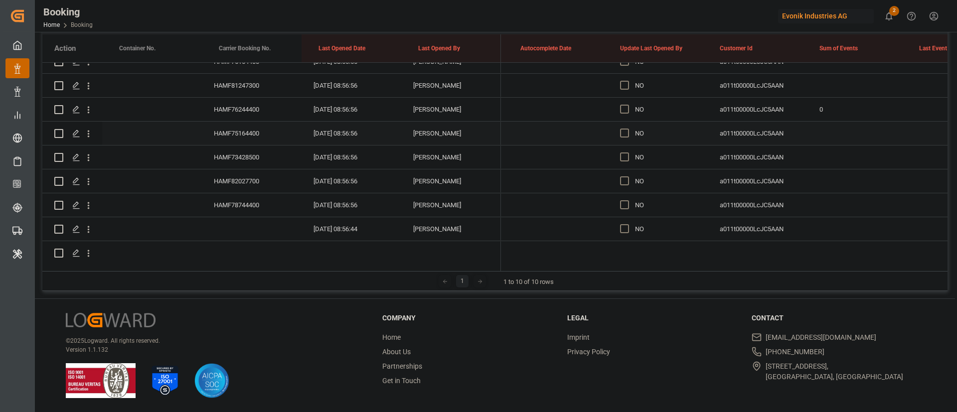
scroll to position [652, 0]
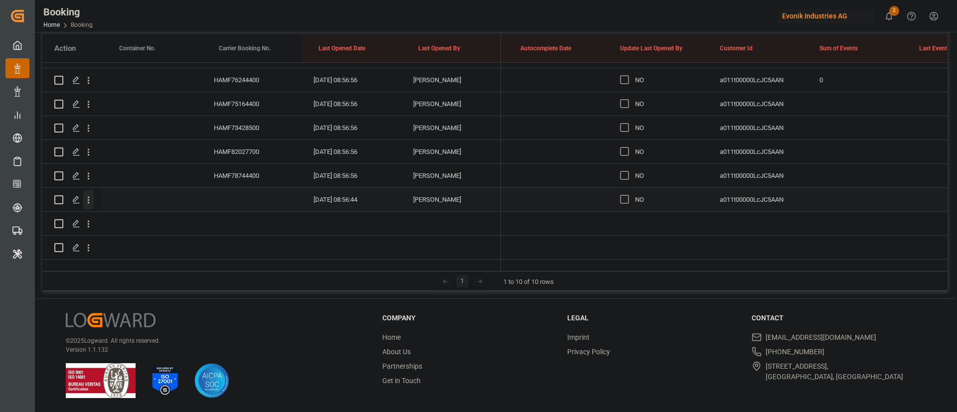
click at [90, 195] on icon "open menu" at bounding box center [88, 200] width 10 height 10
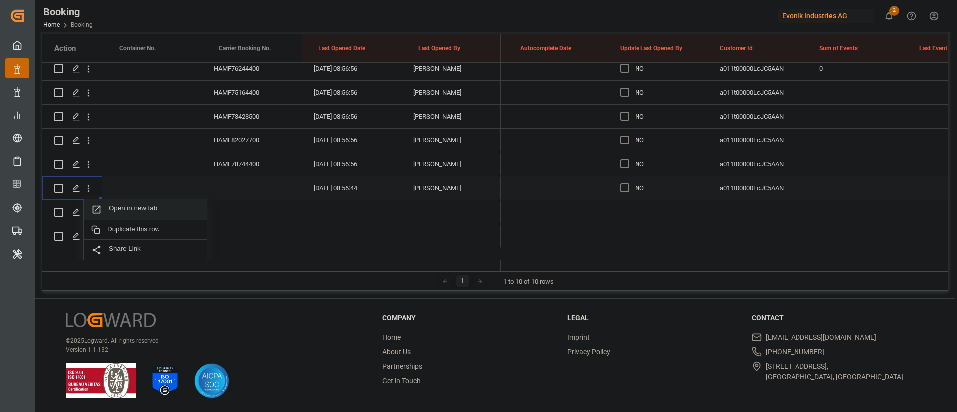
click at [148, 206] on span "Open in new tab" at bounding box center [154, 209] width 91 height 10
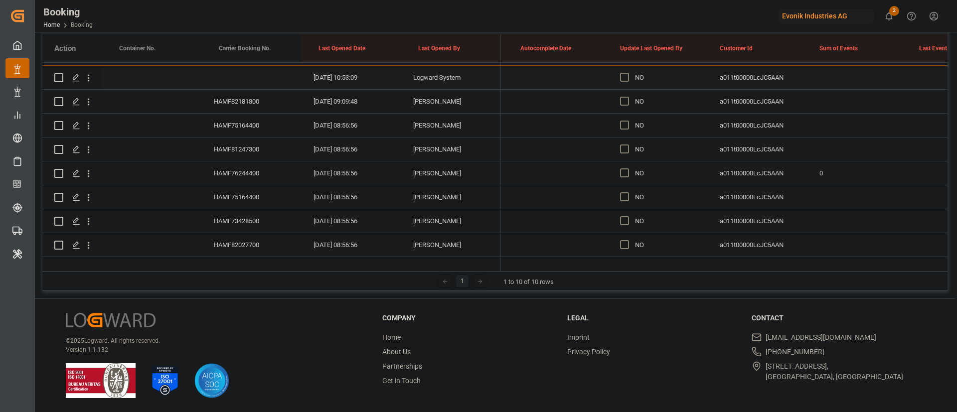
scroll to position [503, 0]
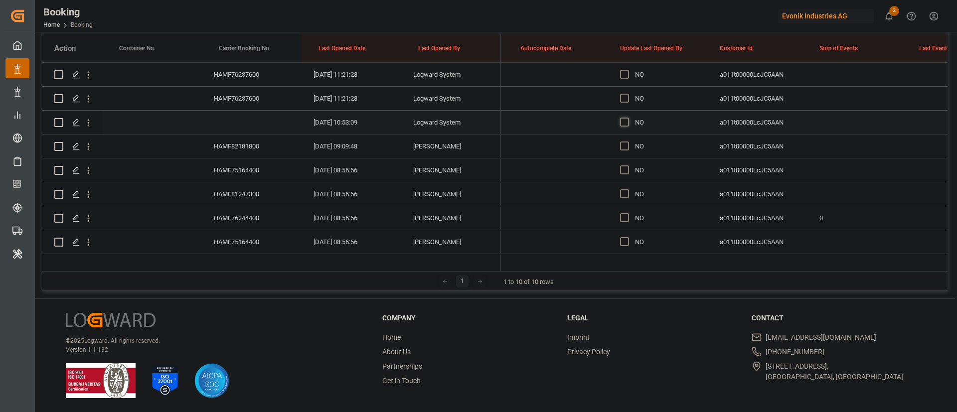
click at [622, 126] on span "Press SPACE to select this row." at bounding box center [624, 122] width 9 height 9
click at [628, 118] on input "Press SPACE to select this row." at bounding box center [628, 118] width 0 height 0
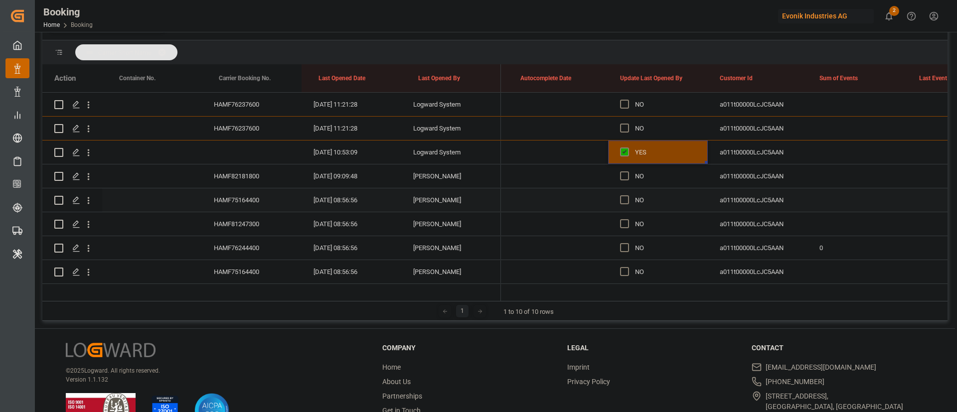
click at [256, 332] on div "HAMF78744400" at bounding box center [252, 343] width 100 height 23
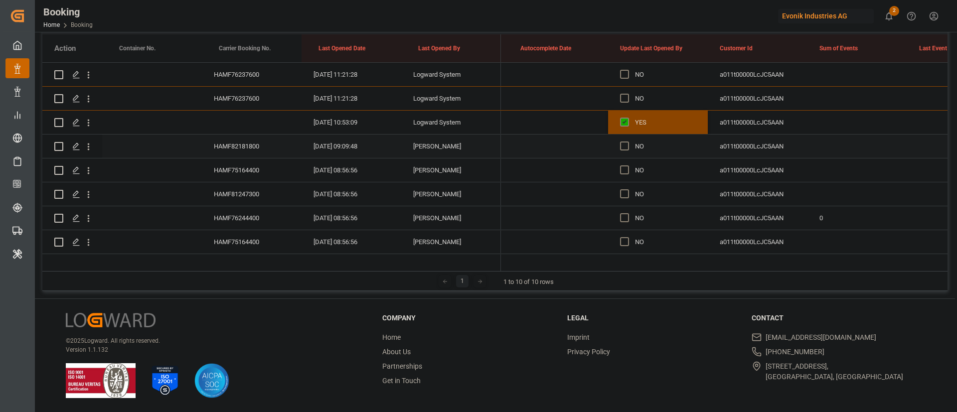
click at [631, 145] on div "Press SPACE to select this row." at bounding box center [627, 146] width 15 height 23
click at [625, 148] on span "Press SPACE to select this row." at bounding box center [624, 146] width 9 height 9
click at [628, 142] on input "Press SPACE to select this row." at bounding box center [628, 142] width 0 height 0
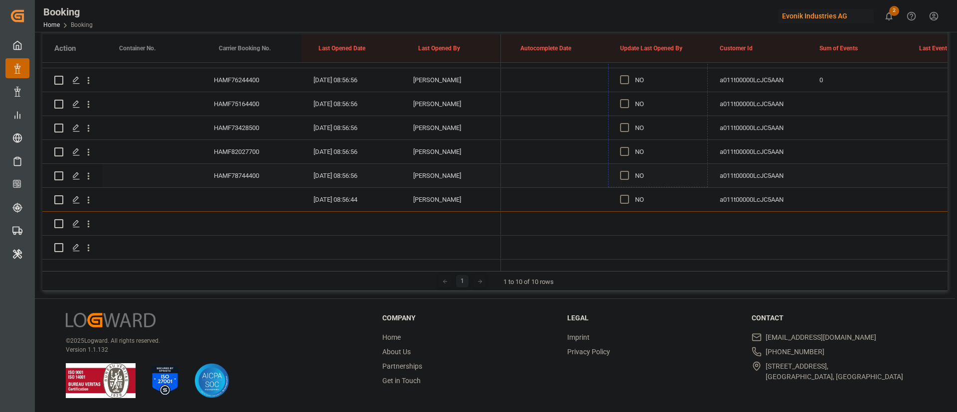
drag, startPoint x: 707, startPoint y: 155, endPoint x: 663, endPoint y: 162, distance: 44.9
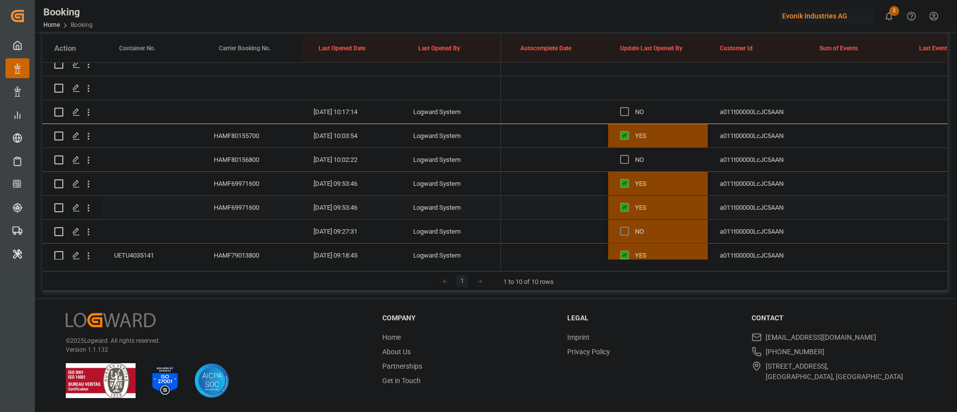
scroll to position [224, 0]
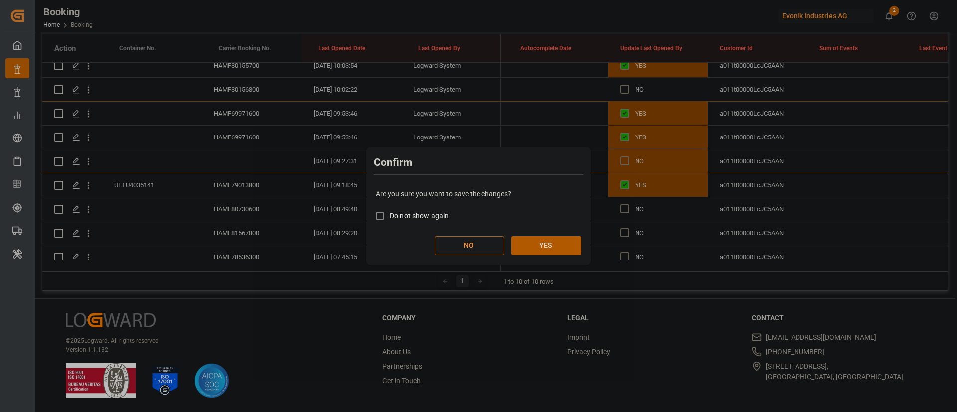
click at [539, 248] on button "YES" at bounding box center [547, 245] width 70 height 19
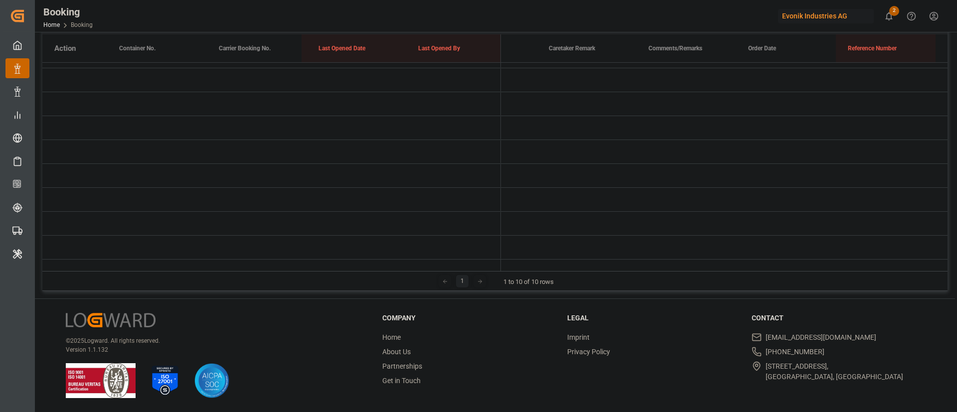
scroll to position [0, 0]
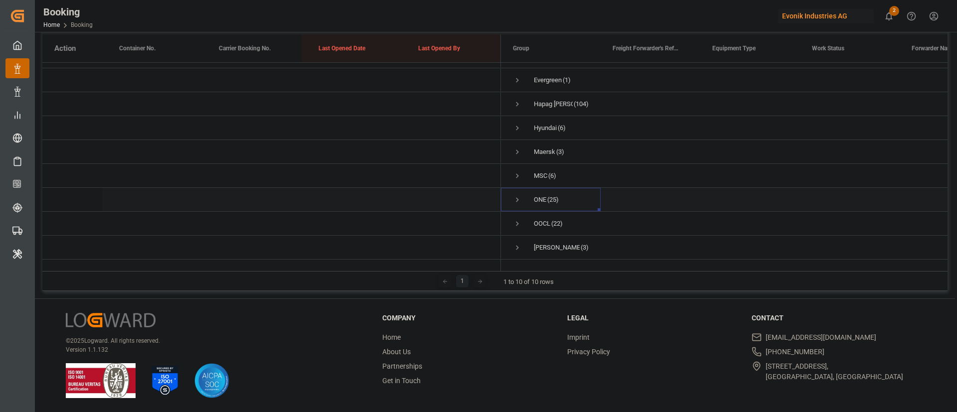
click at [517, 195] on span "Press SPACE to select this row." at bounding box center [517, 199] width 9 height 9
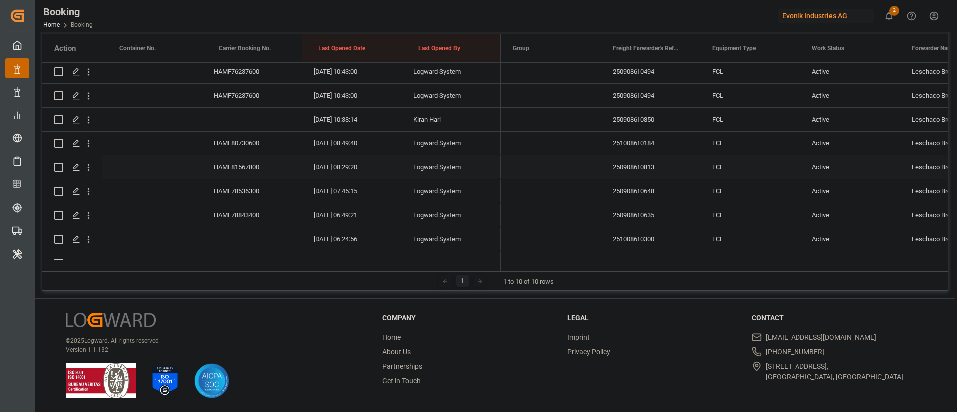
scroll to position [652, 0]
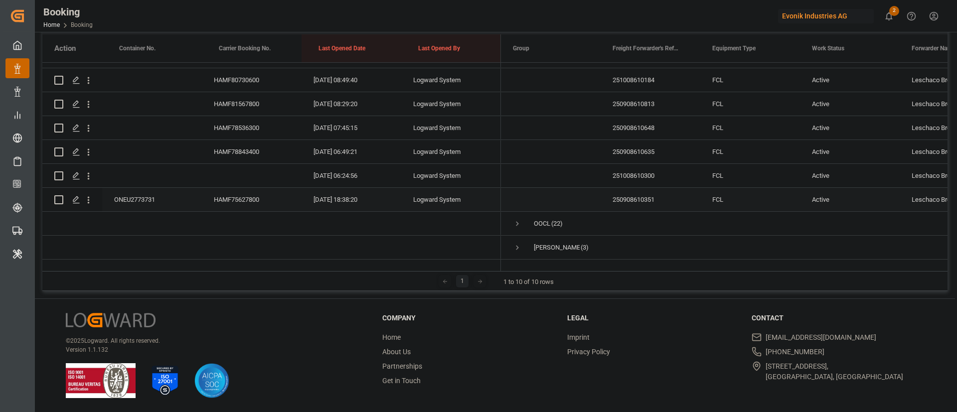
click at [137, 188] on div "ONEU2773731" at bounding box center [152, 199] width 100 height 23
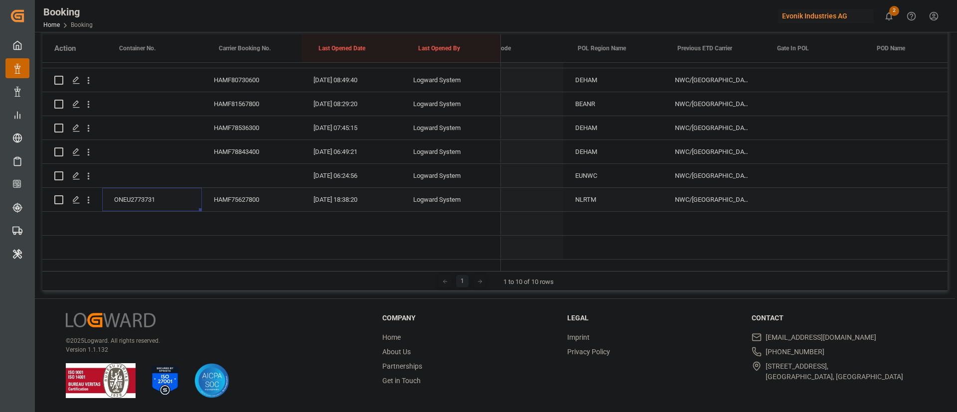
scroll to position [0, 4129]
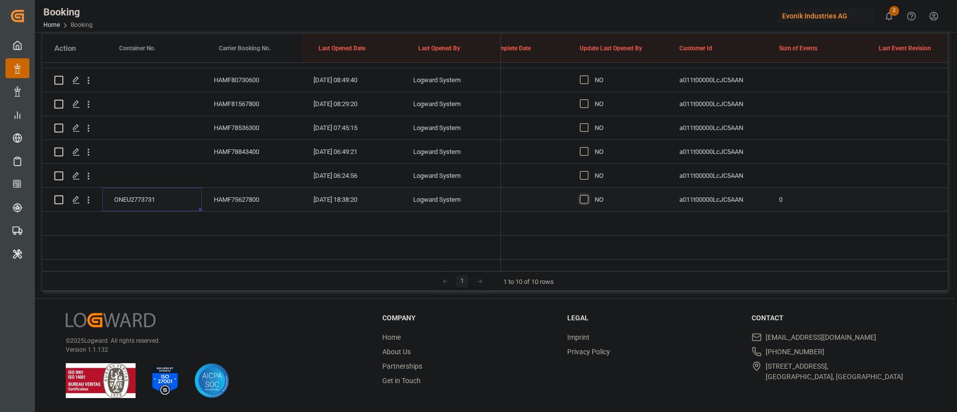
click at [588, 195] on span "Press SPACE to select this row." at bounding box center [584, 199] width 9 height 9
click at [587, 195] on input "Press SPACE to select this row." at bounding box center [587, 195] width 0 height 0
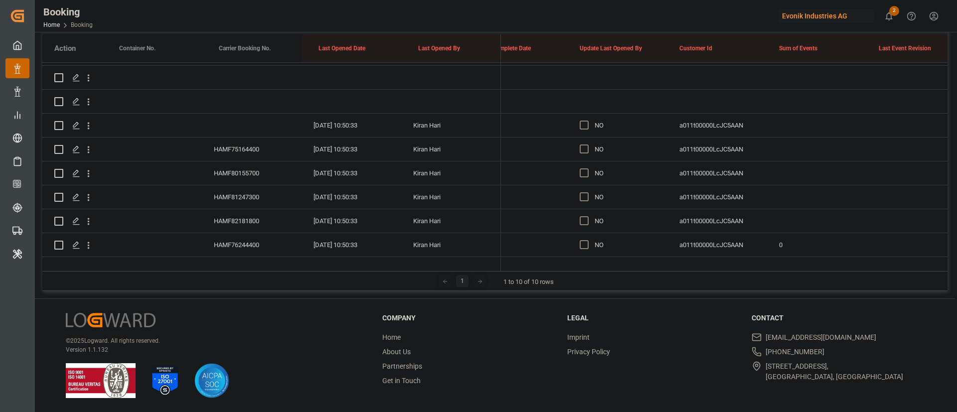
scroll to position [129, 0]
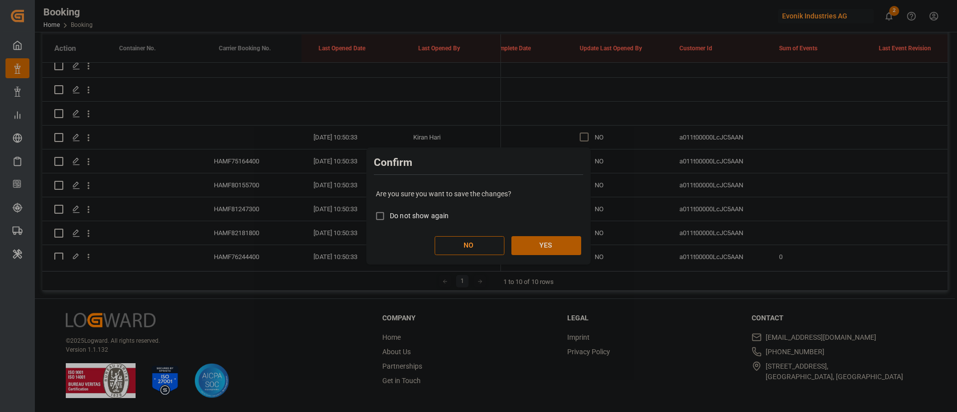
click at [563, 242] on button "YES" at bounding box center [547, 245] width 70 height 19
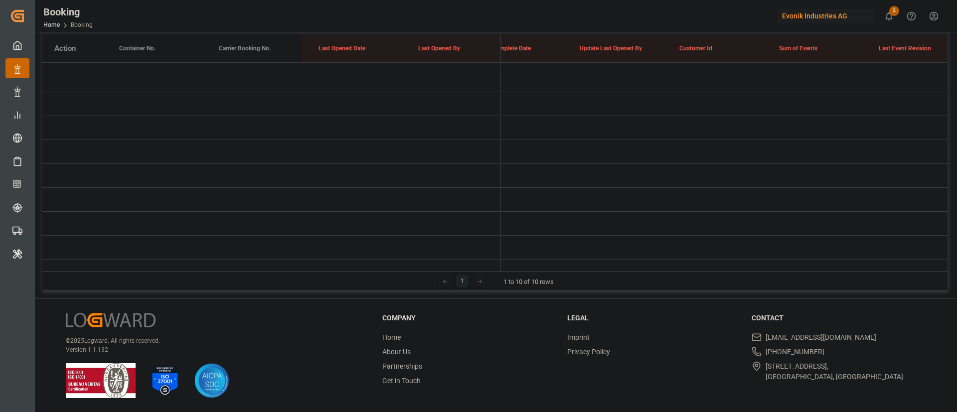
scroll to position [148, 0]
drag, startPoint x: 634, startPoint y: 259, endPoint x: 530, endPoint y: 274, distance: 104.3
click at [530, 274] on div "Carrier Short Name Drag here to set column labels Action Container No. Carrier …" at bounding box center [494, 150] width 905 height 281
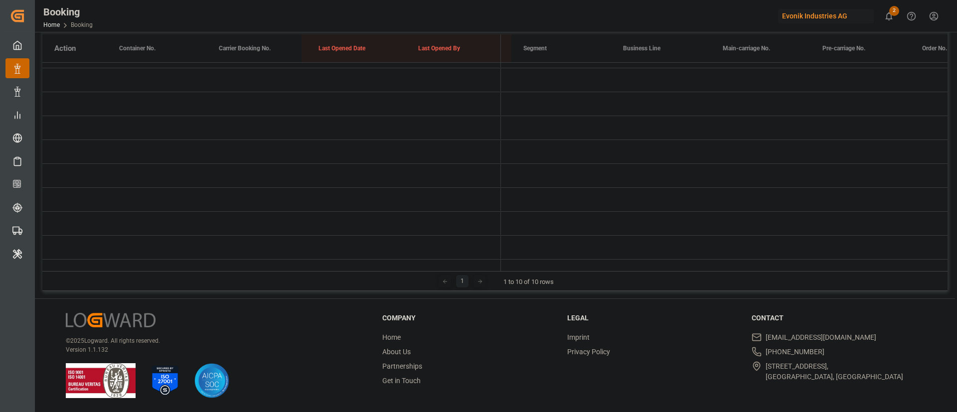
scroll to position [0, 0]
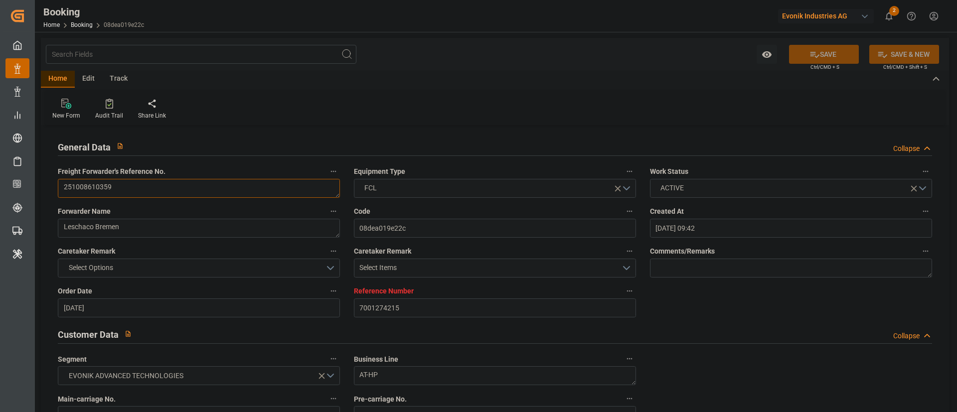
click at [236, 192] on textarea "251008610359" at bounding box center [199, 188] width 282 height 19
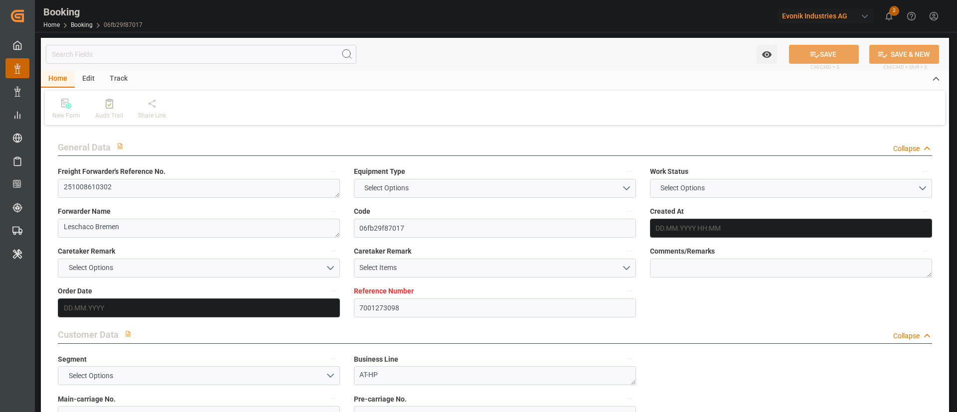
type input "7001273098"
type input "9324837"
type input "ONE"
type input "Ocean Network Express"
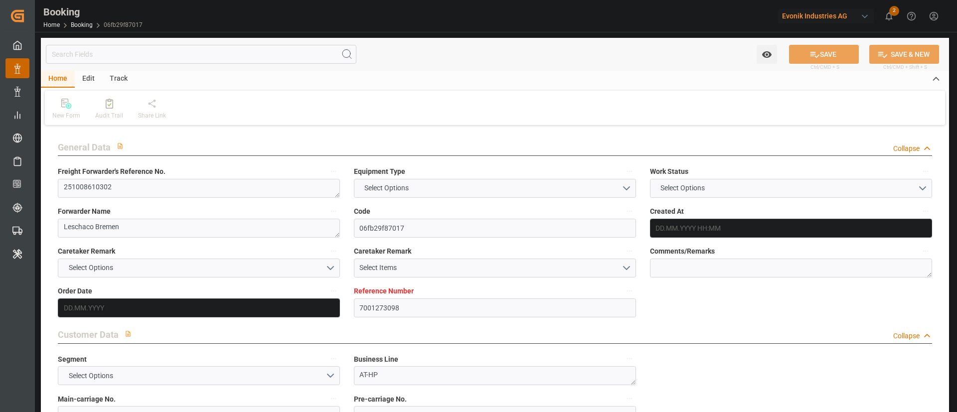
type input "EUNWC"
type input "BRRIO"
type input "[DATE] 10:05"
type input "[DATE]"
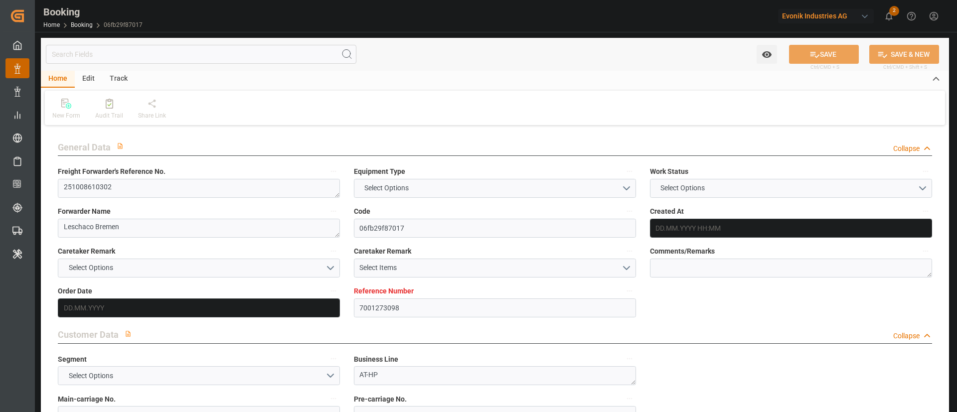
type input "[DATE]"
type input "[DATE] 00:00"
type input "[DATE]"
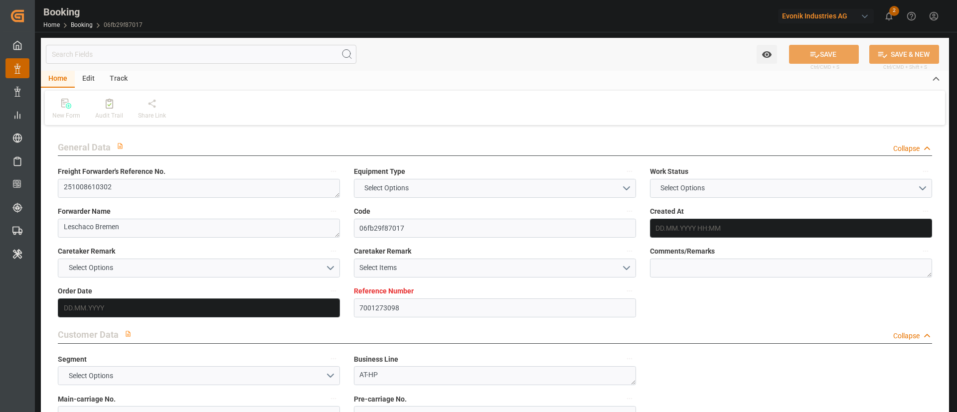
type input "[DATE] 00:00"
type input "[DATE] 08:56"
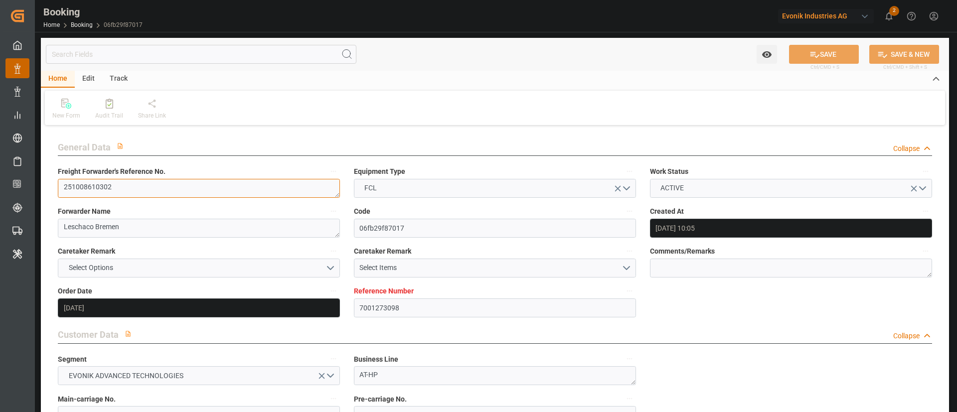
click at [153, 186] on textarea "251008610302" at bounding box center [199, 188] width 282 height 19
click at [153, 187] on textarea "251008610302" at bounding box center [199, 188] width 282 height 19
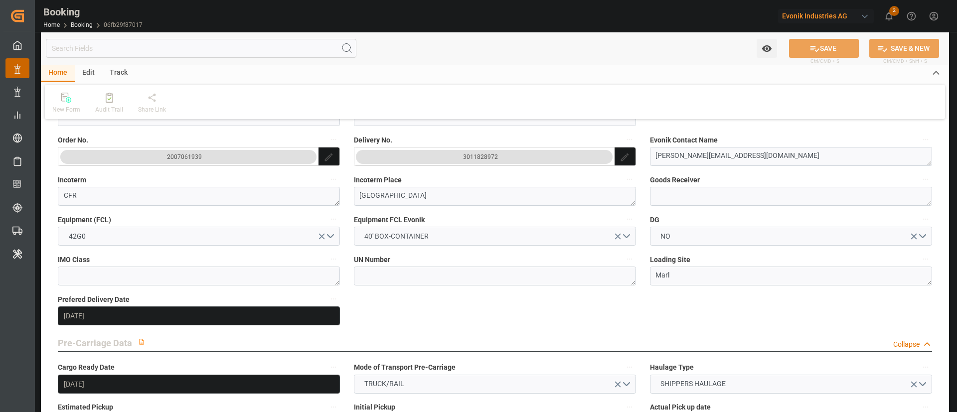
scroll to position [598, 0]
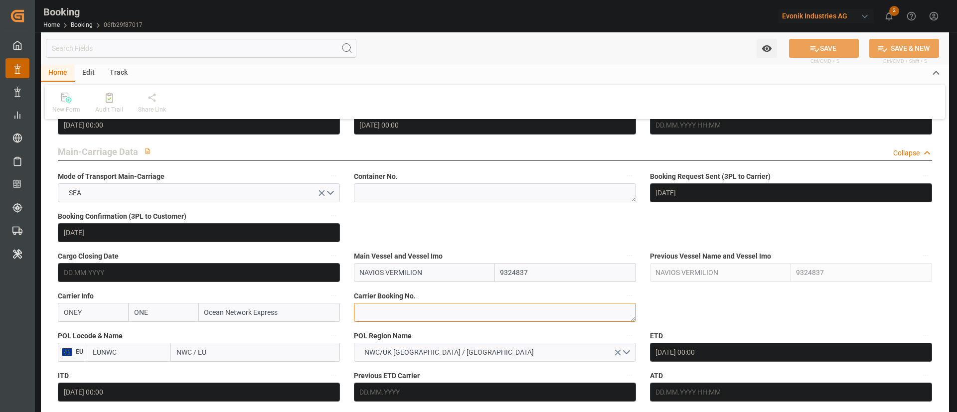
click at [403, 312] on textarea at bounding box center [495, 312] width 282 height 19
paste textarea "HAMF82395800"
type textarea "HAMF82395800"
click at [222, 348] on input "NWC / EU" at bounding box center [255, 352] width 169 height 19
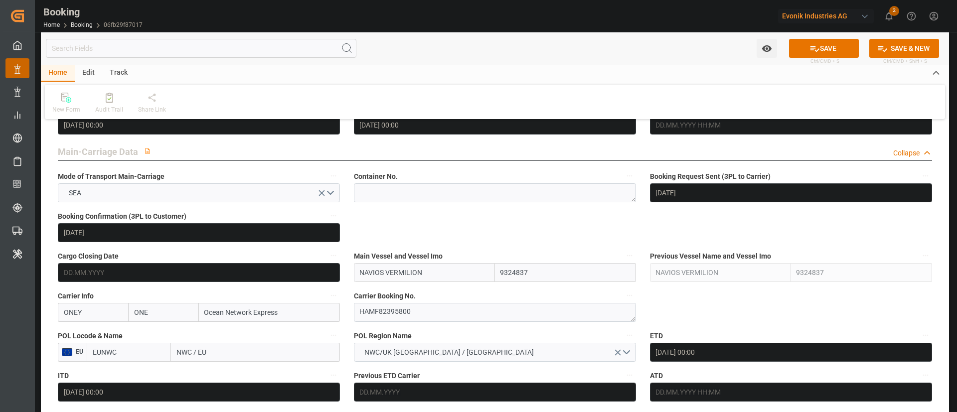
click at [222, 348] on input "NWC / EU" at bounding box center [255, 352] width 169 height 19
paste input "[GEOGRAPHIC_DATA]"
type input "[GEOGRAPHIC_DATA]"
click at [228, 366] on div "[GEOGRAPHIC_DATA] - NLRTM" at bounding box center [224, 374] width 105 height 22
type input "NLRTM"
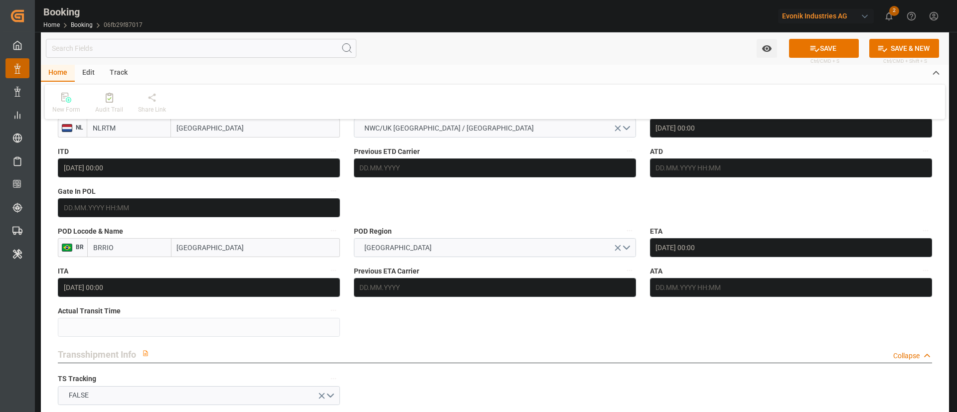
scroll to position [897, 0]
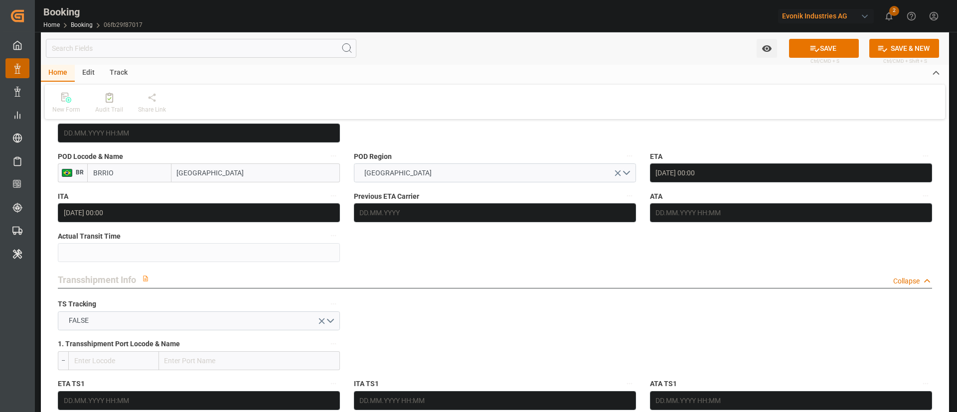
type input "[GEOGRAPHIC_DATA]"
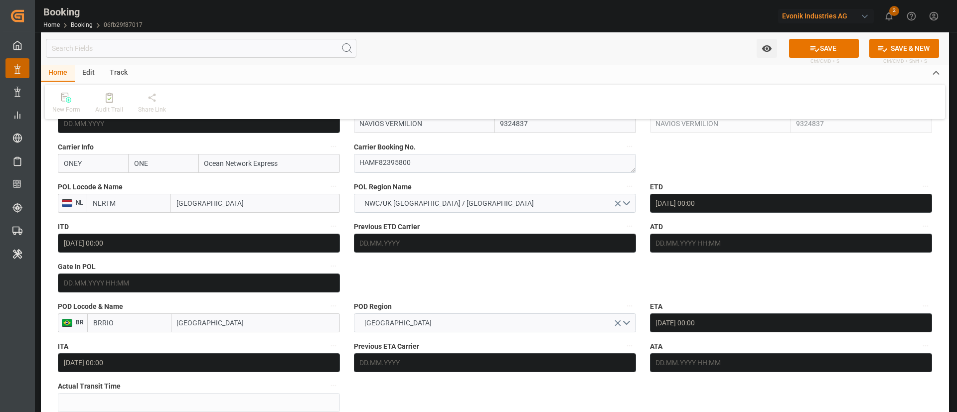
scroll to position [748, 0]
click at [813, 43] on icon at bounding box center [815, 48] width 10 height 10
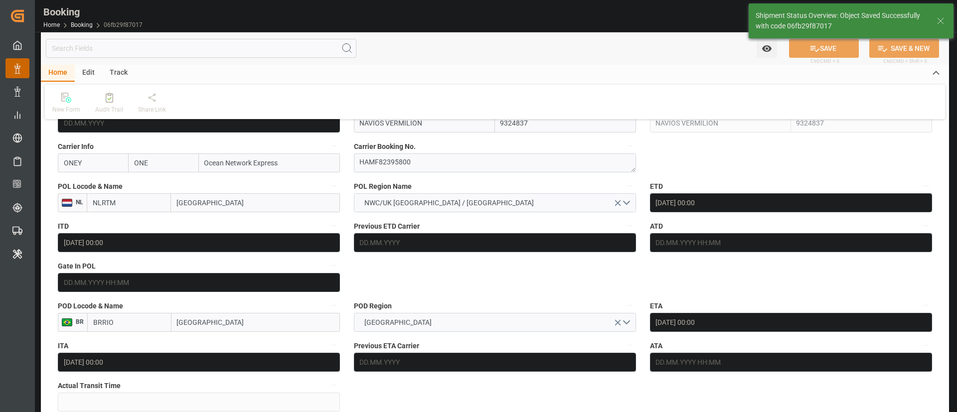
type textarea "Kiran Hari"
type textarea "businessDivision-businessLine-"
type input "[DATE] 10:48"
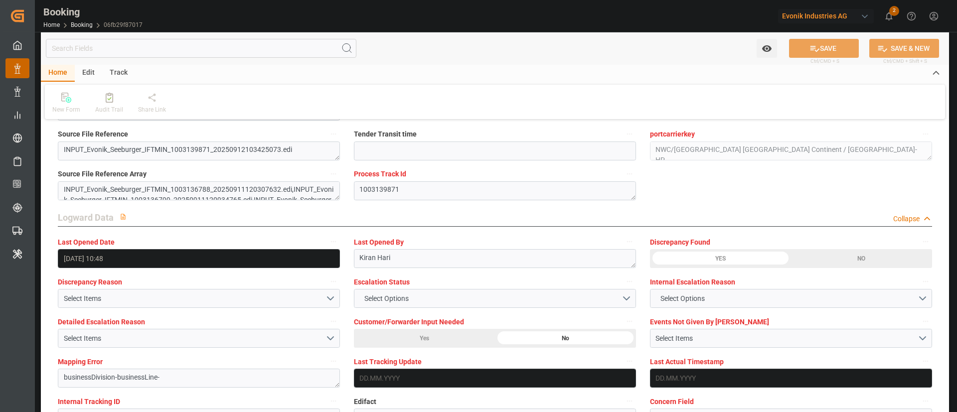
scroll to position [1795, 0]
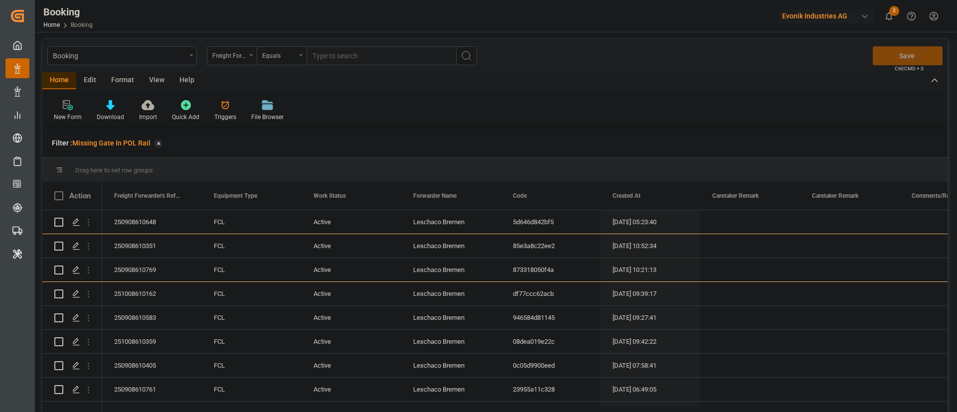
click at [155, 77] on div "View" at bounding box center [157, 80] width 30 height 17
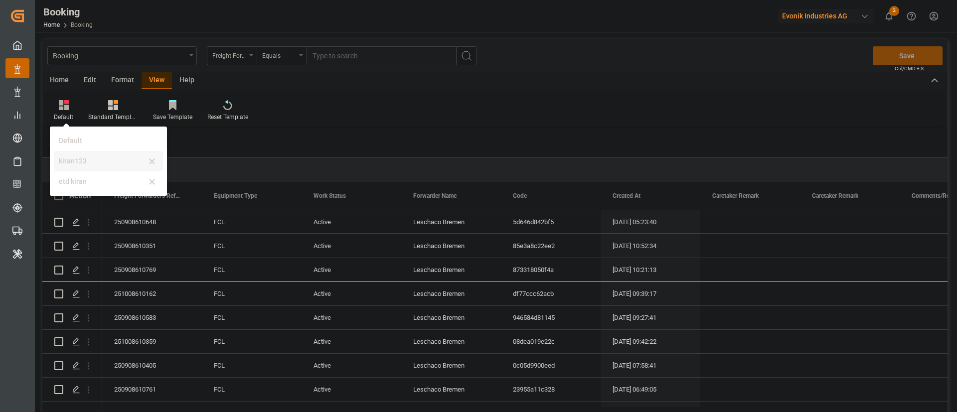
click at [88, 155] on div "kiran123" at bounding box center [108, 161] width 109 height 20
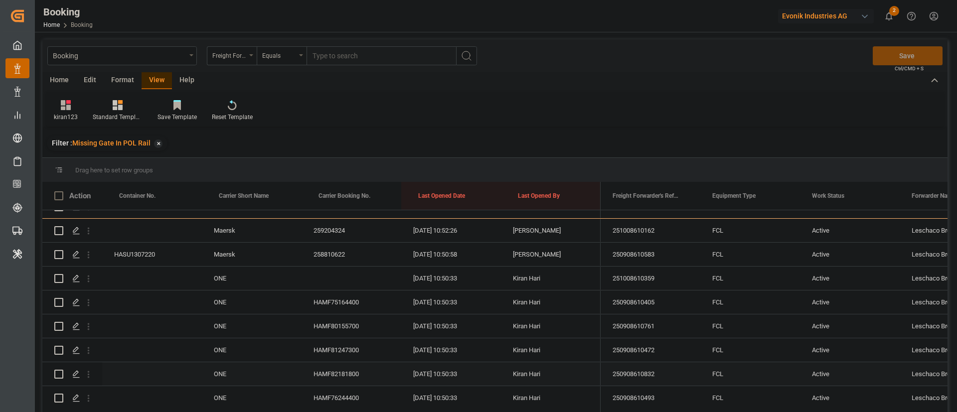
scroll to position [150, 0]
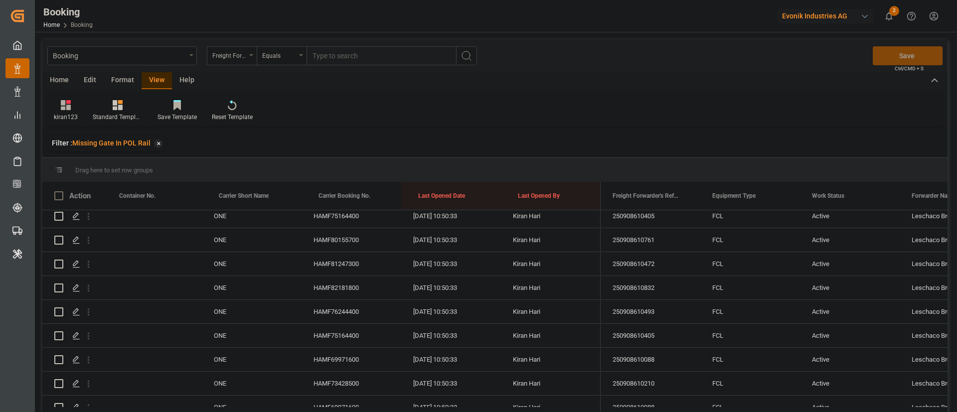
click at [120, 78] on div "Format" at bounding box center [123, 80] width 38 height 17
click at [74, 110] on div "Filter Rows" at bounding box center [68, 111] width 44 height 22
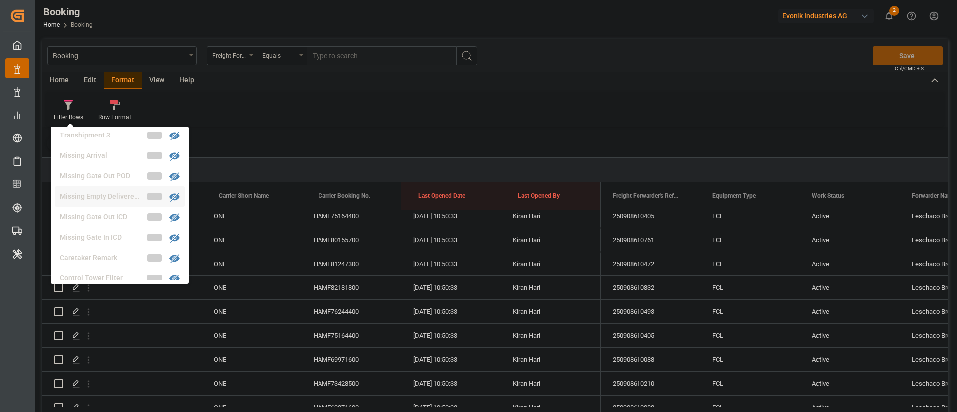
scroll to position [374, 0]
click at [127, 195] on div "Missing Empty Delivered Depot" at bounding box center [103, 196] width 87 height 10
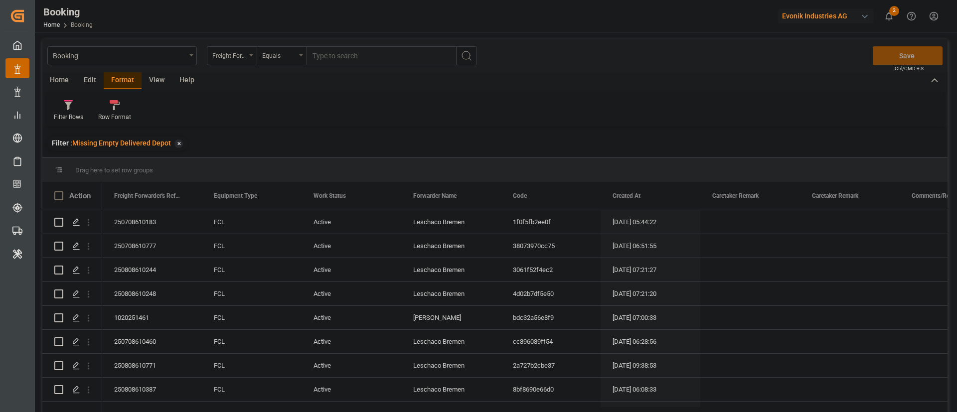
click at [160, 81] on div "View" at bounding box center [157, 80] width 30 height 17
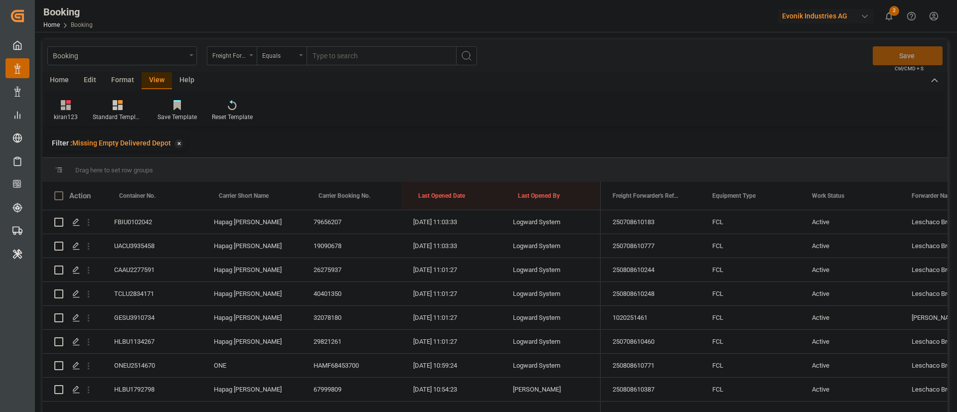
click at [71, 107] on div at bounding box center [66, 105] width 24 height 10
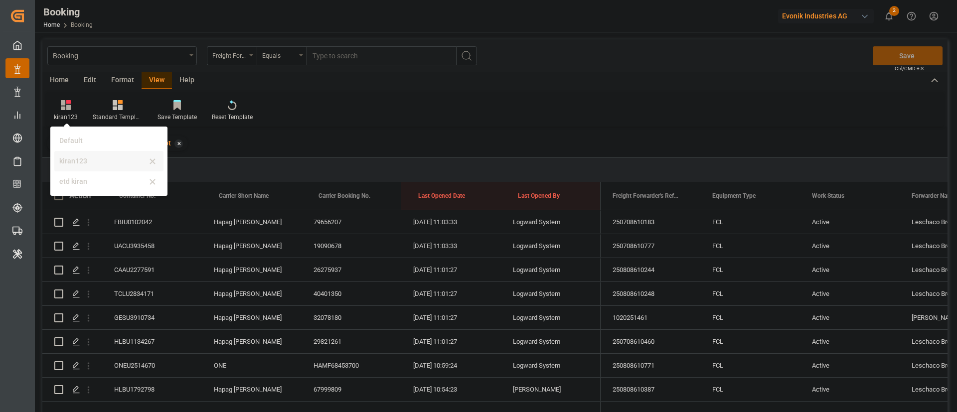
click at [79, 154] on div "kiran123" at bounding box center [108, 161] width 109 height 20
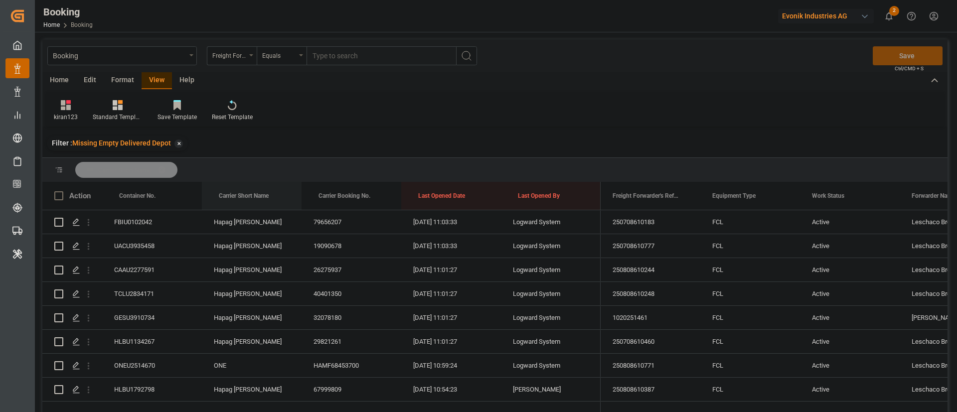
drag, startPoint x: 241, startPoint y: 194, endPoint x: 251, endPoint y: 180, distance: 16.5
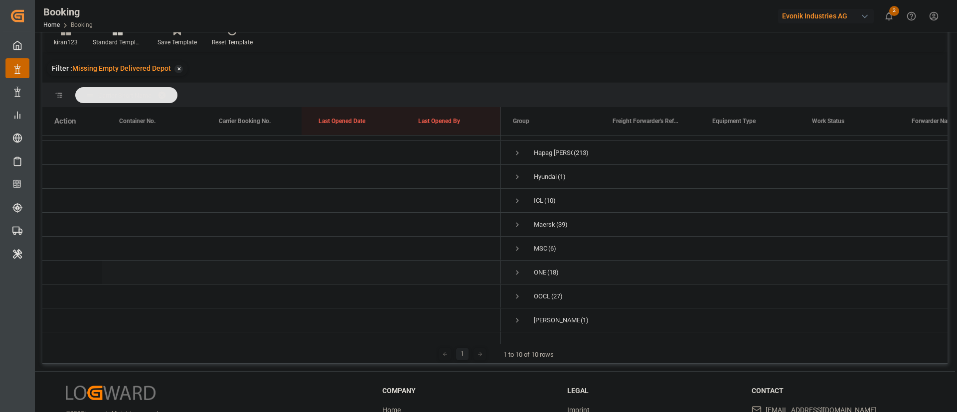
scroll to position [148, 0]
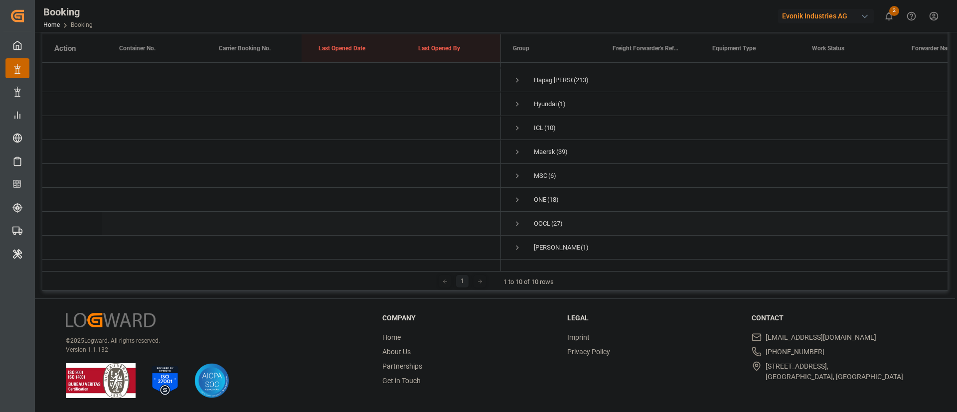
click at [518, 219] on span "Press SPACE to select this row." at bounding box center [517, 223] width 9 height 9
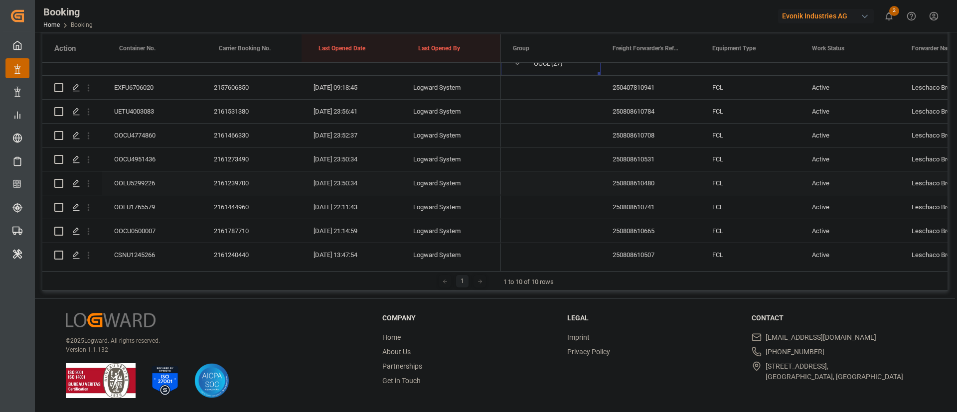
scroll to position [203, 0]
click at [245, 85] on div "2157606850" at bounding box center [252, 86] width 100 height 23
click at [225, 110] on div "2161531380" at bounding box center [252, 110] width 100 height 23
click at [225, 121] on div "2161531380" at bounding box center [252, 110] width 100 height 23
click at [247, 126] on div "2161466330" at bounding box center [252, 134] width 100 height 23
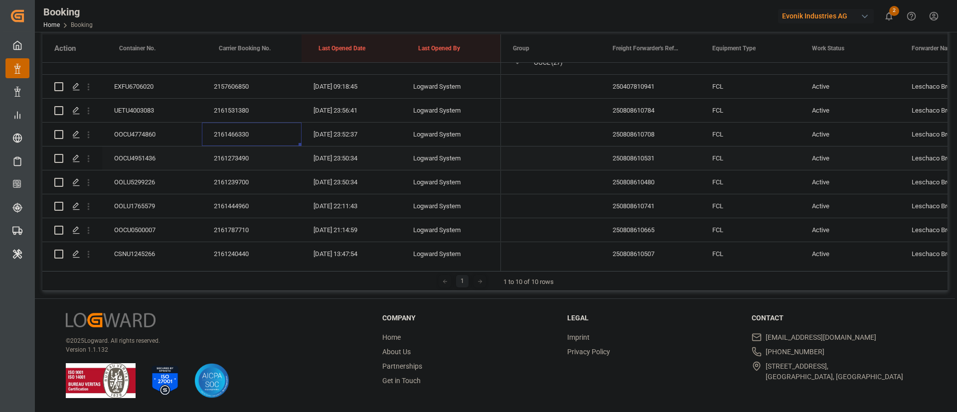
click at [246, 159] on div "2161273490" at bounding box center [252, 158] width 100 height 23
click at [263, 178] on div "2161239700" at bounding box center [252, 182] width 100 height 23
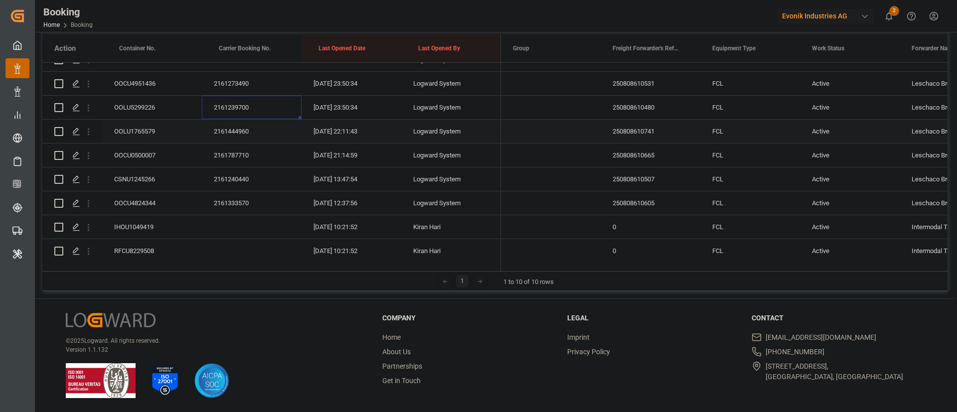
click at [245, 139] on div "2161444960" at bounding box center [252, 131] width 100 height 23
click at [229, 161] on div "2161787710" at bounding box center [252, 155] width 100 height 23
click at [230, 168] on div "2161240440" at bounding box center [252, 179] width 100 height 23
click at [237, 197] on div "2161333570" at bounding box center [252, 202] width 100 height 23
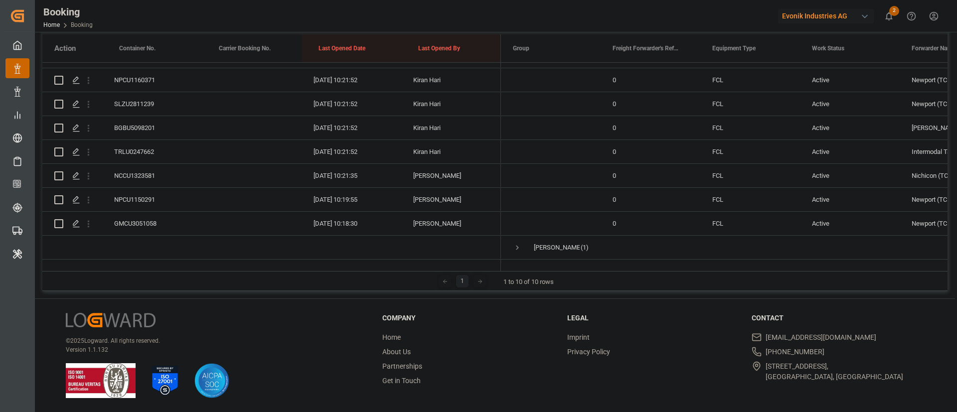
scroll to position [700, 0]
click at [156, 212] on div "GMCU3051058" at bounding box center [152, 223] width 100 height 23
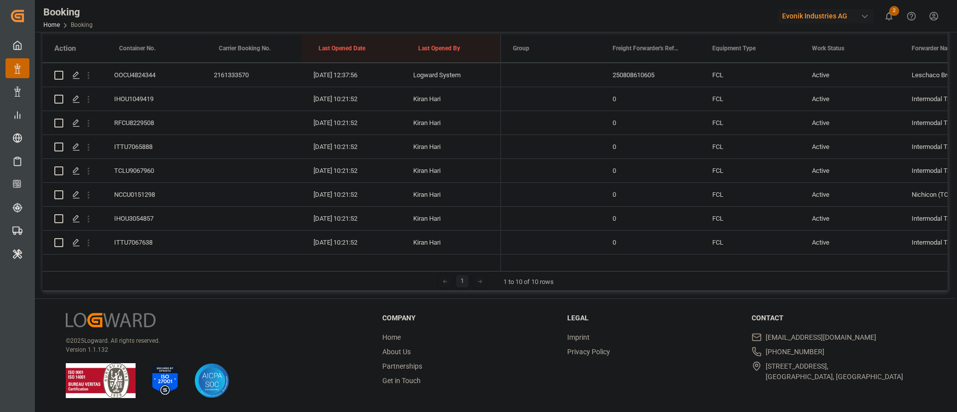
scroll to position [401, 0]
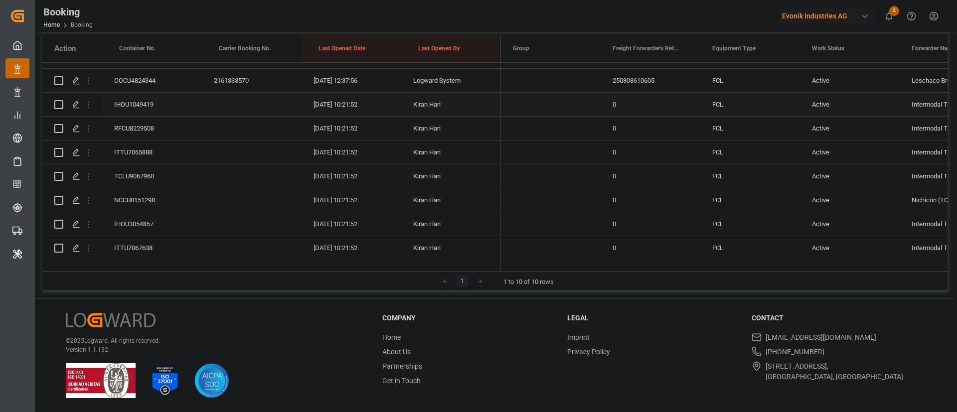
click at [148, 97] on div "IHOU1049419" at bounding box center [152, 104] width 100 height 23
click at [162, 133] on div "RFCU8229508" at bounding box center [152, 128] width 100 height 23
click at [152, 147] on div "ITTU7065888" at bounding box center [152, 152] width 100 height 23
click at [145, 182] on div "TCLU9067960" at bounding box center [152, 176] width 100 height 23
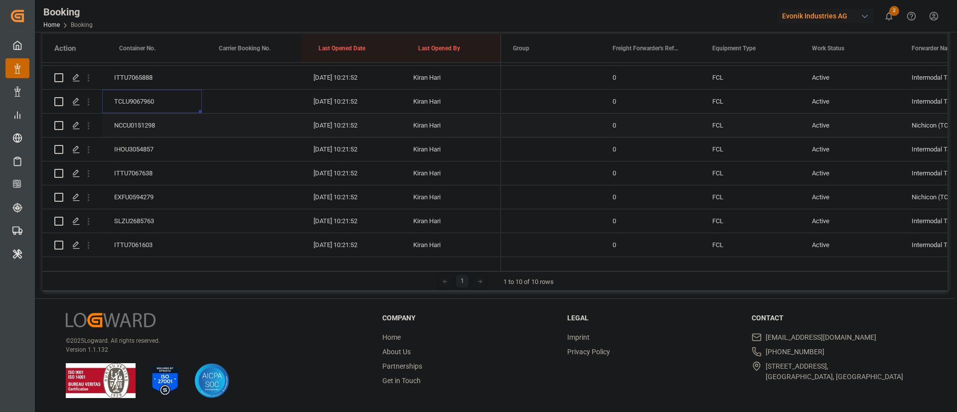
click at [144, 130] on div "NCCU0151298" at bounding box center [152, 125] width 100 height 23
click at [153, 145] on div "IHOU3054857" at bounding box center [152, 149] width 100 height 23
click at [150, 95] on div "ITTU7067638" at bounding box center [152, 98] width 100 height 23
click at [102, 126] on div "Press SPACE to select this row." at bounding box center [72, 122] width 60 height 23
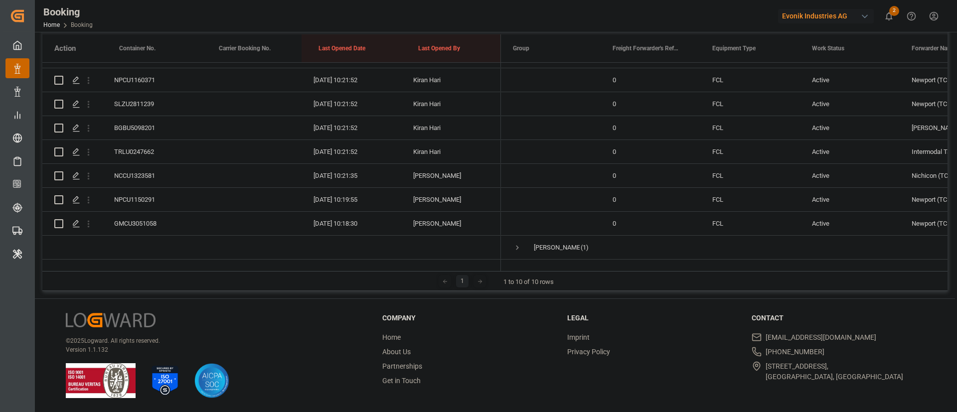
scroll to position [700, 0]
click at [162, 212] on div "GMCU3051058" at bounding box center [152, 223] width 100 height 23
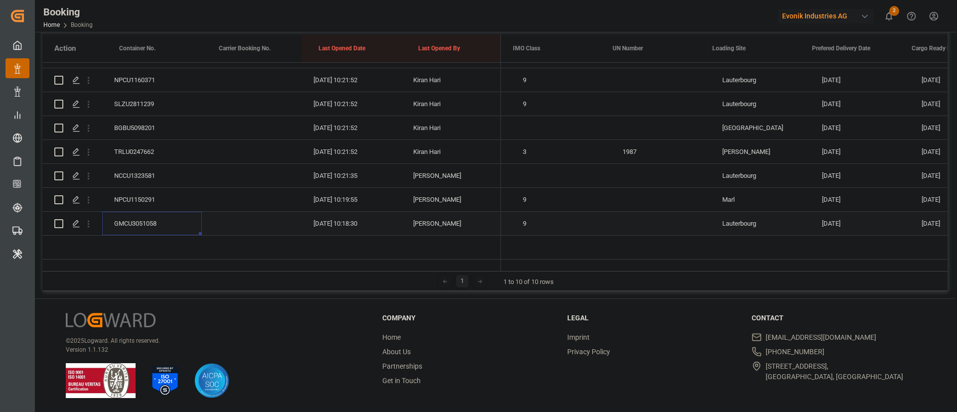
scroll to position [0, 0]
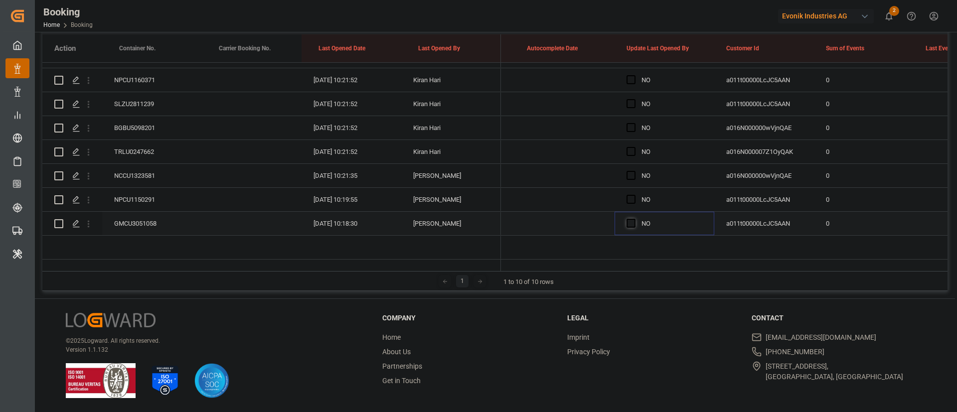
click at [629, 219] on span "Press SPACE to select this row." at bounding box center [631, 223] width 9 height 9
click at [634, 219] on input "Press SPACE to select this row." at bounding box center [634, 219] width 0 height 0
drag, startPoint x: 713, startPoint y: 221, endPoint x: 666, endPoint y: 101, distance: 129.3
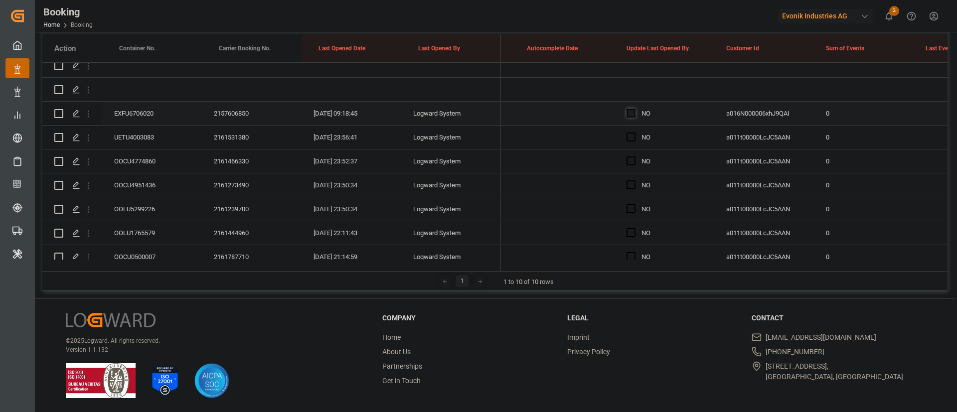
click at [628, 116] on span "Press SPACE to select this row." at bounding box center [631, 113] width 9 height 9
click at [634, 109] on input "Press SPACE to select this row." at bounding box center [634, 109] width 0 height 0
click at [634, 137] on span "Press SPACE to select this row." at bounding box center [631, 137] width 9 height 9
click at [634, 133] on input "Press SPACE to select this row." at bounding box center [634, 133] width 0 height 0
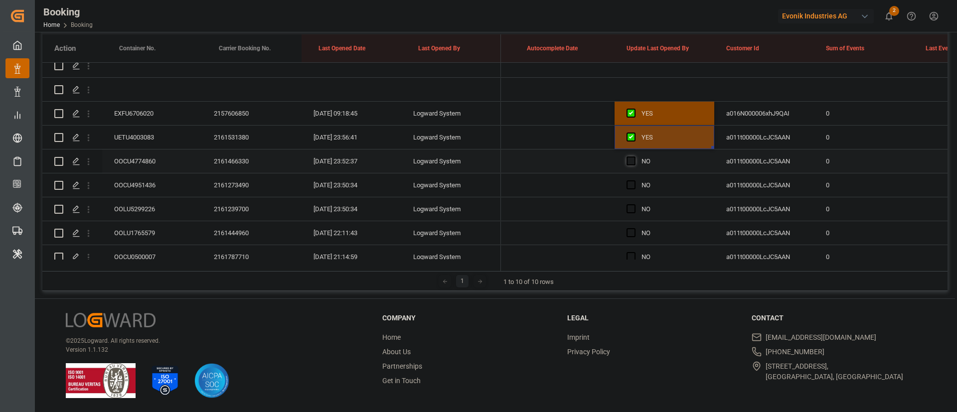
click at [632, 158] on span "Press SPACE to select this row." at bounding box center [631, 161] width 9 height 9
click at [634, 157] on input "Press SPACE to select this row." at bounding box center [634, 157] width 0 height 0
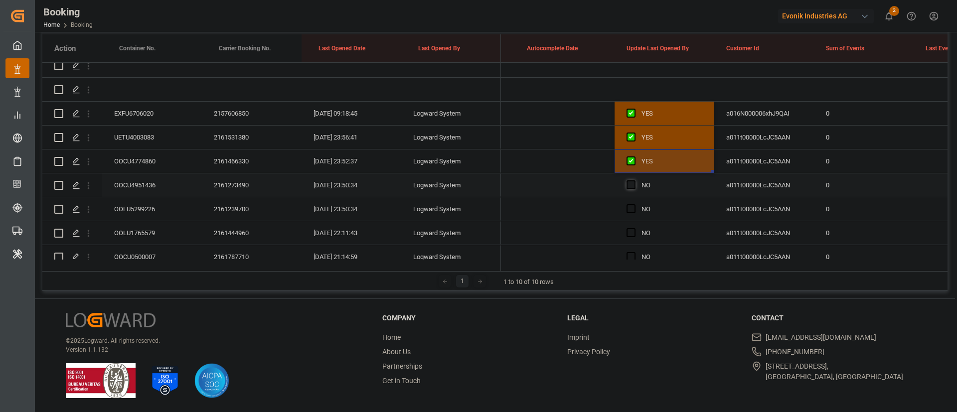
click at [633, 183] on span "Press SPACE to select this row." at bounding box center [631, 184] width 9 height 9
click at [634, 180] on input "Press SPACE to select this row." at bounding box center [634, 180] width 0 height 0
click at [633, 208] on span "Press SPACE to select this row." at bounding box center [631, 208] width 9 height 9
click at [634, 204] on input "Press SPACE to select this row." at bounding box center [634, 204] width 0 height 0
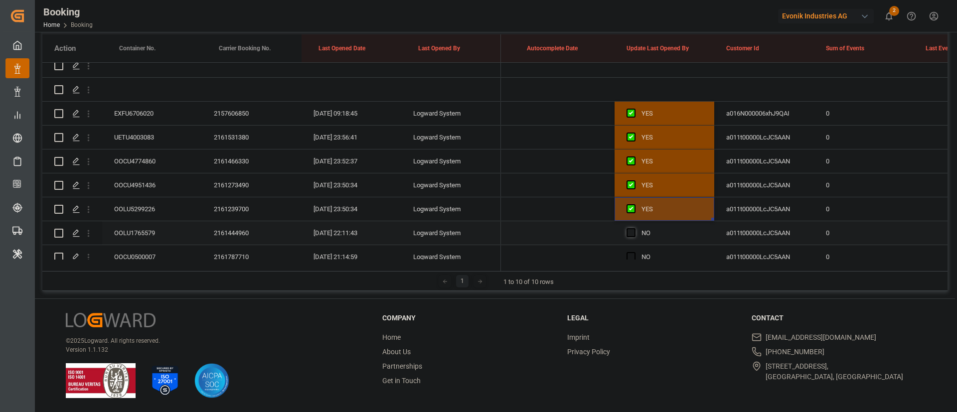
click at [630, 232] on span "Press SPACE to select this row." at bounding box center [631, 232] width 9 height 9
click at [634, 228] on input "Press SPACE to select this row." at bounding box center [634, 228] width 0 height 0
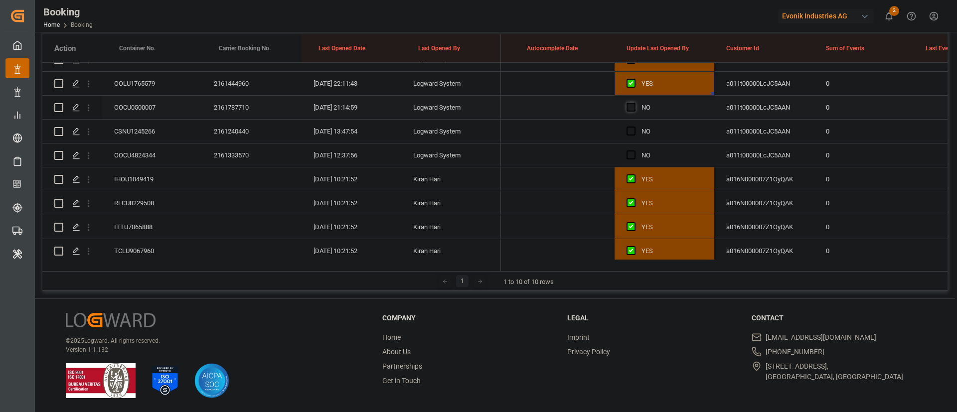
click at [635, 104] on span "Press SPACE to select this row." at bounding box center [631, 107] width 9 height 9
click at [634, 103] on input "Press SPACE to select this row." at bounding box center [634, 103] width 0 height 0
click at [629, 130] on span "Press SPACE to select this row." at bounding box center [631, 131] width 9 height 9
click at [634, 127] on input "Press SPACE to select this row." at bounding box center [634, 127] width 0 height 0
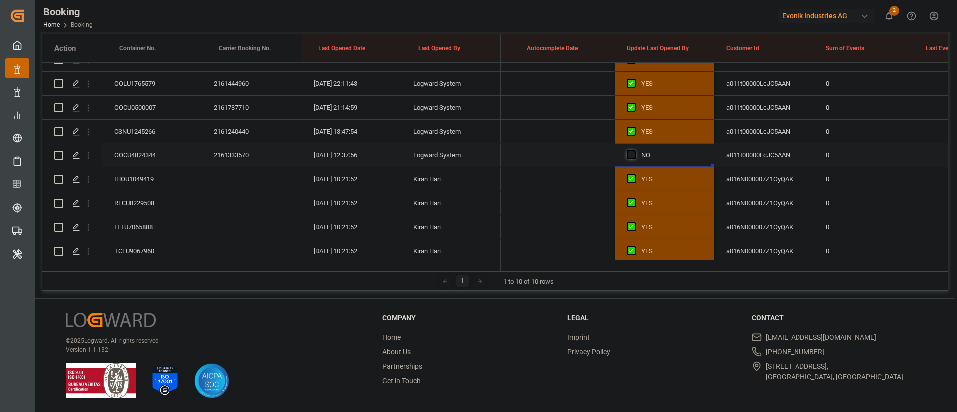
click at [634, 153] on span "Press SPACE to select this row." at bounding box center [631, 155] width 9 height 9
click at [634, 151] on input "Press SPACE to select this row." at bounding box center [634, 151] width 0 height 0
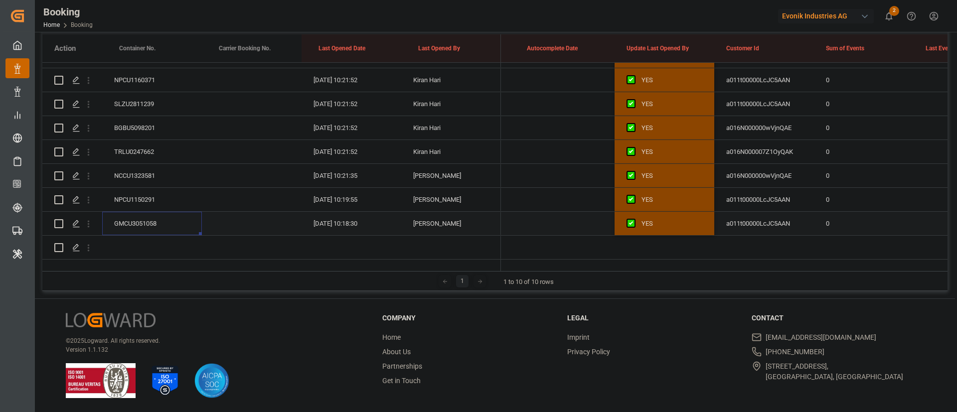
click at [139, 212] on div "GMCU3051058" at bounding box center [152, 223] width 100 height 23
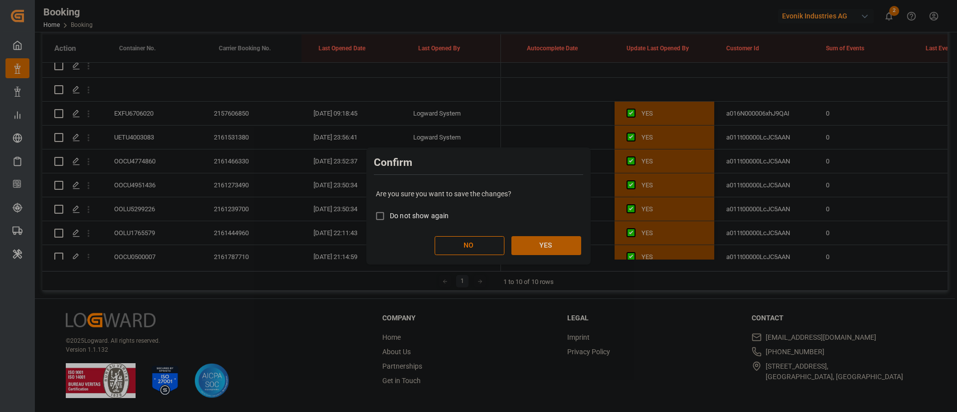
click at [558, 241] on button "YES" at bounding box center [547, 245] width 70 height 19
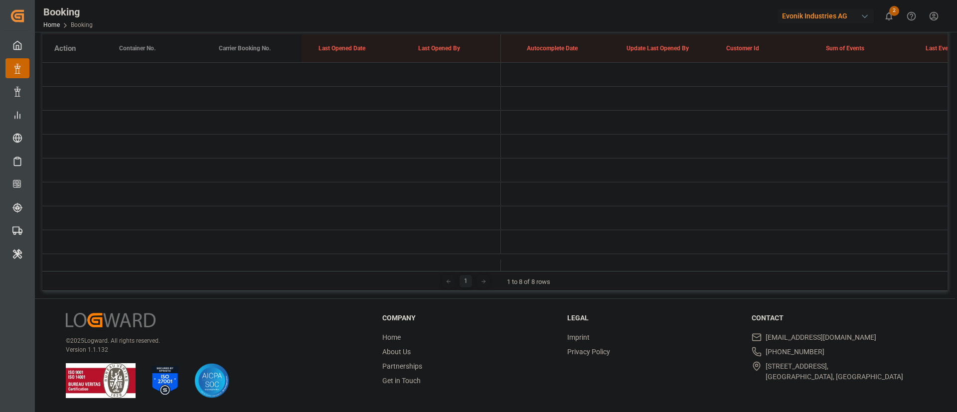
scroll to position [6, 0]
click at [533, 352] on li "About Us" at bounding box center [468, 352] width 173 height 10
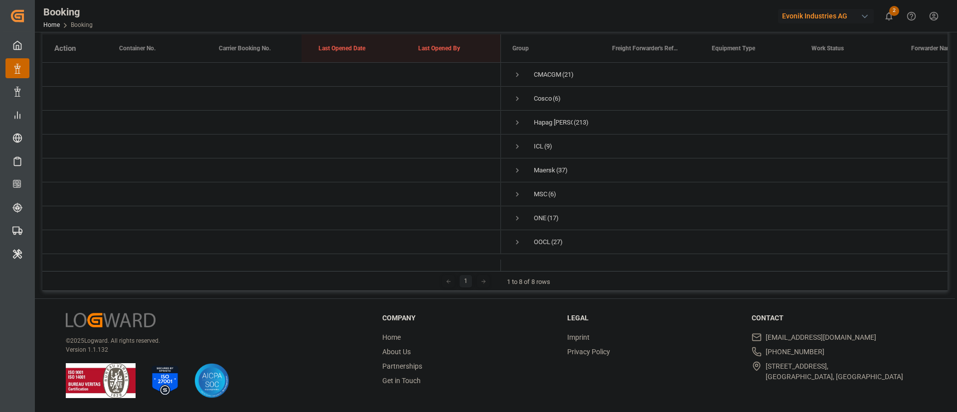
scroll to position [0, 0]
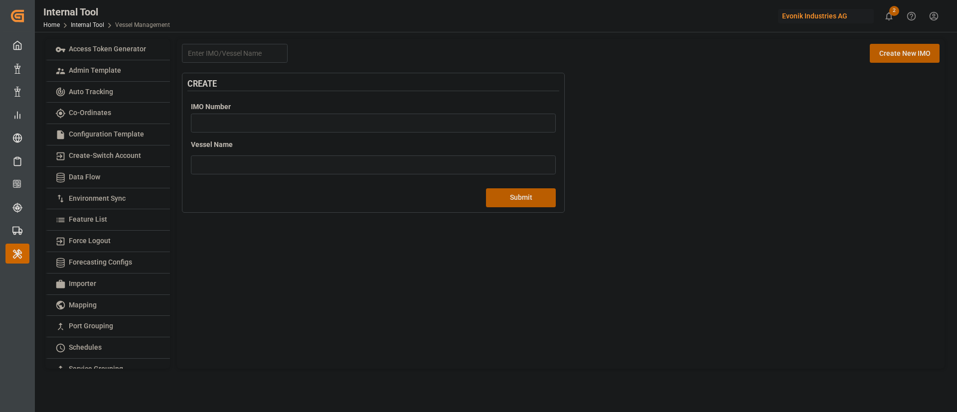
click at [288, 117] on input "number" at bounding box center [373, 123] width 365 height 19
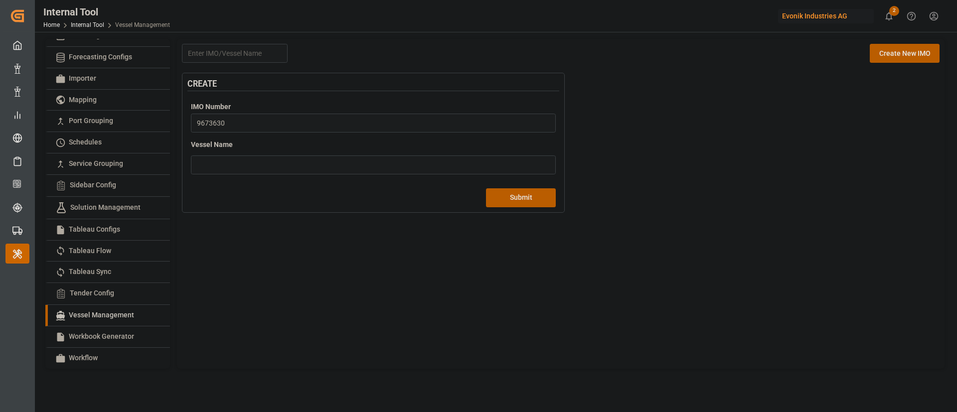
type input "9673630"
click at [236, 58] on input at bounding box center [235, 53] width 106 height 19
paste input "9673630"
type input "9673630"
click at [263, 164] on input "text" at bounding box center [373, 165] width 365 height 19
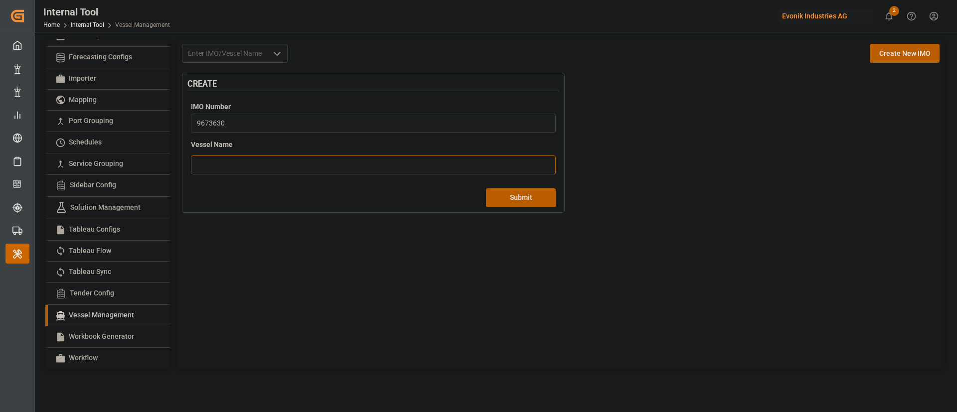
paste input "SEABOARD GARDENIA"
type input "SEABOARD GARDENIA"
click at [514, 196] on button "Submit" at bounding box center [521, 197] width 70 height 19
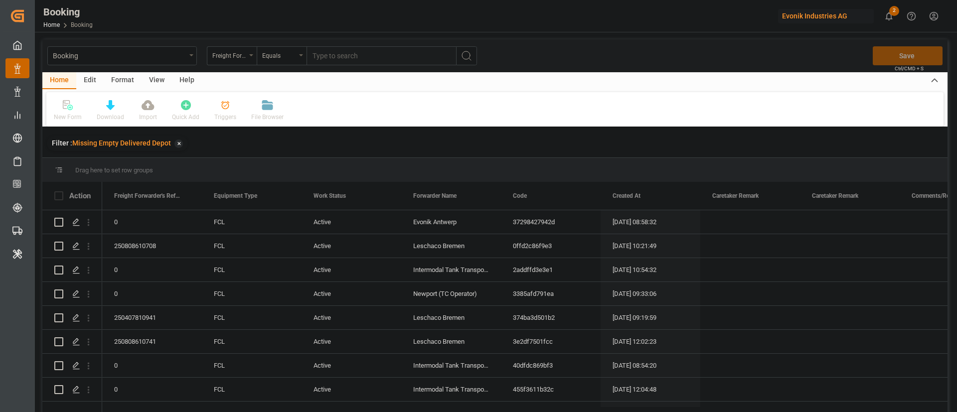
click at [162, 75] on div "View" at bounding box center [157, 80] width 30 height 17
click at [67, 108] on icon at bounding box center [64, 105] width 10 height 10
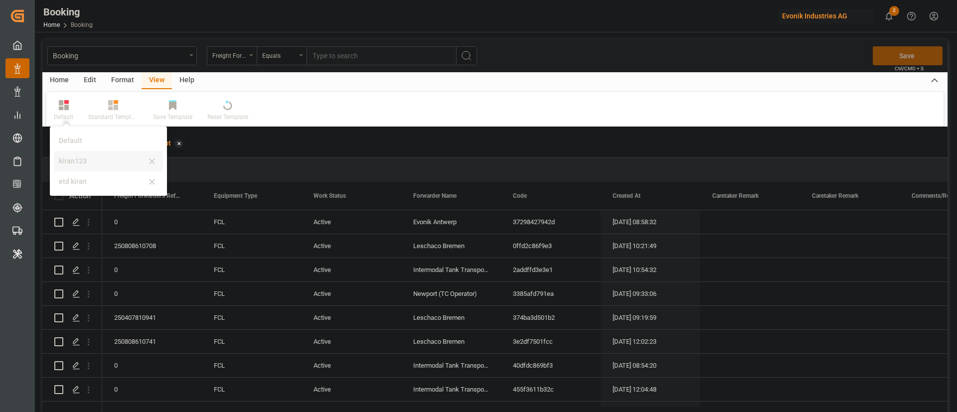
click at [88, 154] on div "kiran123" at bounding box center [108, 161] width 109 height 20
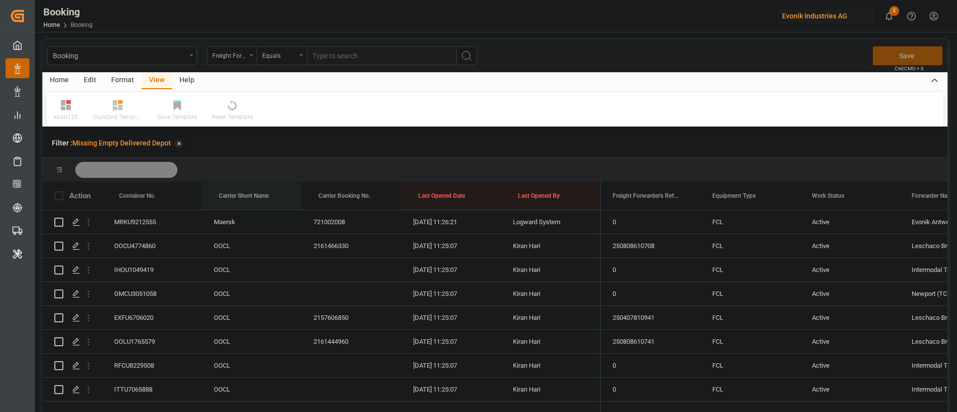
drag, startPoint x: 250, startPoint y: 192, endPoint x: 260, endPoint y: 177, distance: 17.9
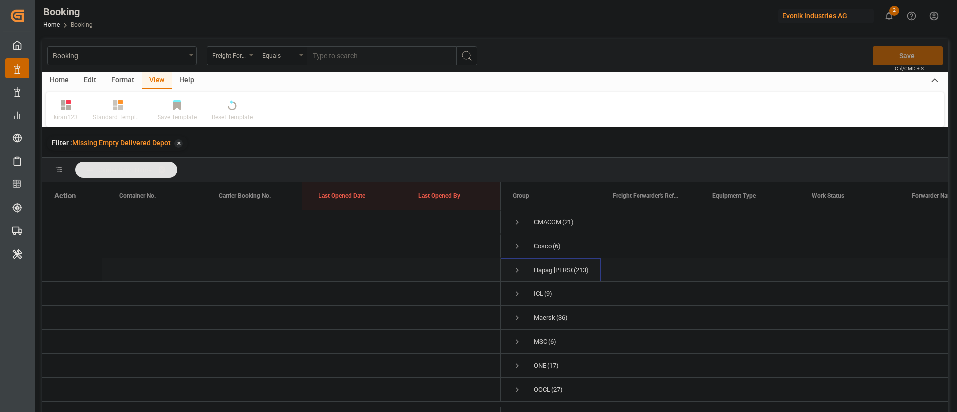
click at [522, 268] on span "Hapag [PERSON_NAME] (213)" at bounding box center [551, 270] width 76 height 22
click at [518, 272] on span "Press SPACE to select this row." at bounding box center [517, 270] width 9 height 9
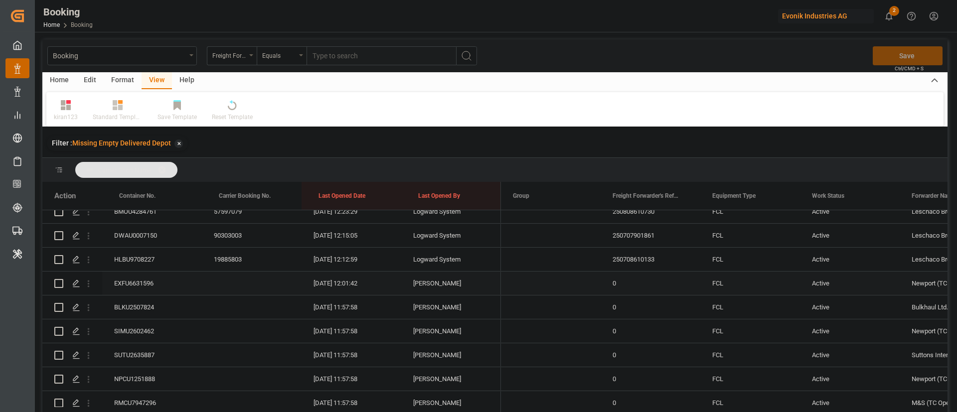
scroll to position [4329, 0]
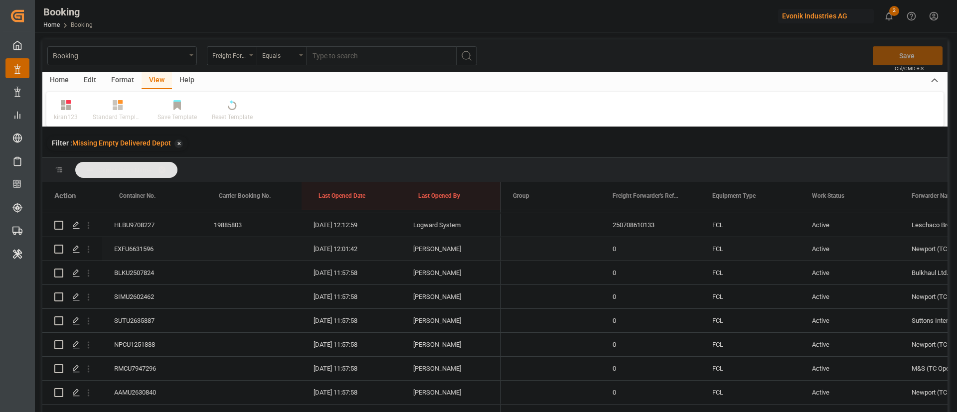
click at [152, 250] on div "EXFU6631596" at bounding box center [152, 248] width 100 height 23
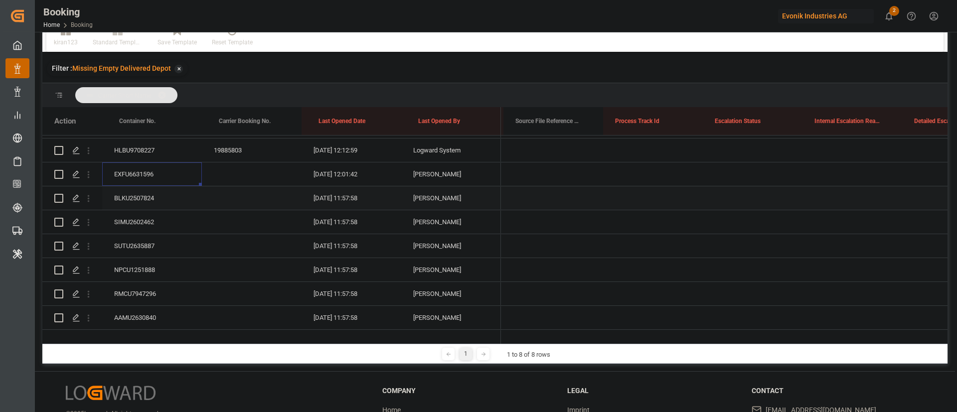
scroll to position [0, 0]
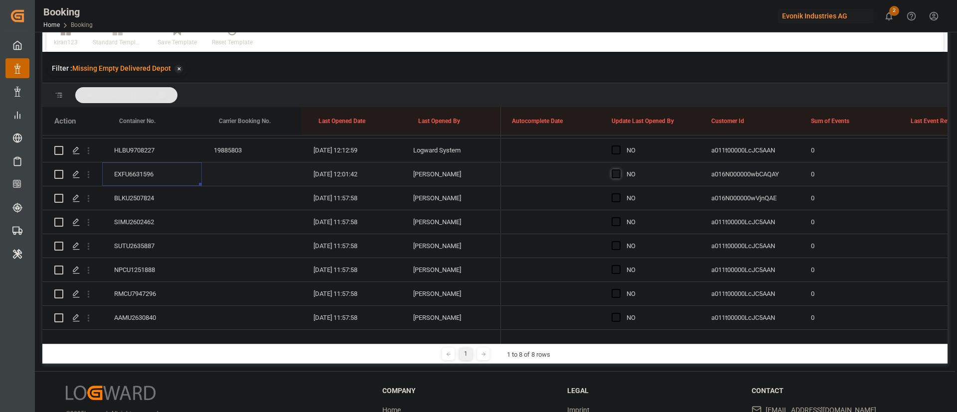
click at [620, 174] on span "Press SPACE to select this row." at bounding box center [616, 174] width 9 height 9
click at [619, 170] on input "Press SPACE to select this row." at bounding box center [619, 170] width 0 height 0
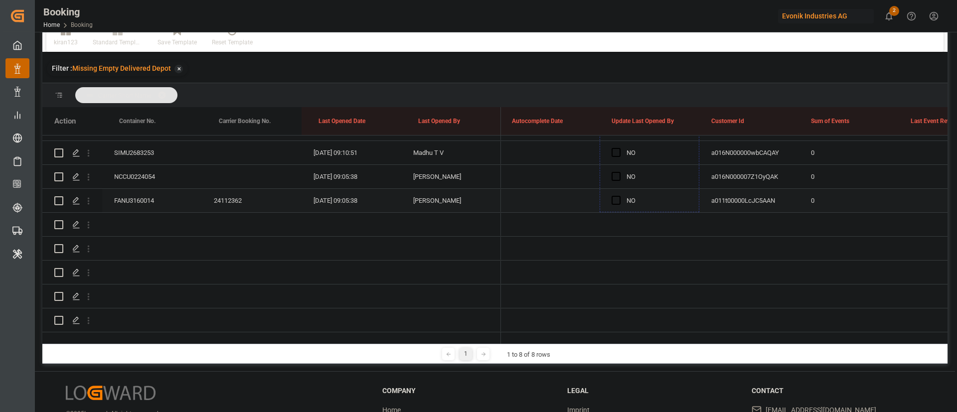
drag, startPoint x: 698, startPoint y: 183, endPoint x: 632, endPoint y: 196, distance: 67.1
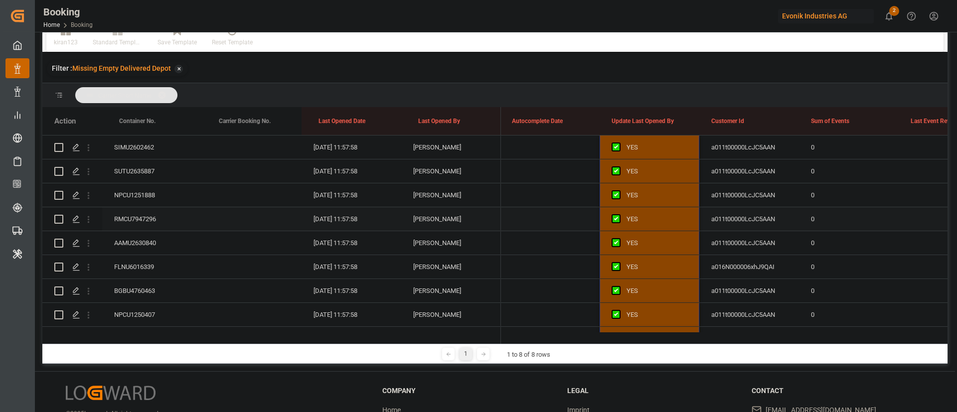
click at [144, 207] on div "RMCU7947296" at bounding box center [152, 218] width 100 height 23
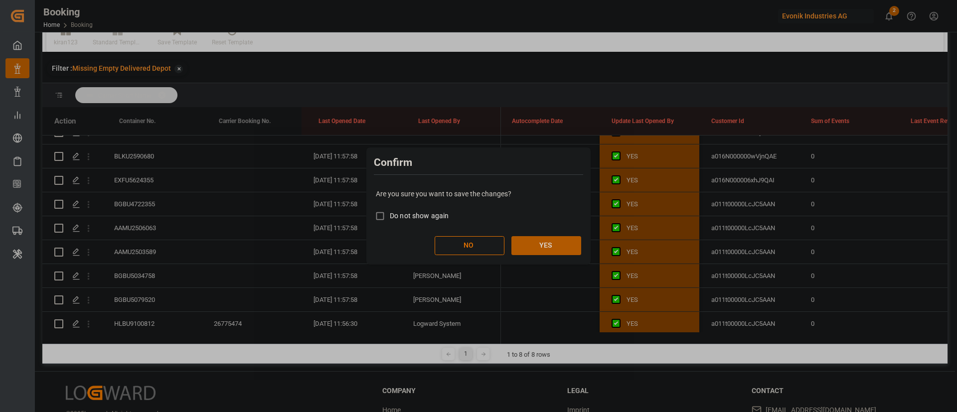
click at [552, 245] on button "YES" at bounding box center [547, 245] width 70 height 19
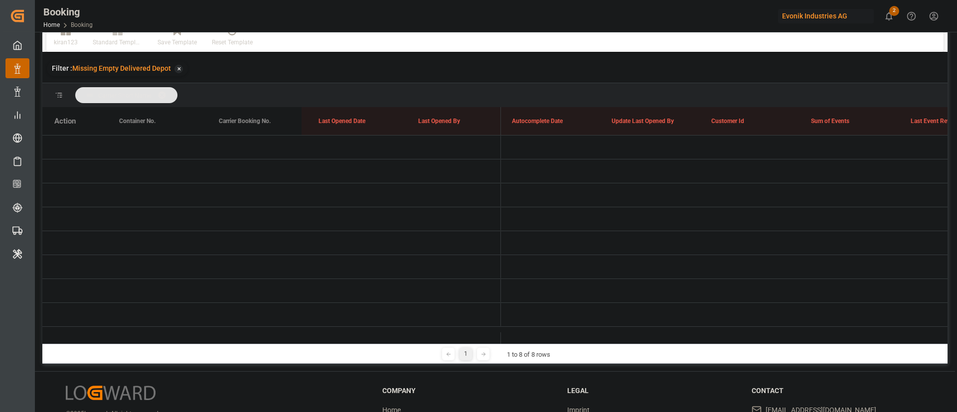
scroll to position [0, 0]
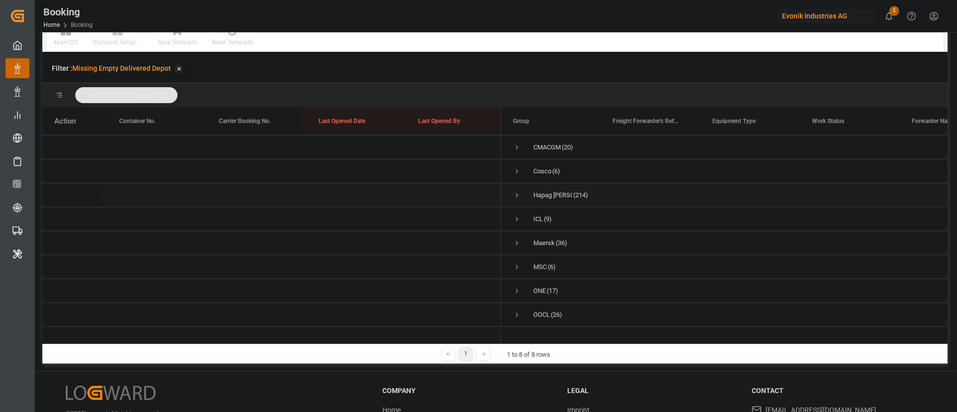
click at [512, 188] on div "Hapag Lloyd (214)" at bounding box center [551, 194] width 100 height 23
click at [516, 191] on span "Press SPACE to select this row." at bounding box center [517, 195] width 9 height 9
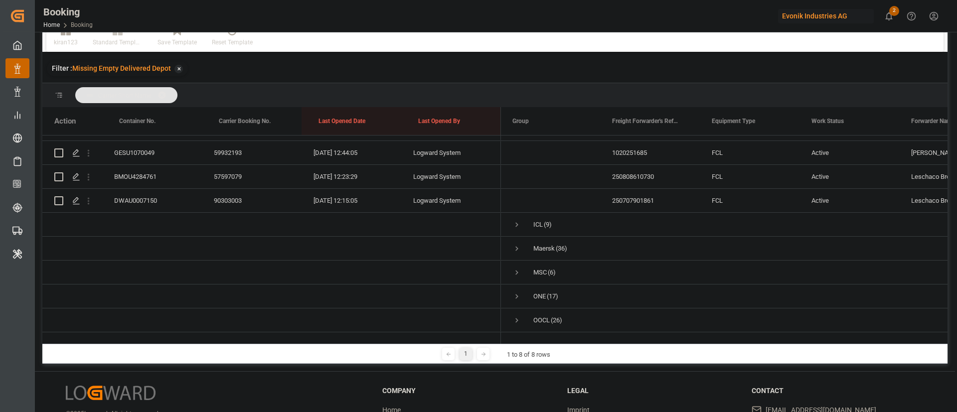
scroll to position [4828, 0]
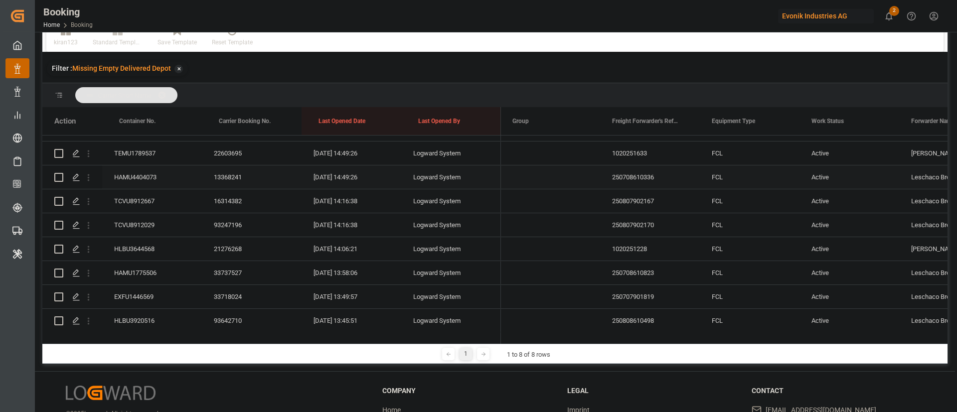
click at [151, 177] on div "HAMU4404073" at bounding box center [152, 177] width 100 height 23
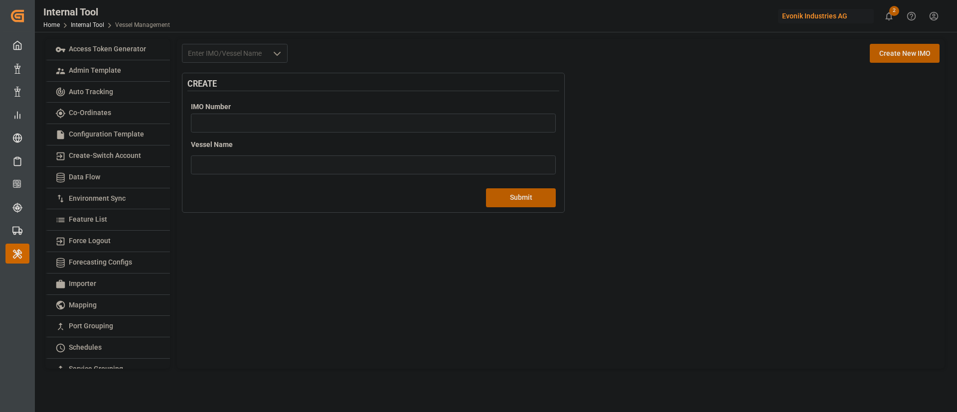
scroll to position [205, 0]
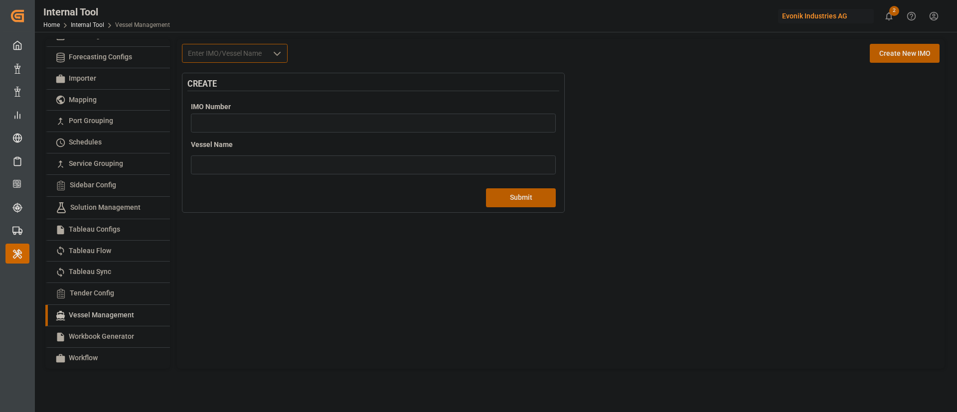
click at [232, 48] on input at bounding box center [235, 53] width 106 height 19
paste input "9440150"
type input "9440150"
click at [335, 132] on input "number" at bounding box center [373, 123] width 365 height 19
paste input "9440150"
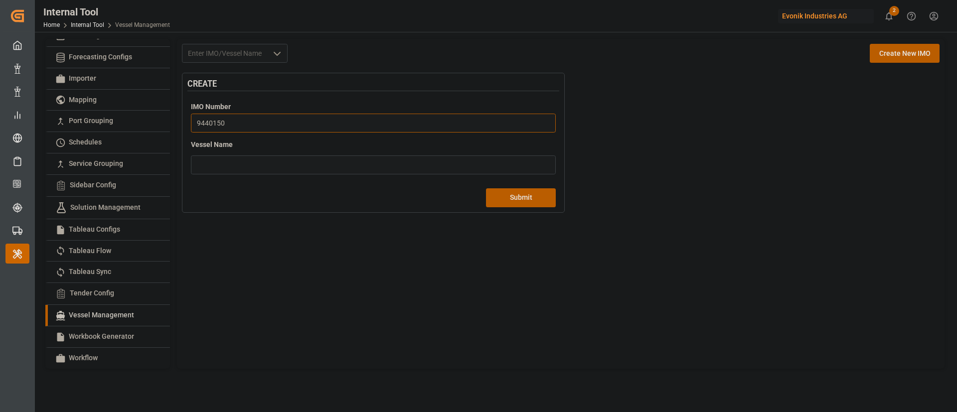
type input "9440150"
click at [371, 174] on div "Vessel Name Please enter a valid vessel name" at bounding box center [373, 157] width 372 height 42
click at [382, 167] on input "text" at bounding box center [373, 165] width 365 height 19
paste input "MSC SALINA III"
type input "MSC SALINA III"
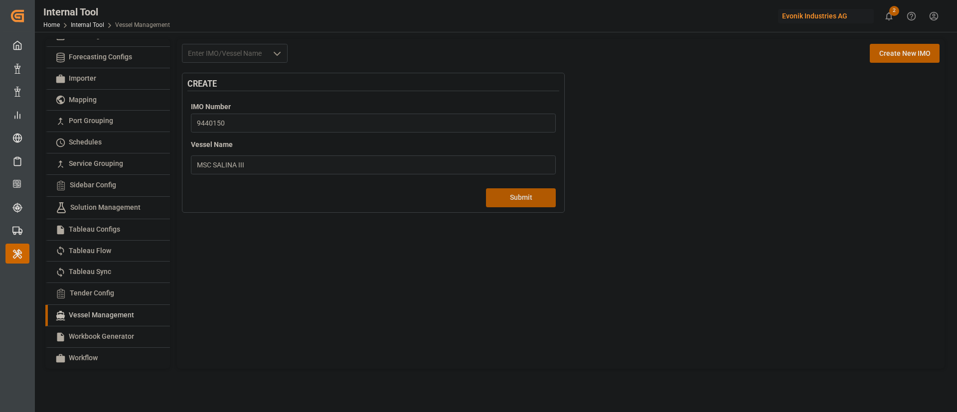
click at [538, 205] on button "Submit" at bounding box center [521, 197] width 70 height 19
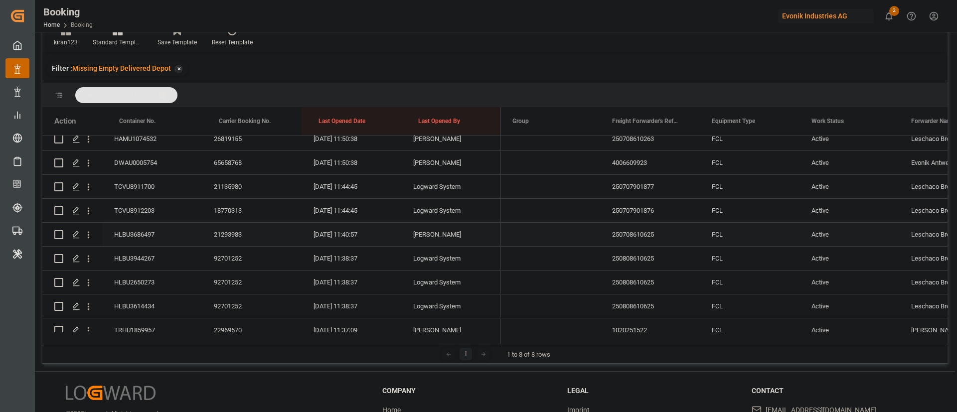
scroll to position [1538, 0]
click at [298, 206] on div "18770313" at bounding box center [252, 212] width 100 height 23
click at [160, 207] on div "TCVU8912203" at bounding box center [152, 212] width 100 height 23
click at [155, 194] on div "TCVU8911700" at bounding box center [152, 188] width 100 height 23
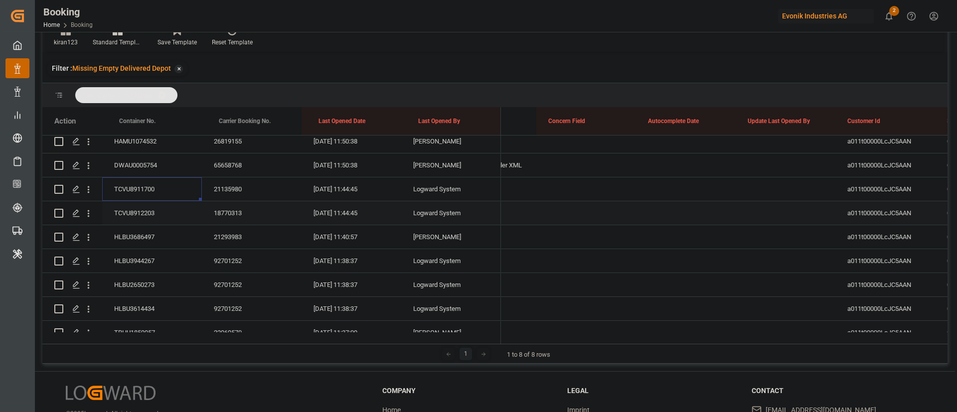
scroll to position [0, 0]
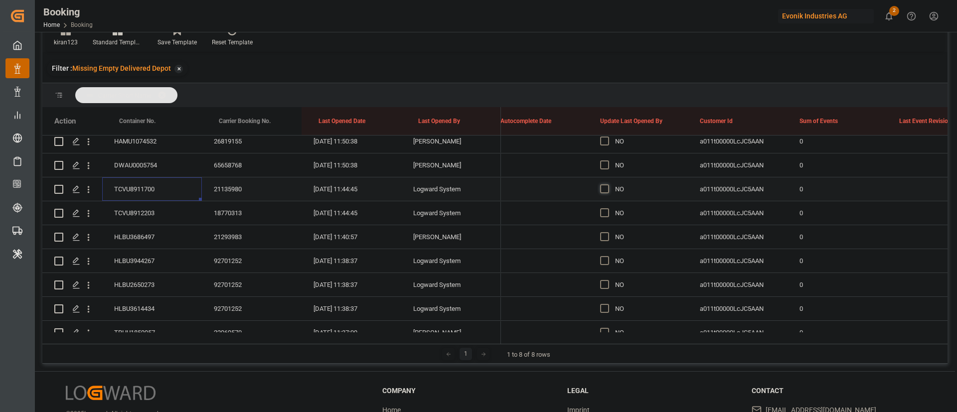
click at [608, 192] on span "Press SPACE to select this row." at bounding box center [604, 188] width 9 height 9
click at [608, 184] on input "Press SPACE to select this row." at bounding box center [608, 184] width 0 height 0
click at [609, 212] on span "Press SPACE to select this row." at bounding box center [604, 212] width 9 height 9
click at [608, 208] on input "Press SPACE to select this row." at bounding box center [608, 208] width 0 height 0
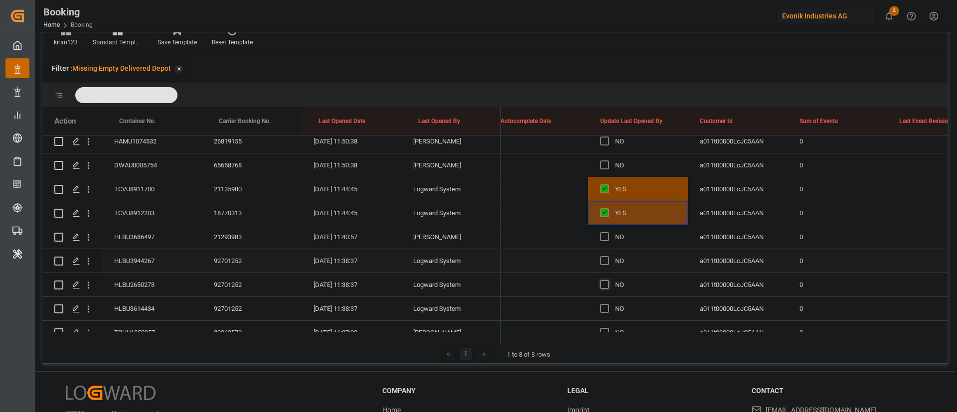
click at [605, 261] on span "Press SPACE to select this row." at bounding box center [604, 260] width 9 height 9
click at [608, 256] on input "Press SPACE to select this row." at bounding box center [608, 256] width 0 height 0
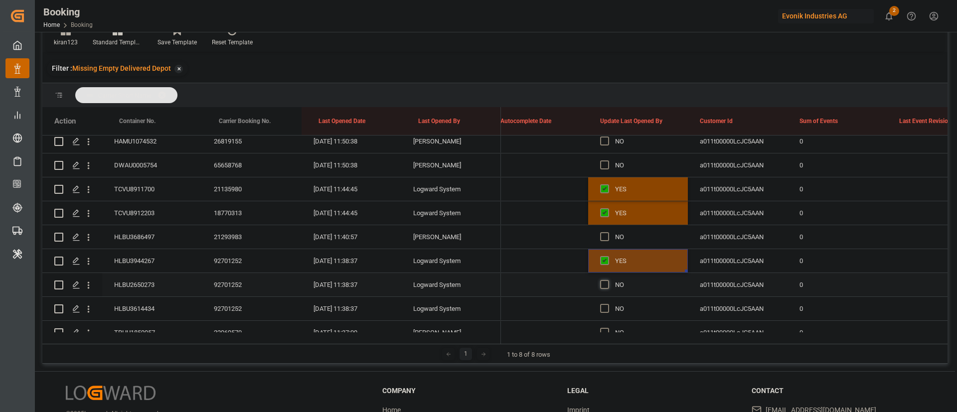
click at [603, 284] on span "Press SPACE to select this row." at bounding box center [604, 284] width 9 height 9
click at [608, 280] on input "Press SPACE to select this row." at bounding box center [608, 280] width 0 height 0
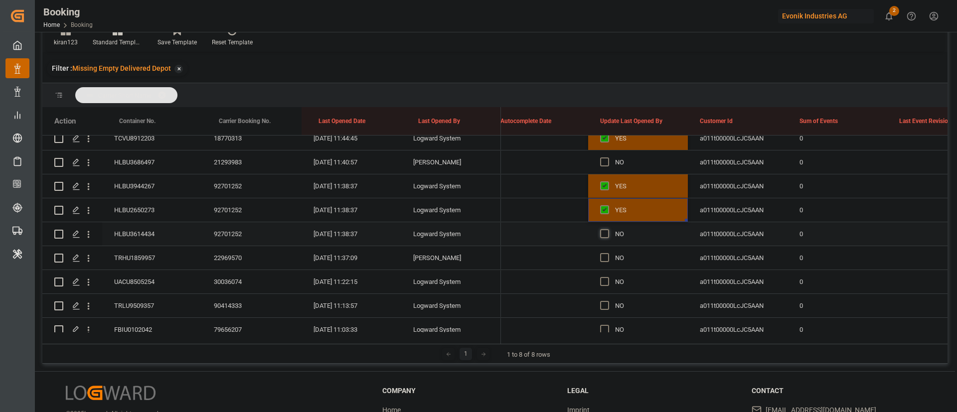
click at [609, 231] on div "Press SPACE to select this row." at bounding box center [607, 234] width 15 height 23
click at [606, 232] on span "Press SPACE to select this row." at bounding box center [604, 233] width 9 height 9
click at [608, 229] on input "Press SPACE to select this row." at bounding box center [608, 229] width 0 height 0
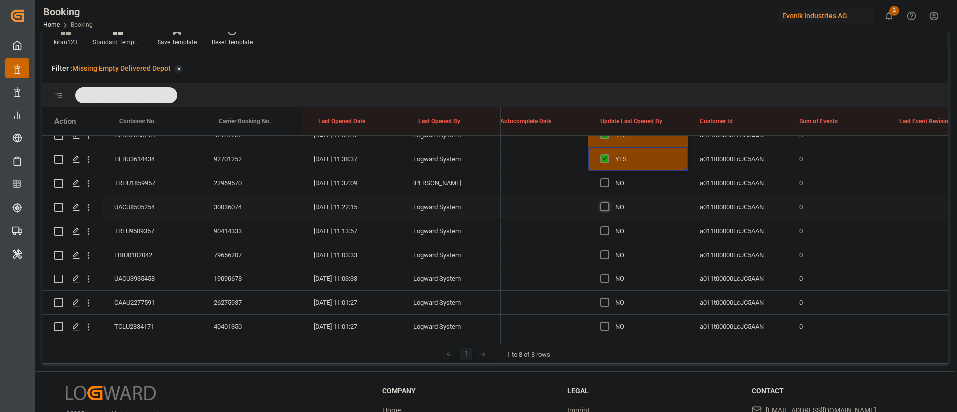
click at [602, 207] on span "Press SPACE to select this row." at bounding box center [604, 206] width 9 height 9
click at [608, 202] on input "Press SPACE to select this row." at bounding box center [608, 202] width 0 height 0
click at [688, 217] on div "YES" at bounding box center [638, 206] width 100 height 23
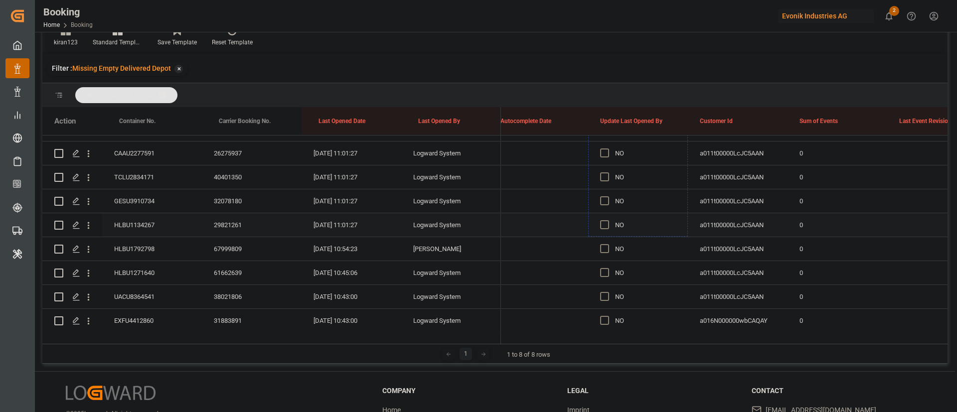
drag, startPoint x: 686, startPoint y: 217, endPoint x: 658, endPoint y: 225, distance: 29.5
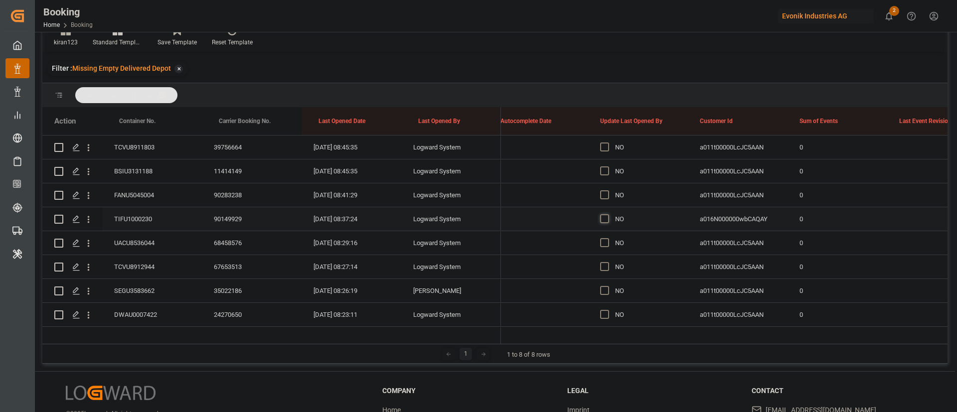
click at [605, 218] on span "Press SPACE to select this row." at bounding box center [604, 218] width 9 height 9
click at [608, 214] on input "Press SPACE to select this row." at bounding box center [608, 214] width 0 height 0
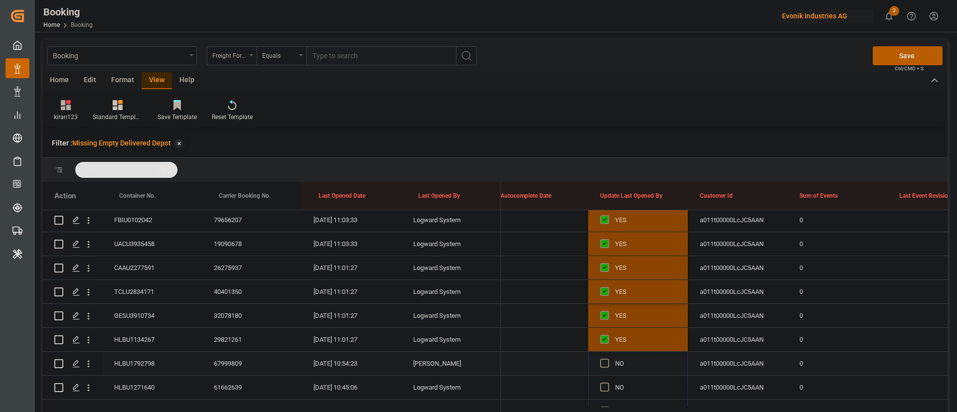
drag, startPoint x: 687, startPoint y: 228, endPoint x: 624, endPoint y: 358, distance: 144.7
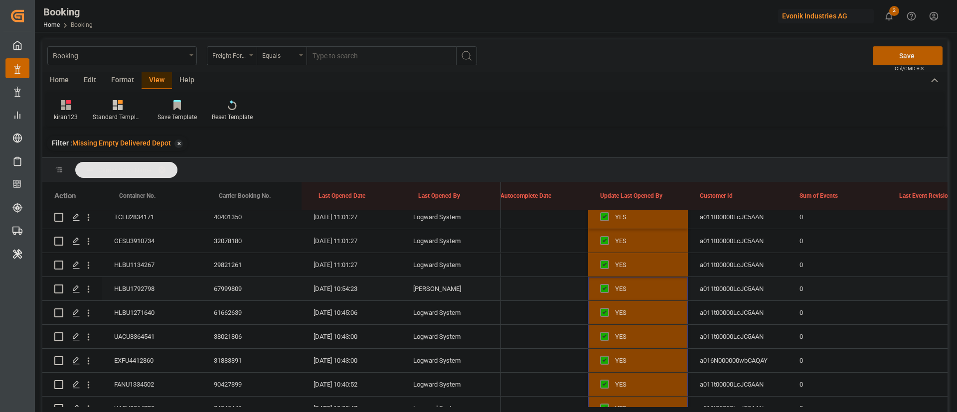
click at [609, 291] on span "Press SPACE to select this row." at bounding box center [604, 288] width 9 height 9
click at [608, 284] on input "Press SPACE to select this row." at bounding box center [608, 284] width 0 height 0
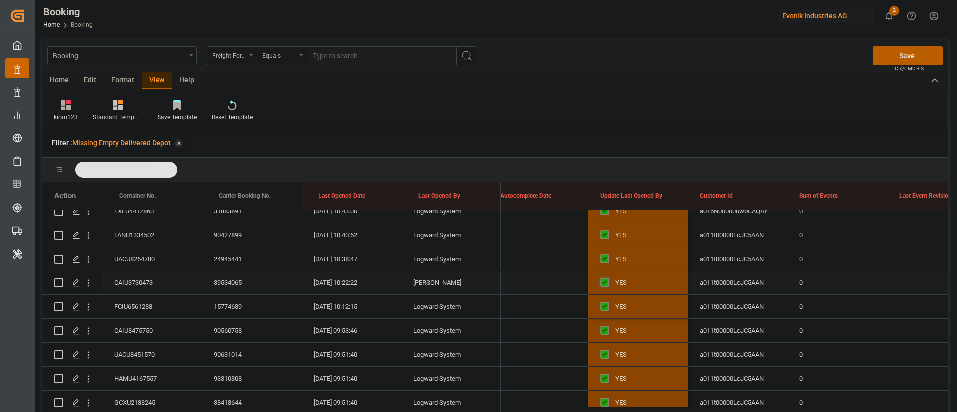
click at [605, 281] on span "Press SPACE to select this row." at bounding box center [604, 282] width 9 height 9
click at [608, 278] on input "Press SPACE to select this row." at bounding box center [608, 278] width 0 height 0
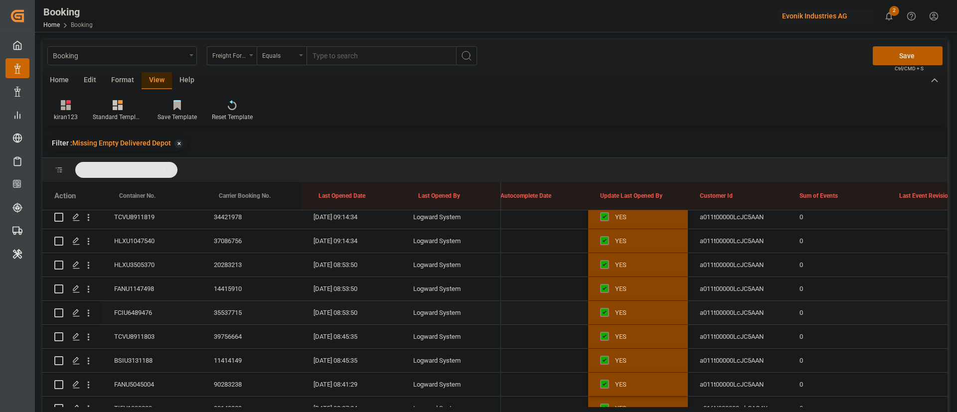
scroll to position [2545, 0]
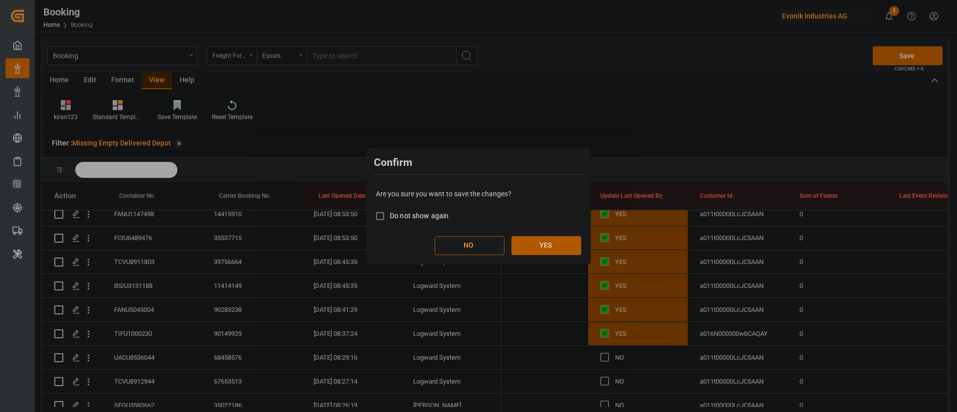
click at [560, 251] on button "YES" at bounding box center [547, 245] width 70 height 19
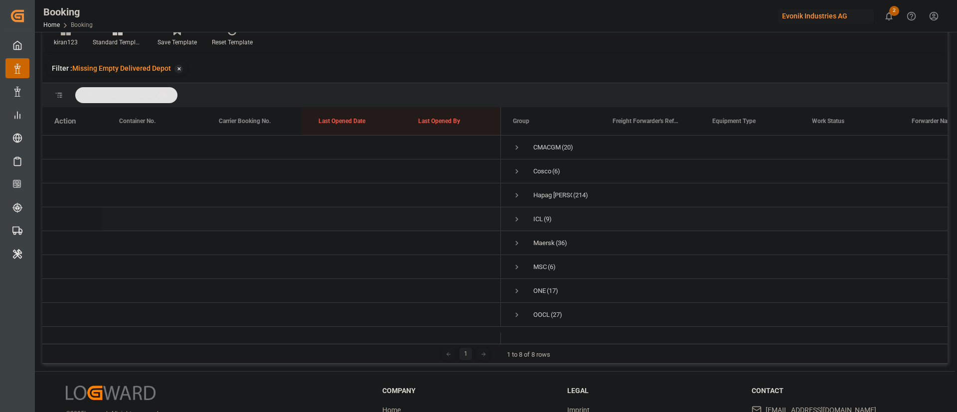
scroll to position [0, 0]
click at [516, 199] on span "Press SPACE to select this row." at bounding box center [517, 195] width 9 height 9
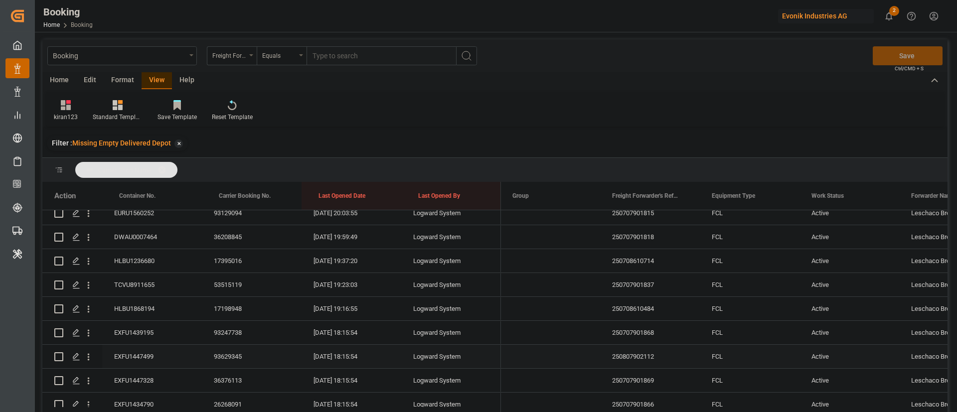
scroll to position [4113, 0]
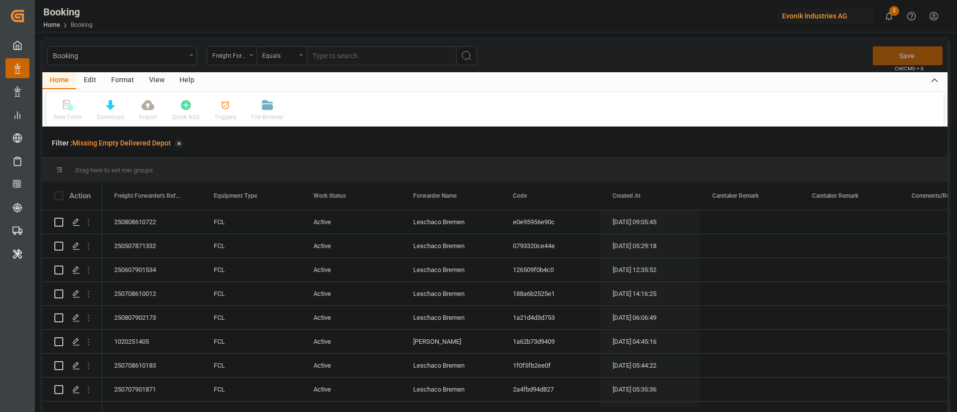
click at [155, 78] on div "View" at bounding box center [157, 80] width 30 height 17
click at [70, 117] on div "Default" at bounding box center [63, 117] width 19 height 9
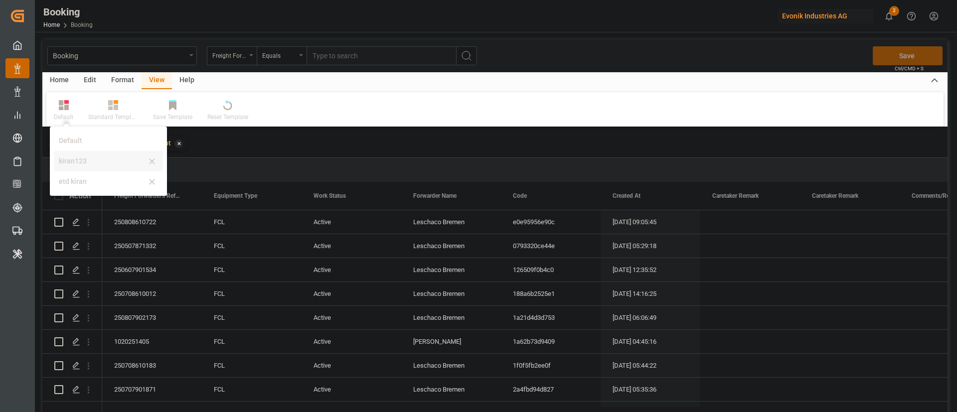
click at [84, 155] on div "kiran123" at bounding box center [108, 161] width 109 height 20
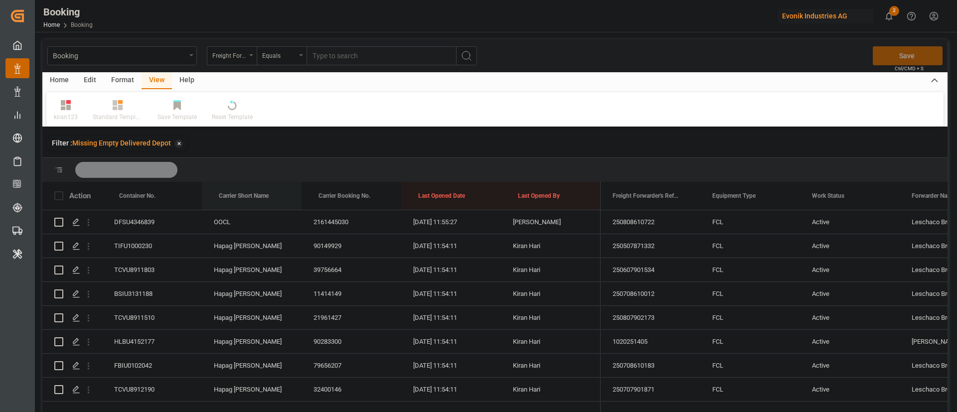
drag, startPoint x: 252, startPoint y: 190, endPoint x: 262, endPoint y: 172, distance: 20.5
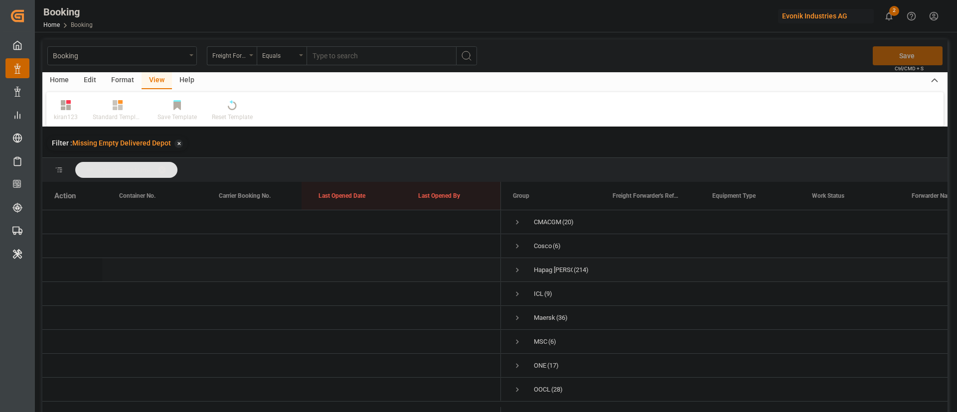
click at [515, 273] on span "Press SPACE to select this row." at bounding box center [517, 270] width 9 height 9
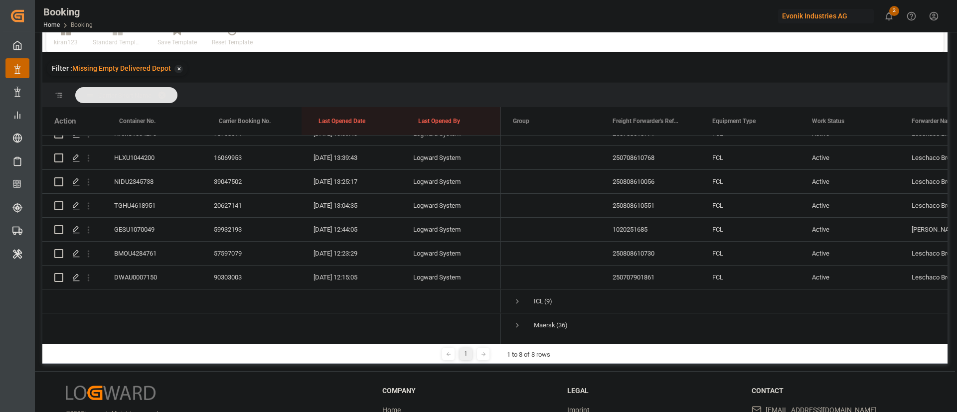
scroll to position [4879, 0]
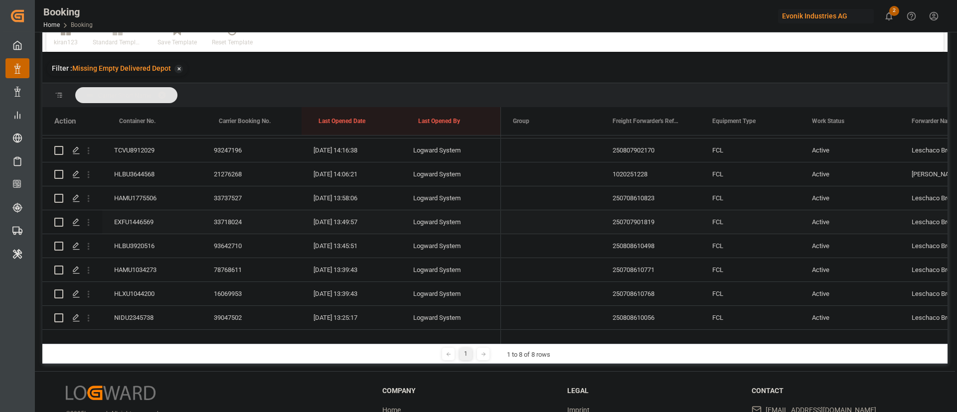
click at [131, 220] on div "EXFU1446569" at bounding box center [152, 221] width 100 height 23
click at [155, 249] on div "HLBU3920516" at bounding box center [152, 245] width 100 height 23
click at [140, 266] on div "HAMU1034273" at bounding box center [152, 269] width 100 height 23
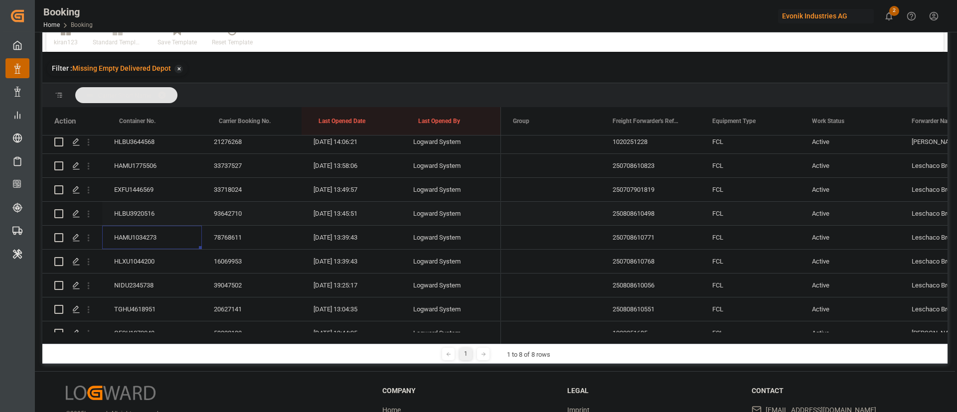
scroll to position [4954, 0]
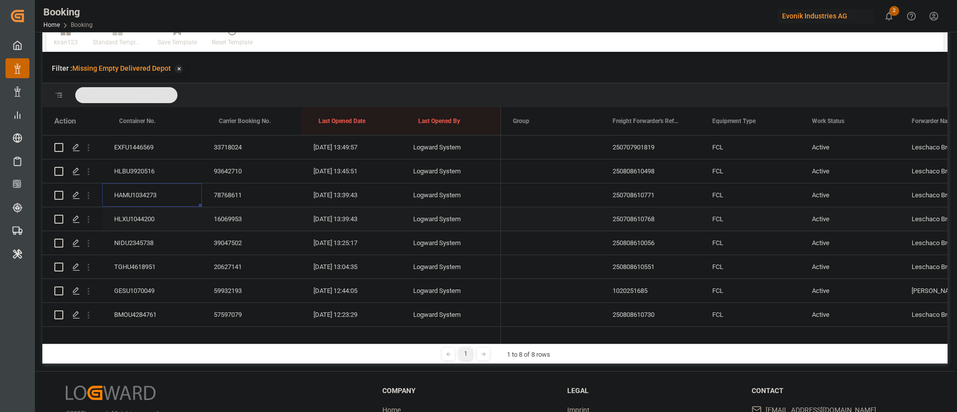
click at [163, 220] on div "HLXU1044200" at bounding box center [152, 218] width 100 height 23
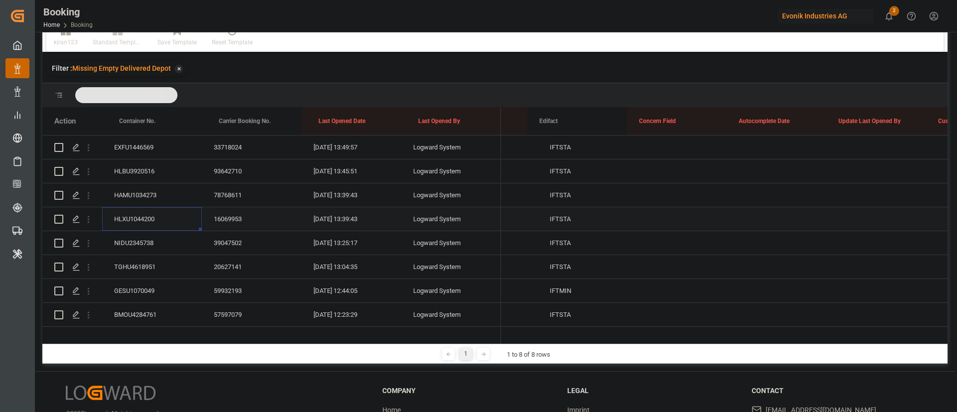
scroll to position [0, 0]
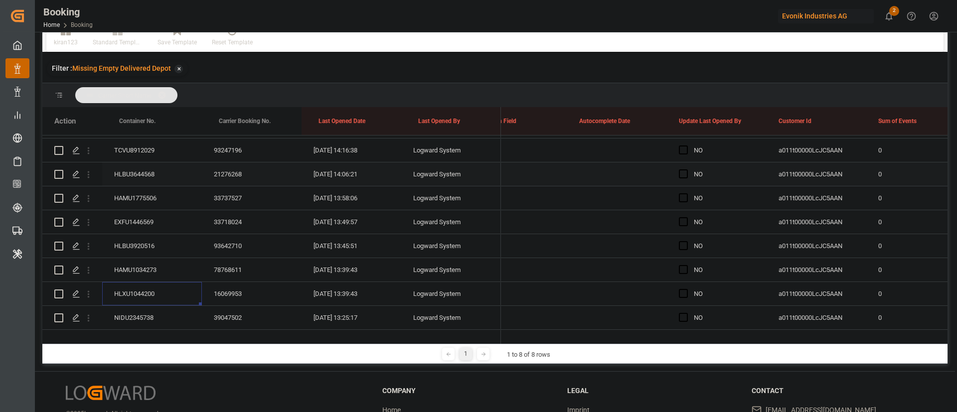
click at [688, 174] on div "Press SPACE to select this row." at bounding box center [686, 174] width 15 height 23
click at [685, 172] on span "Press SPACE to select this row." at bounding box center [683, 174] width 9 height 9
click at [687, 170] on input "Press SPACE to select this row." at bounding box center [687, 170] width 0 height 0
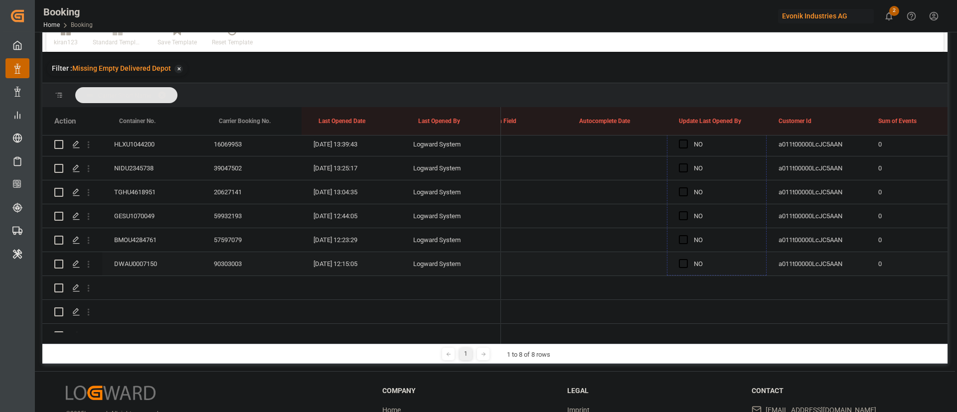
drag, startPoint x: 766, startPoint y: 185, endPoint x: 744, endPoint y: 260, distance: 77.8
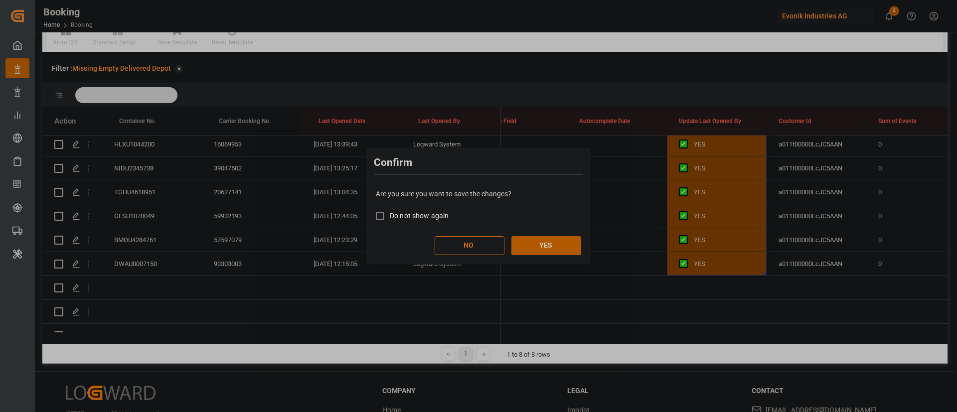
click at [560, 250] on button "YES" at bounding box center [547, 245] width 70 height 19
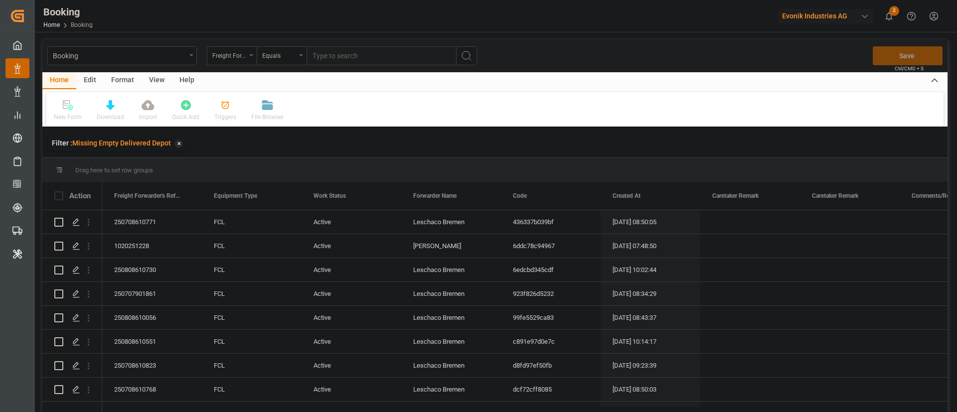
click at [161, 76] on div "View" at bounding box center [157, 80] width 30 height 17
click at [68, 109] on icon at bounding box center [64, 105] width 10 height 10
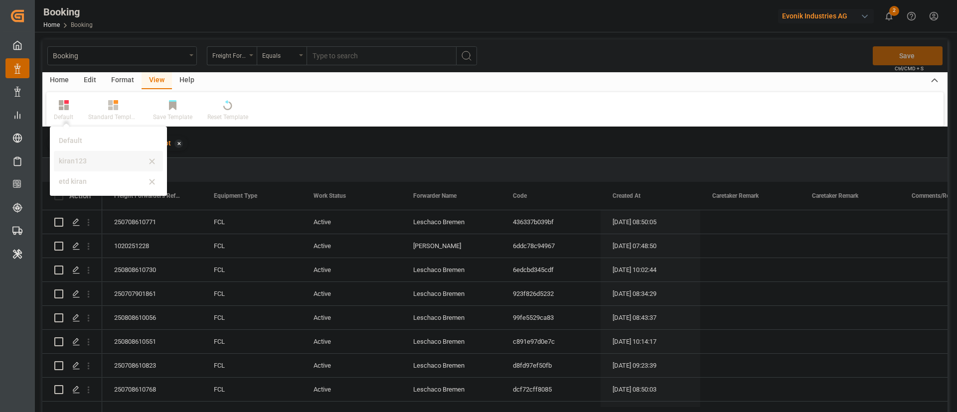
click at [82, 155] on div "kiran123" at bounding box center [108, 161] width 109 height 20
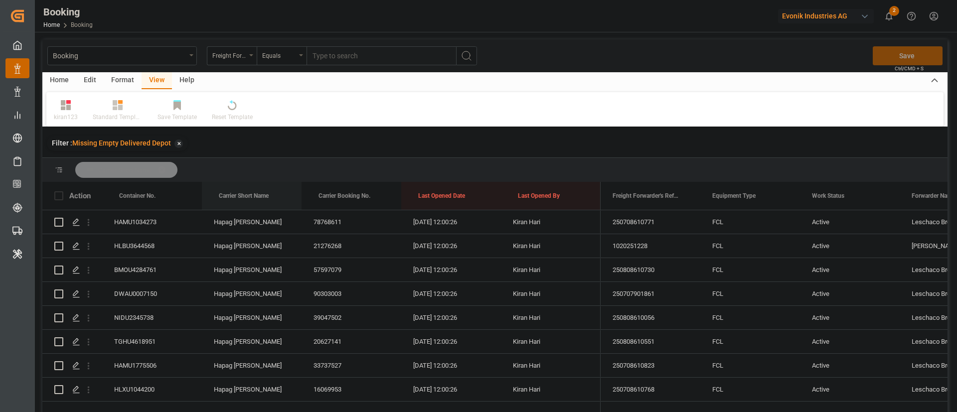
drag, startPoint x: 234, startPoint y: 192, endPoint x: 263, endPoint y: 176, distance: 33.0
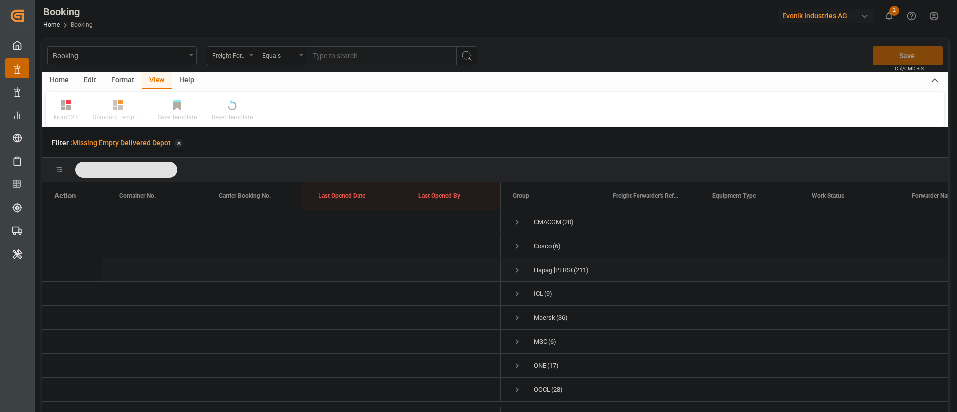
scroll to position [6, 0]
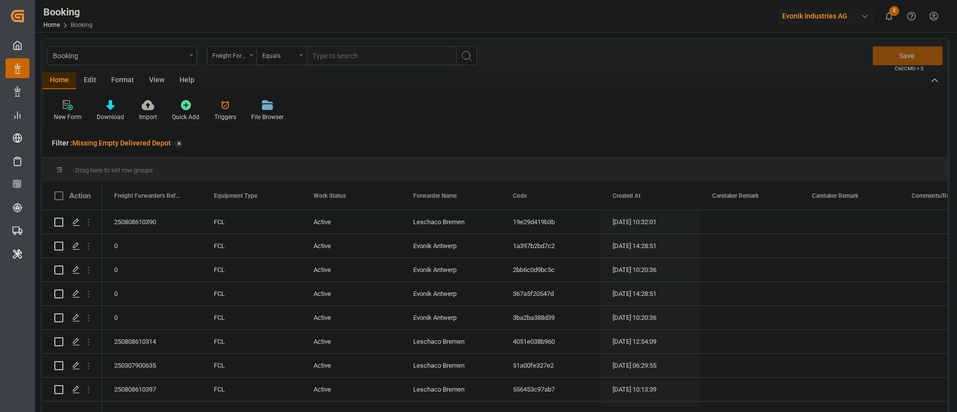
click at [162, 74] on div "View" at bounding box center [157, 80] width 30 height 17
click at [77, 114] on div "Default" at bounding box center [63, 111] width 34 height 22
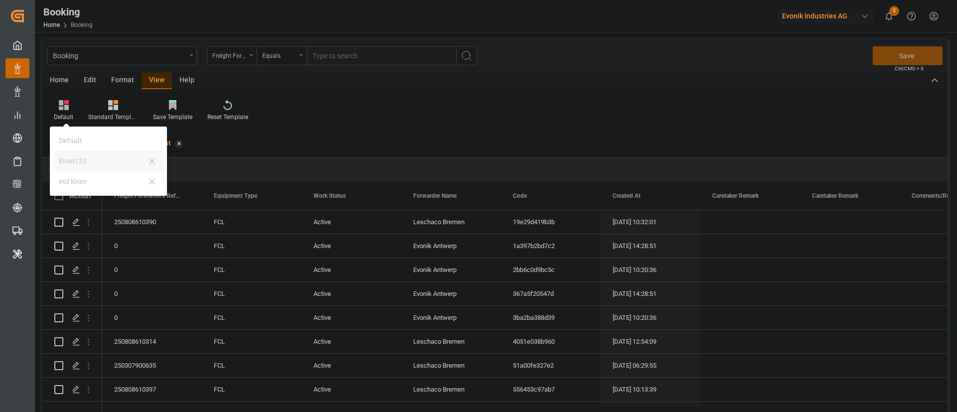
click at [86, 152] on div "kiran123" at bounding box center [108, 161] width 109 height 20
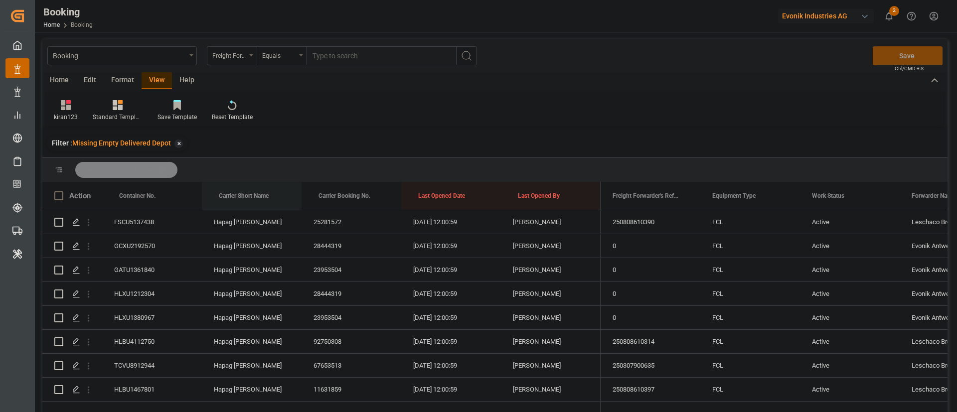
drag, startPoint x: 241, startPoint y: 196, endPoint x: 252, endPoint y: 178, distance: 21.0
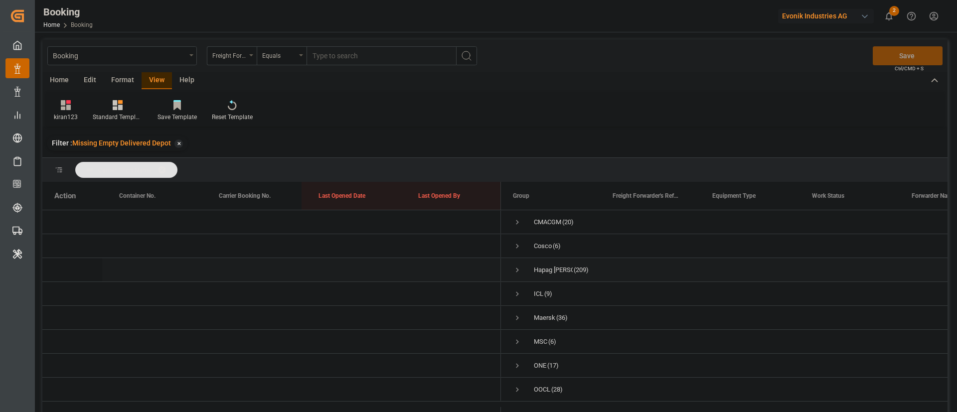
click at [520, 266] on span "Press SPACE to select this row." at bounding box center [517, 270] width 9 height 9
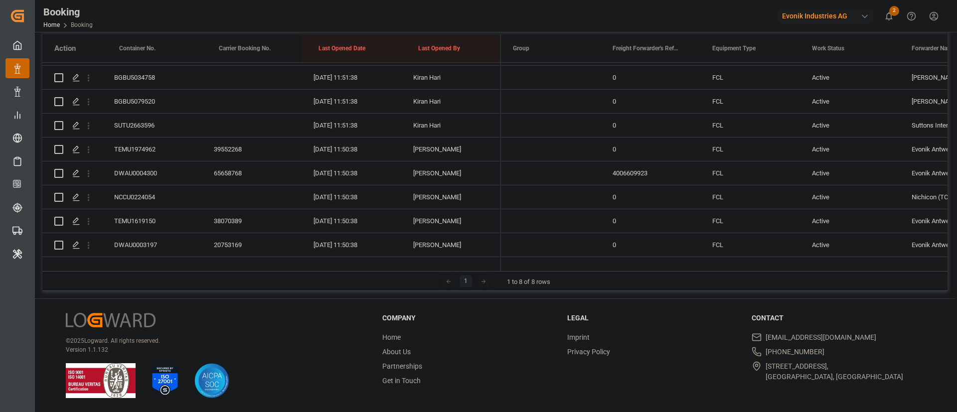
scroll to position [2082, 0]
